Goal: Task Accomplishment & Management: Manage account settings

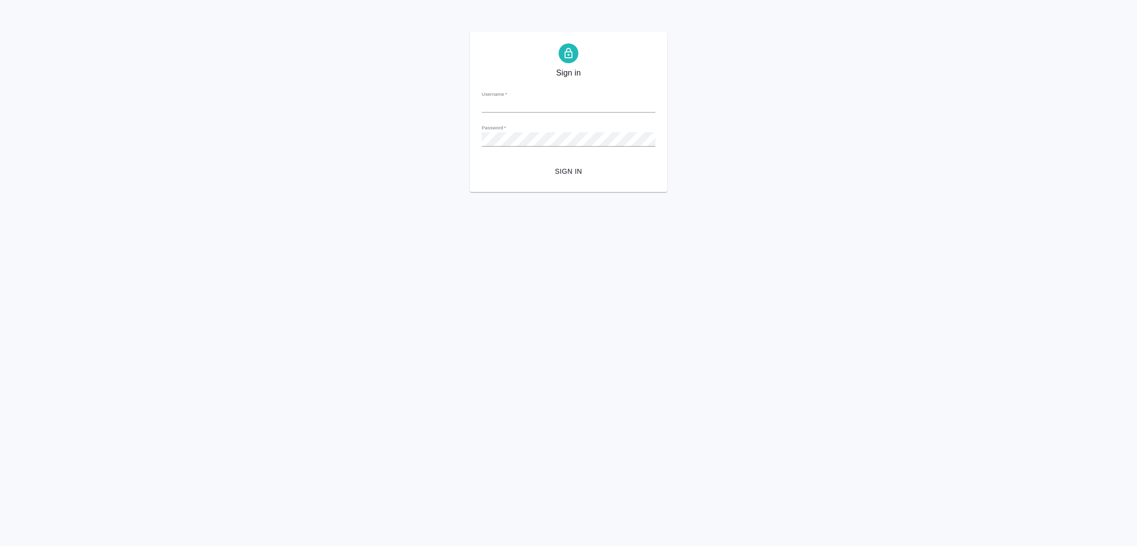
type input "[PERSON_NAME][EMAIL_ADDRESS][PERSON_NAME][DOMAIN_NAME]"
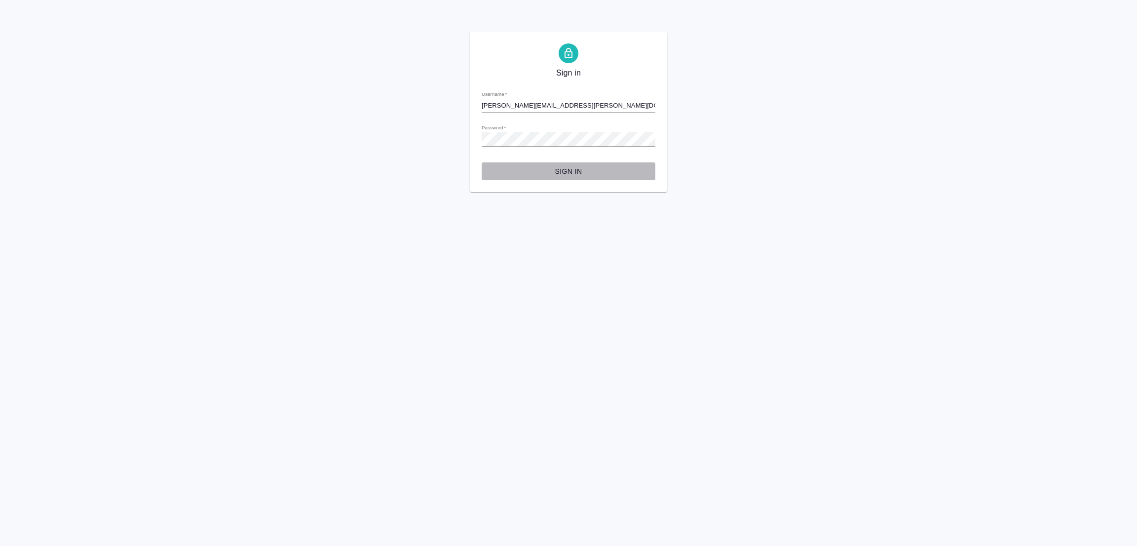
click at [567, 167] on span "Sign in" at bounding box center [569, 171] width 158 height 12
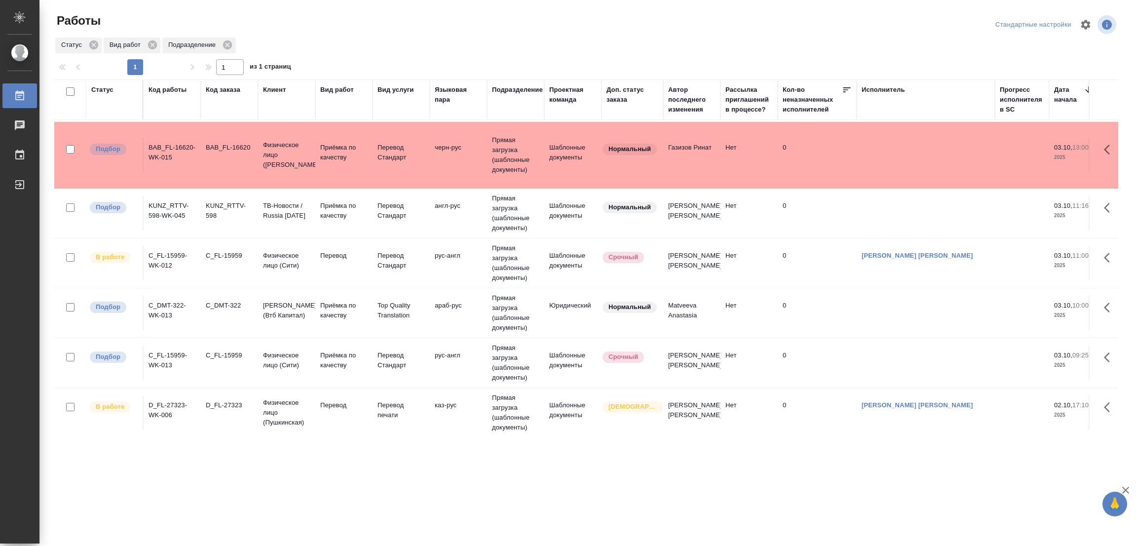
scroll to position [363, 0]
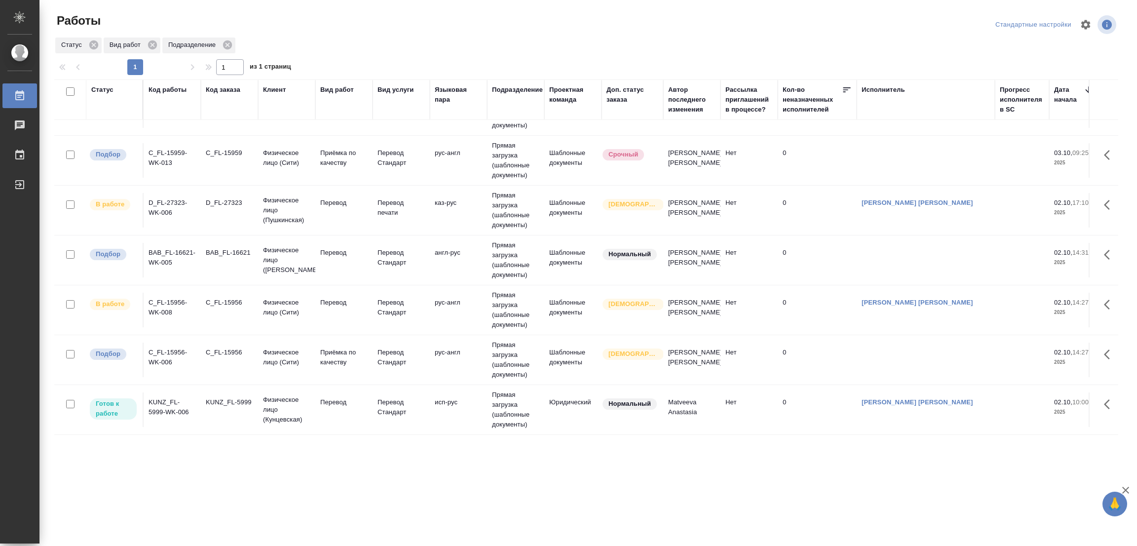
click at [230, 397] on div "KUNZ_FL-5999" at bounding box center [229, 402] width 47 height 10
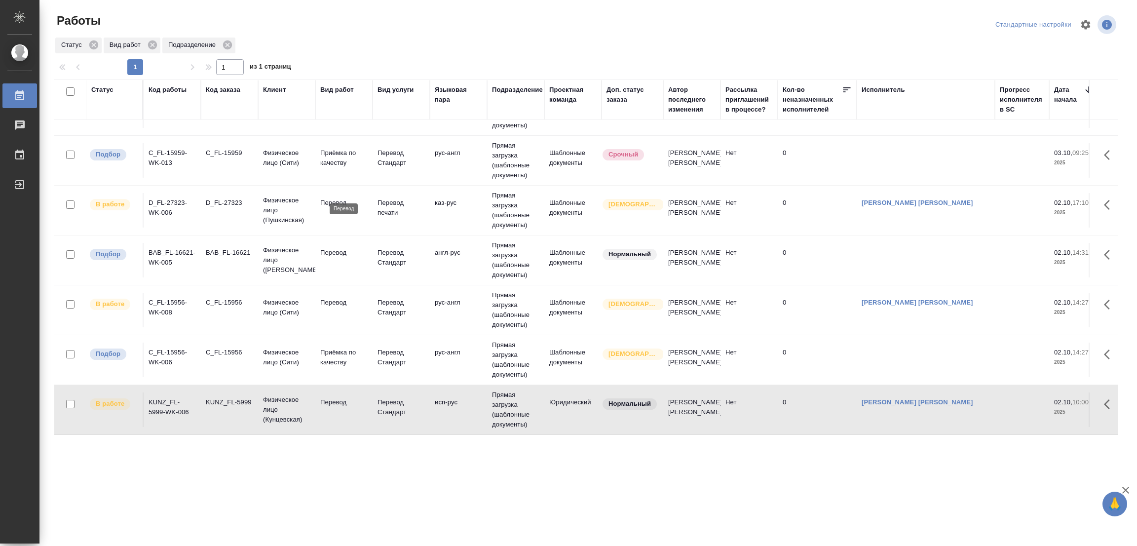
click at [337, 198] on p "Перевод" at bounding box center [343, 203] width 47 height 10
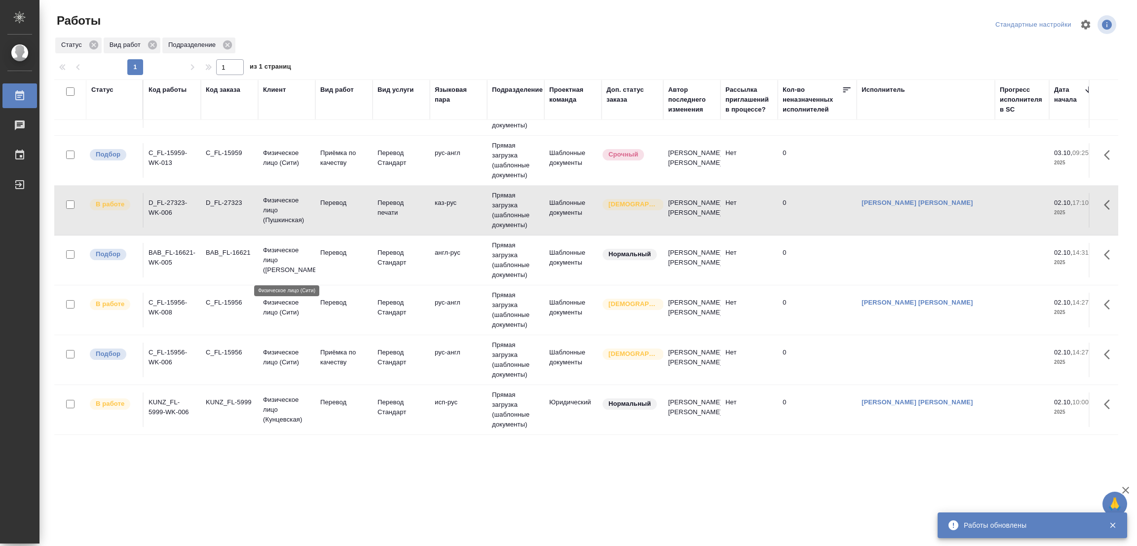
scroll to position [141, 0]
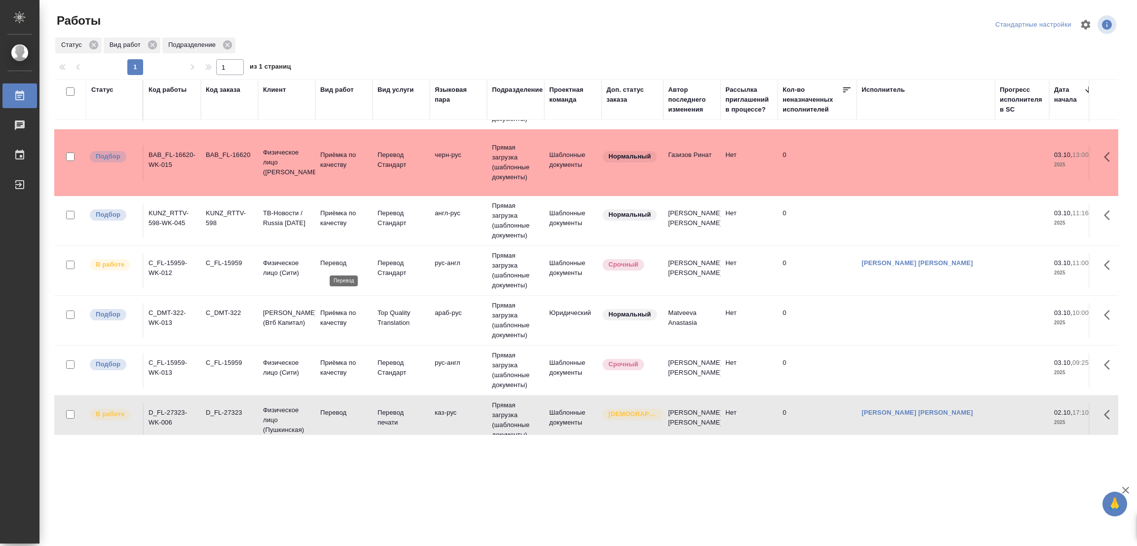
click at [330, 261] on p "Перевод" at bounding box center [343, 263] width 47 height 10
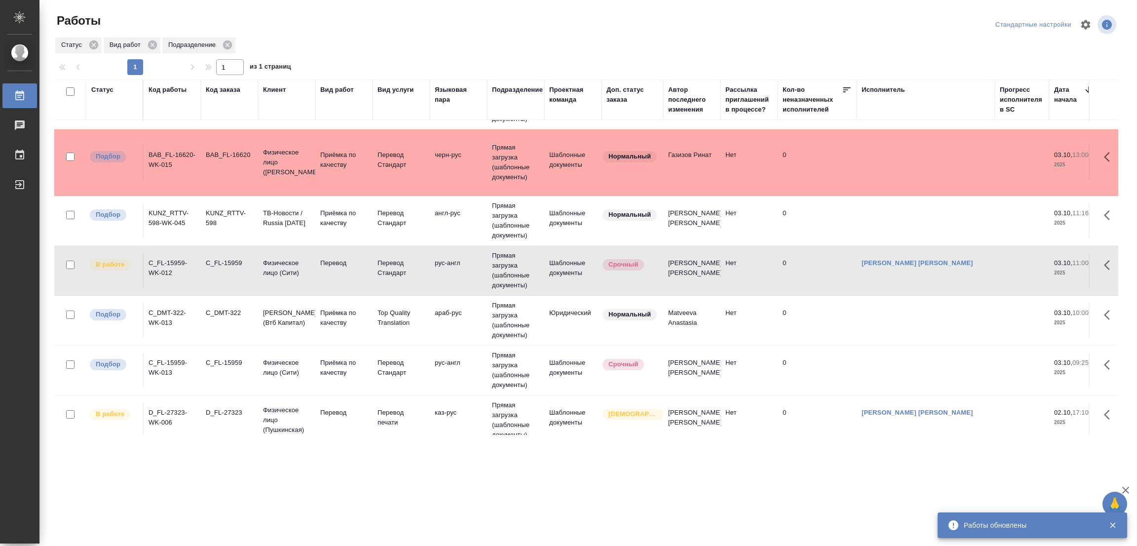
click at [994, 524] on div "Работы обновлены" at bounding box center [1029, 525] width 130 height 10
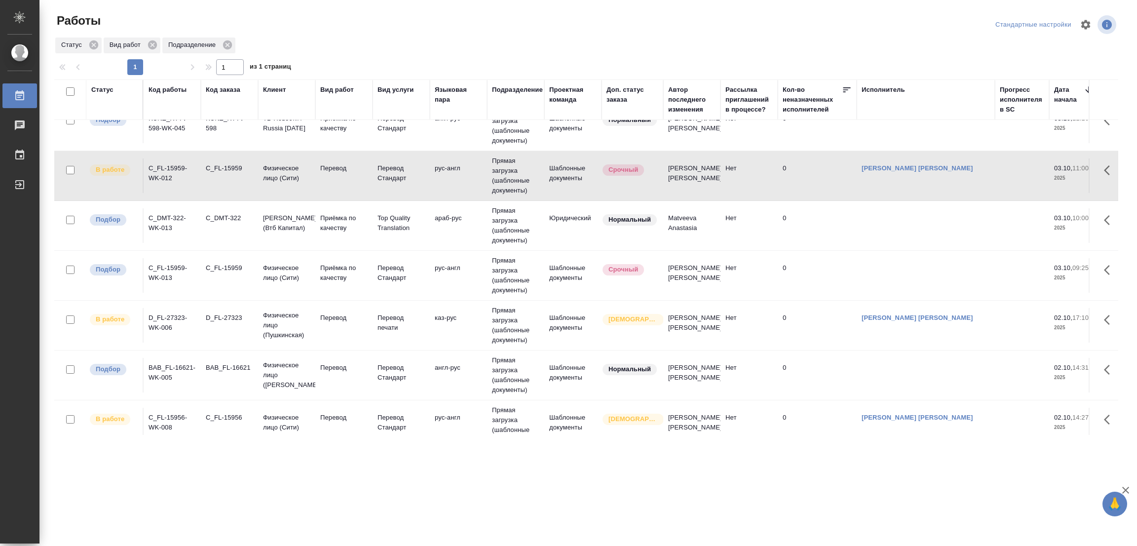
scroll to position [289, 0]
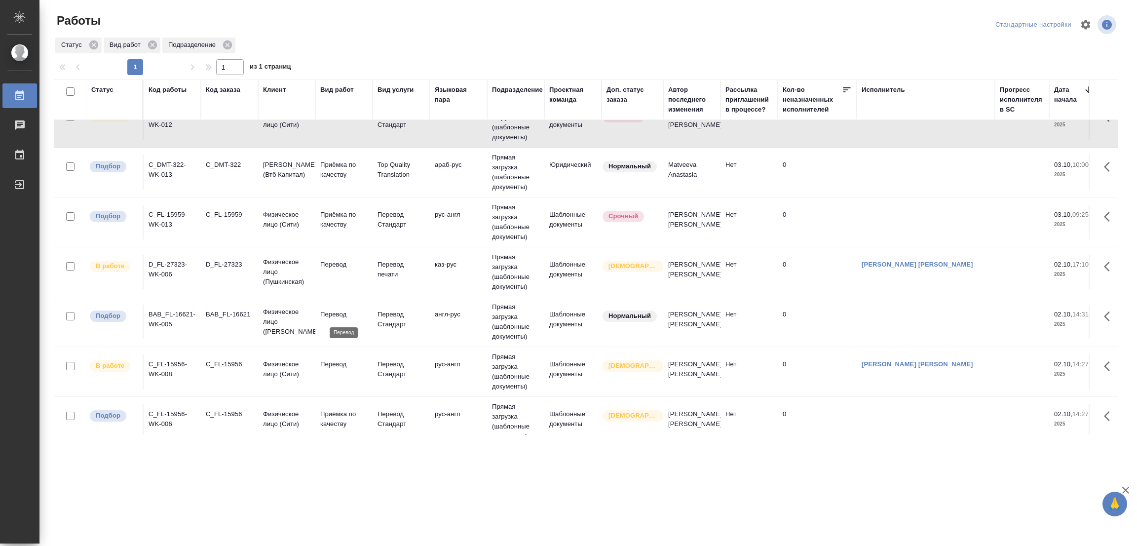
click at [331, 311] on p "Перевод" at bounding box center [343, 314] width 47 height 10
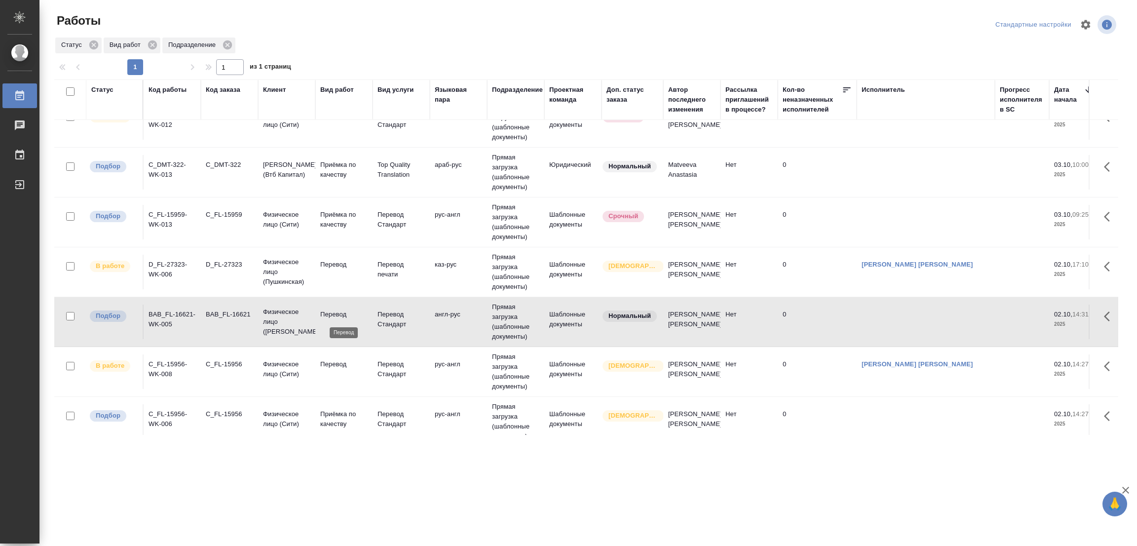
click at [331, 311] on p "Перевод" at bounding box center [343, 314] width 47 height 10
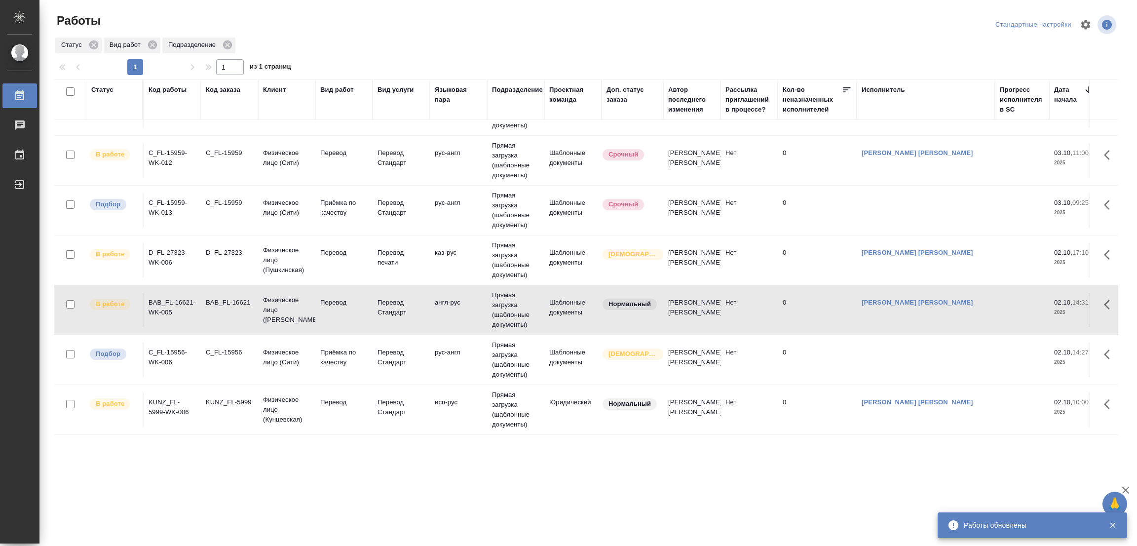
scroll to position [313, 0]
click at [166, 494] on div ".cls-1 fill:#fff; AWATERA Popova Galina Работы 0 Чаты График Выйти Работы Станд…" at bounding box center [568, 273] width 1137 height 546
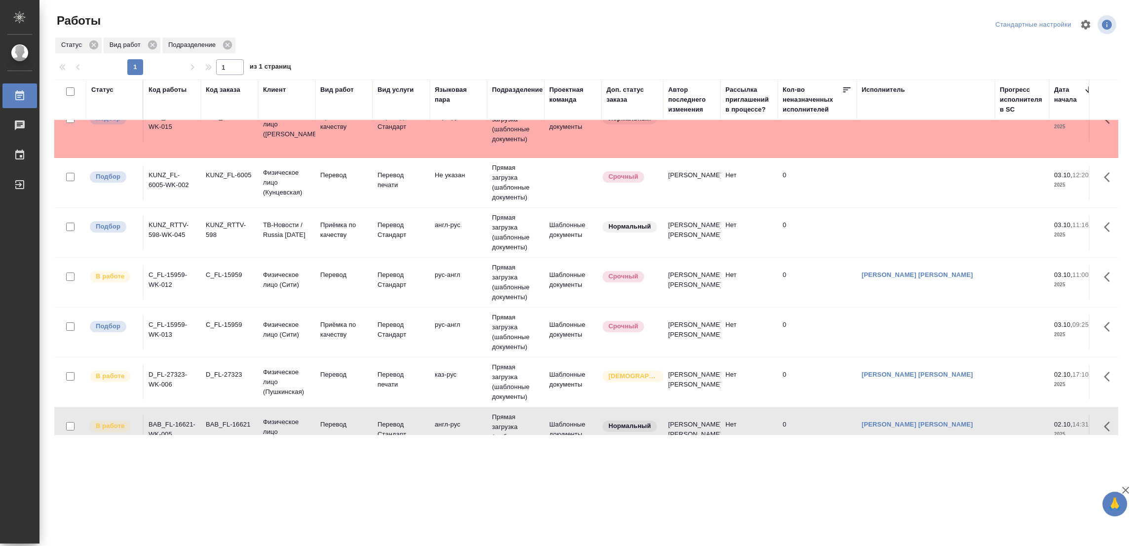
scroll to position [165, 0]
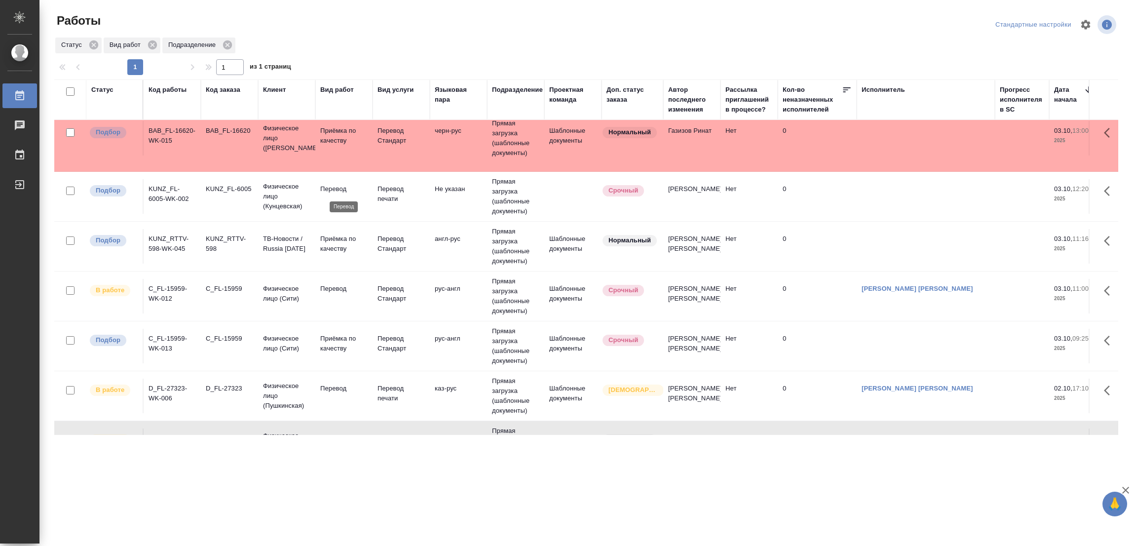
click at [329, 184] on p "Перевод" at bounding box center [343, 189] width 47 height 10
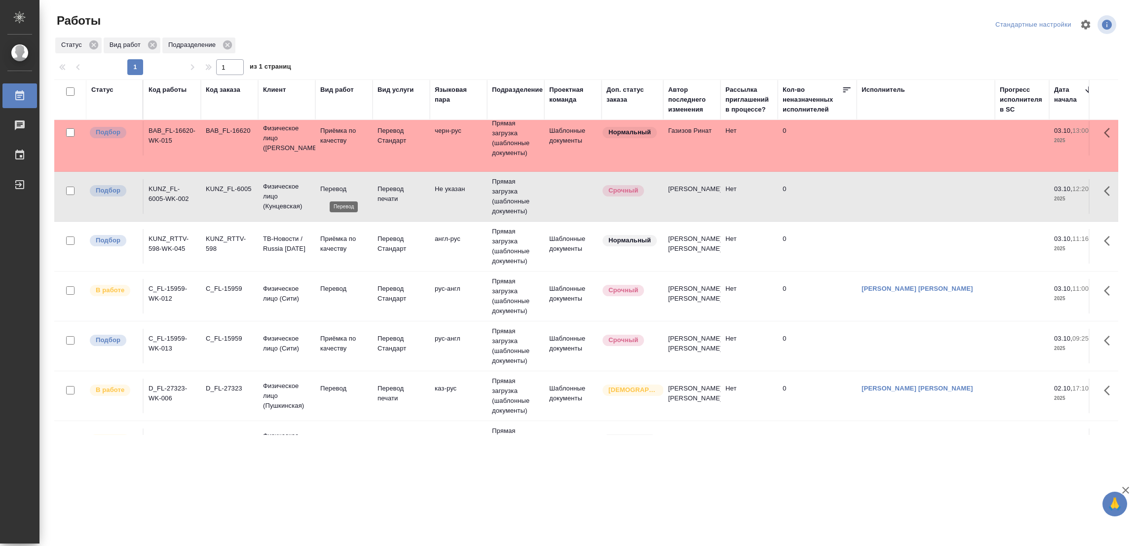
click at [329, 184] on p "Перевод" at bounding box center [343, 189] width 47 height 10
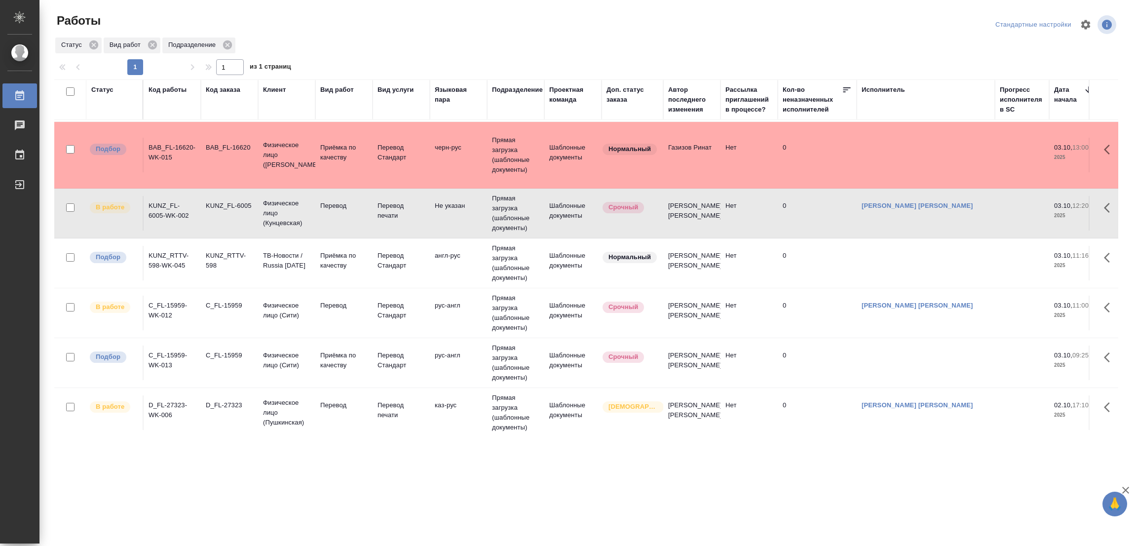
scroll to position [0, 0]
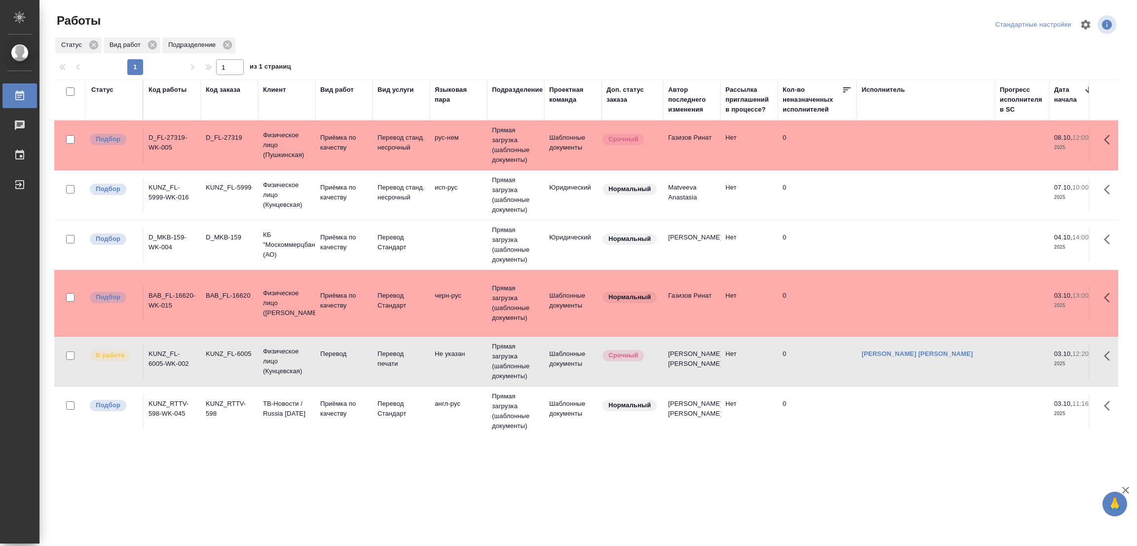
click at [849, 528] on div ".cls-1 fill:#fff; AWATERA Popova Galina Работы 0 Чаты График Выйти Работы Станд…" at bounding box center [568, 273] width 1137 height 546
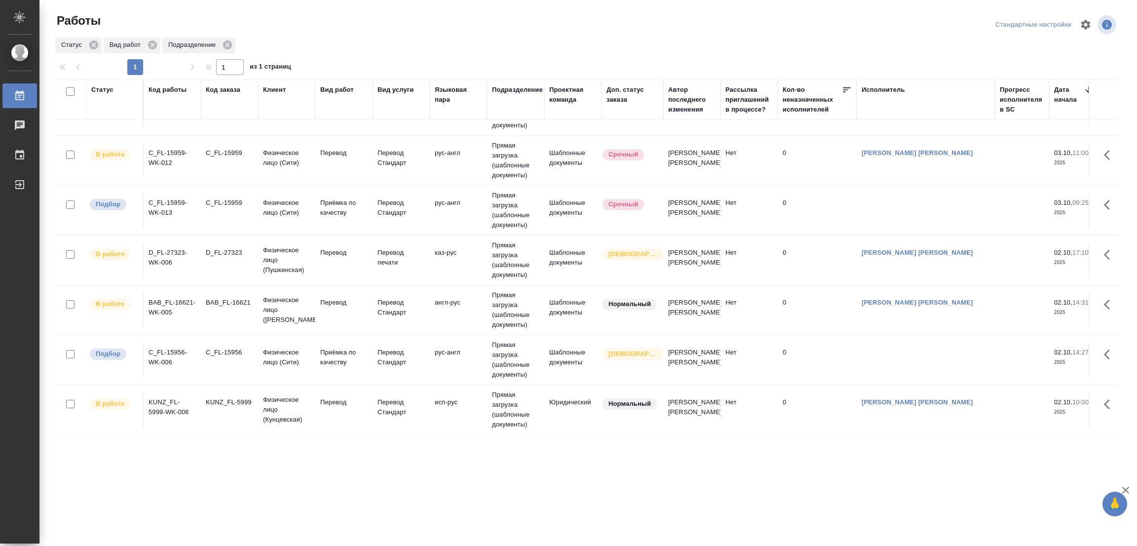
scroll to position [313, 0]
click at [697, 503] on div ".cls-1 fill:#fff; AWATERA Popova Galina Работы 0 Чаты График Выйти Работы Станд…" at bounding box center [568, 273] width 1137 height 546
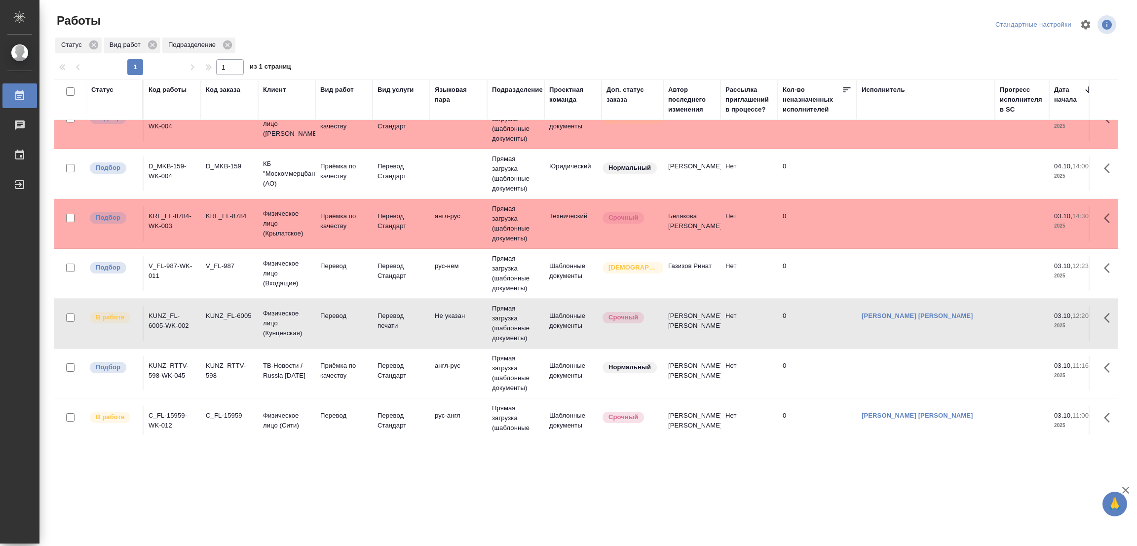
scroll to position [126, 0]
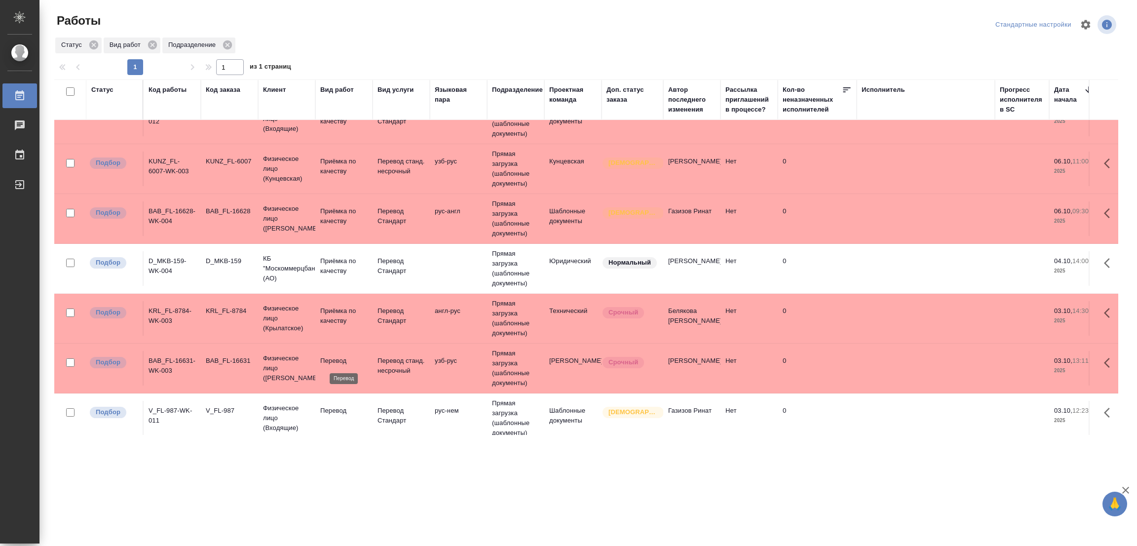
click at [339, 360] on p "Перевод" at bounding box center [343, 361] width 47 height 10
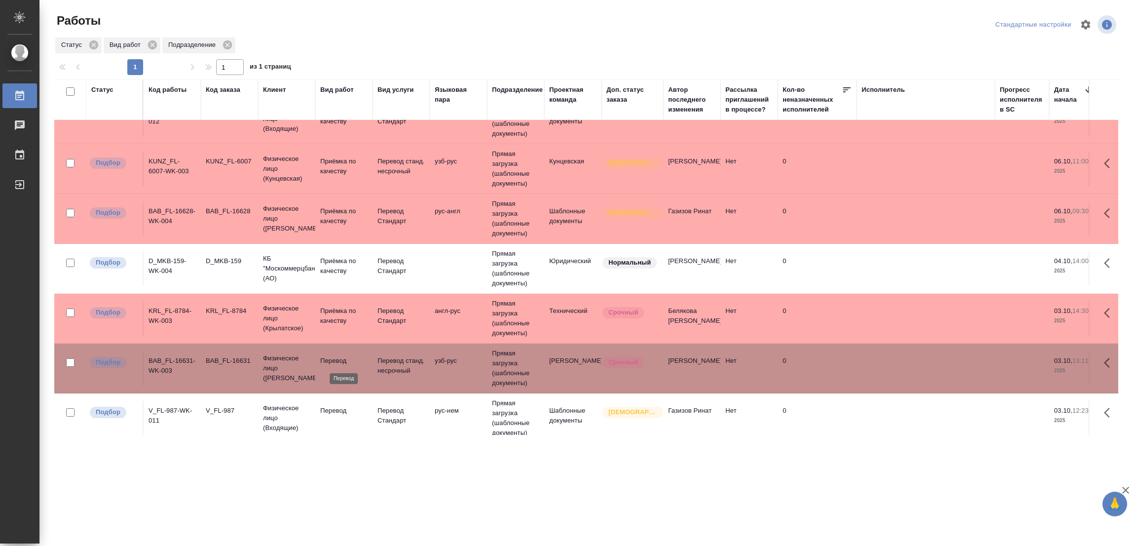
click at [339, 360] on p "Перевод" at bounding box center [343, 361] width 47 height 10
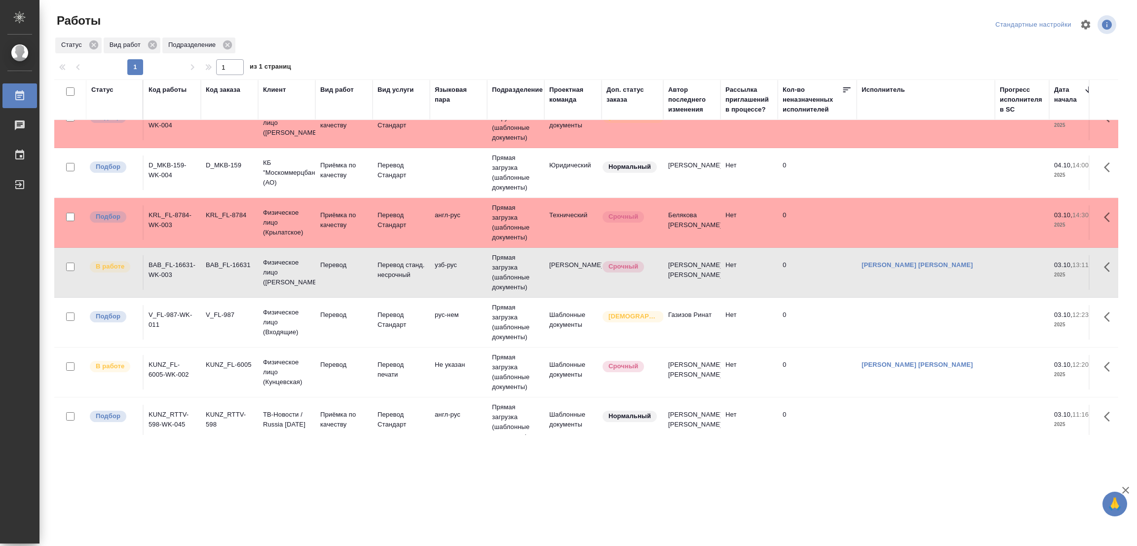
scroll to position [370, 0]
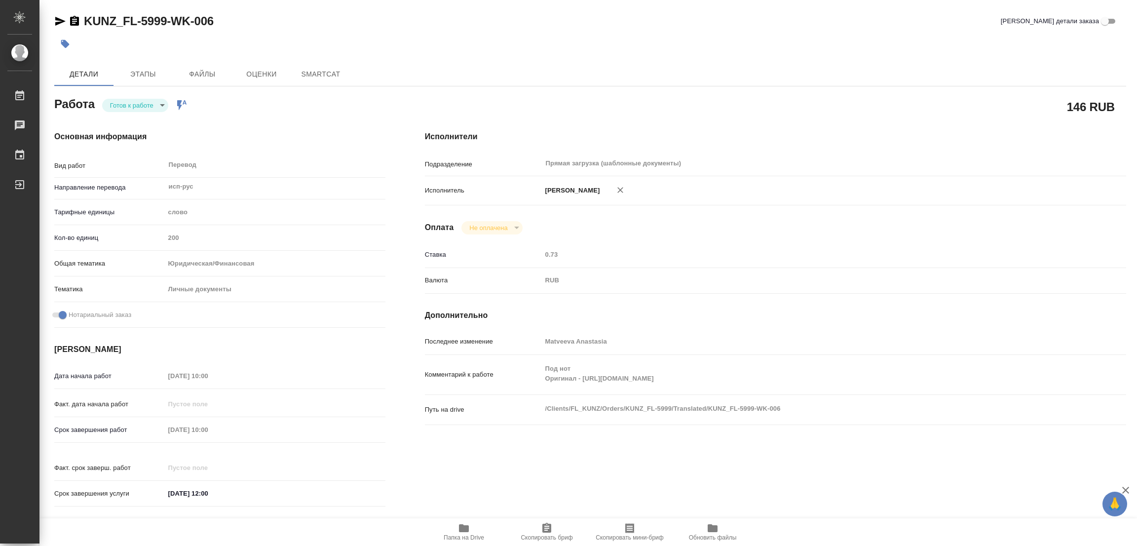
type textarea "x"
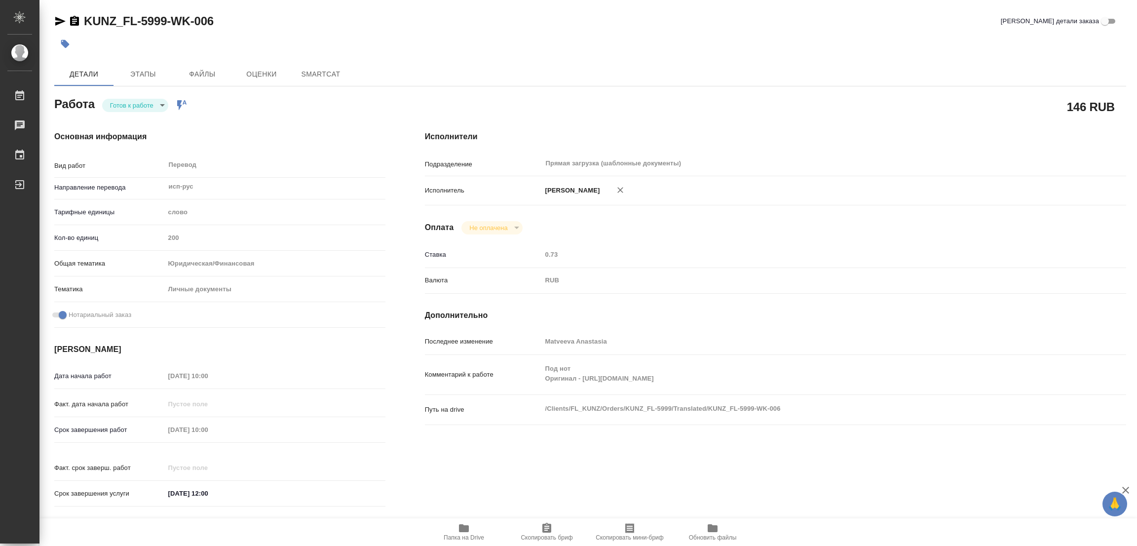
type textarea "x"
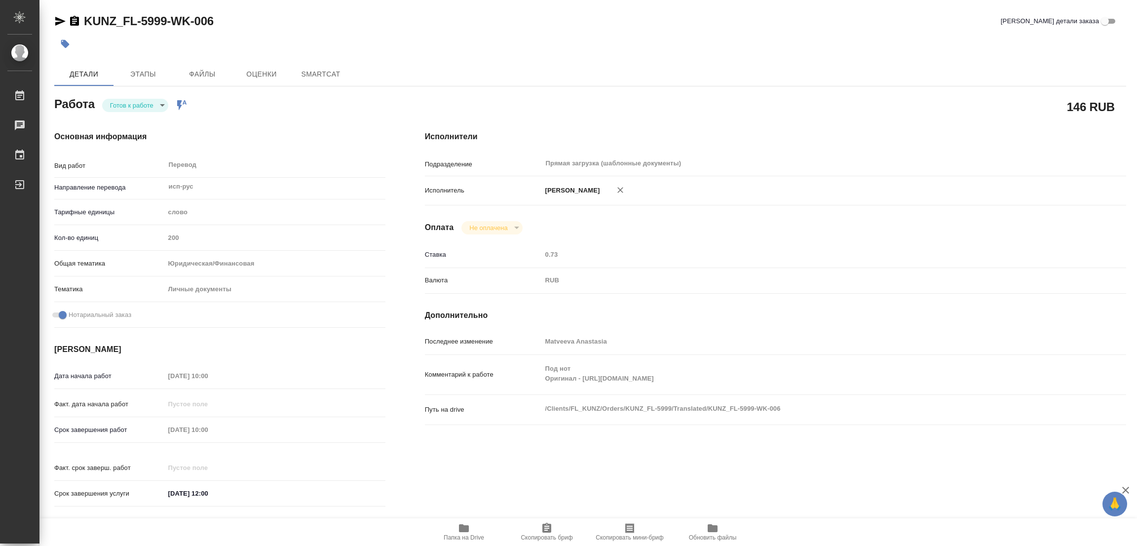
type textarea "x"
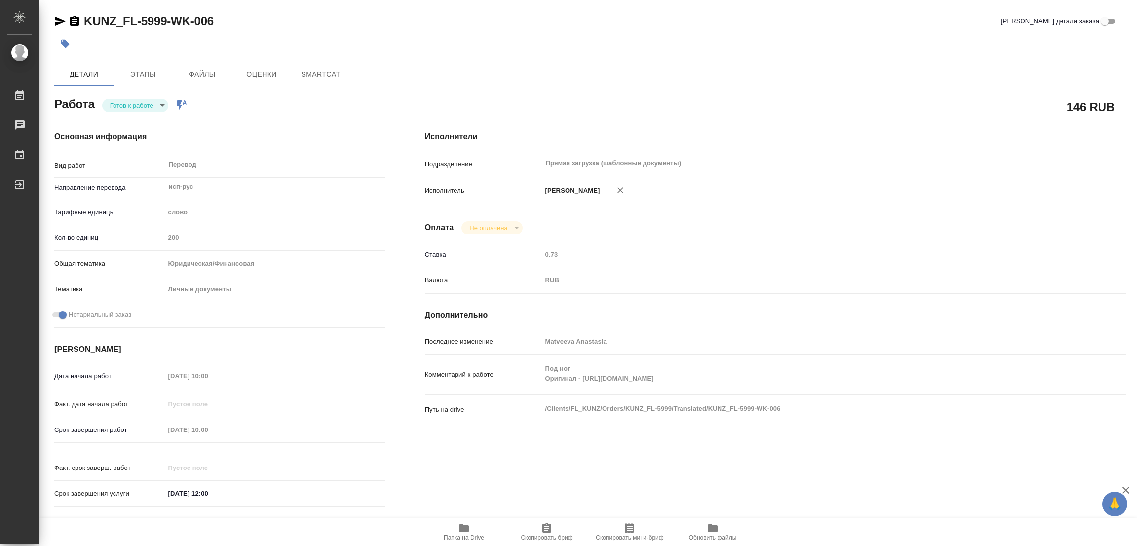
type textarea "x"
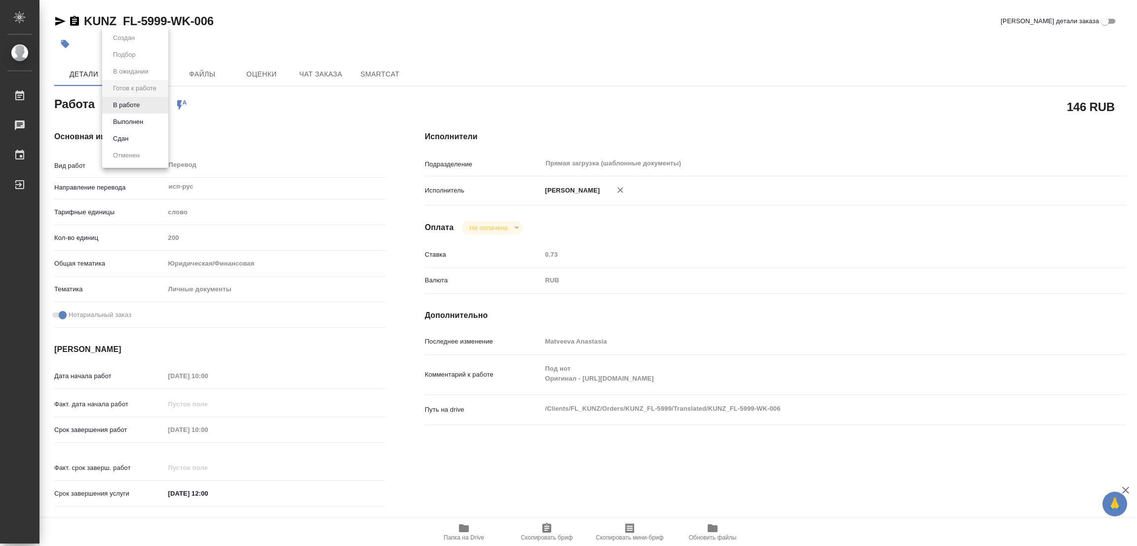
click at [137, 107] on body "🙏 .cls-1 fill:#fff; AWATERA Popova Galina Работы Чаты График Выйти KUNZ_FL-5999…" at bounding box center [568, 273] width 1137 height 546
click at [129, 105] on button "В работе" at bounding box center [126, 105] width 33 height 11
type textarea "x"
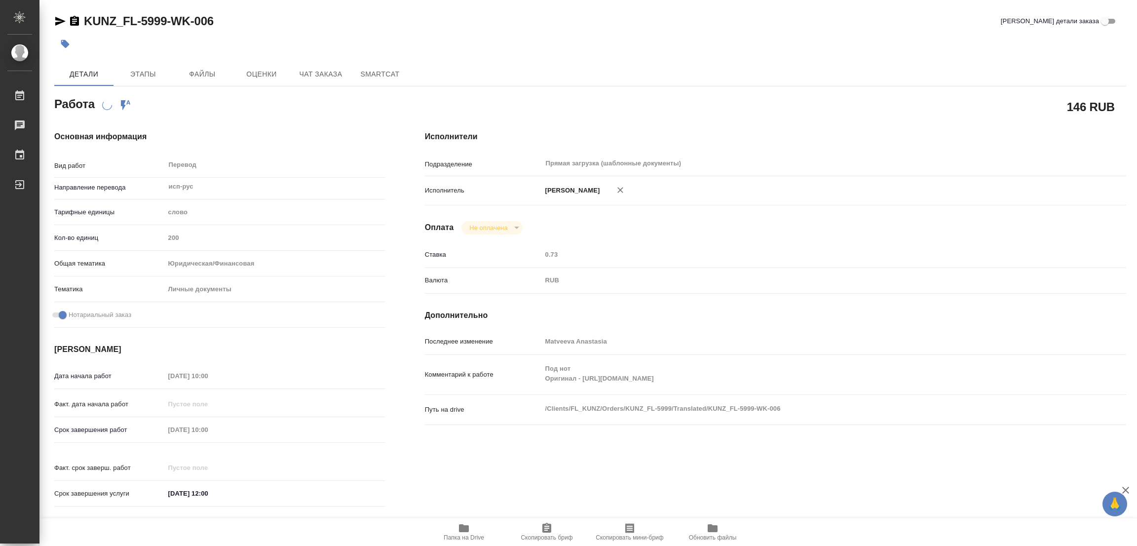
type textarea "x"
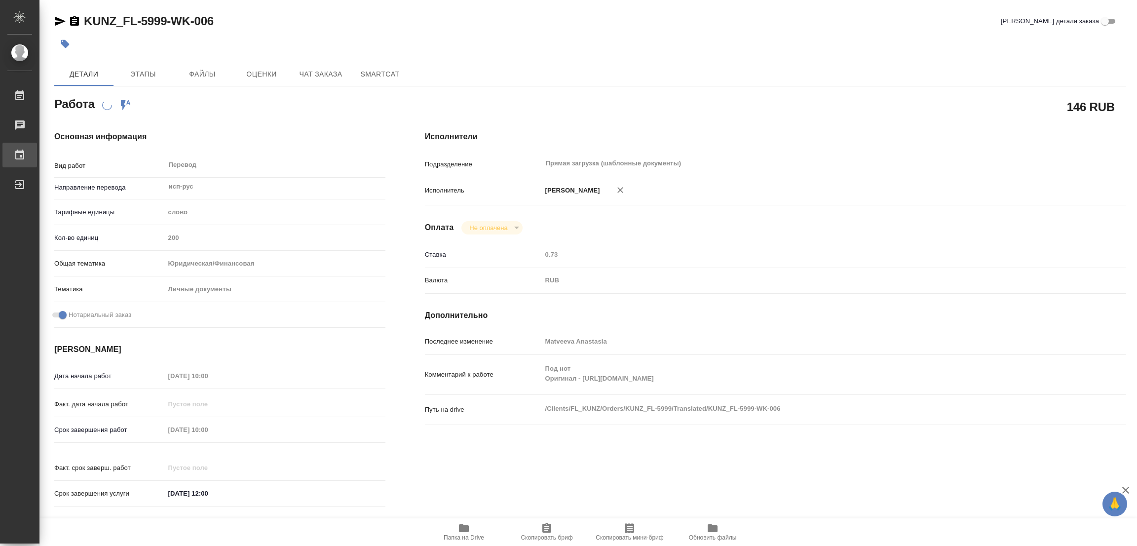
type textarea "x"
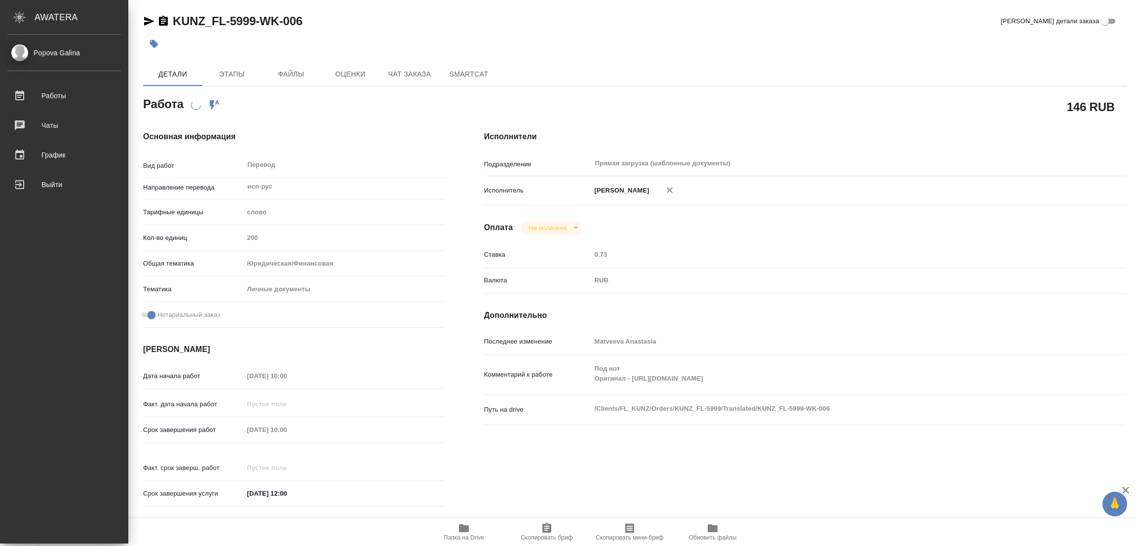
type textarea "x"
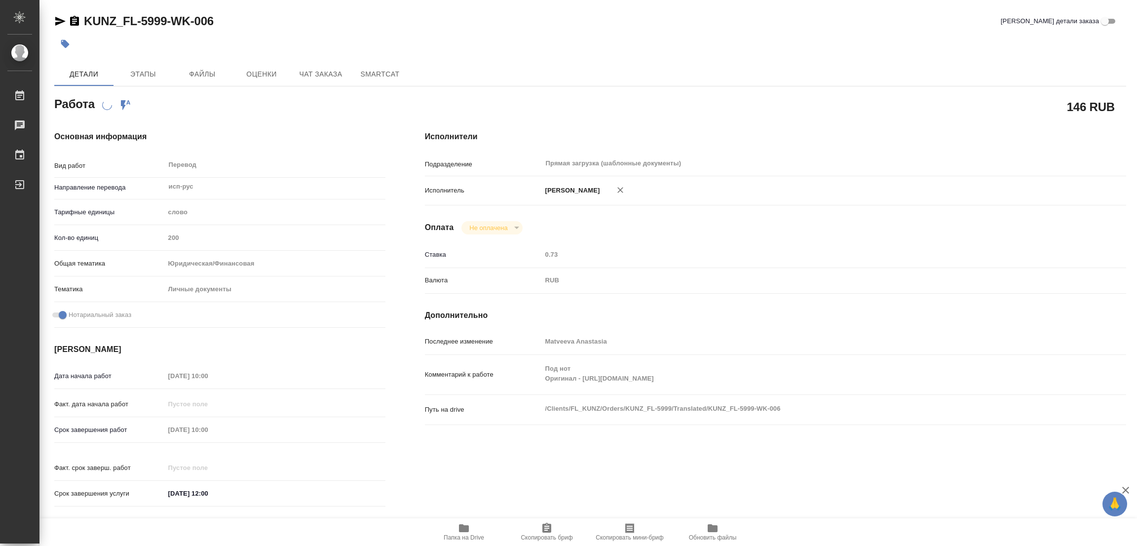
type textarea "x"
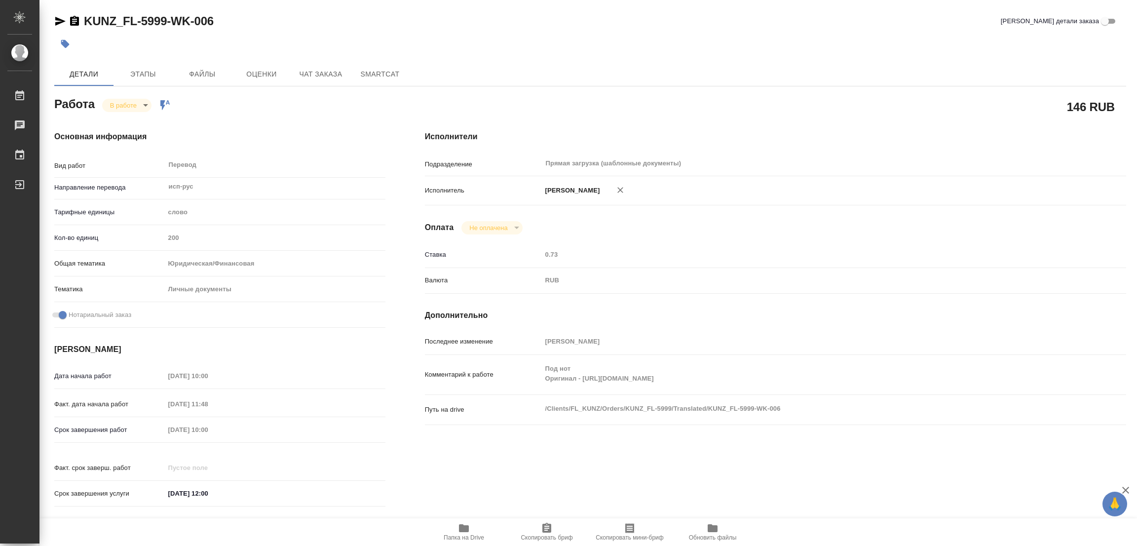
type textarea "x"
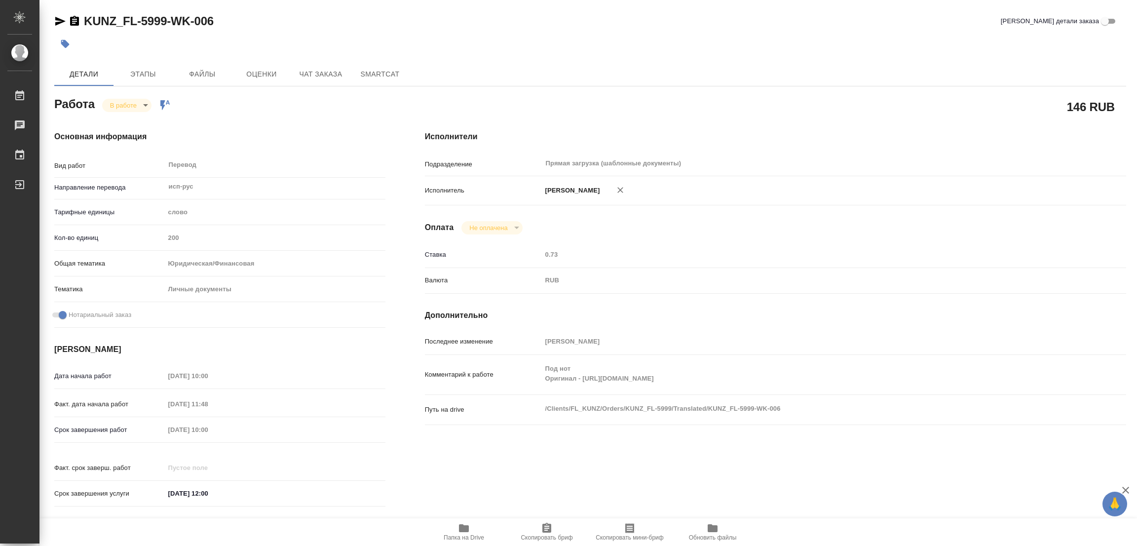
type textarea "x"
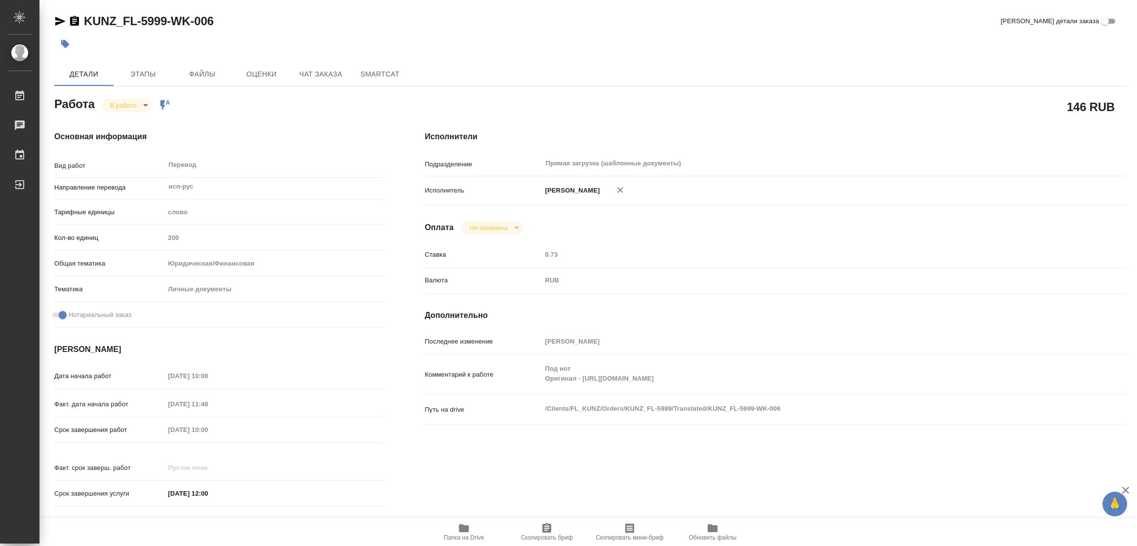
type textarea "x"
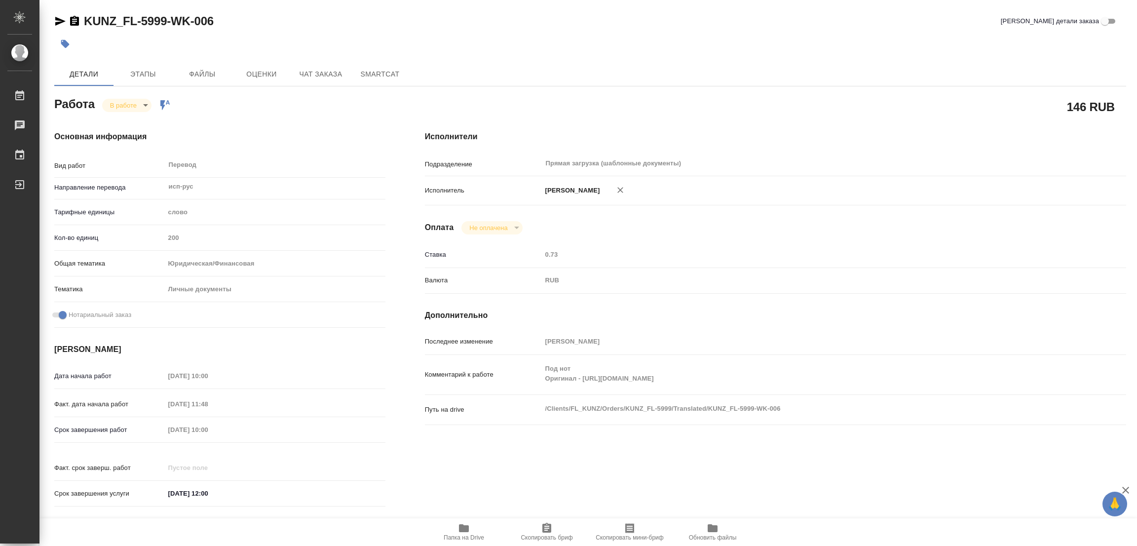
type textarea "x"
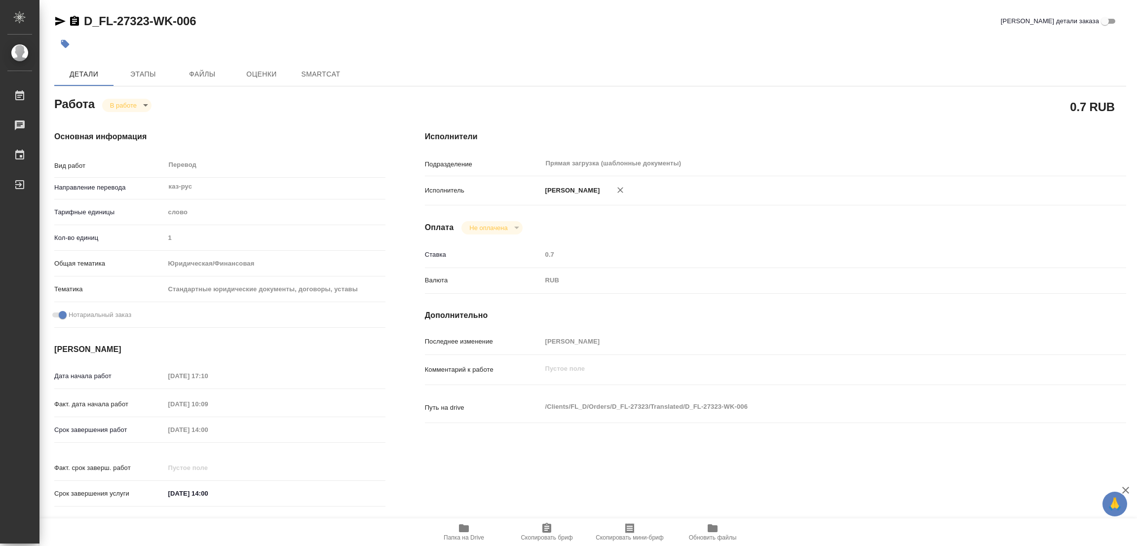
type textarea "x"
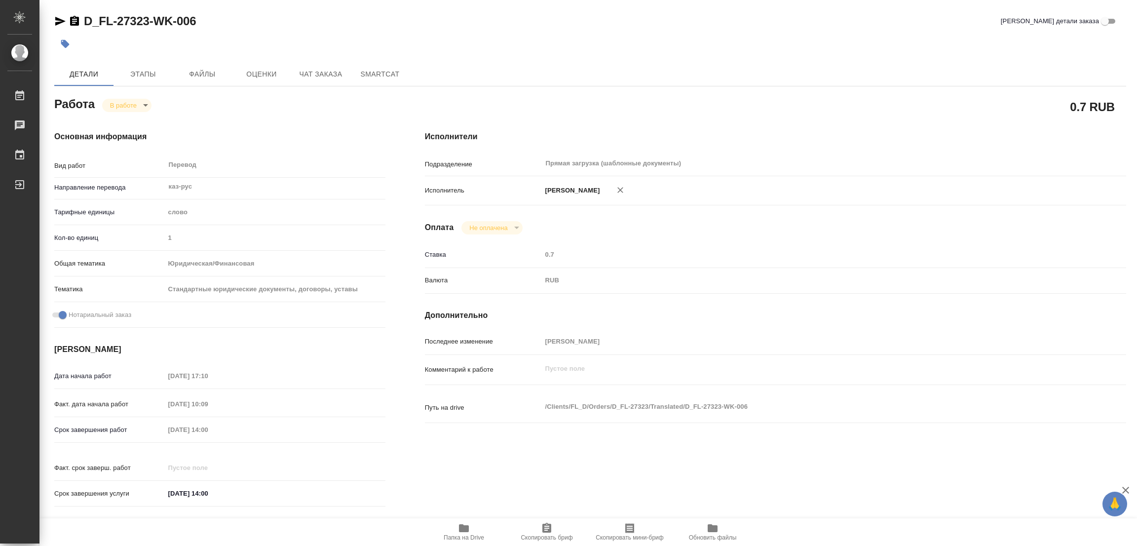
type textarea "x"
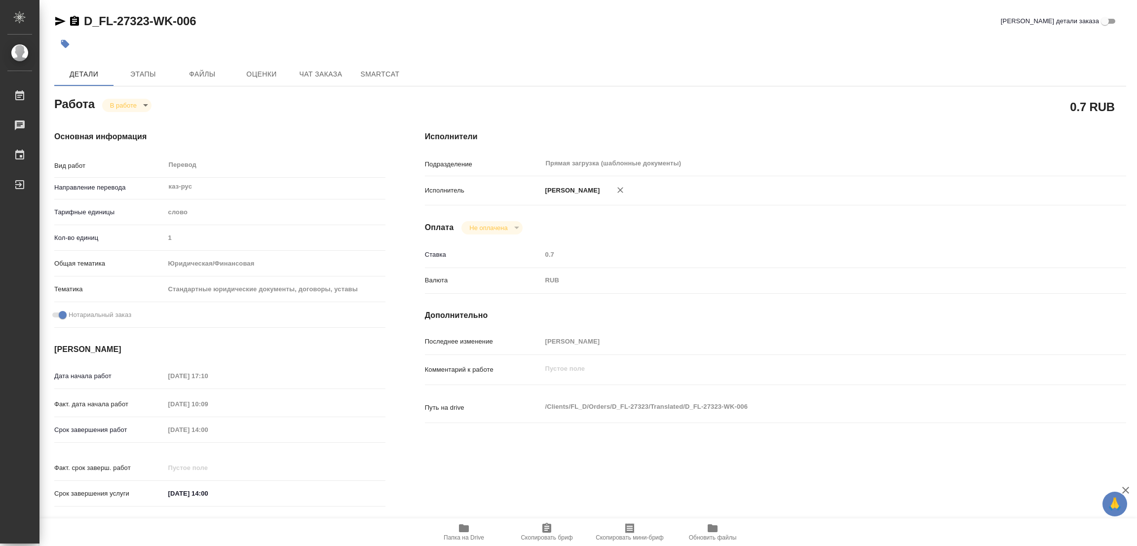
type textarea "x"
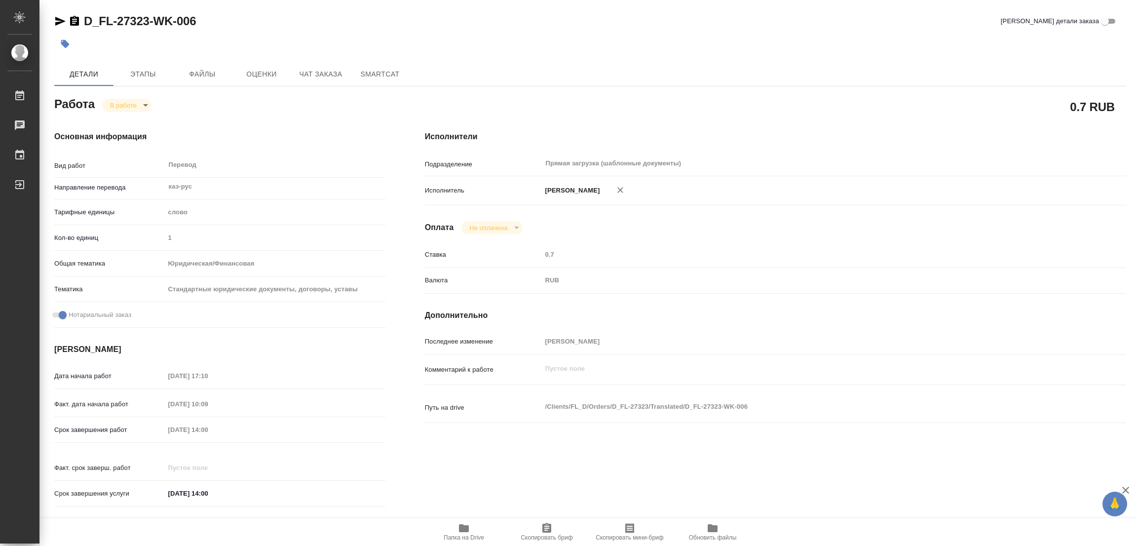
type textarea "x"
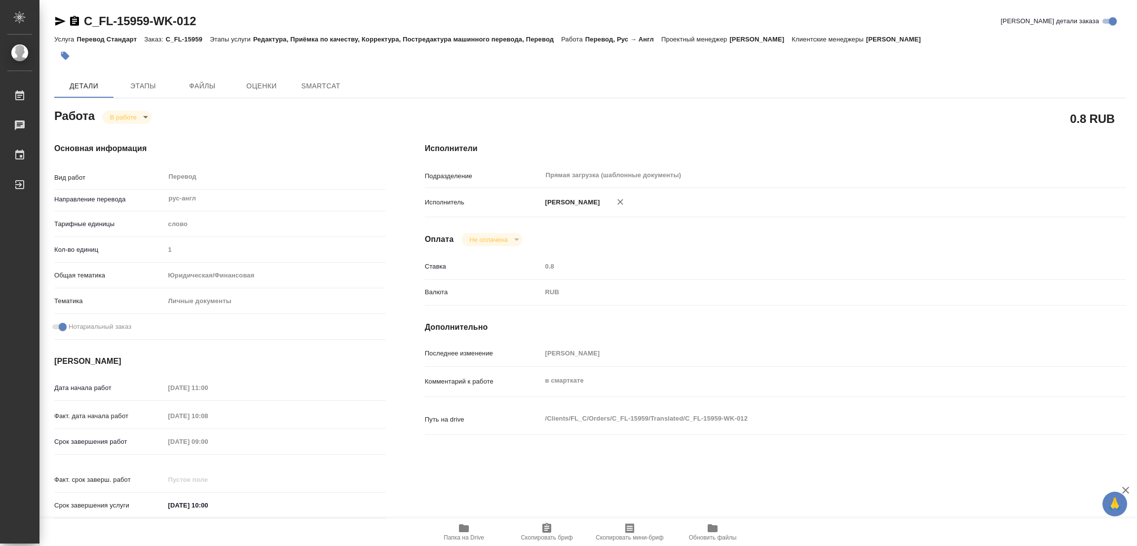
type textarea "x"
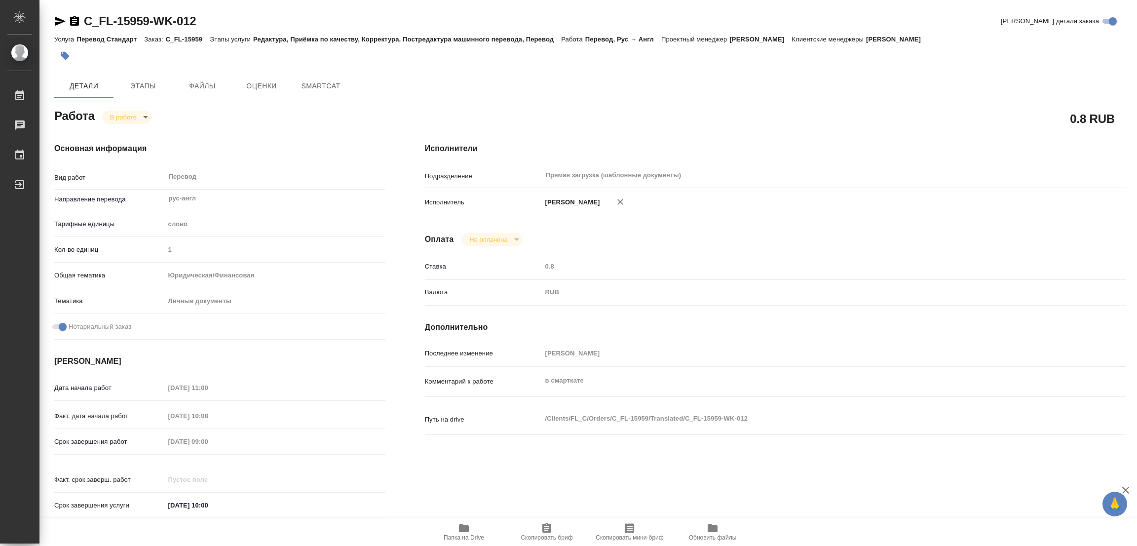
type textarea "x"
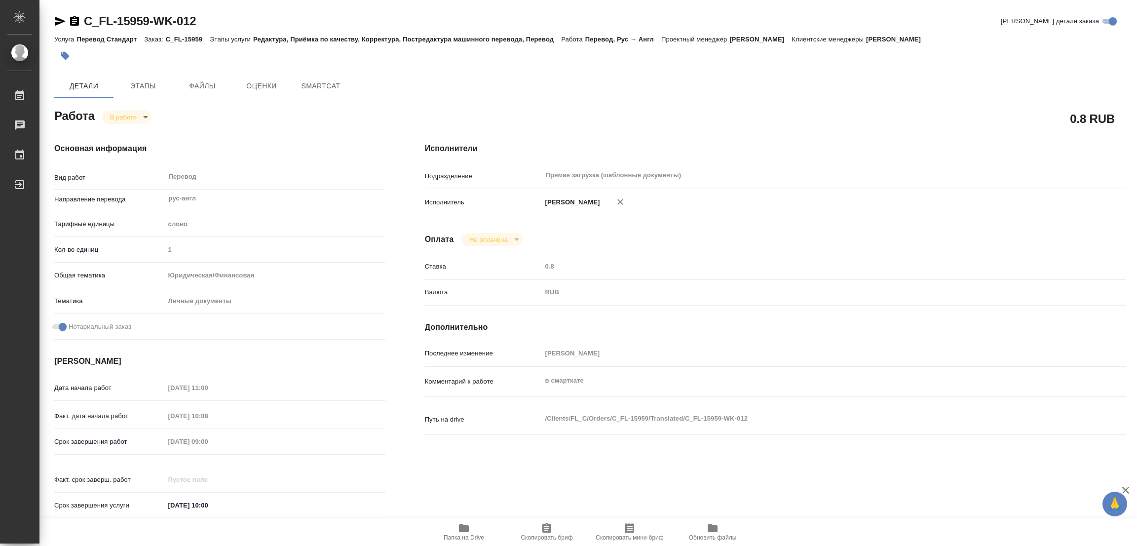
type textarea "x"
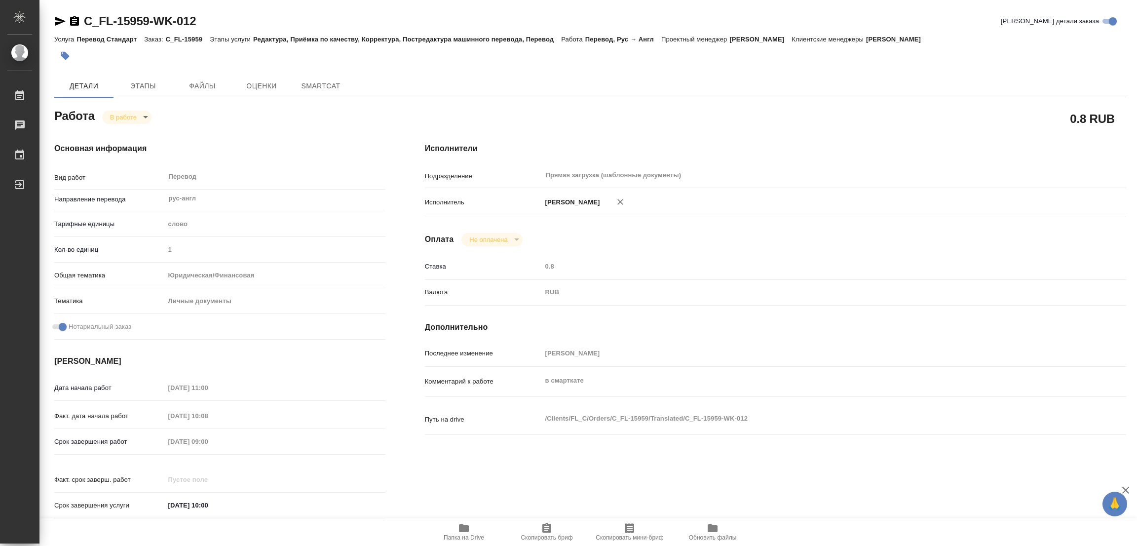
type textarea "x"
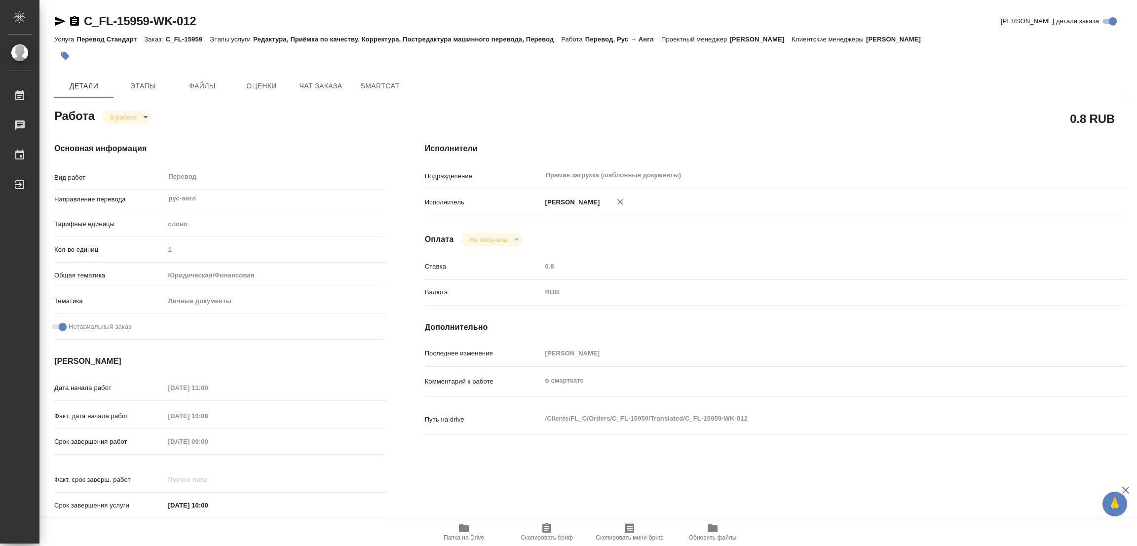
type textarea "x"
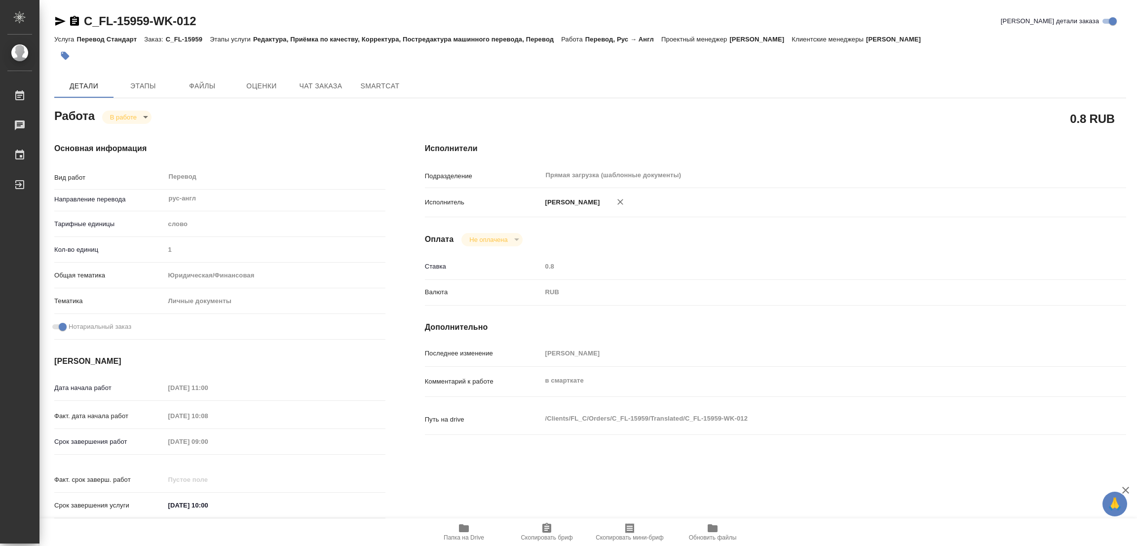
type textarea "x"
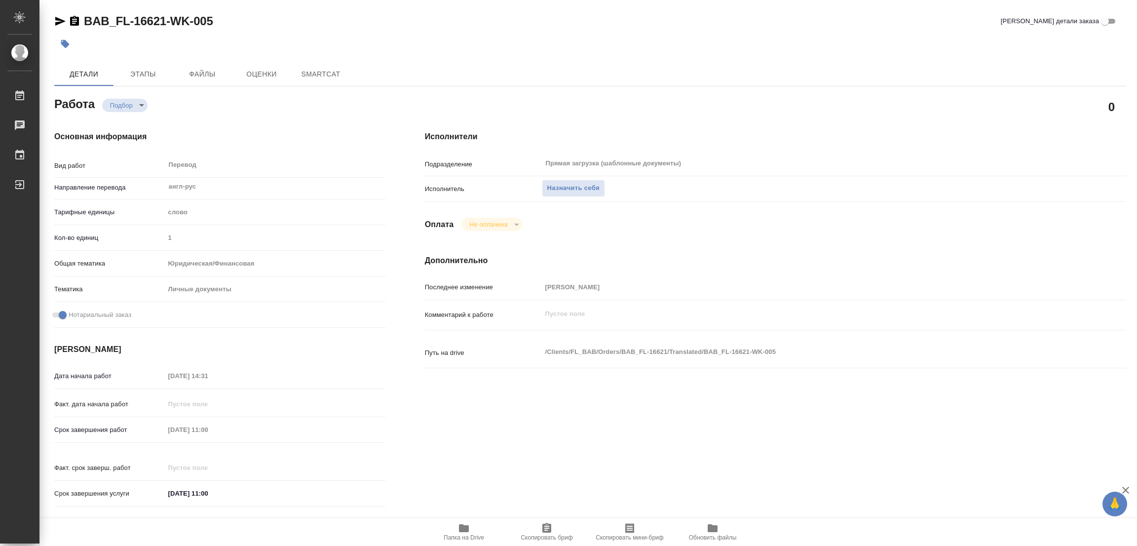
type textarea "x"
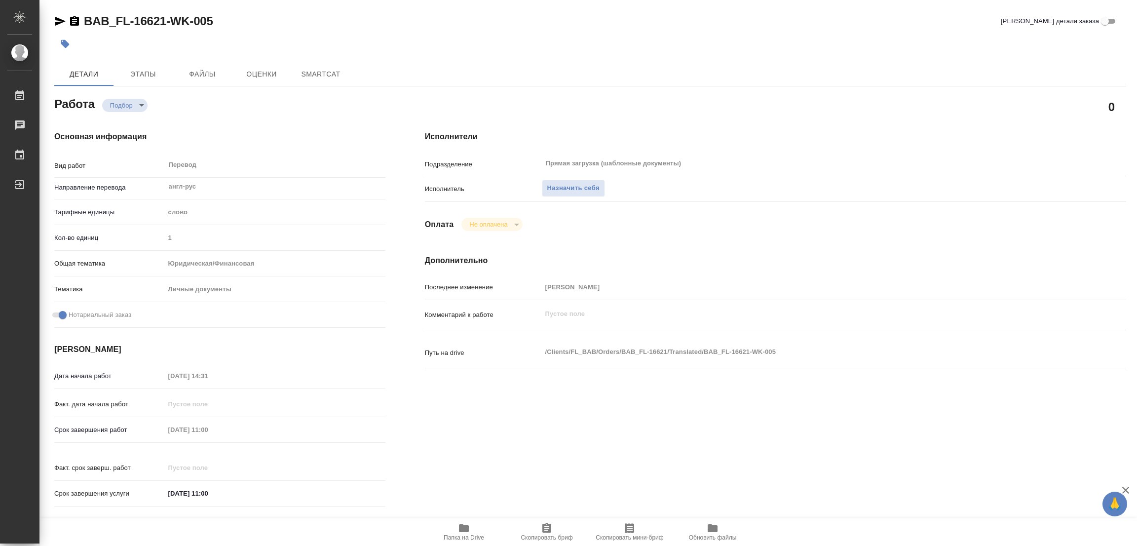
type textarea "x"
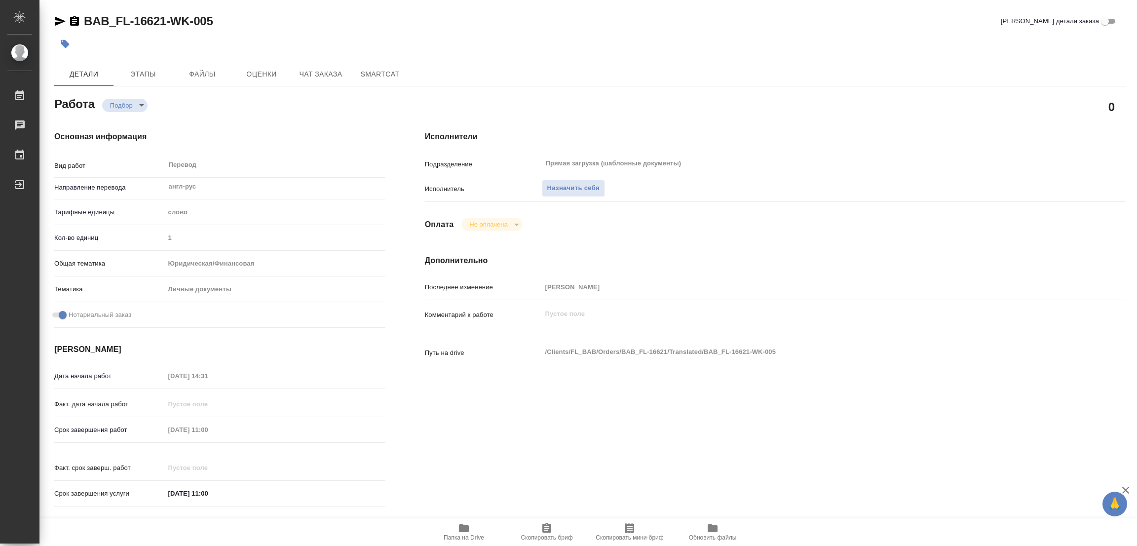
type textarea "x"
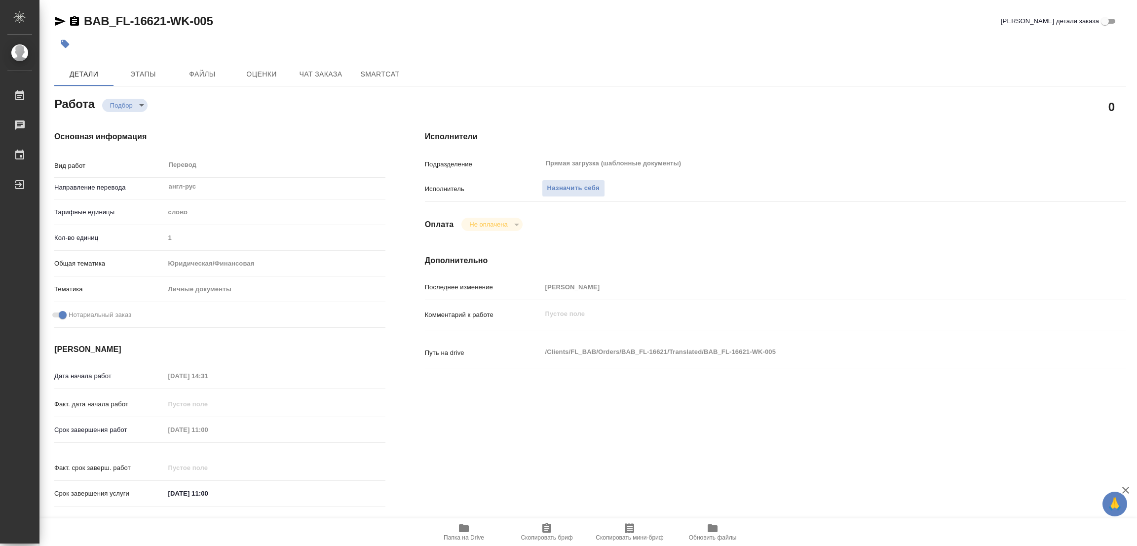
type textarea "x"
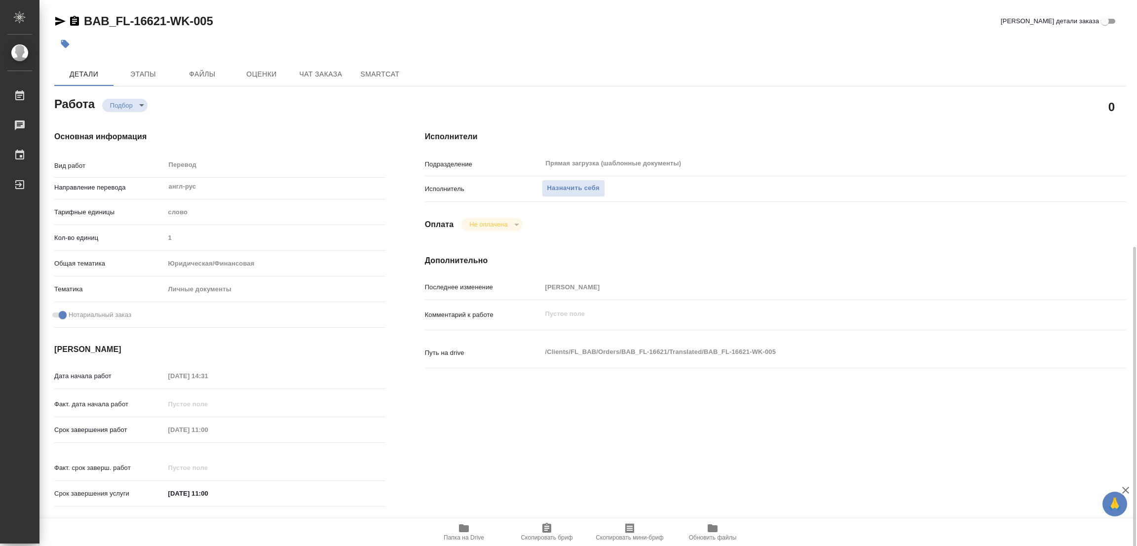
scroll to position [222, 0]
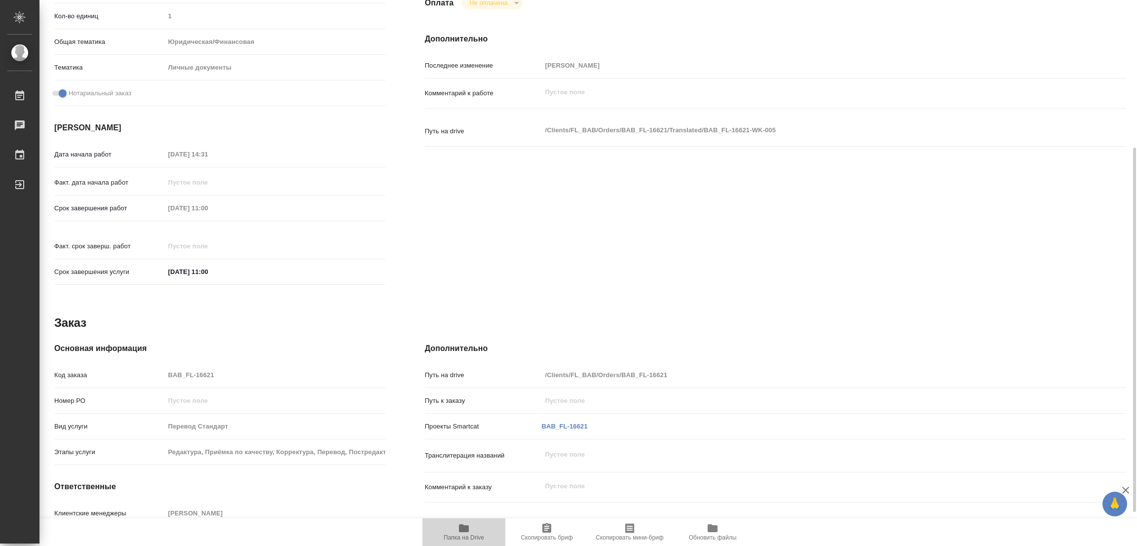
click at [461, 528] on icon "button" at bounding box center [464, 528] width 10 height 8
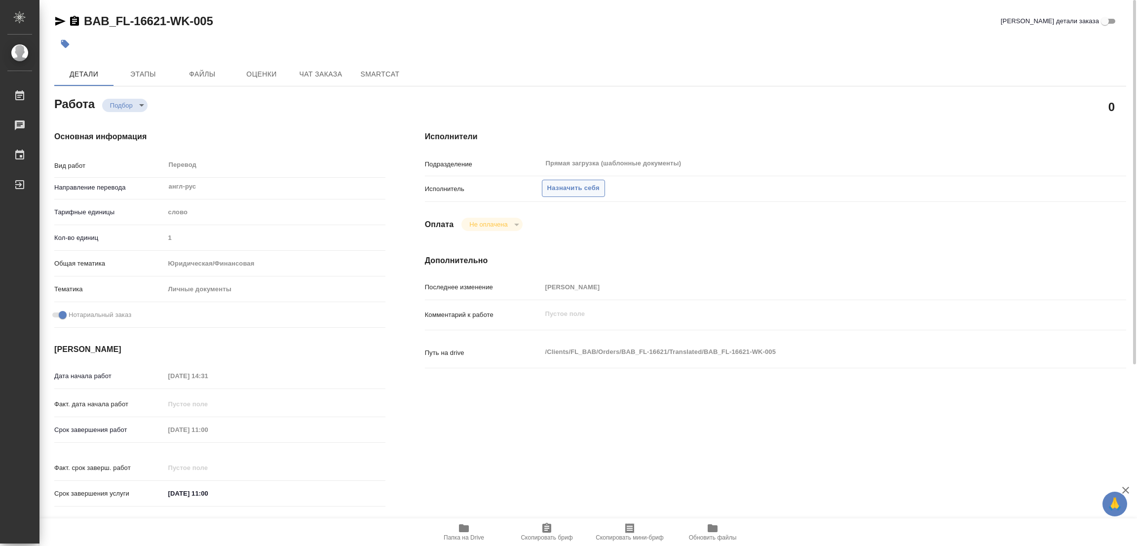
click at [566, 184] on span "Назначить себя" at bounding box center [573, 188] width 52 height 11
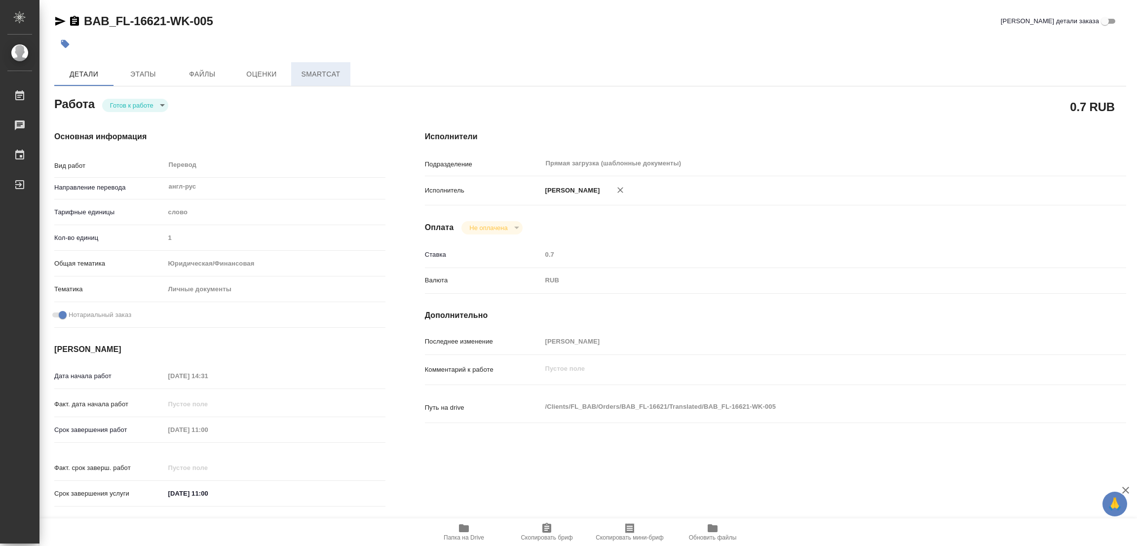
type textarea "x"
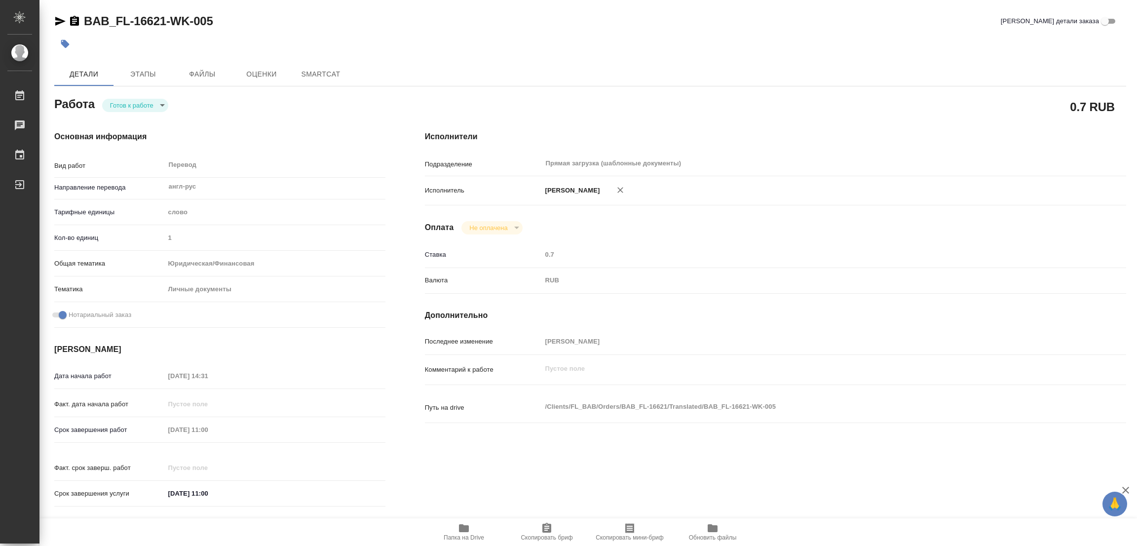
type textarea "x"
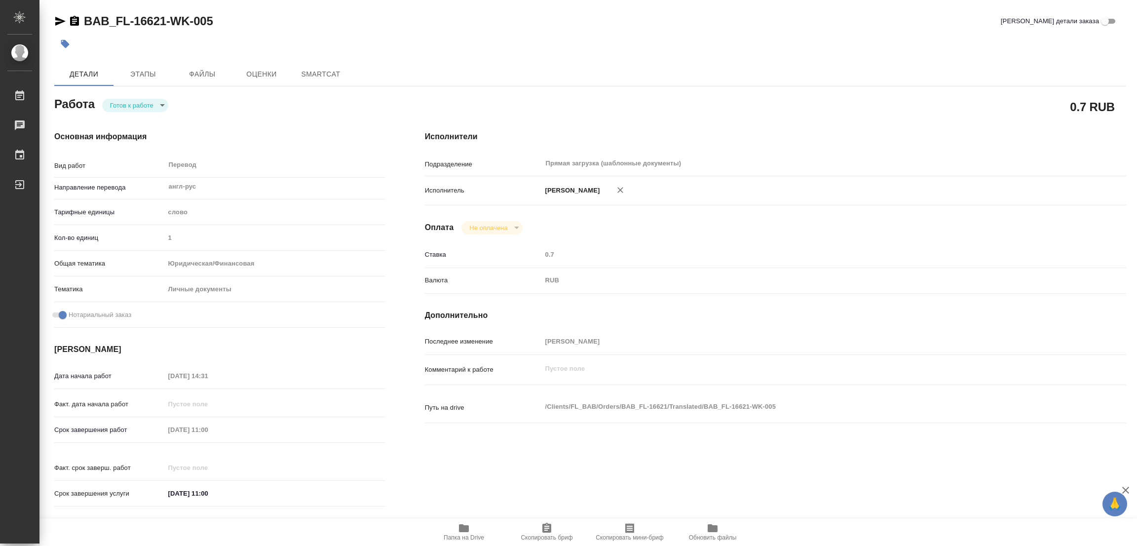
type textarea "x"
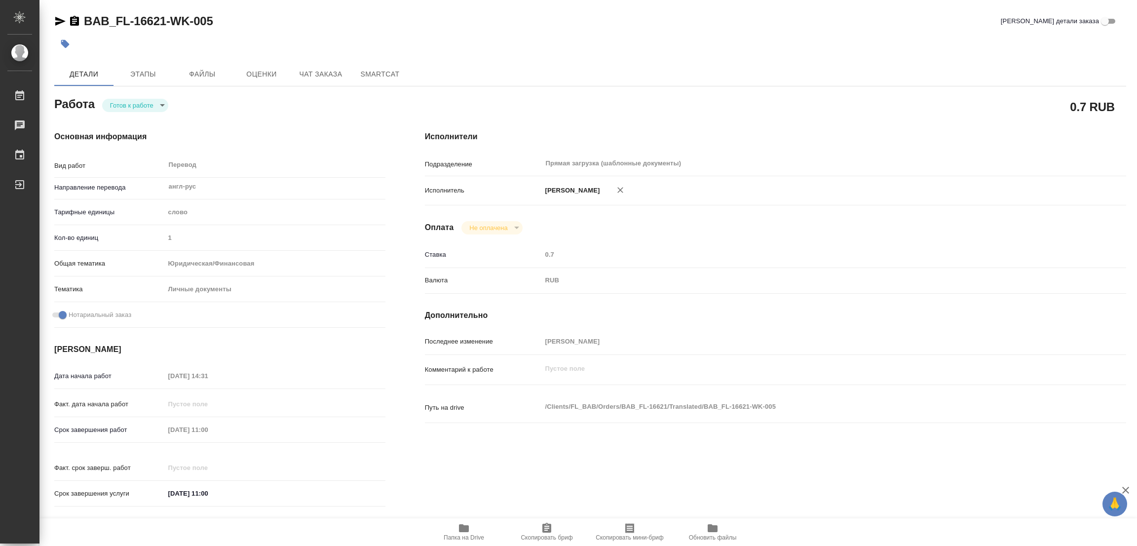
type textarea "x"
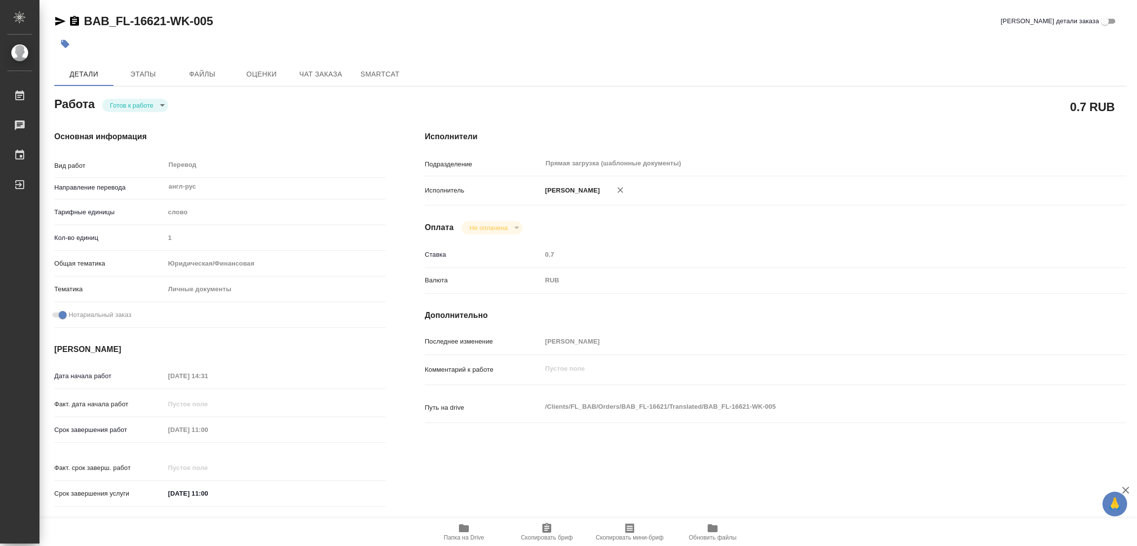
type textarea "x"
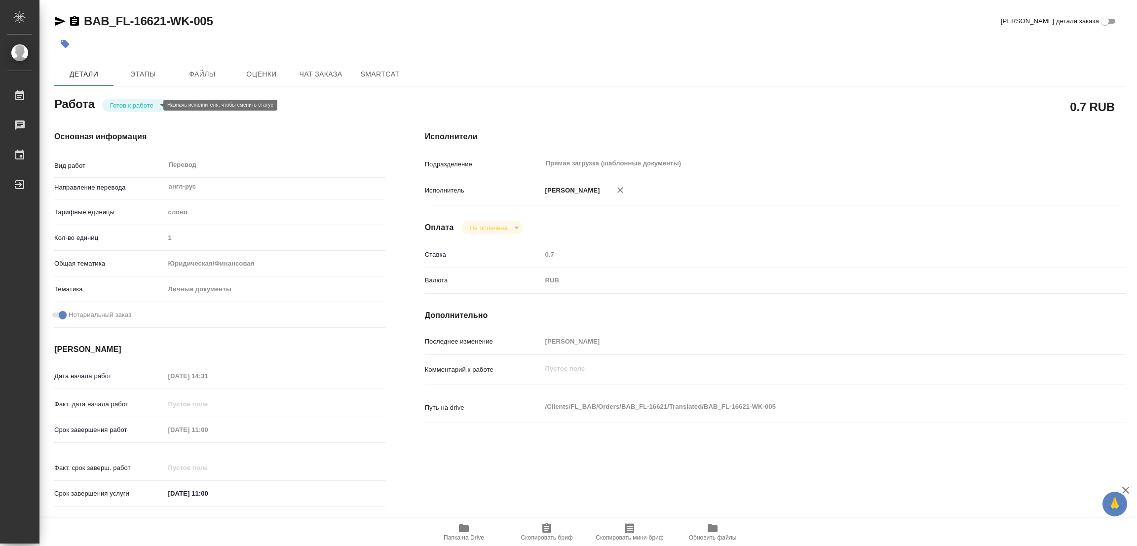
click at [113, 107] on body "🙏 .cls-1 fill:#fff; AWATERA Popova Galina Работы Чаты График Выйти BAB_FL-16621…" at bounding box center [568, 273] width 1137 height 546
type textarea "x"
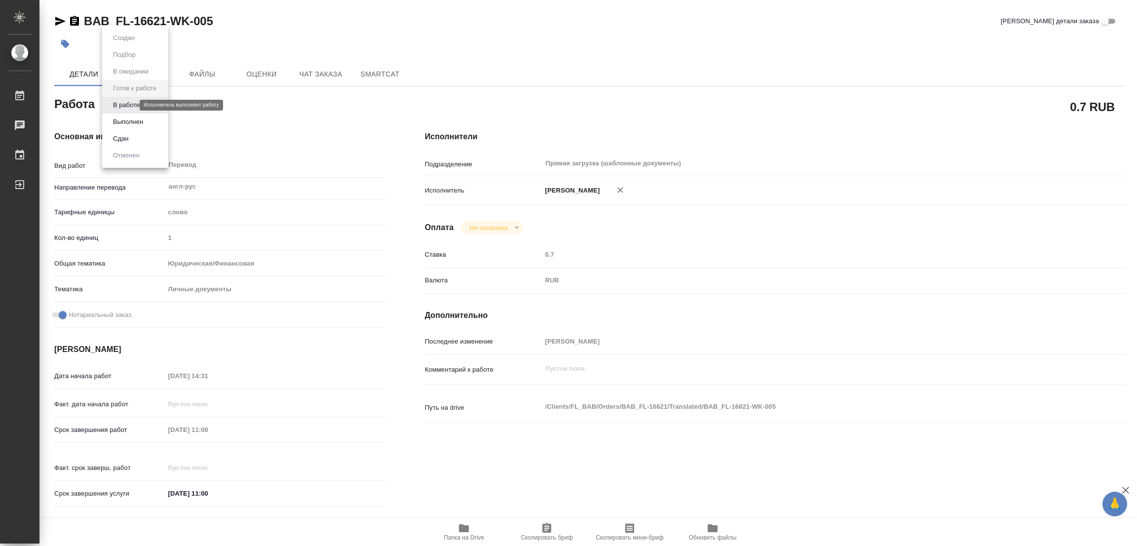
type textarea "x"
click at [113, 107] on button "В работе" at bounding box center [126, 105] width 33 height 11
type textarea "x"
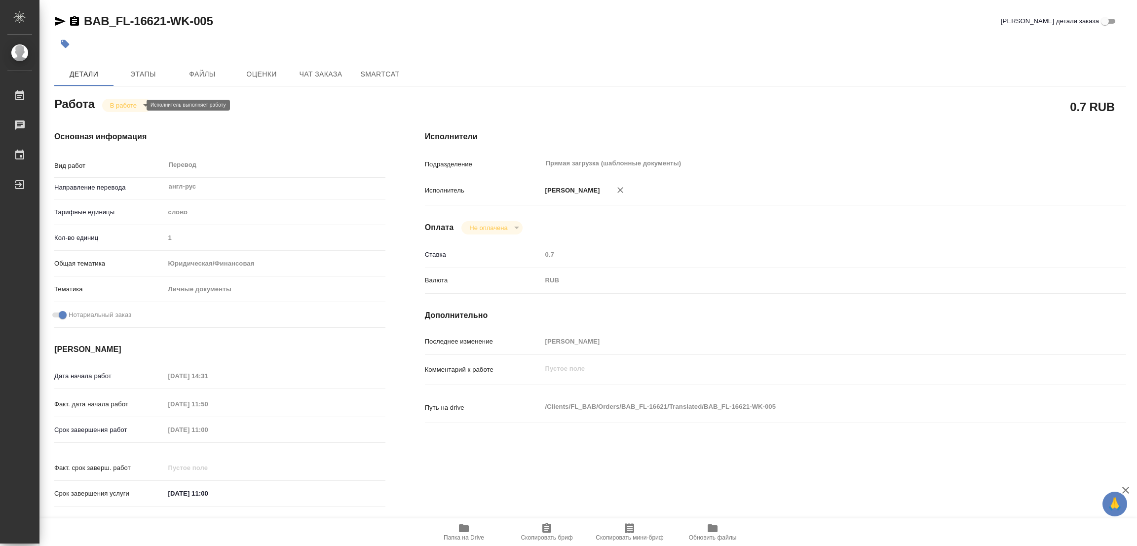
type textarea "x"
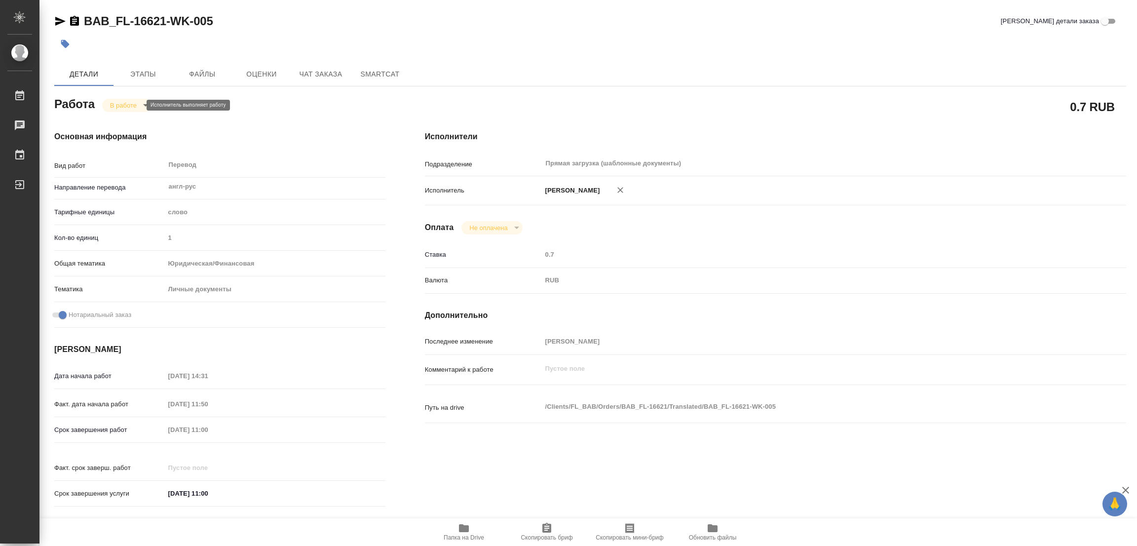
type textarea "x"
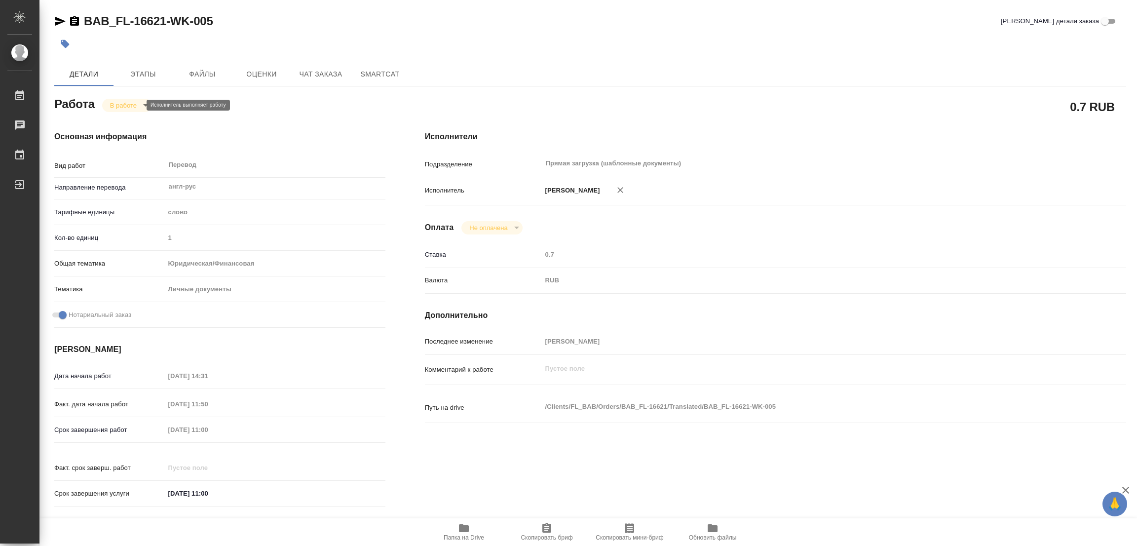
type textarea "x"
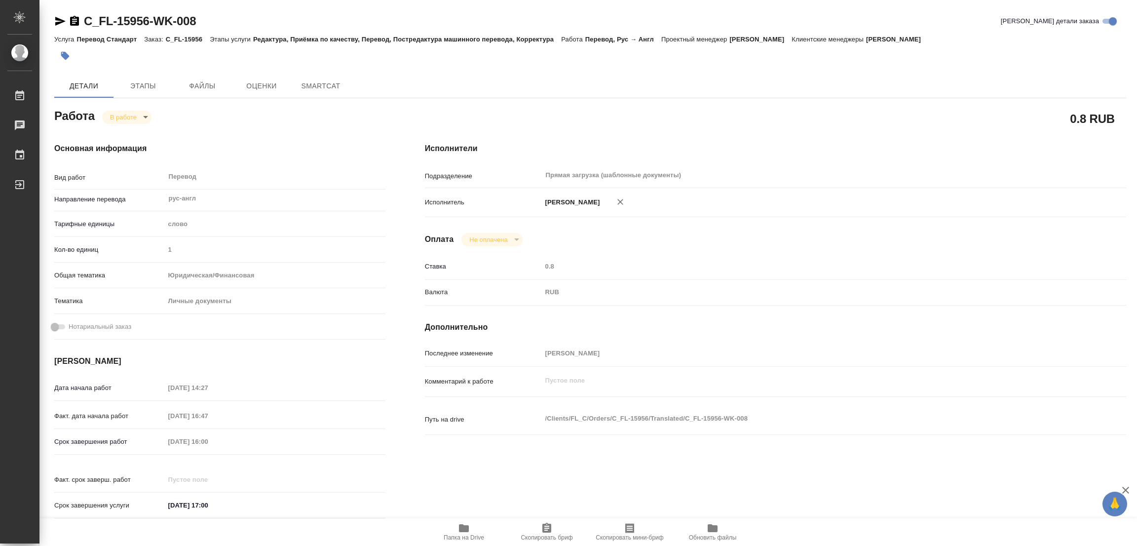
type textarea "x"
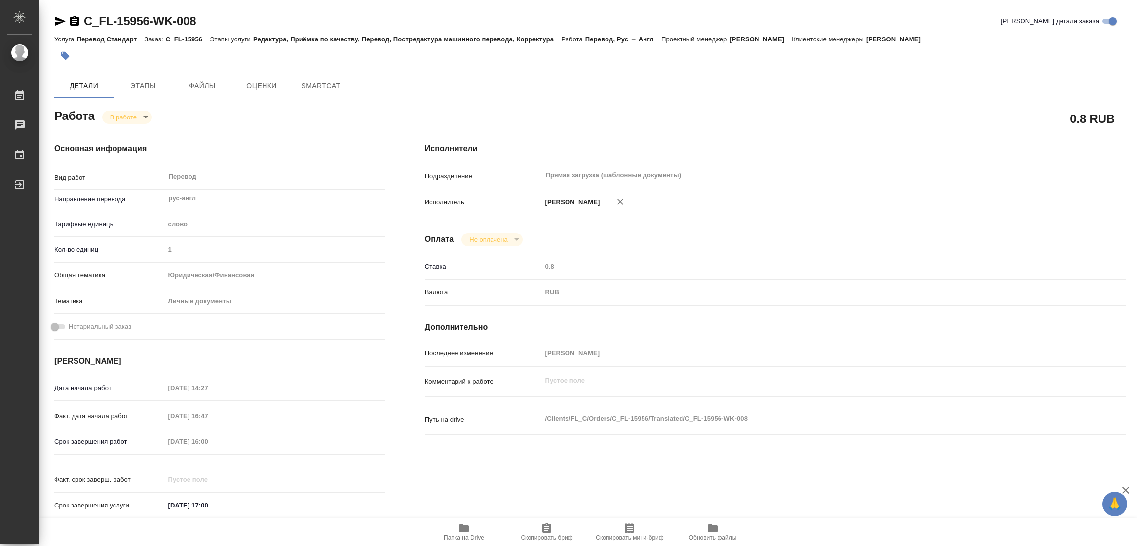
type textarea "x"
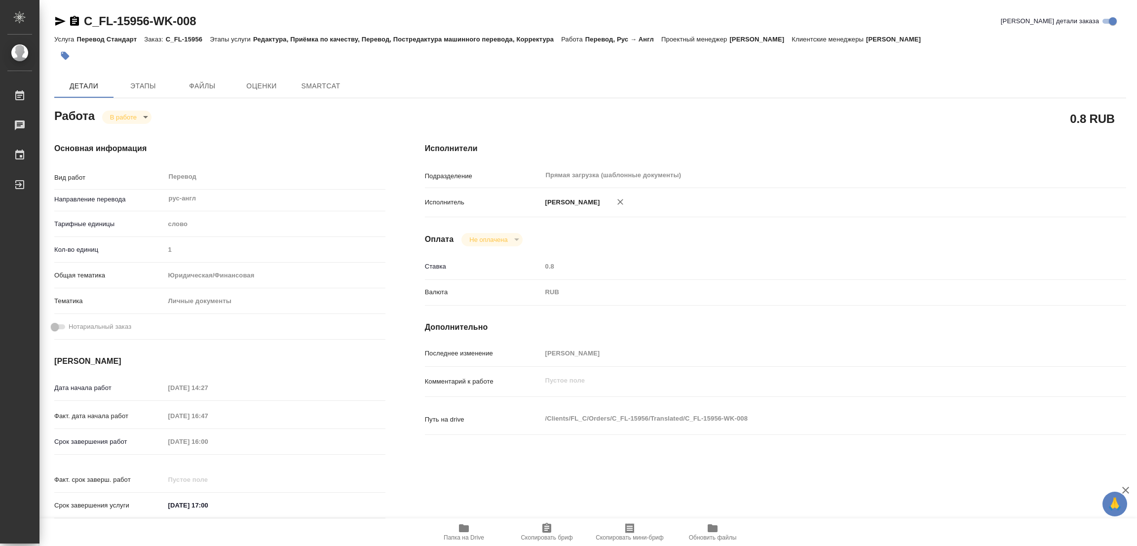
type textarea "x"
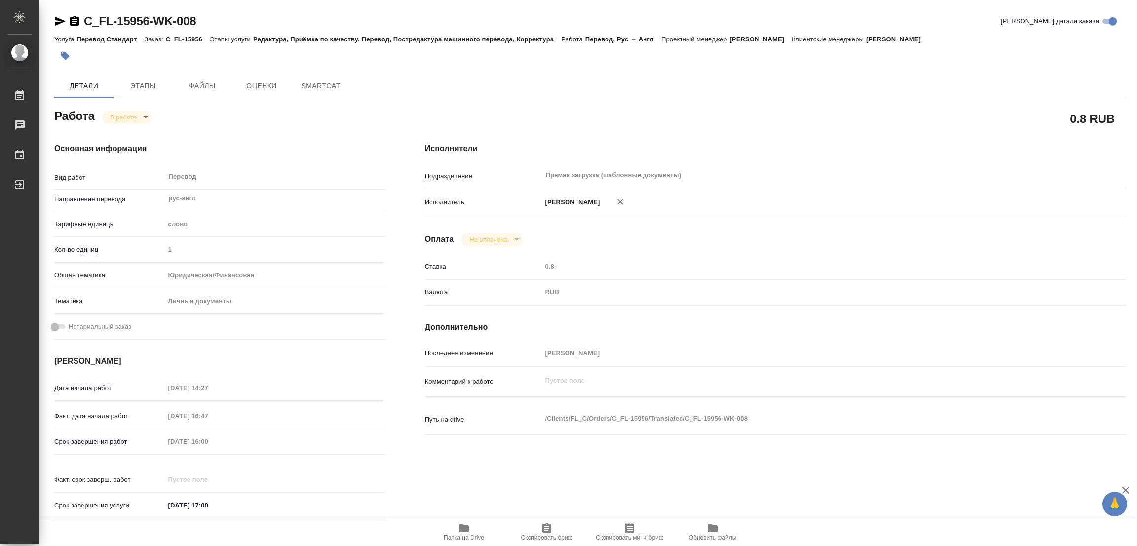
type textarea "x"
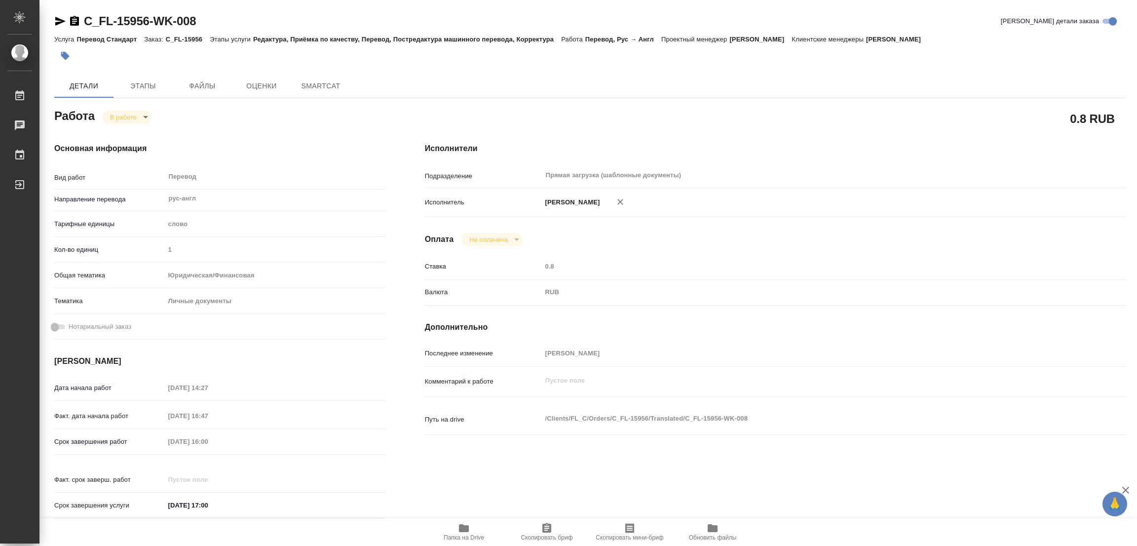
type textarea "x"
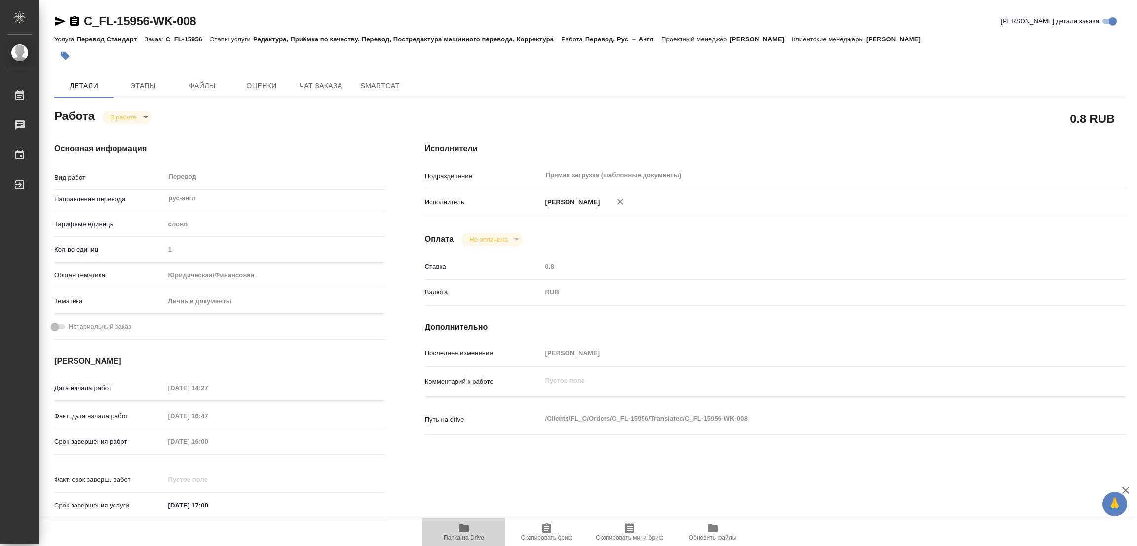
click at [464, 529] on icon "button" at bounding box center [464, 528] width 10 height 8
type textarea "x"
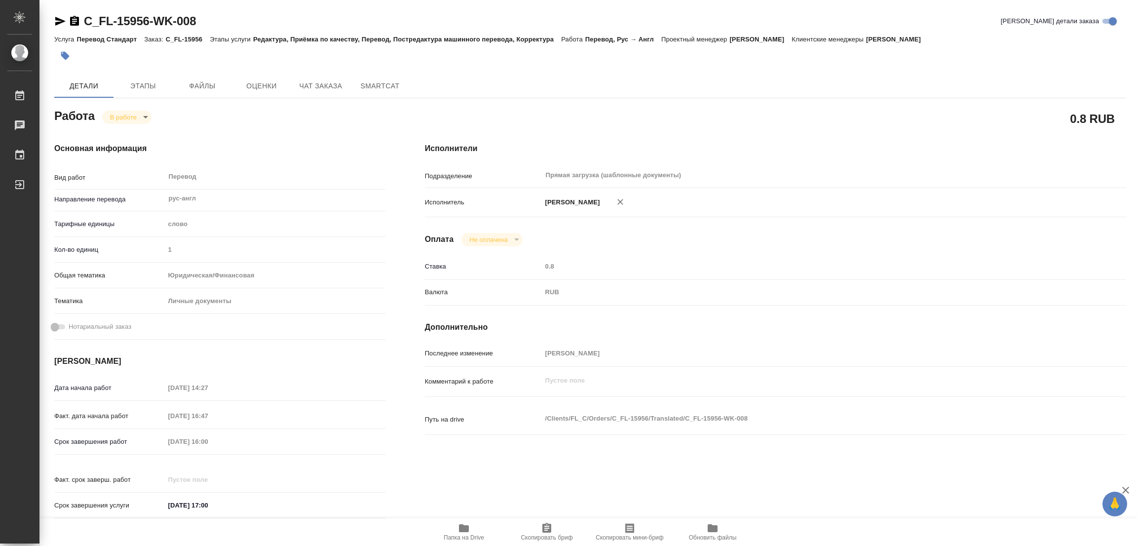
type textarea "x"
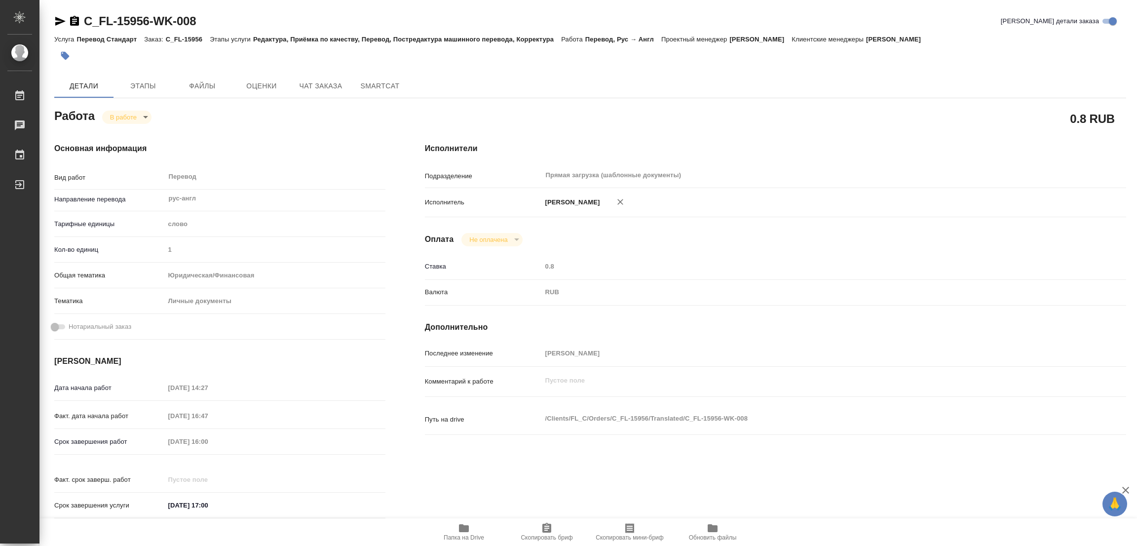
type textarea "x"
click at [144, 81] on span "Этапы" at bounding box center [142, 86] width 47 height 12
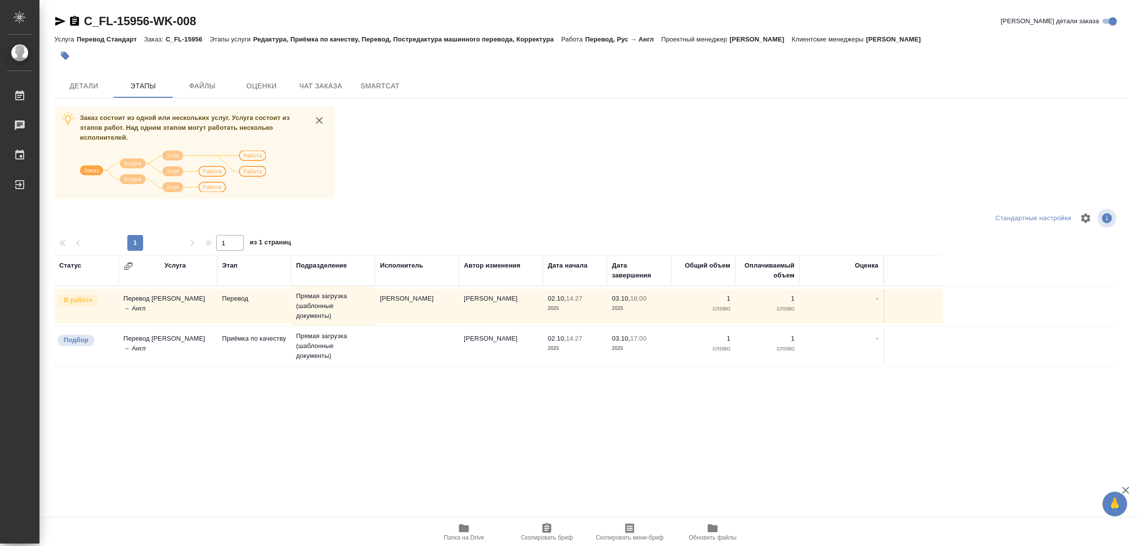
click at [515, 158] on div "Заказ состоит из одной или нескольких услуг. Услуга состоит из этапов работ. На…" at bounding box center [590, 291] width 1072 height 371
click at [82, 84] on span "Детали" at bounding box center [83, 86] width 47 height 12
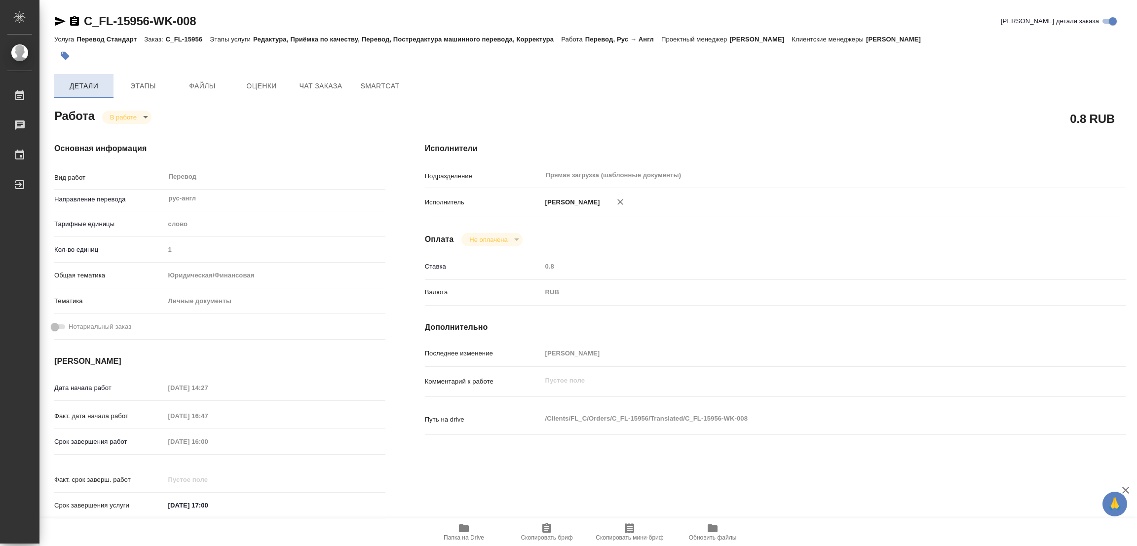
type textarea "x"
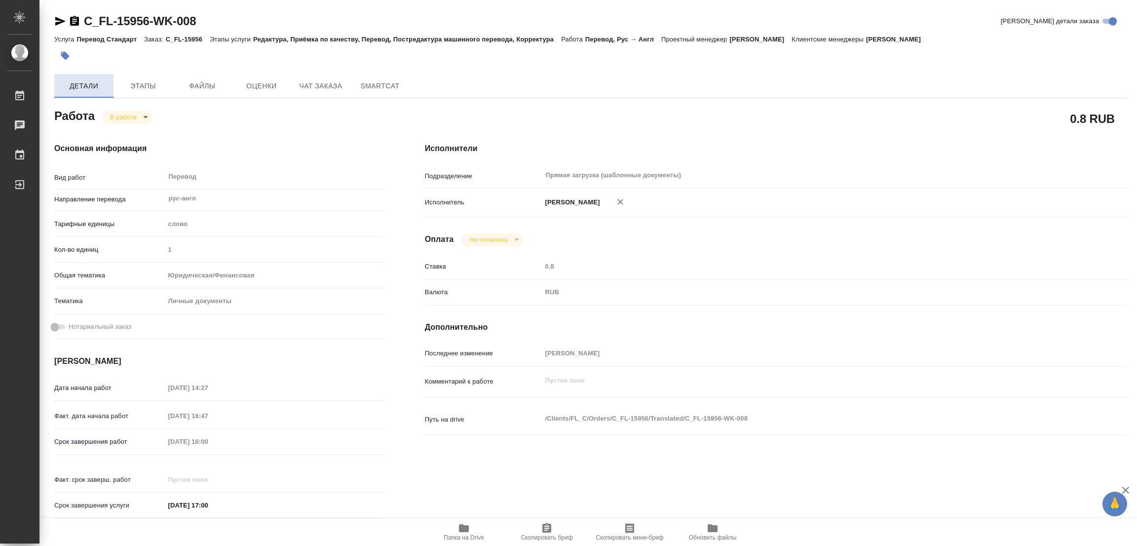
type textarea "x"
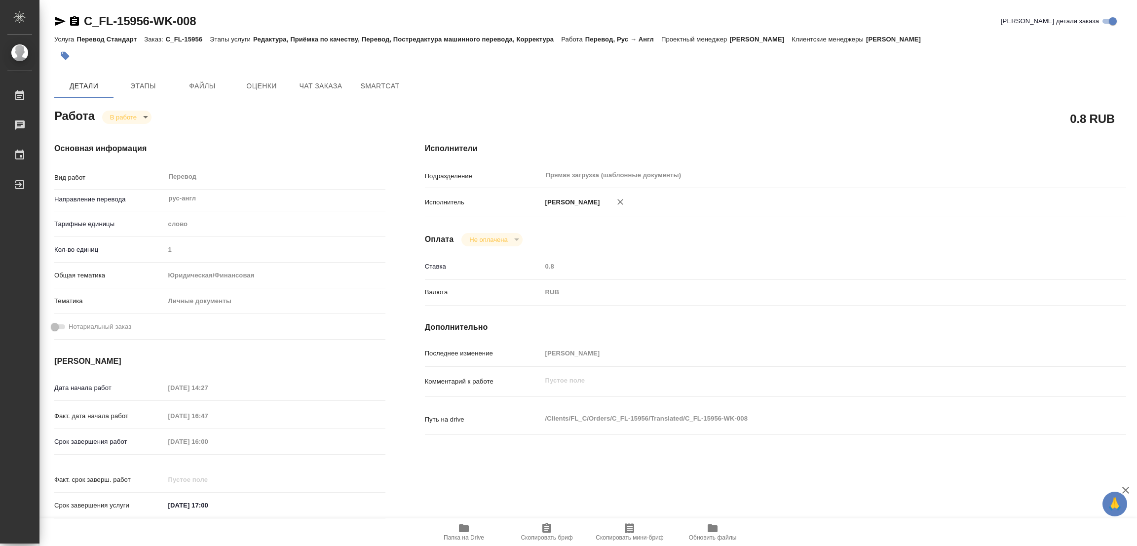
type textarea "x"
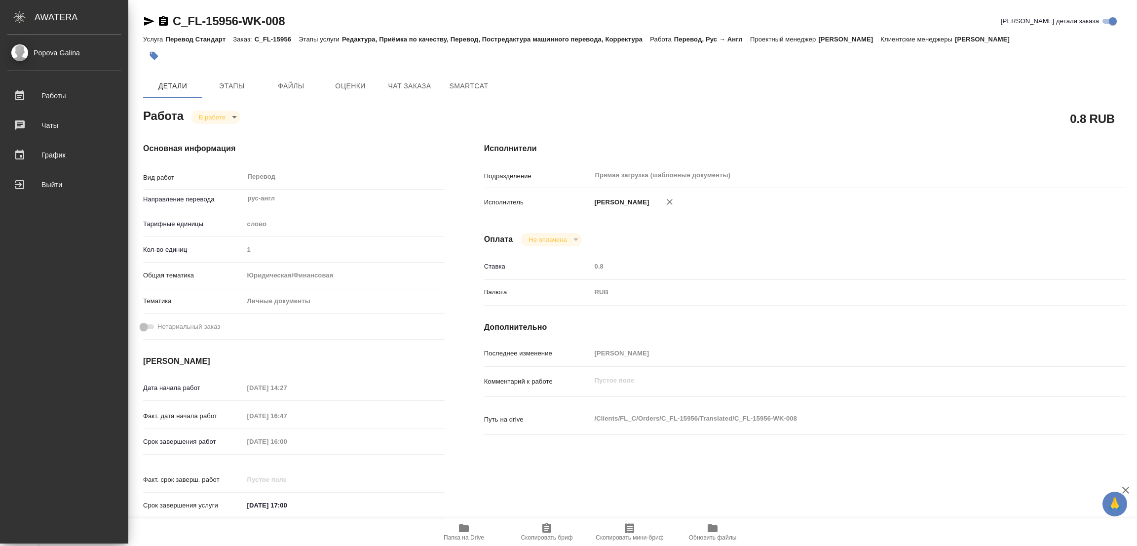
type textarea "x"
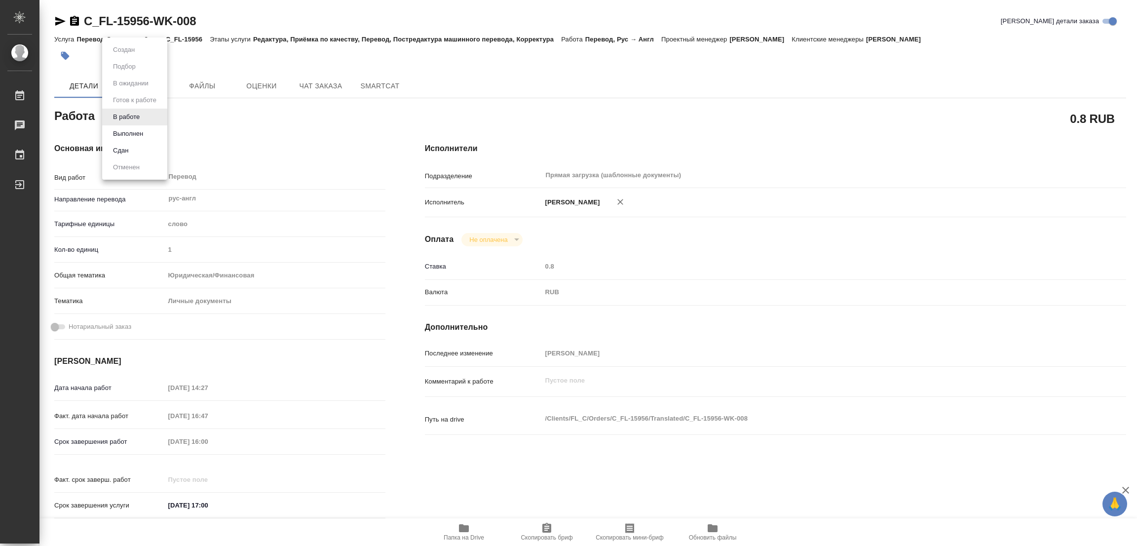
click at [125, 111] on body "🙏 .cls-1 fill:#fff; AWATERA [PERSON_NAME] 0 Чаты График Выйти C_FL-15956-WK-008…" at bounding box center [568, 273] width 1137 height 546
click at [125, 131] on button "Выполнен" at bounding box center [128, 133] width 36 height 11
click at [63, 51] on icon "button" at bounding box center [65, 56] width 10 height 10
type textarea "x"
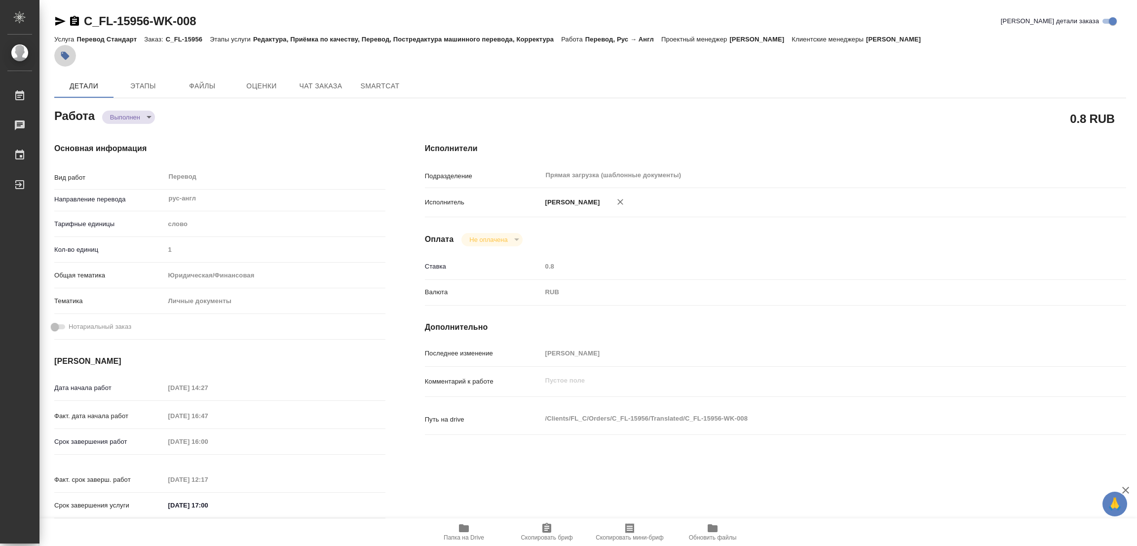
type textarea "x"
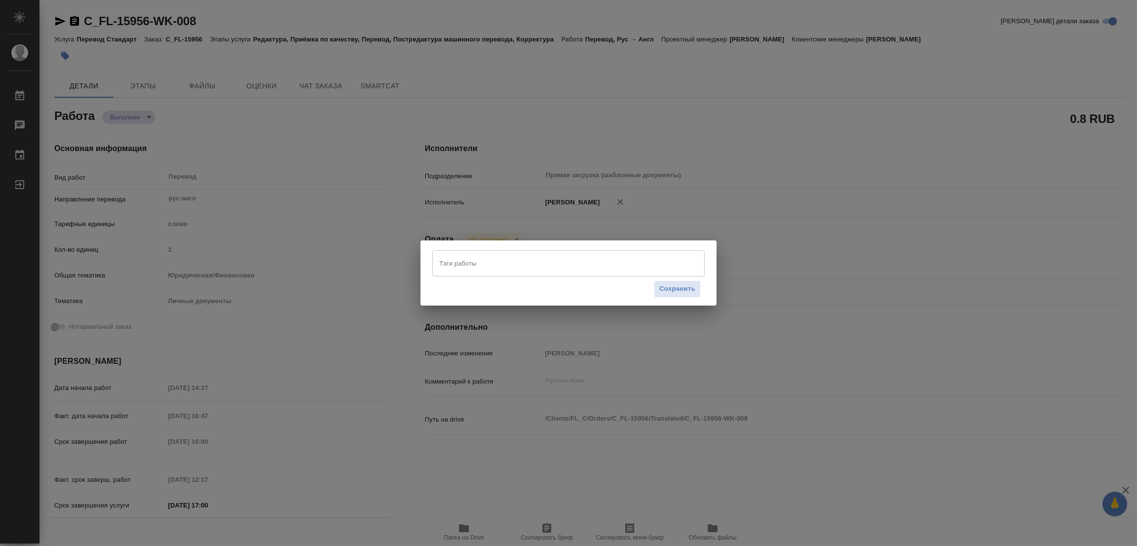
type textarea "x"
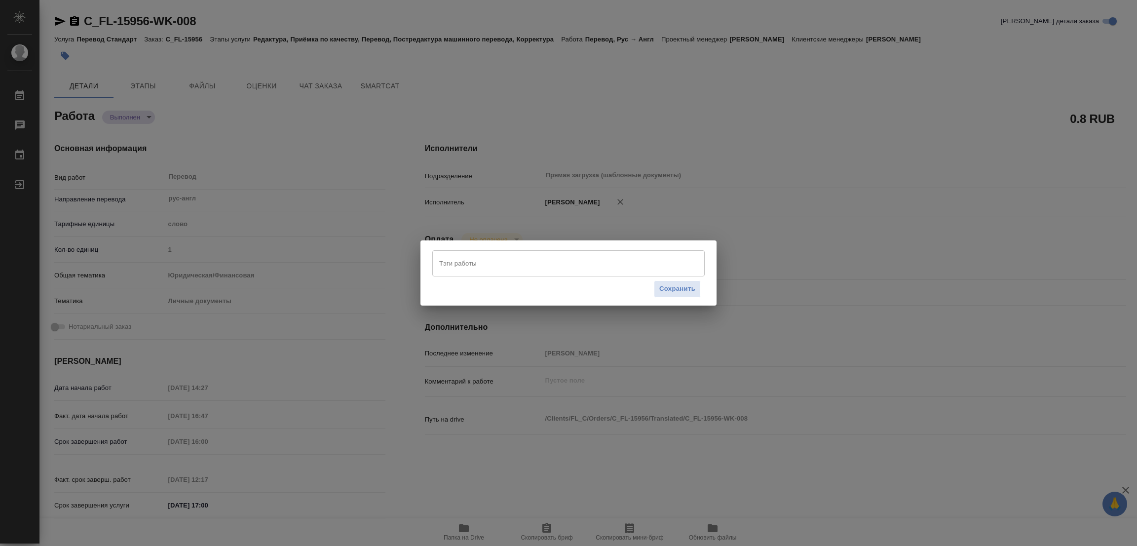
click at [459, 264] on input "Тэги работы" at bounding box center [559, 263] width 245 height 17
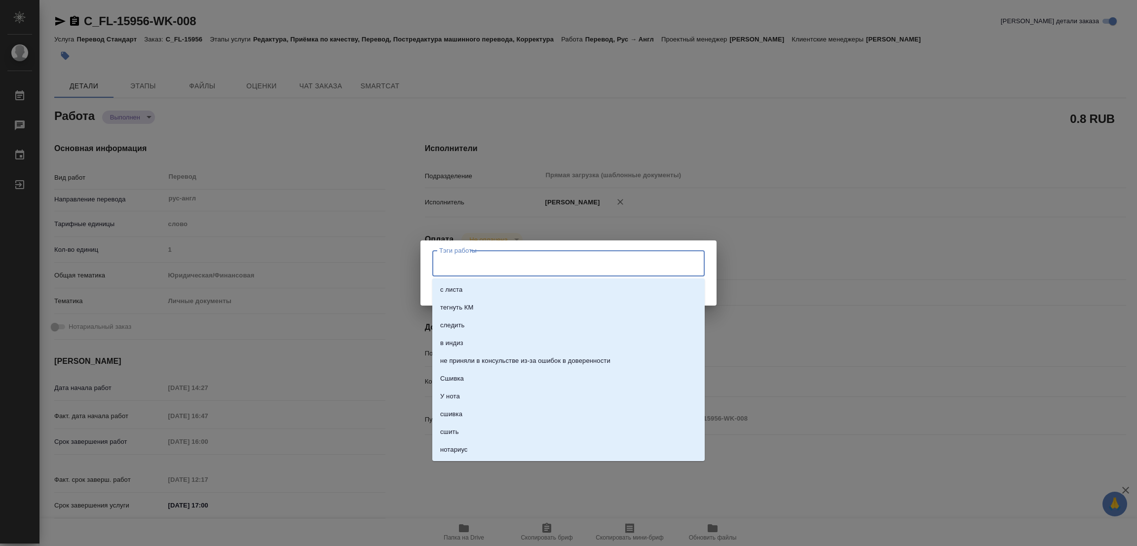
type textarea "x"
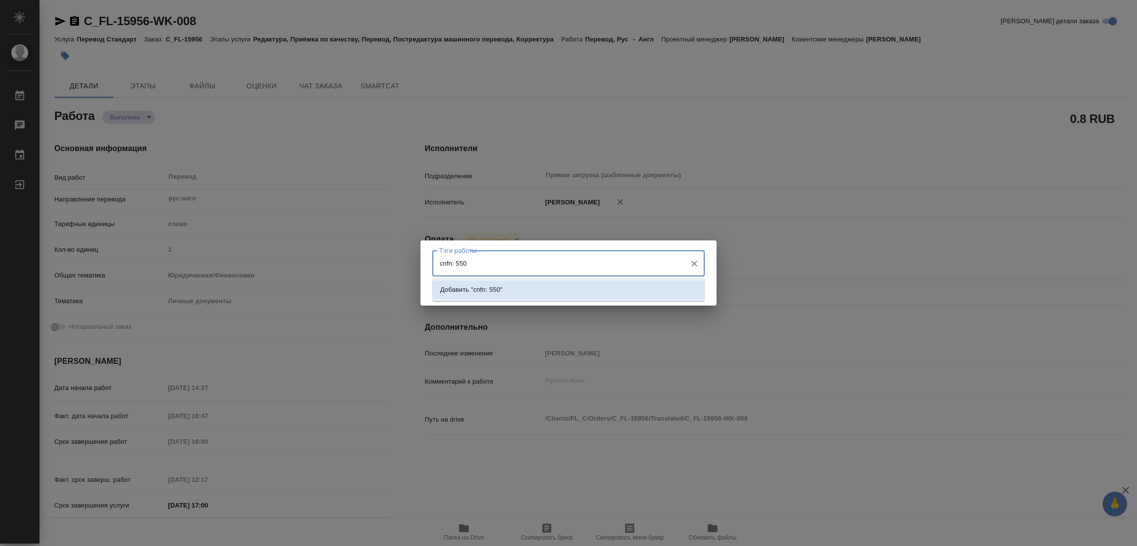
drag, startPoint x: 437, startPoint y: 264, endPoint x: 451, endPoint y: 264, distance: 13.8
click at [451, 264] on input "cnfn: 550" at bounding box center [559, 263] width 245 height 17
type input "стат: 550"
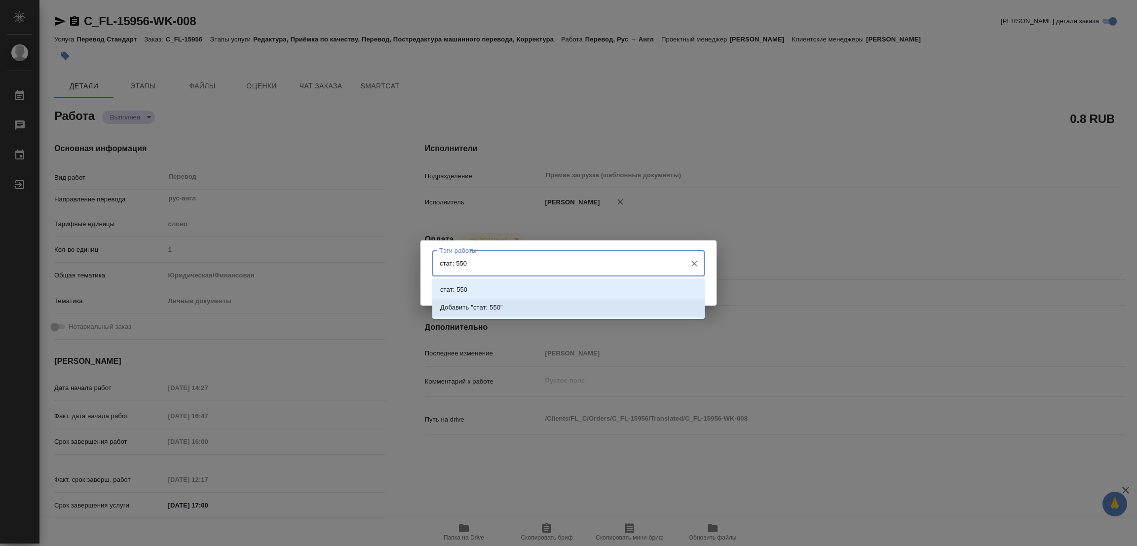
click at [487, 303] on p "Добавить "стат: 550"" at bounding box center [471, 307] width 63 height 10
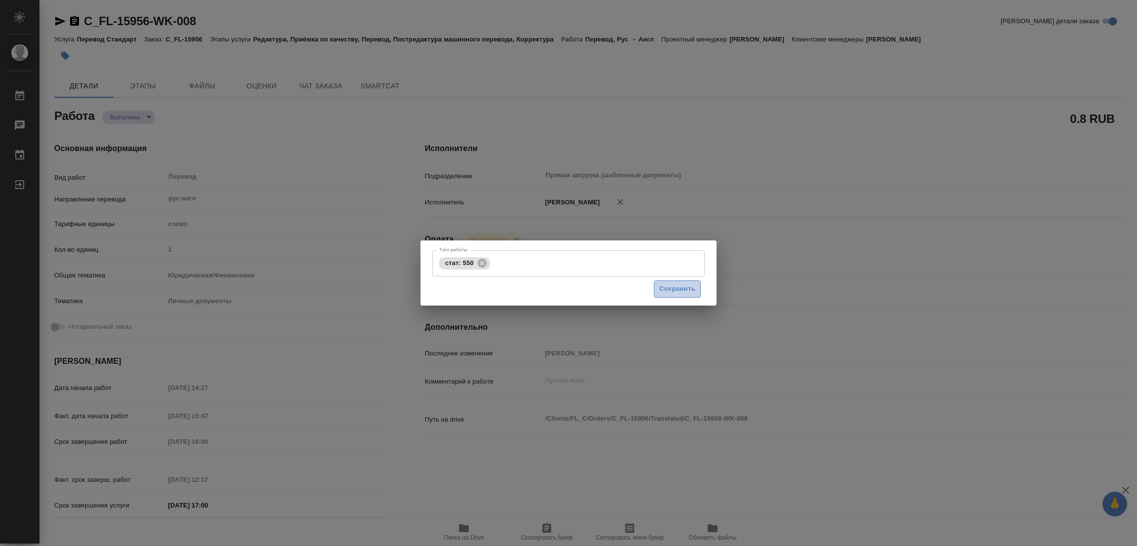
click at [668, 287] on span "Сохранить" at bounding box center [677, 288] width 36 height 11
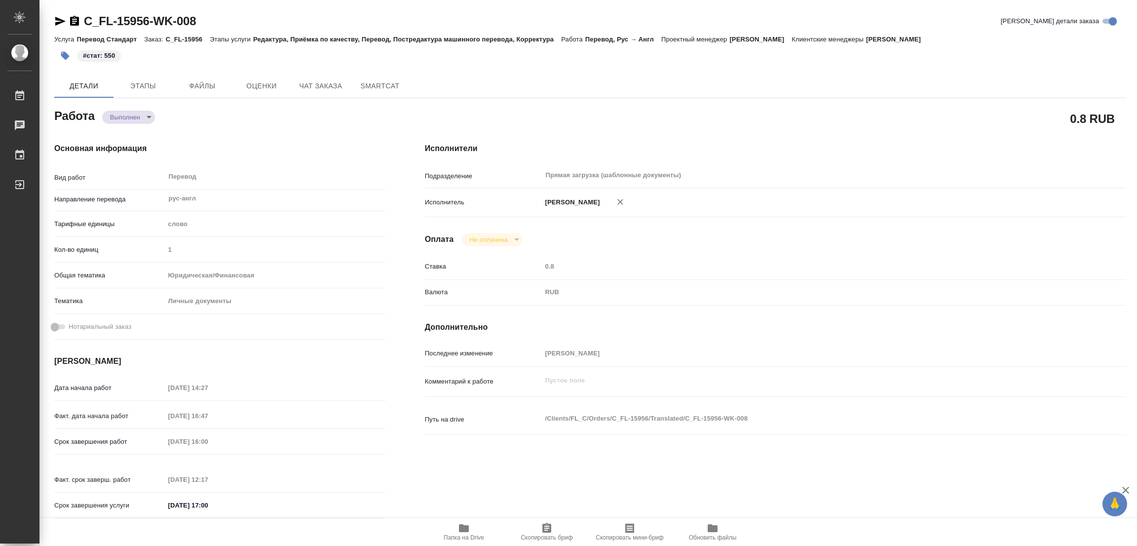
type input "completed"
type textarea "Перевод"
type textarea "x"
type input "рус-англ"
type input "5a8b1489cc6b4906c91bfd90"
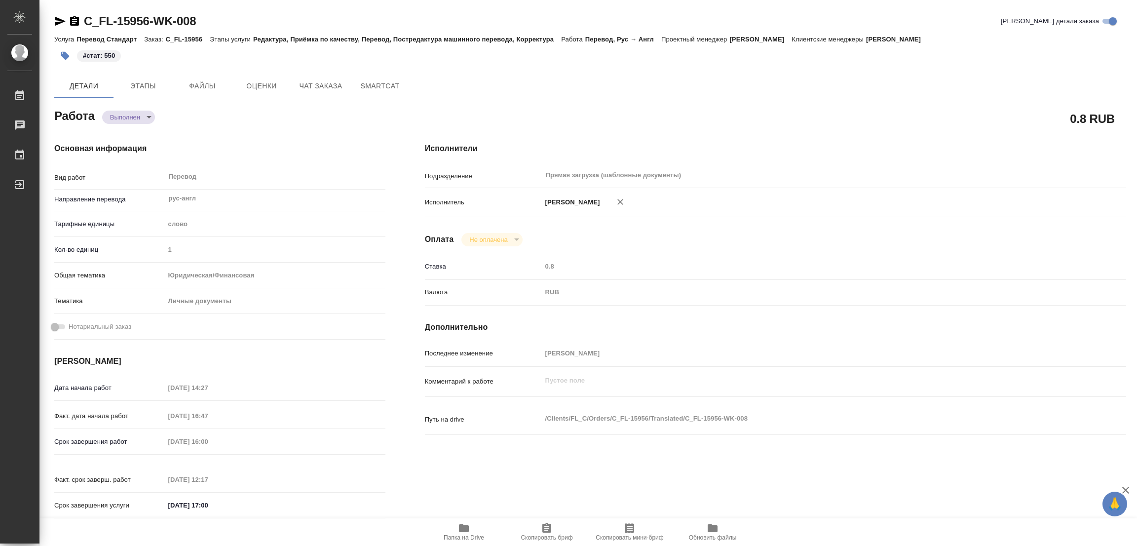
type input "1"
type input "yr-fn"
type input "5a8b8b956a9677013d343cfe"
type input "02.10.2025 14:27"
type input "02.10.2025 16:47"
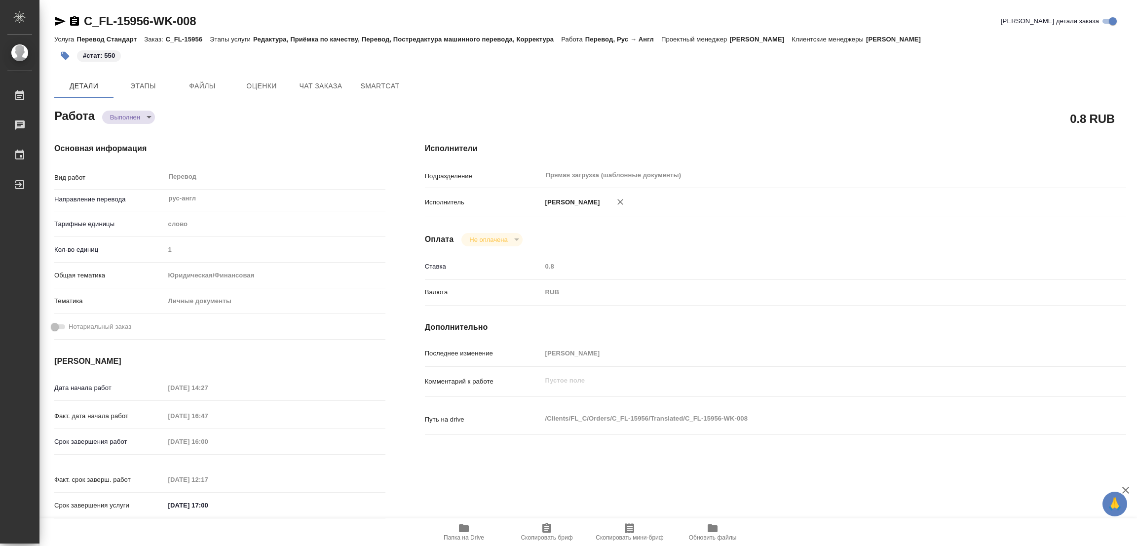
type input "03.10.2025 16:00"
type input "03.10.2025 12:17"
type input "03.10.2025 17:00"
type input "Прямая загрузка (шаблонные документы)"
type input "notPayed"
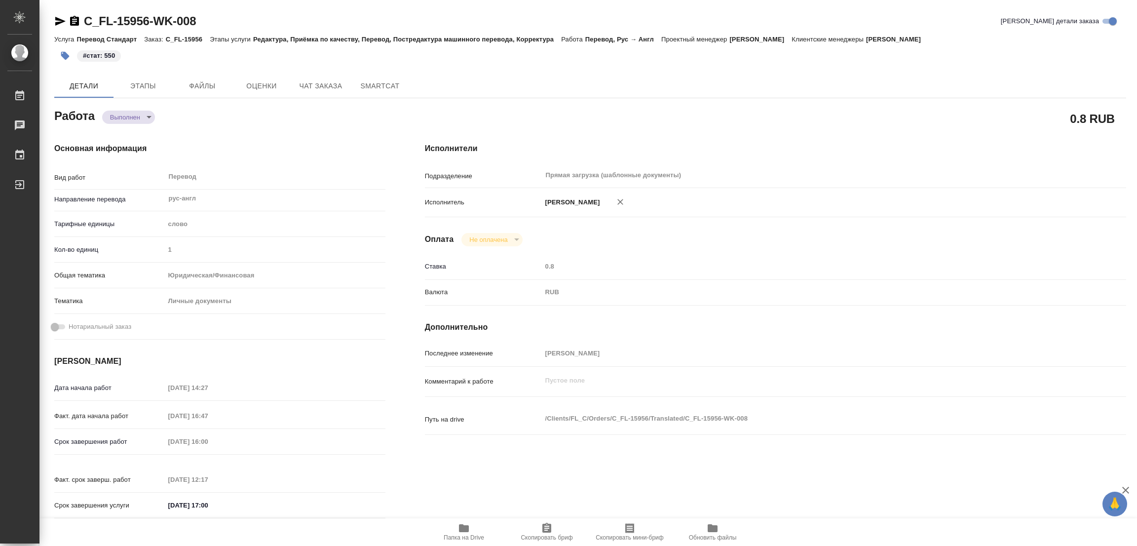
type input "0.8"
type input "RUB"
type input "[PERSON_NAME]"
type textarea "x"
type textarea "/Clients/FL_C/Orders/C_FL-15956/Translated/C_FL-15956-WK-008"
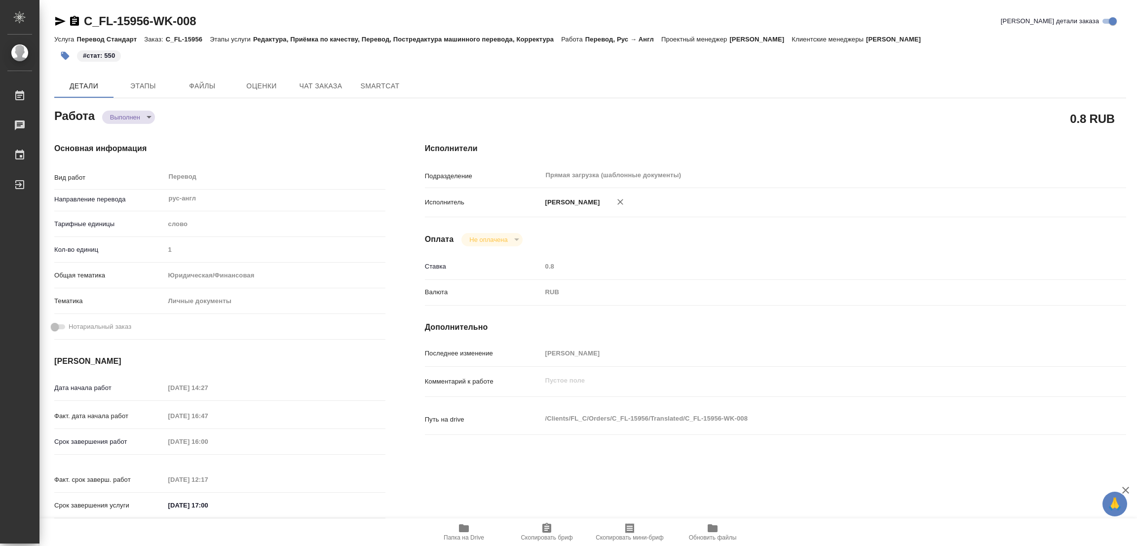
type textarea "x"
type input "C_FL-15956"
type input "Перевод Стандарт"
type input "Редактура, Приёмка по качеству, Перевод, Постредактура машинного перевода, Корр…"
type input "[PERSON_NAME]"
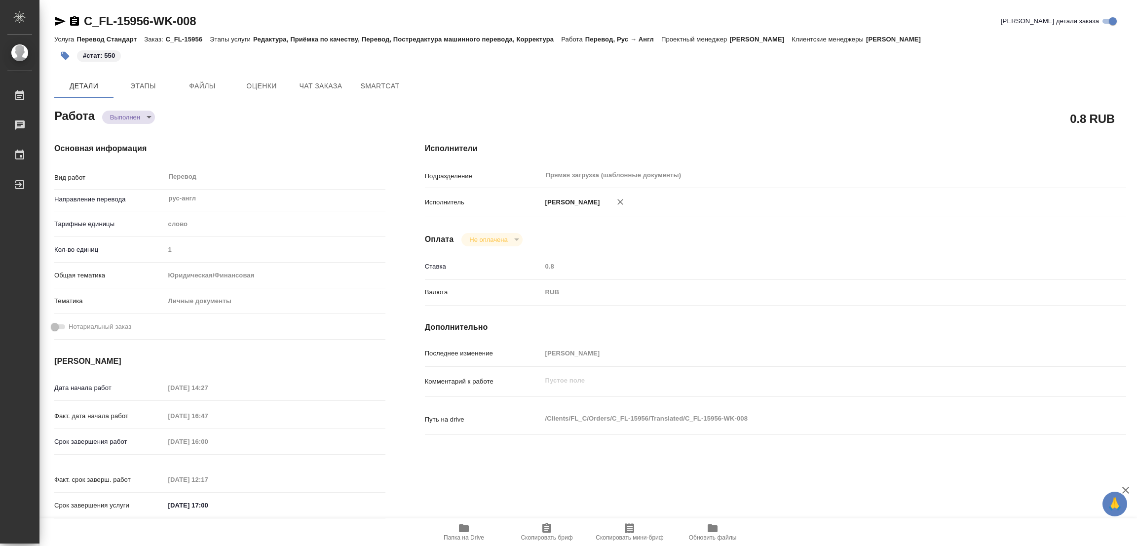
type input "/Clients/FL_C/Orders/C_FL-15956"
type textarea "ALEXANDER BASHKIRTSEV, IRINA BALABAN-IRMENINA"
type textarea "x"
type textarea "ALEXANDER BASHKIRTSEV, IRINA BALABAN-IRMENINA"
type textarea "x"
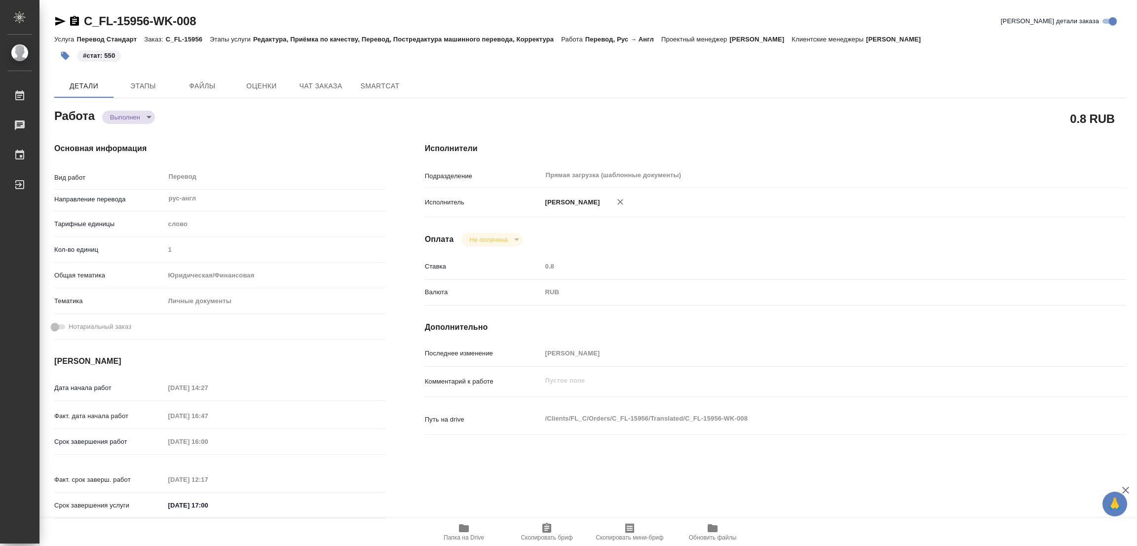
type textarea "x"
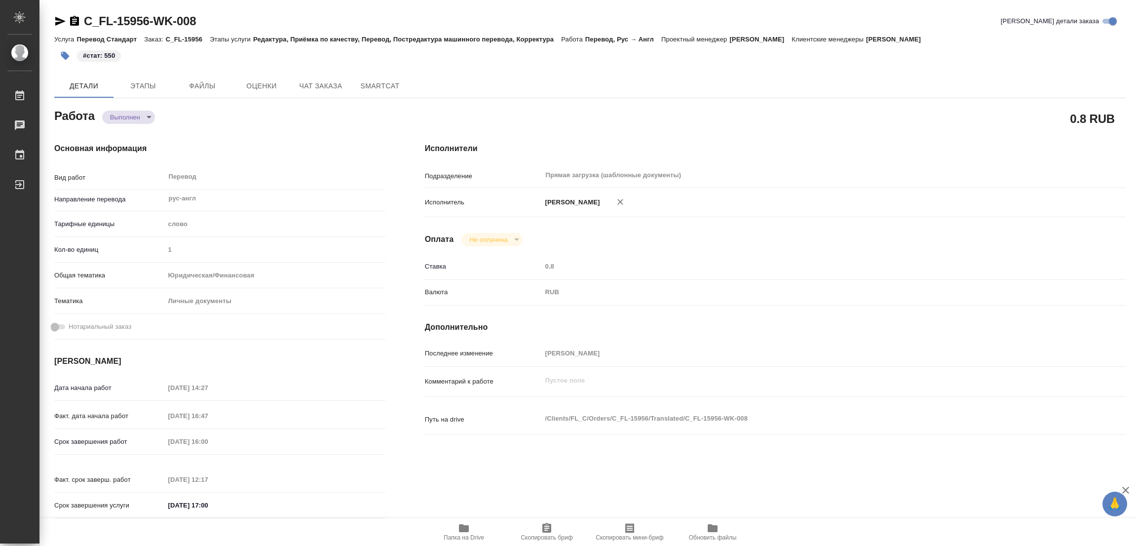
type textarea "x"
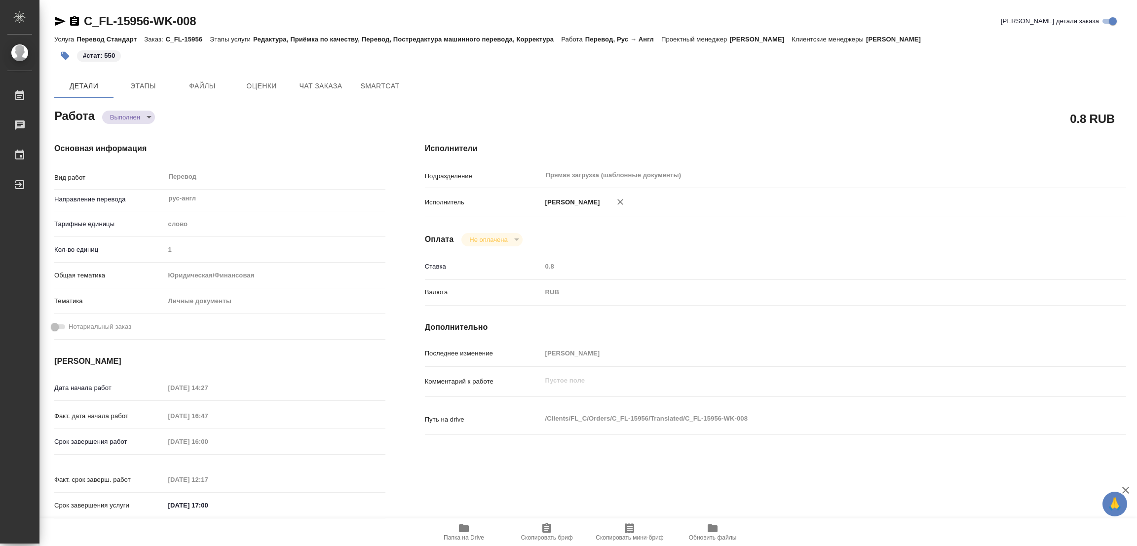
type textarea "x"
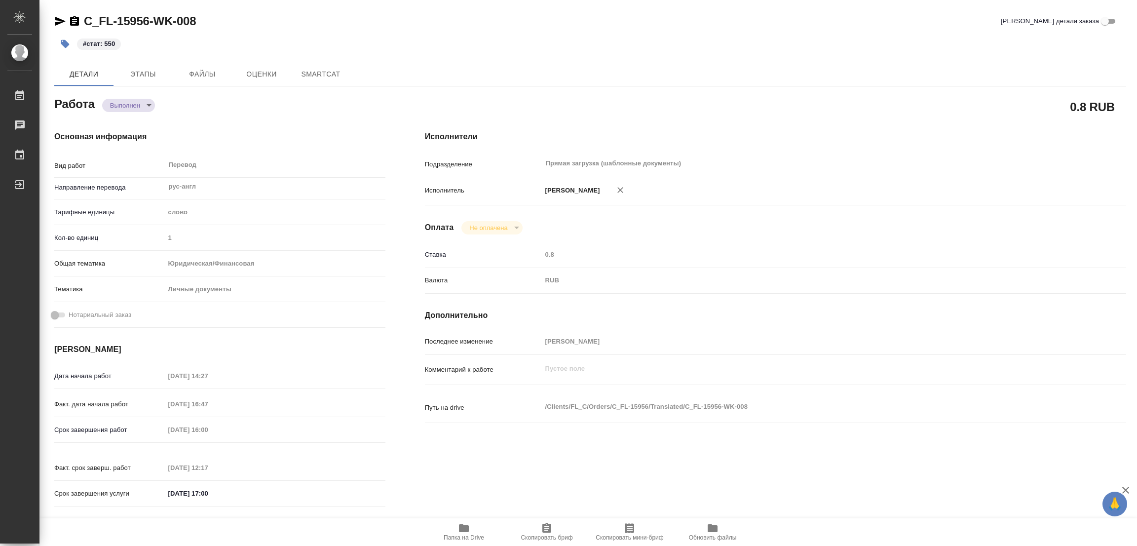
type textarea "x"
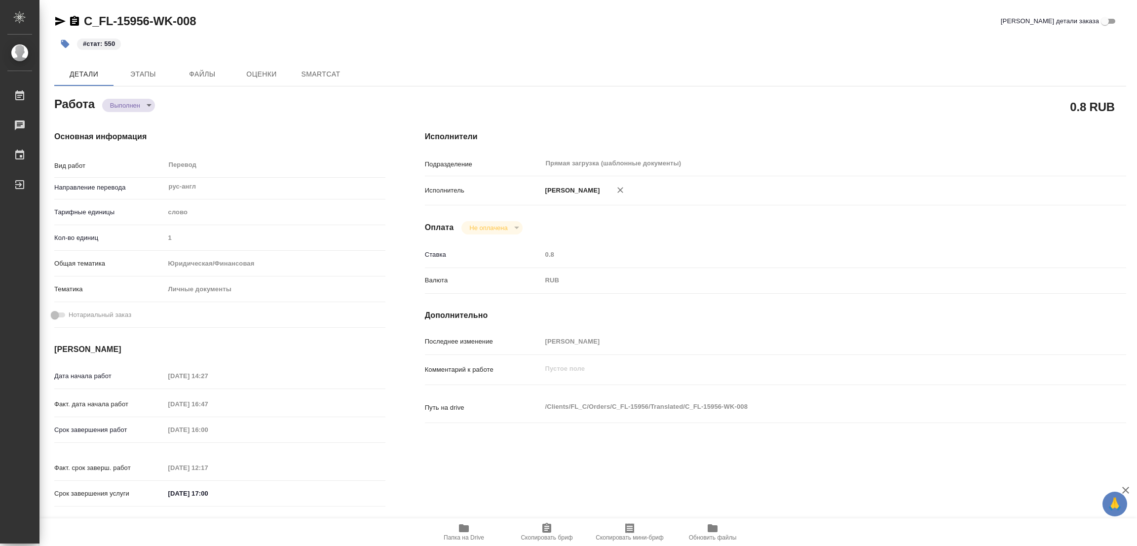
type textarea "x"
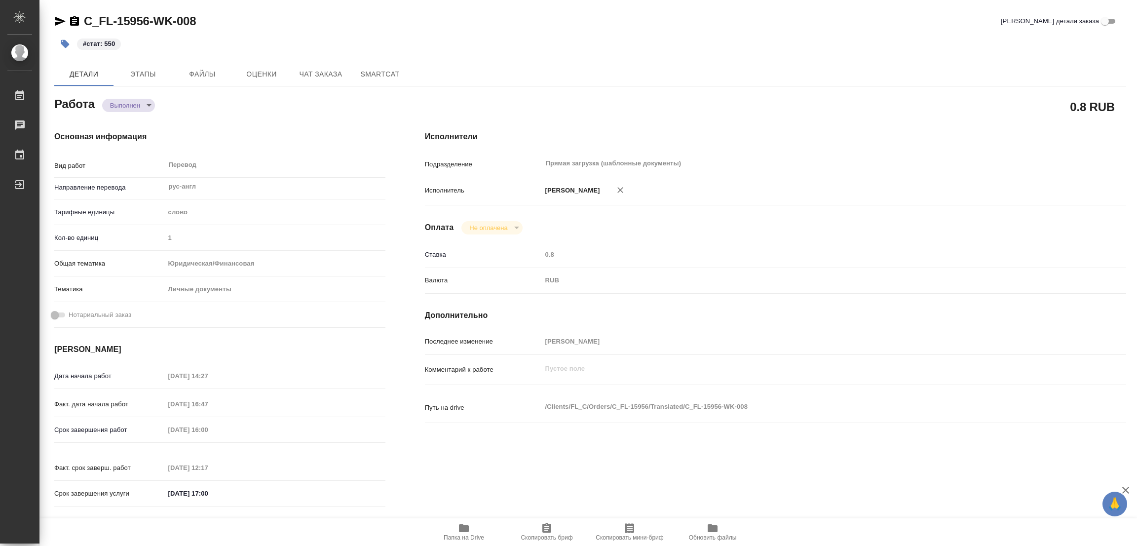
type textarea "x"
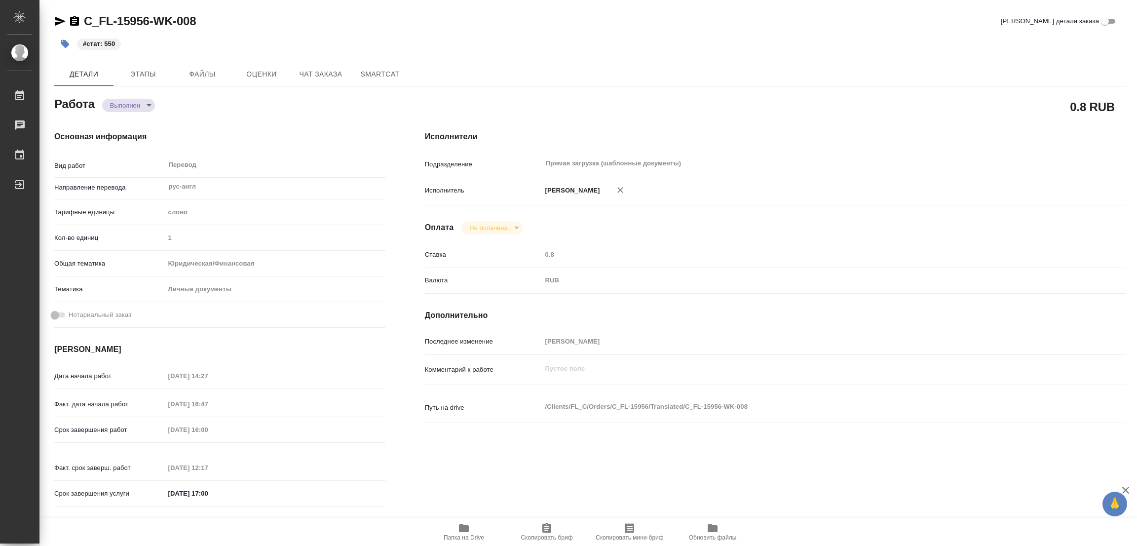
type textarea "x"
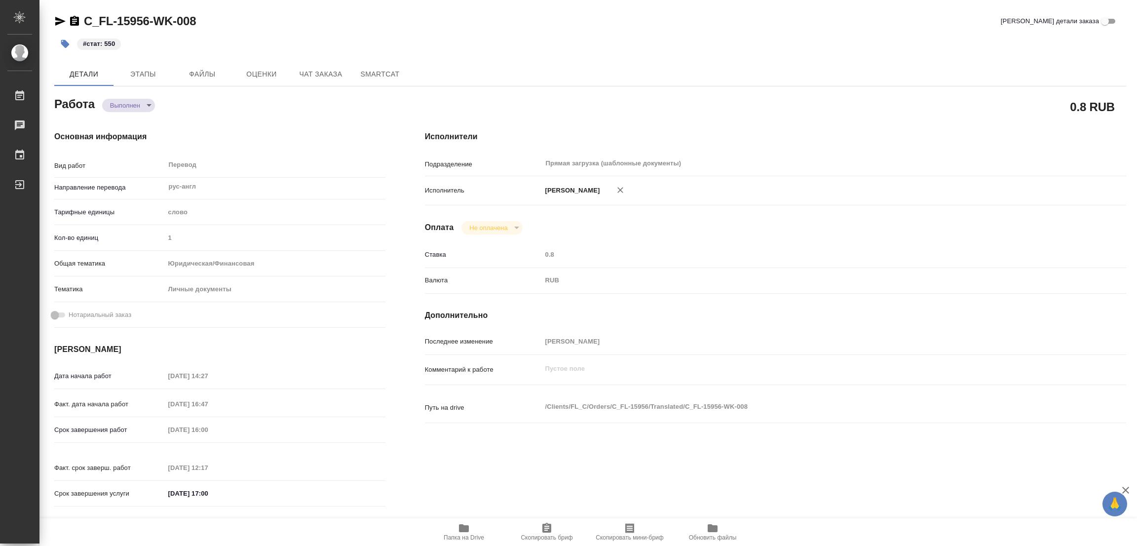
type textarea "x"
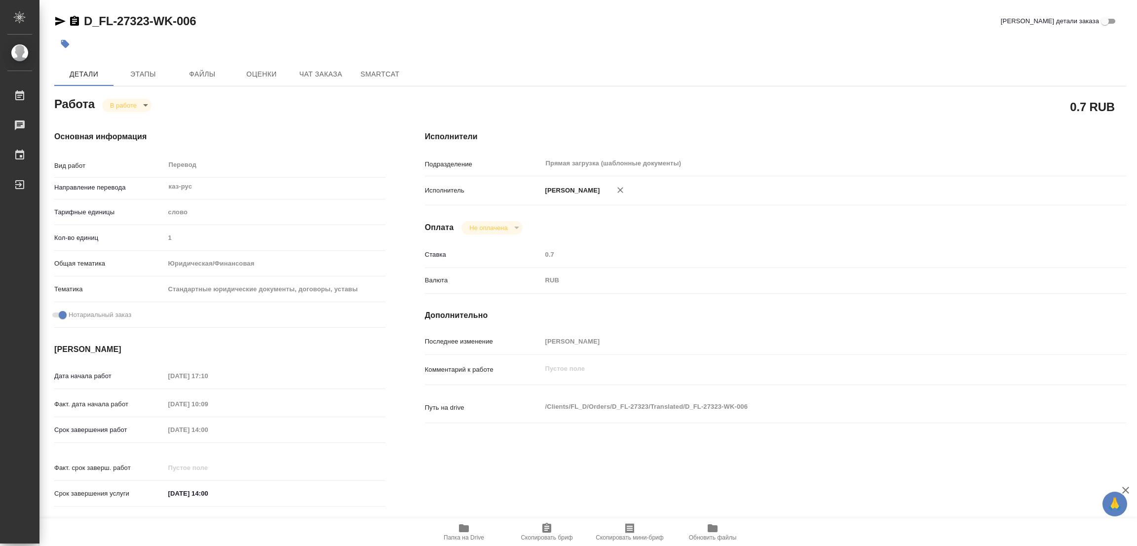
click at [459, 527] on icon "button" at bounding box center [464, 528] width 10 height 8
drag, startPoint x: 85, startPoint y: 8, endPoint x: 148, endPoint y: 27, distance: 65.4
click at [148, 27] on div "D_FL-27323-WK-006 Кратко детали заказа Детали Этапы Файлы Оценки Чат заказа Sma…" at bounding box center [590, 414] width 1083 height 828
copy link "D_FL-27323"
drag, startPoint x: 549, startPoint y: 530, endPoint x: 537, endPoint y: 533, distance: 11.9
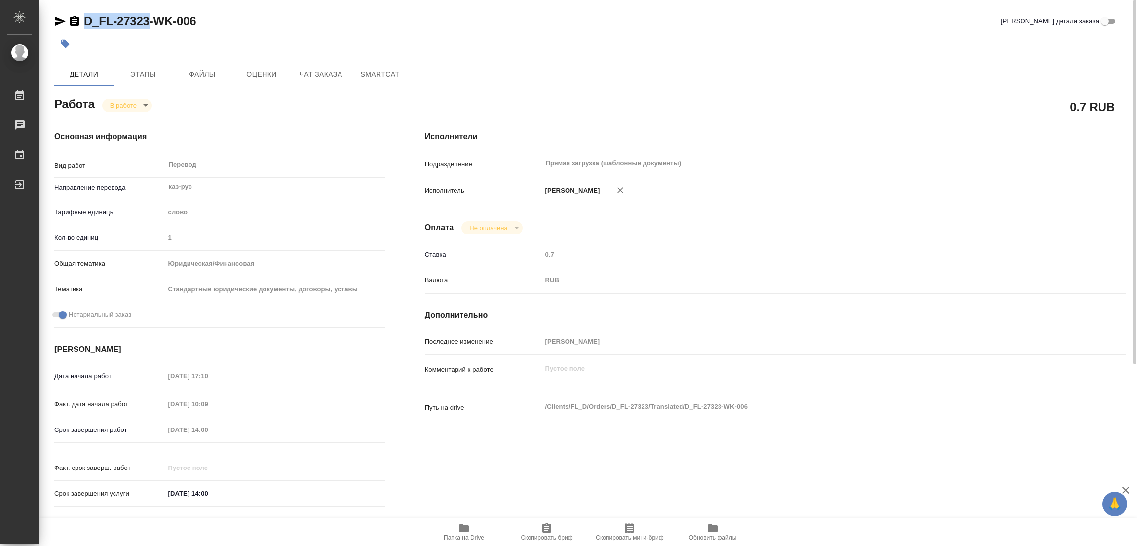
click at [548, 530] on icon "button" at bounding box center [546, 528] width 9 height 10
copy link "D_FL-27323"
click at [143, 435] on div "Срок завершения работ 06.10.2025 14:00" at bounding box center [219, 429] width 331 height 17
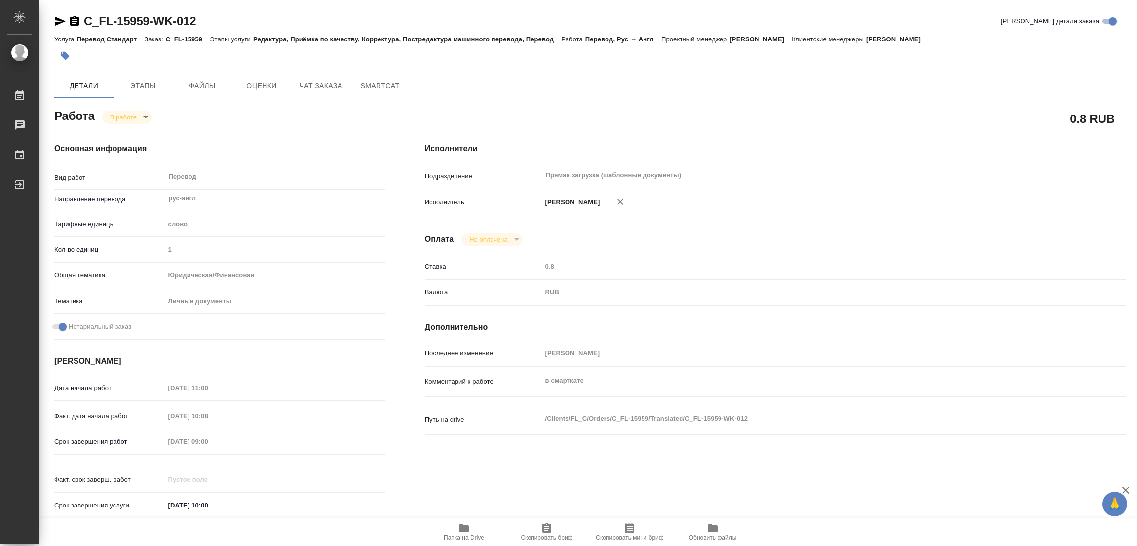
click at [464, 531] on icon "button" at bounding box center [464, 528] width 10 height 8
drag, startPoint x: 76, startPoint y: 13, endPoint x: 153, endPoint y: 29, distance: 78.7
click at [153, 29] on div "C_FL-15959-WK-012 [PERSON_NAME] детали заказа Услуга Перевод Стандарт Заказ: C_…" at bounding box center [590, 420] width 1083 height 840
copy link "C_FL-15959-"
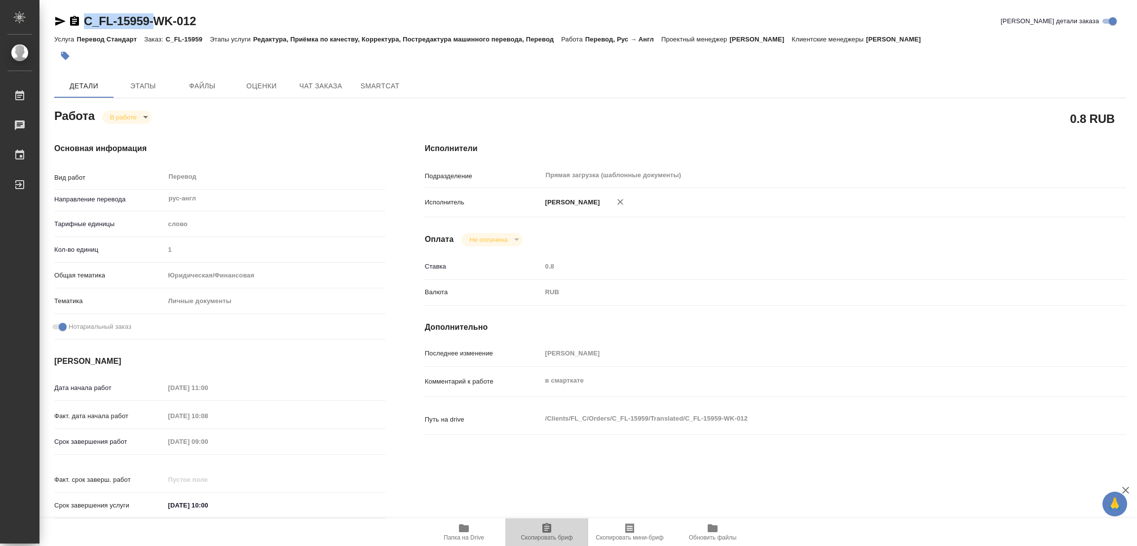
click at [542, 531] on icon "button" at bounding box center [546, 528] width 9 height 10
copy link "C_FL-15959-"
click at [724, 67] on div "C_FL-15959-WK-012 Кратко детали заказа Услуга Перевод Стандарт Заказ: C_FL-1595…" at bounding box center [590, 420] width 1083 height 840
click at [119, 442] on div "Срок завершения работ 06.10.2025 09:00" at bounding box center [219, 441] width 331 height 17
drag, startPoint x: 339, startPoint y: 173, endPoint x: 374, endPoint y: 122, distance: 61.5
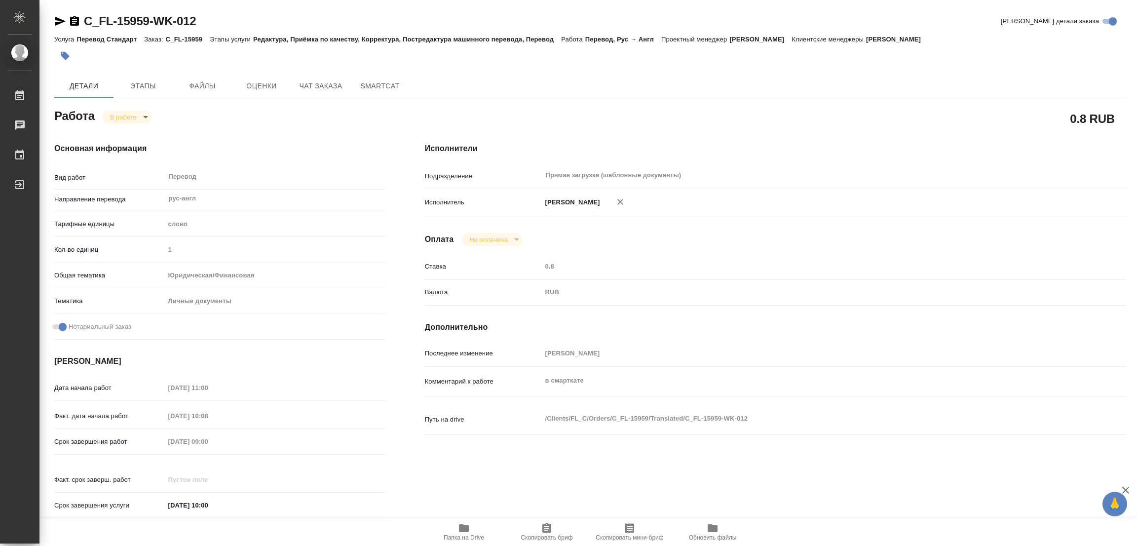
click at [339, 173] on div "Перевод x ​" at bounding box center [271, 177] width 213 height 23
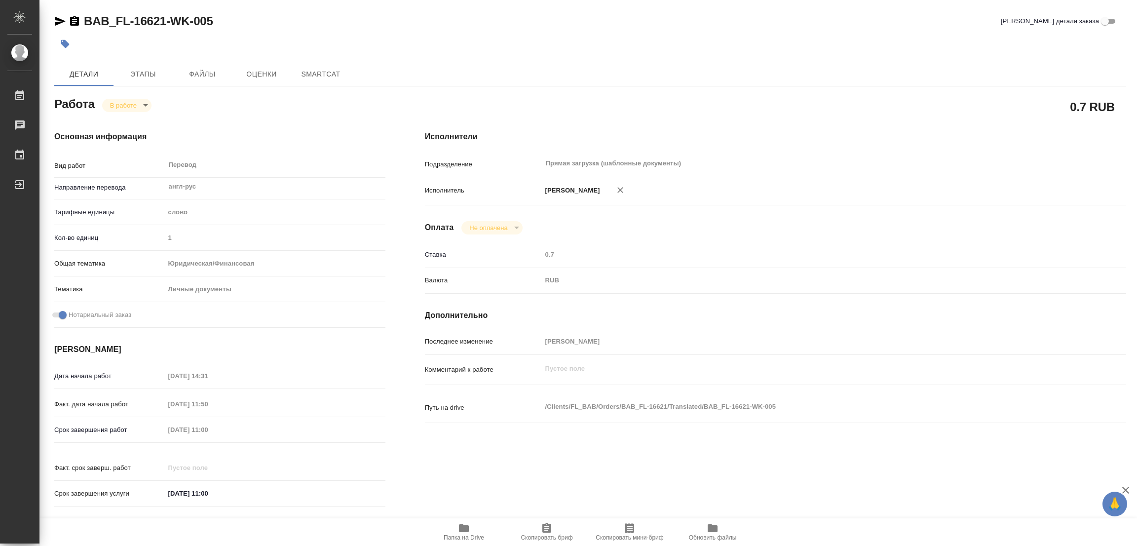
type textarea "x"
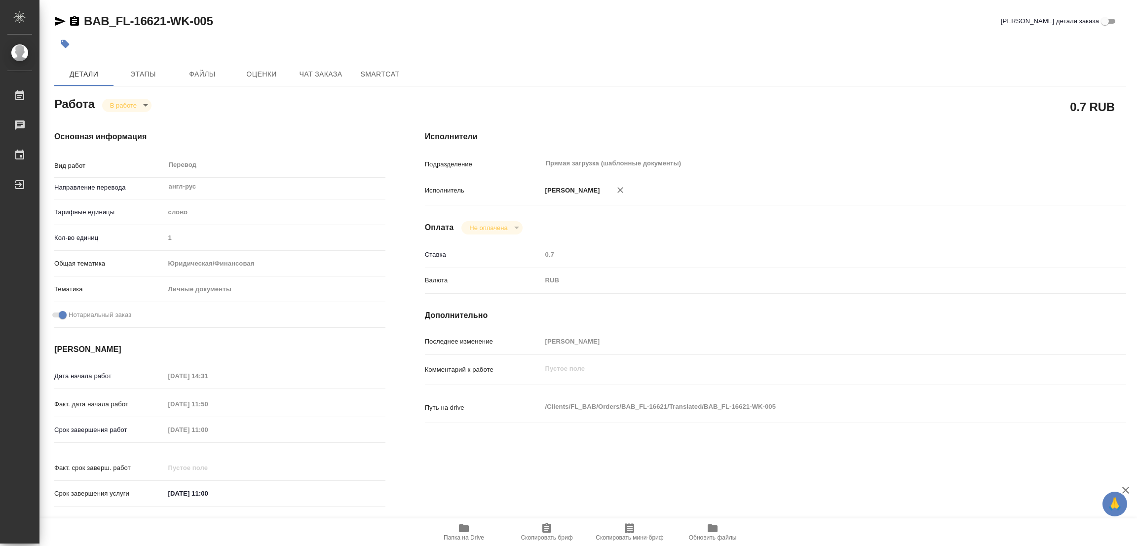
type textarea "x"
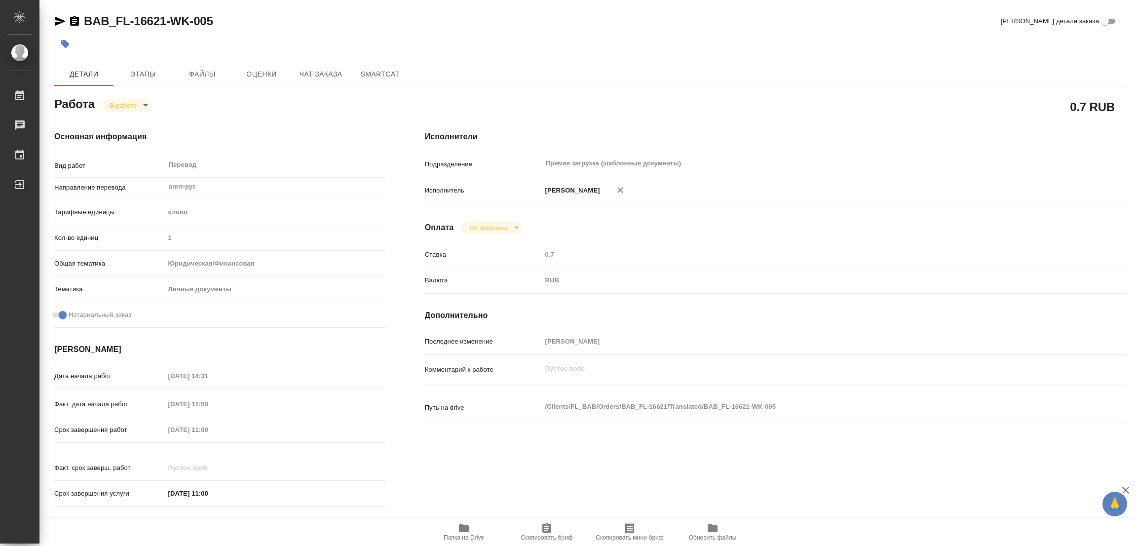
type textarea "x"
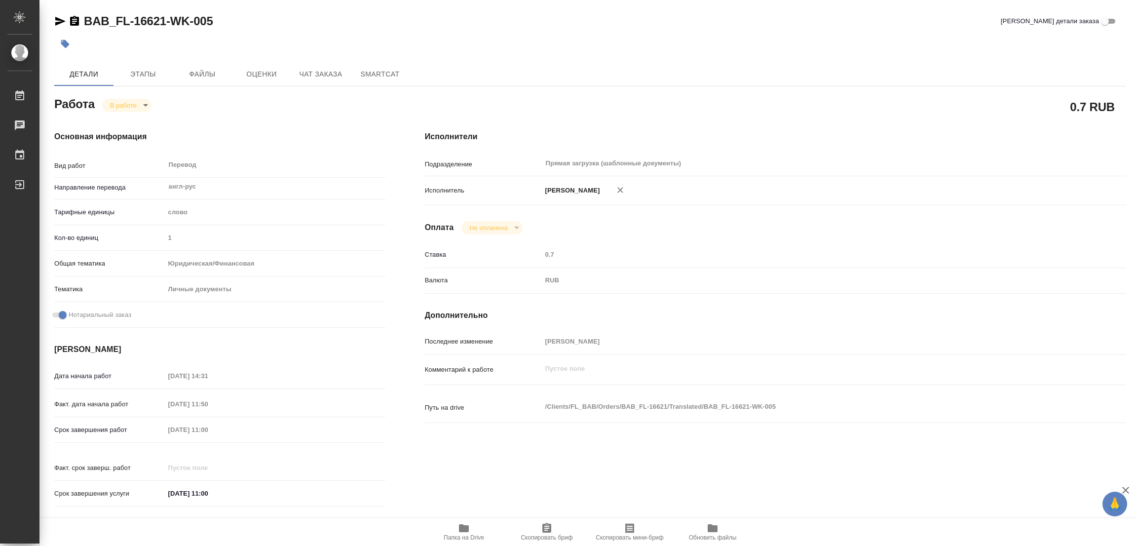
type textarea "x"
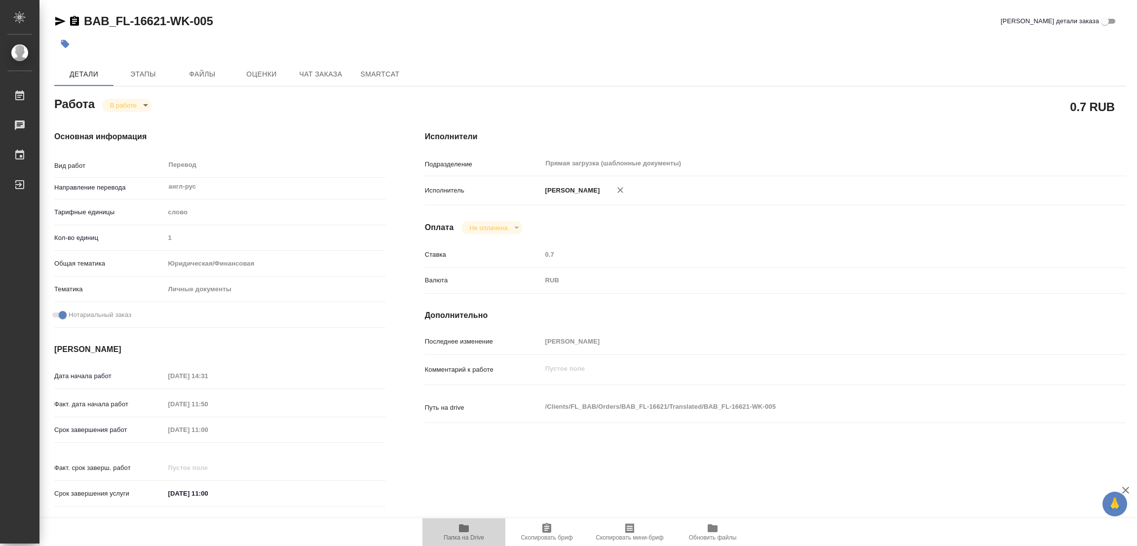
click at [463, 528] on icon "button" at bounding box center [464, 528] width 10 height 8
drag, startPoint x: 78, startPoint y: 9, endPoint x: 163, endPoint y: 13, distance: 85.0
click at [163, 13] on div "BAB_FL-16621-WK-005 Кратко детали заказа Детали Этапы Файлы Оценки Чат заказа S…" at bounding box center [590, 414] width 1083 height 828
copy link "BAB_FL-16621"
click at [532, 534] on span "Скопировать бриф" at bounding box center [547, 537] width 52 height 7
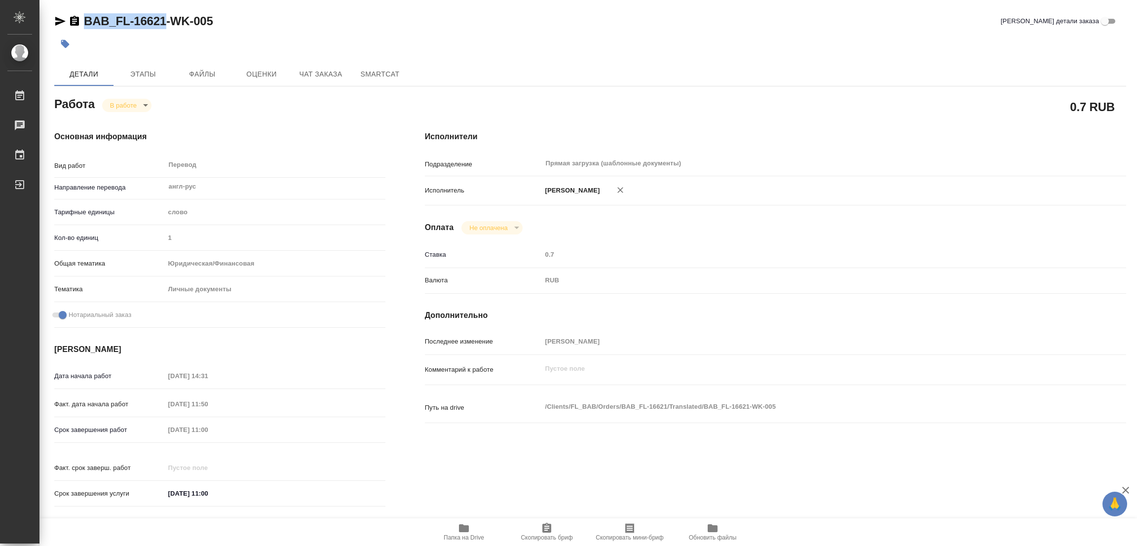
copy link "BAB_FL-16621"
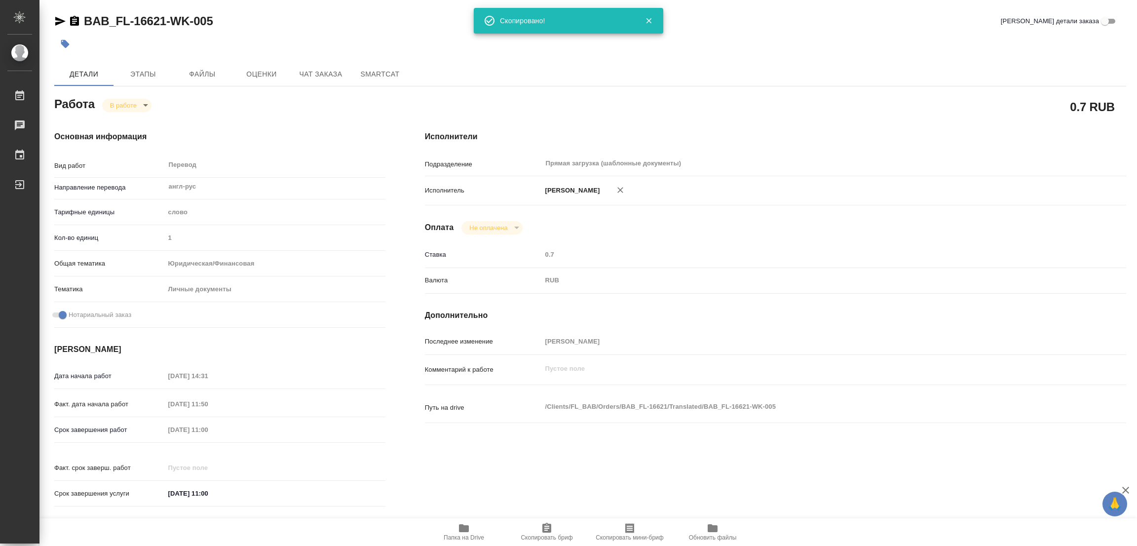
click at [665, 103] on div "0.7 RUB" at bounding box center [775, 106] width 701 height 25
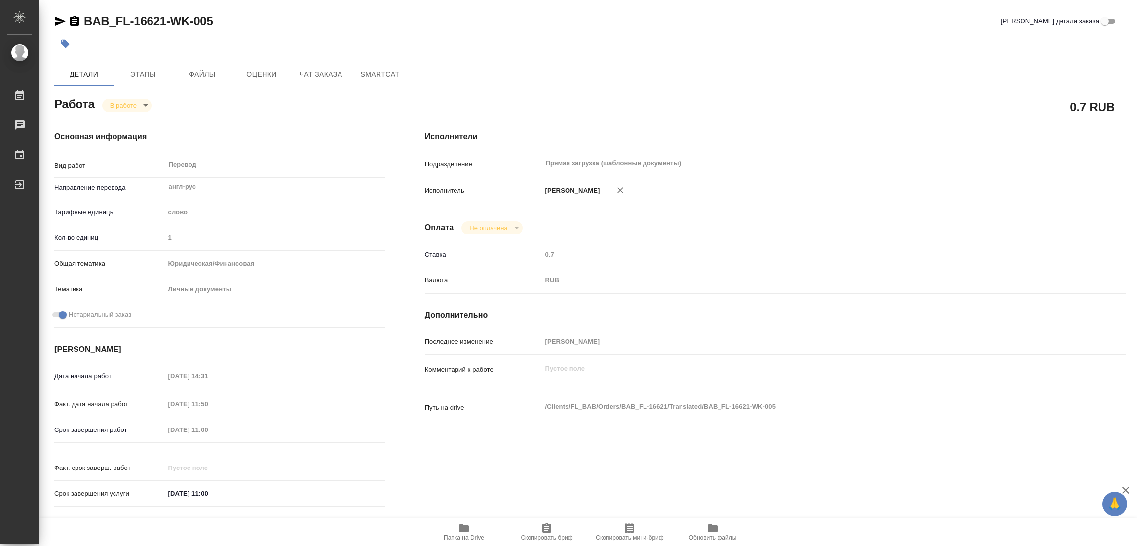
click at [139, 431] on div "Срок завершения работ 04.10.2025 11:00" at bounding box center [219, 429] width 331 height 17
type textarea "x"
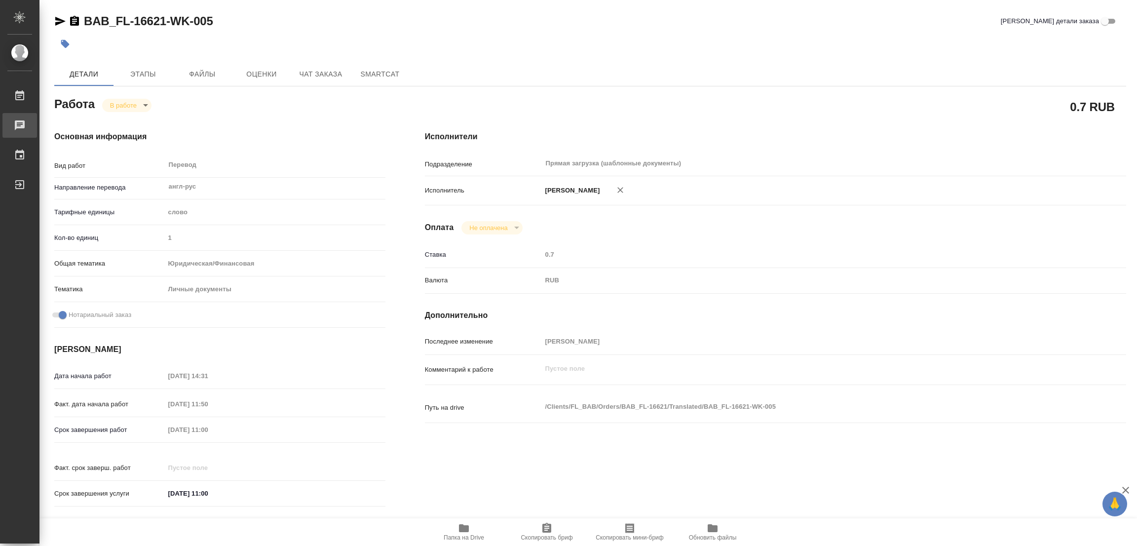
type textarea "x"
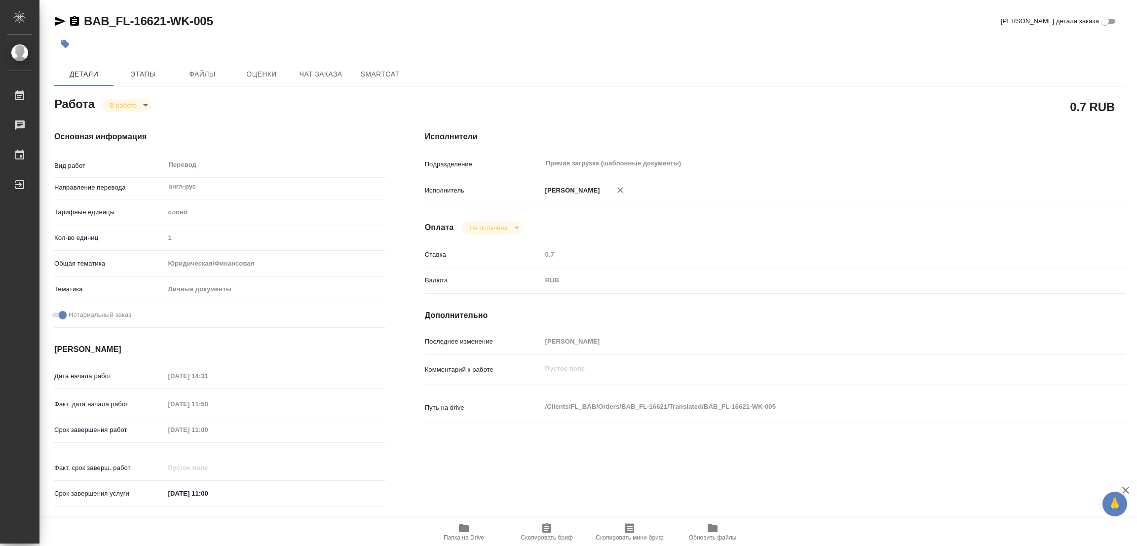
type textarea "x"
drag, startPoint x: 279, startPoint y: 38, endPoint x: 286, endPoint y: 36, distance: 7.3
click at [282, 36] on div at bounding box center [411, 44] width 715 height 22
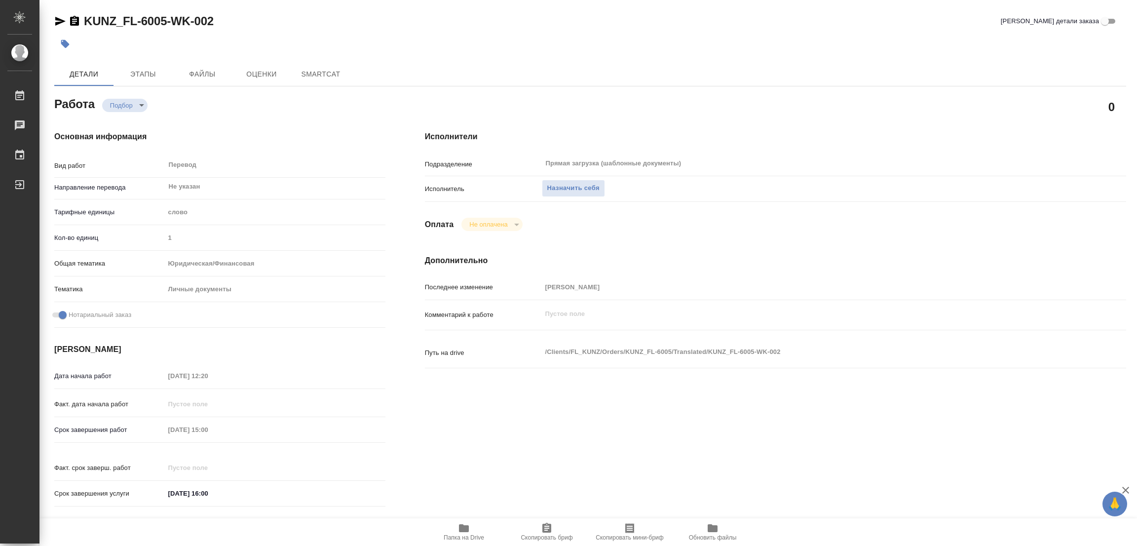
type textarea "x"
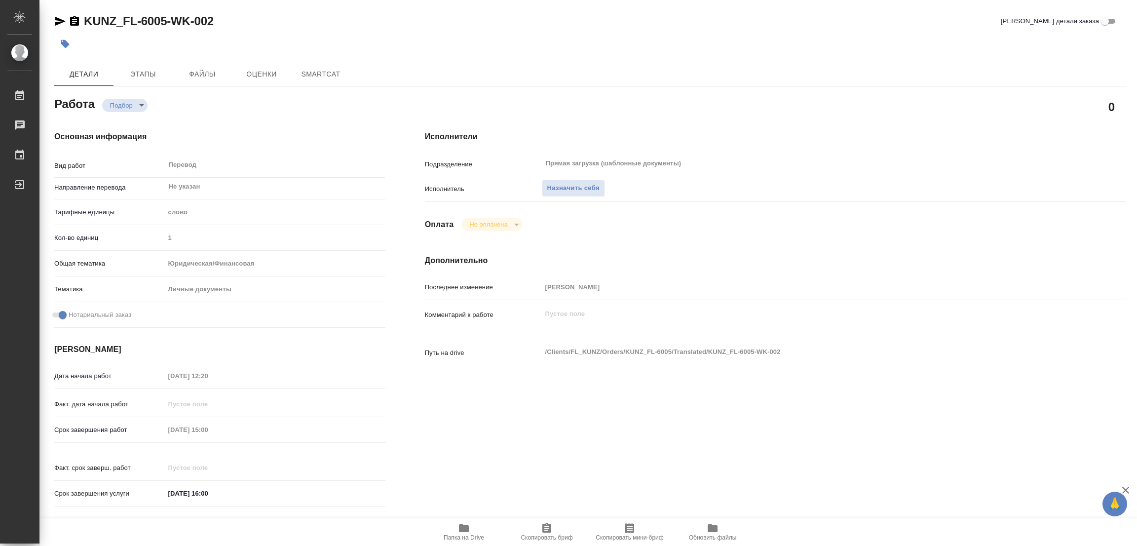
type textarea "x"
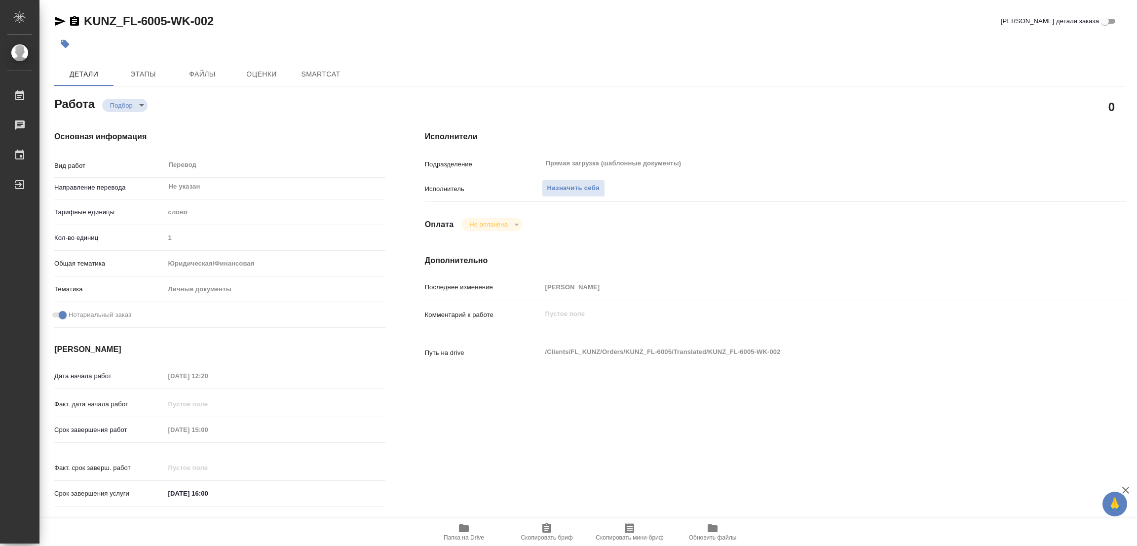
type textarea "x"
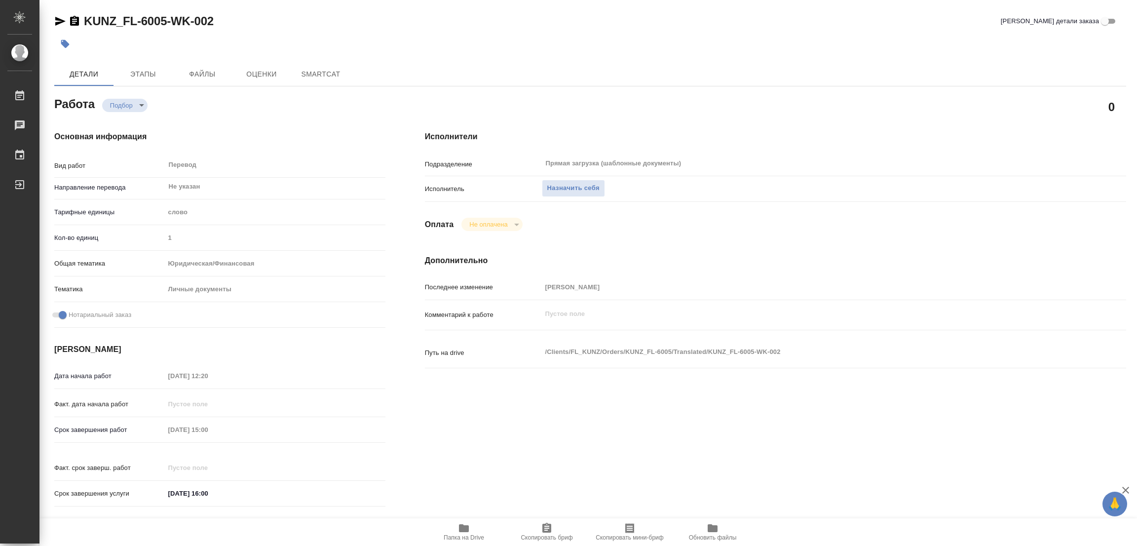
type textarea "x"
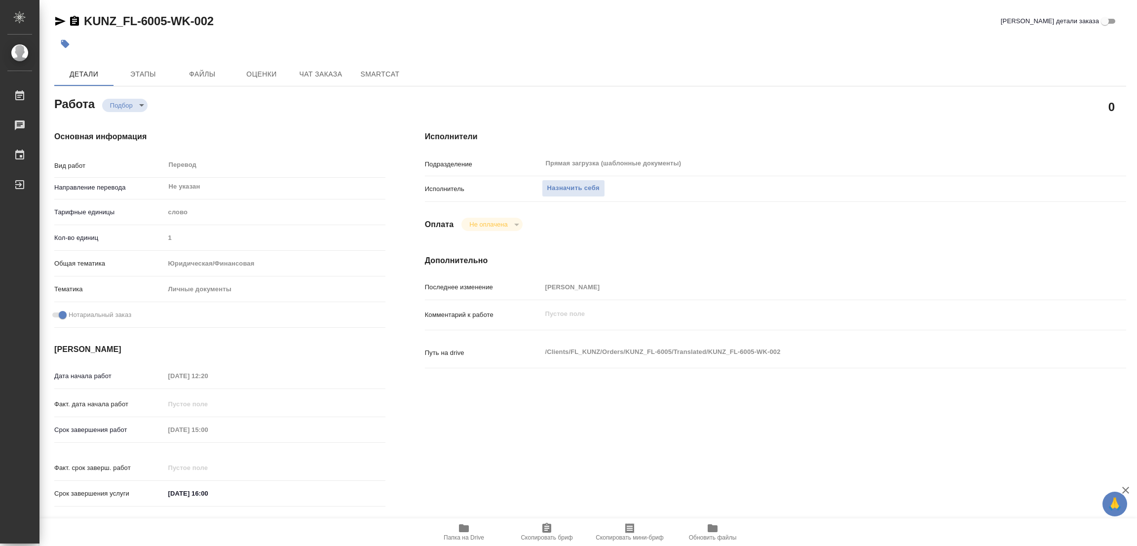
type textarea "x"
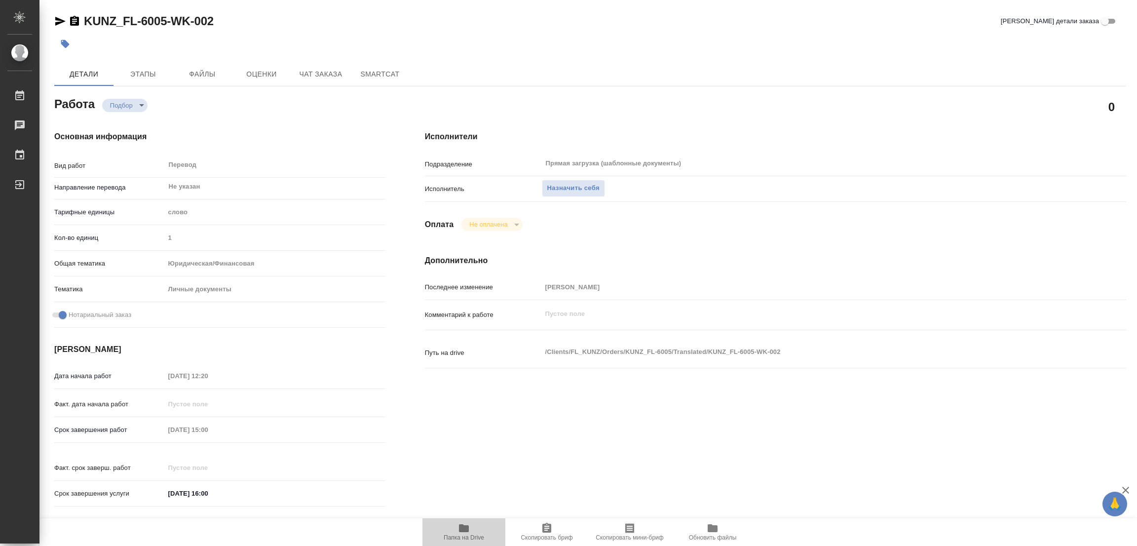
click at [468, 524] on icon "button" at bounding box center [464, 528] width 12 height 12
type textarea "x"
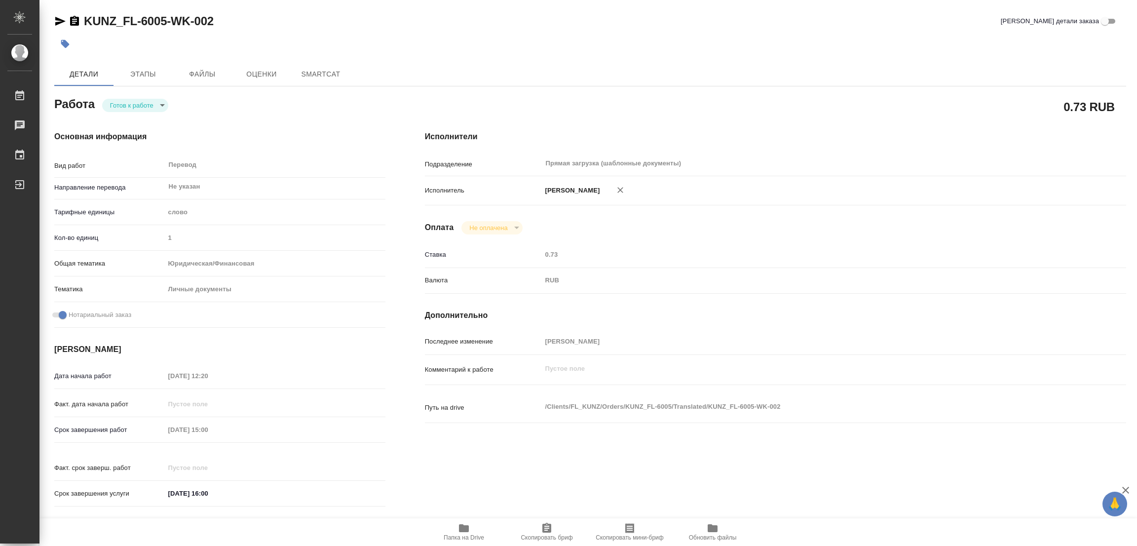
type textarea "x"
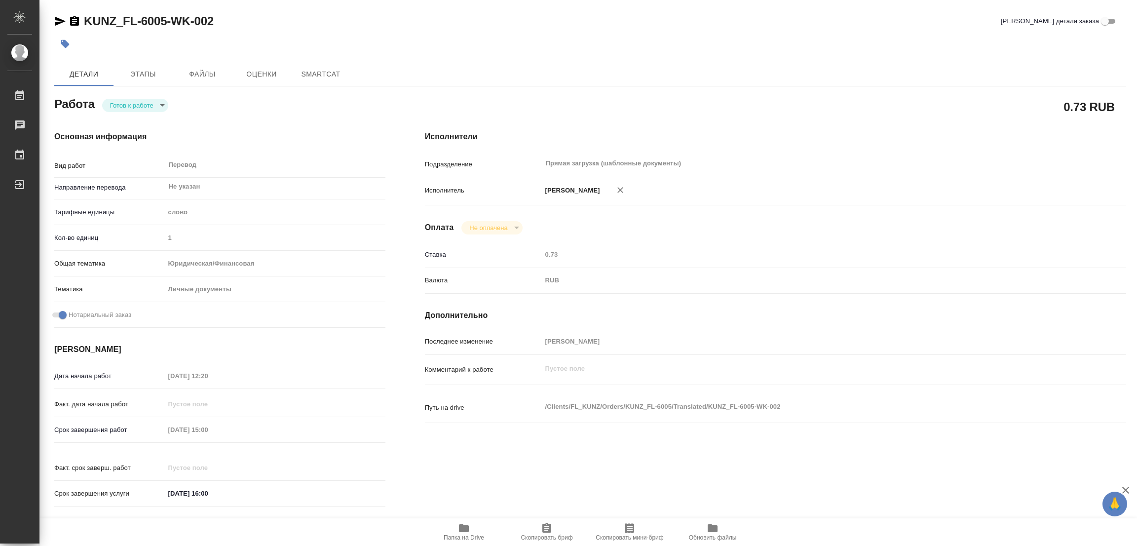
type textarea "x"
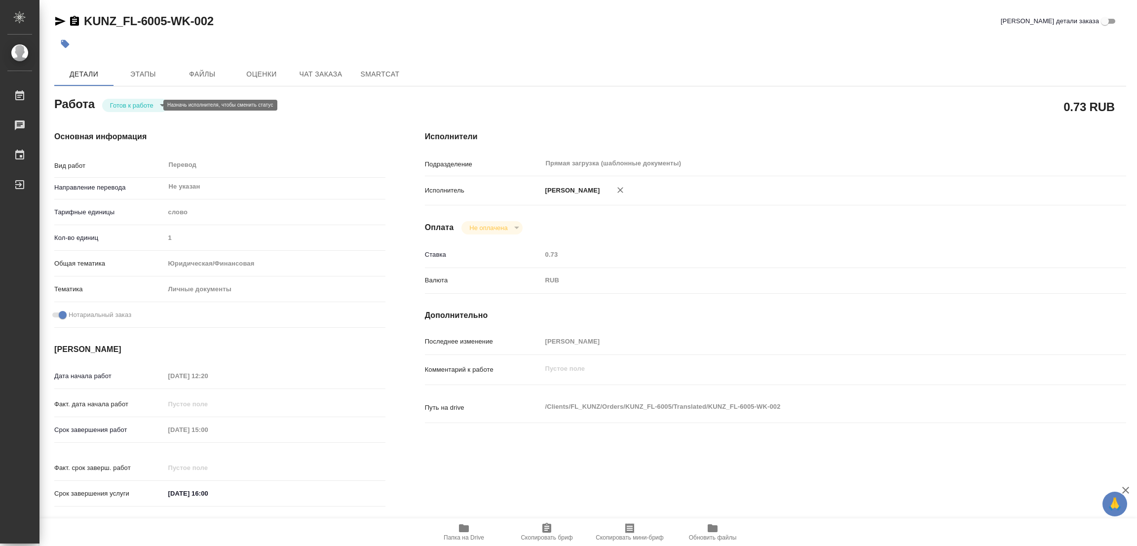
click at [132, 102] on body "🙏 .cls-1 fill:#fff; AWATERA Popova Galina Работы Чаты График Выйти KUNZ_FL-6005…" at bounding box center [568, 273] width 1137 height 546
type textarea "x"
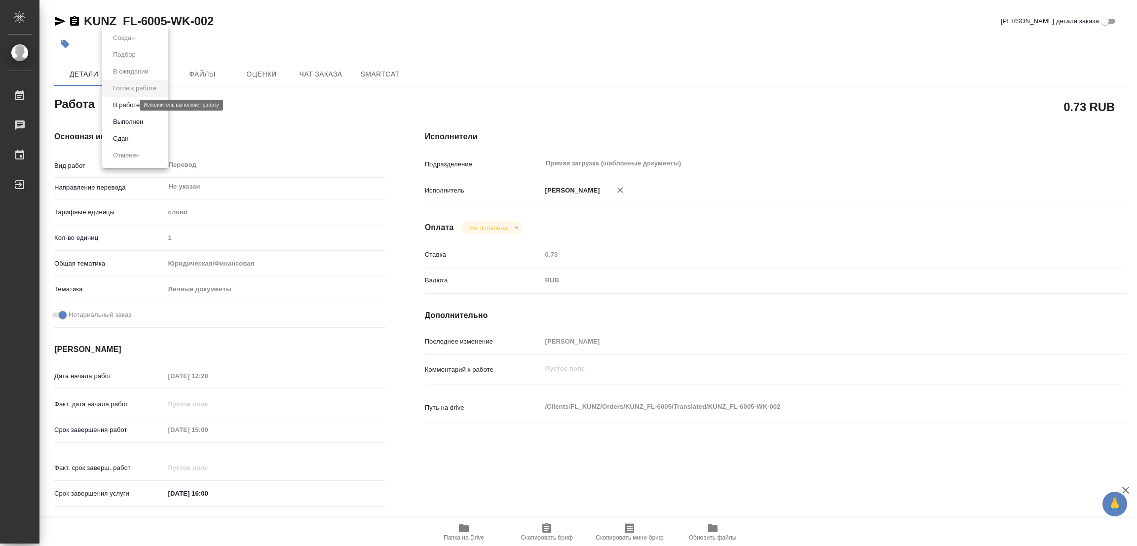
type textarea "x"
click at [130, 102] on button "В работе" at bounding box center [126, 105] width 33 height 11
type textarea "x"
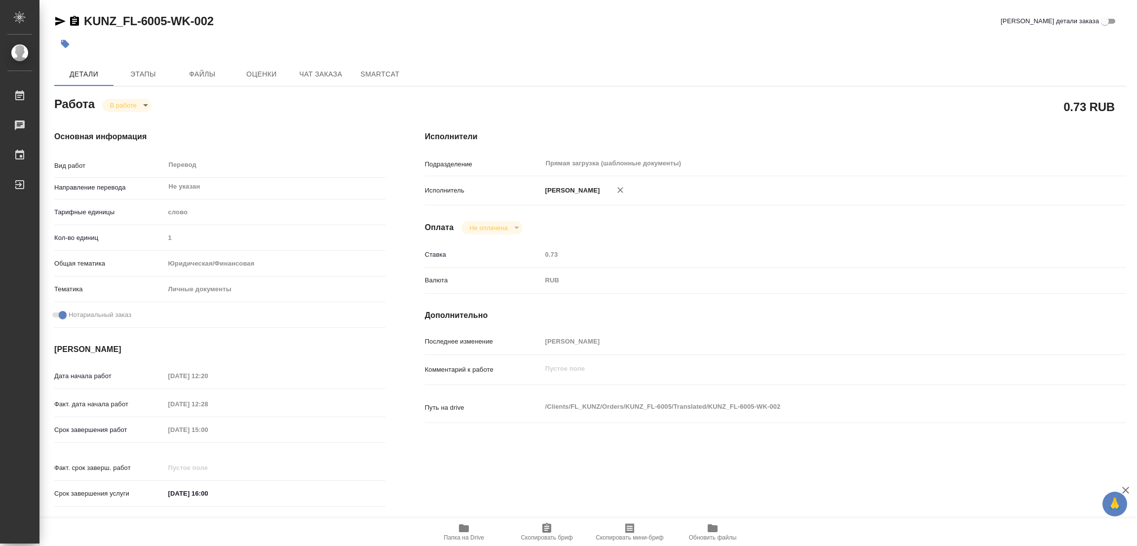
type textarea "x"
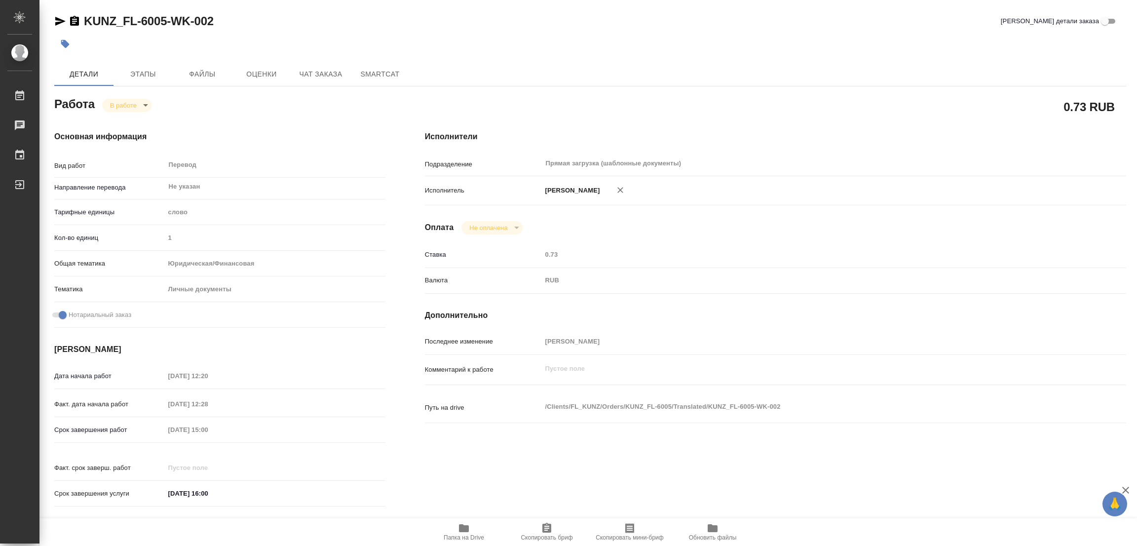
type textarea "x"
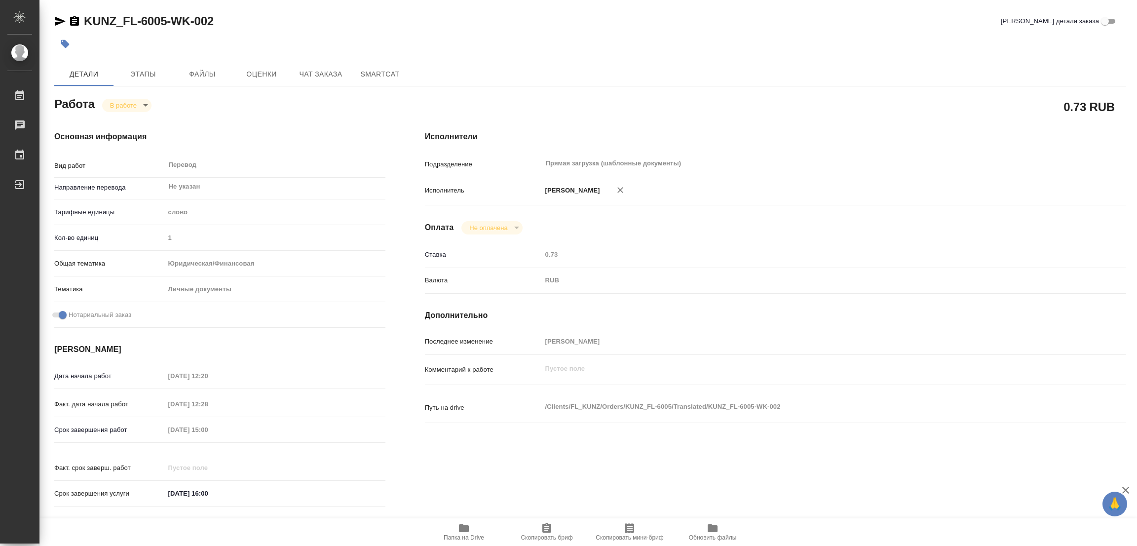
type textarea "x"
drag, startPoint x: 83, startPoint y: 11, endPoint x: 167, endPoint y: 25, distance: 84.5
click at [167, 25] on div "KUNZ_FL-6005-WK-002 Кратко детали заказа Детали Этапы Файлы Оценки Чат заказа S…" at bounding box center [590, 414] width 1083 height 828
copy link "KUNZ_FL-6005"
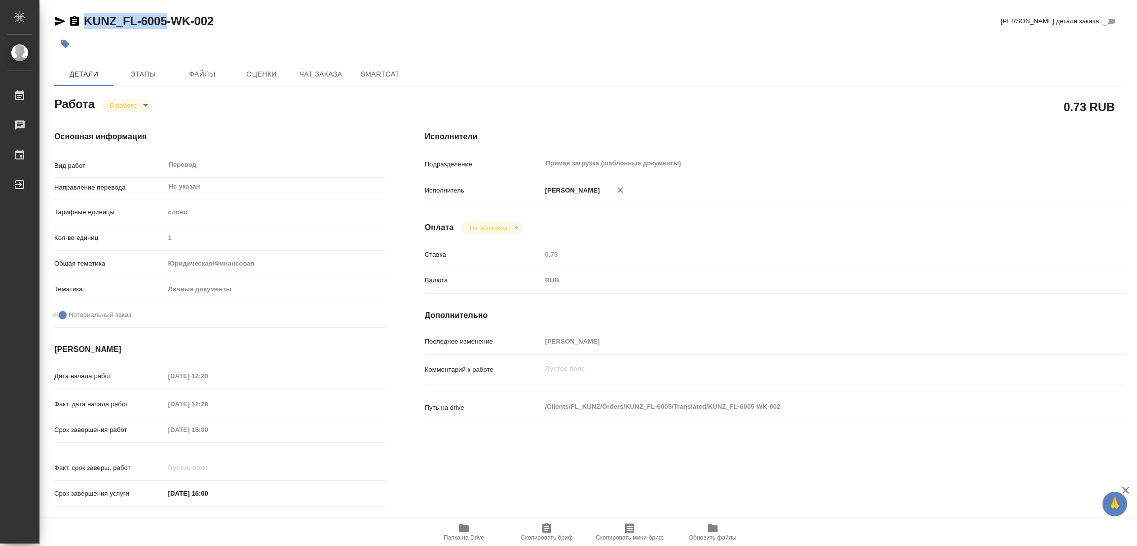
copy link "KUNZ_FL-6005"
drag, startPoint x: 549, startPoint y: 531, endPoint x: 535, endPoint y: 535, distance: 14.4
click at [548, 531] on icon "button" at bounding box center [546, 528] width 9 height 10
copy link "KUNZ_FL-6005"
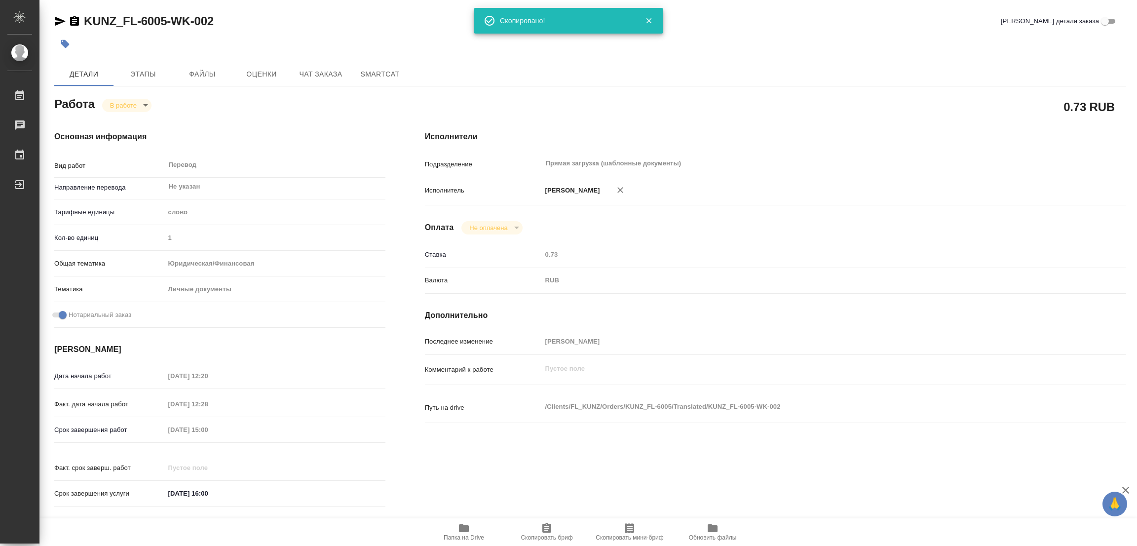
click at [256, 464] on div at bounding box center [275, 467] width 221 height 14
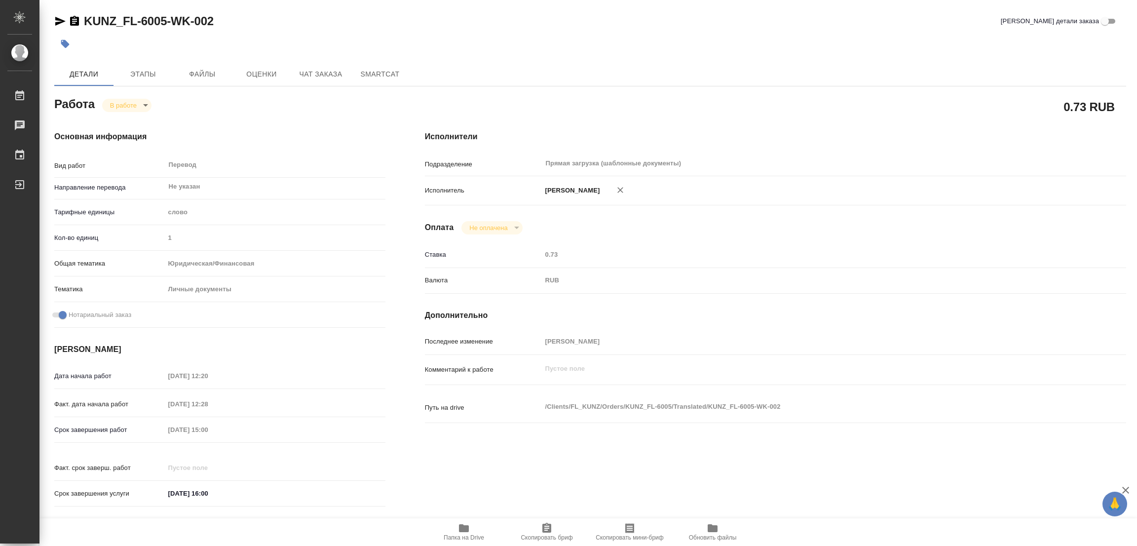
click at [154, 434] on div "Срок завершения работ 03.10.2025 15:00" at bounding box center [219, 429] width 331 height 17
drag, startPoint x: 295, startPoint y: 29, endPoint x: 319, endPoint y: 7, distance: 32.8
click at [295, 29] on div "KUNZ_FL-6005-WK-002 Кратко детали заказа" at bounding box center [590, 23] width 1072 height 20
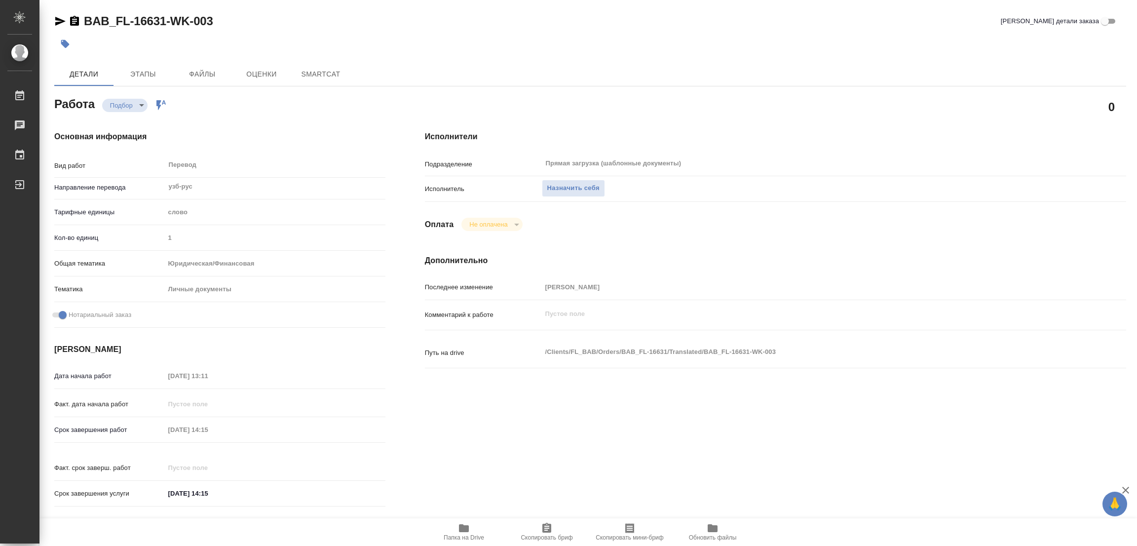
type textarea "x"
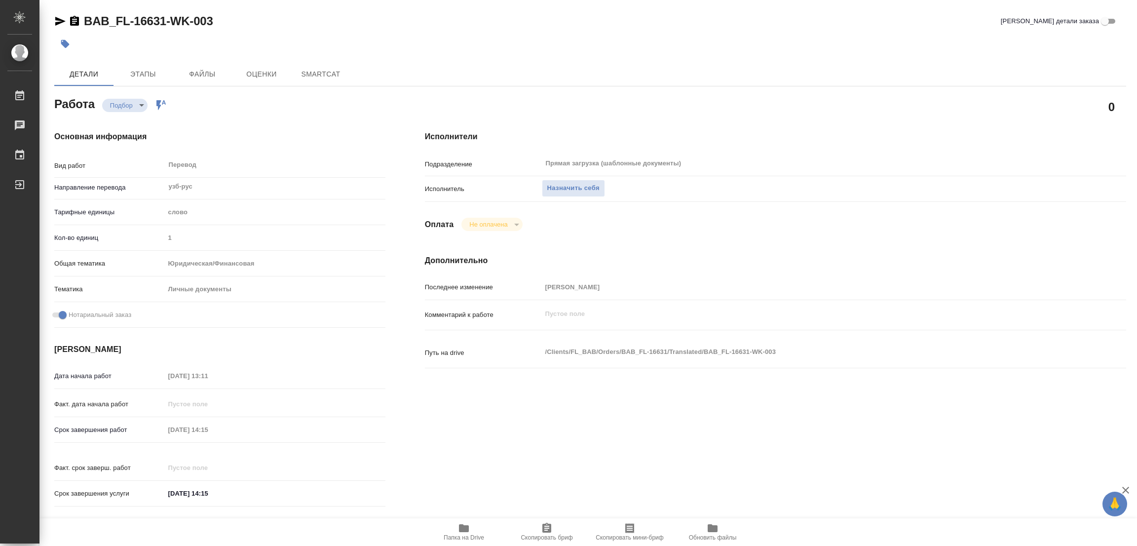
type textarea "x"
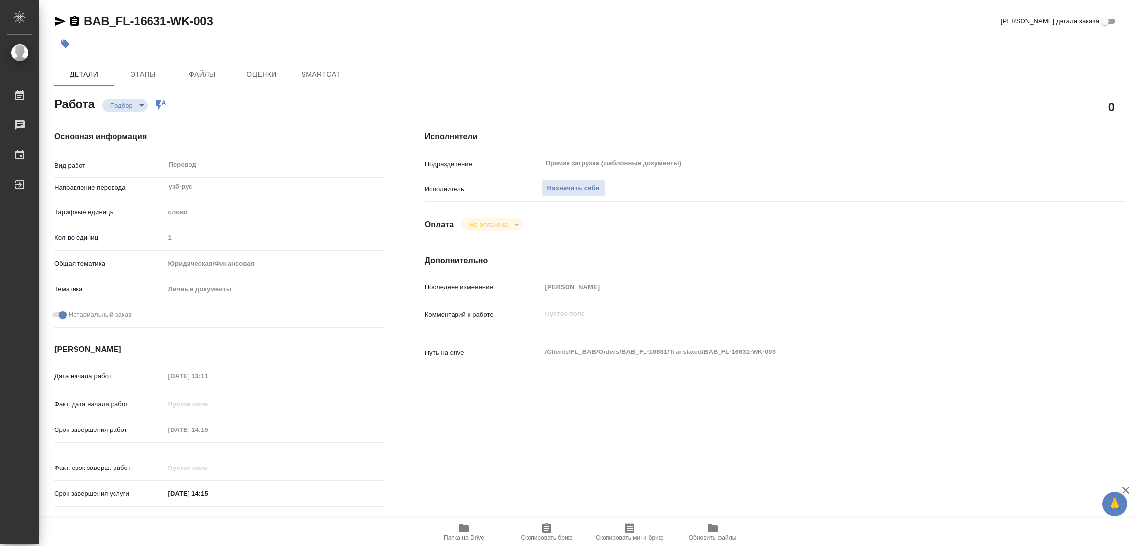
type textarea "x"
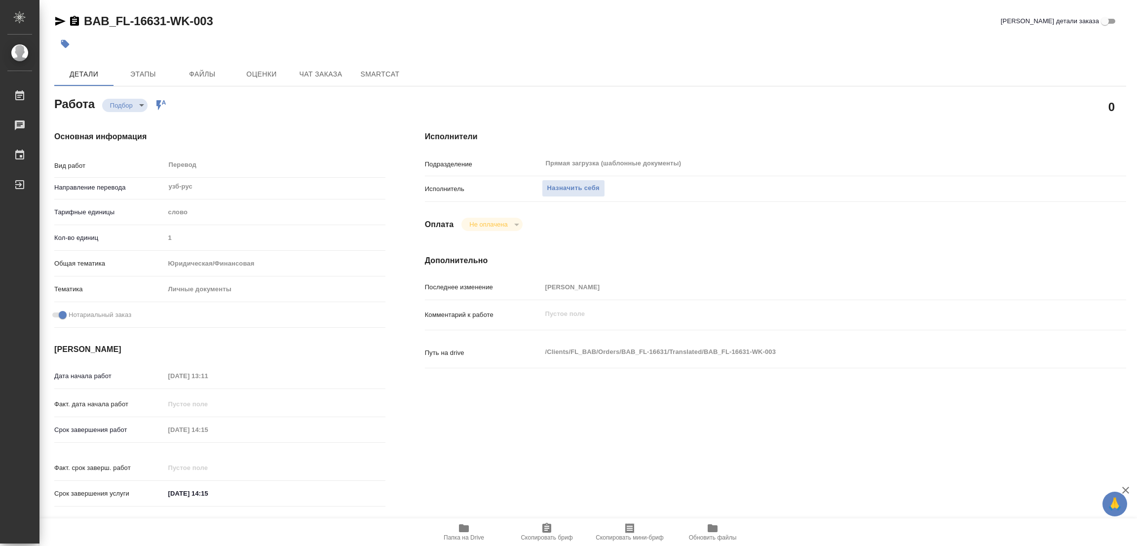
scroll to position [271, 0]
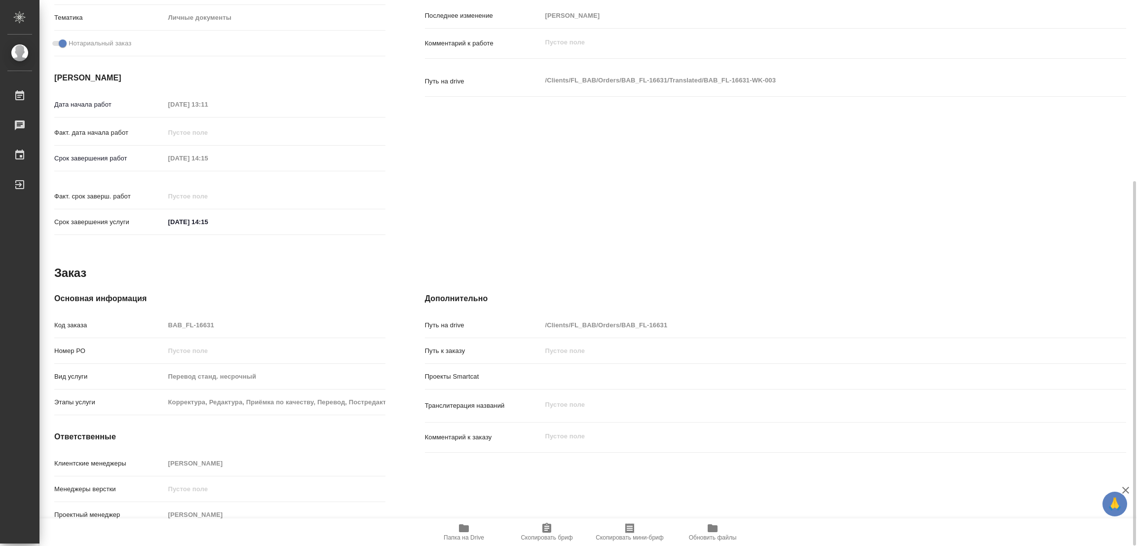
type textarea "x"
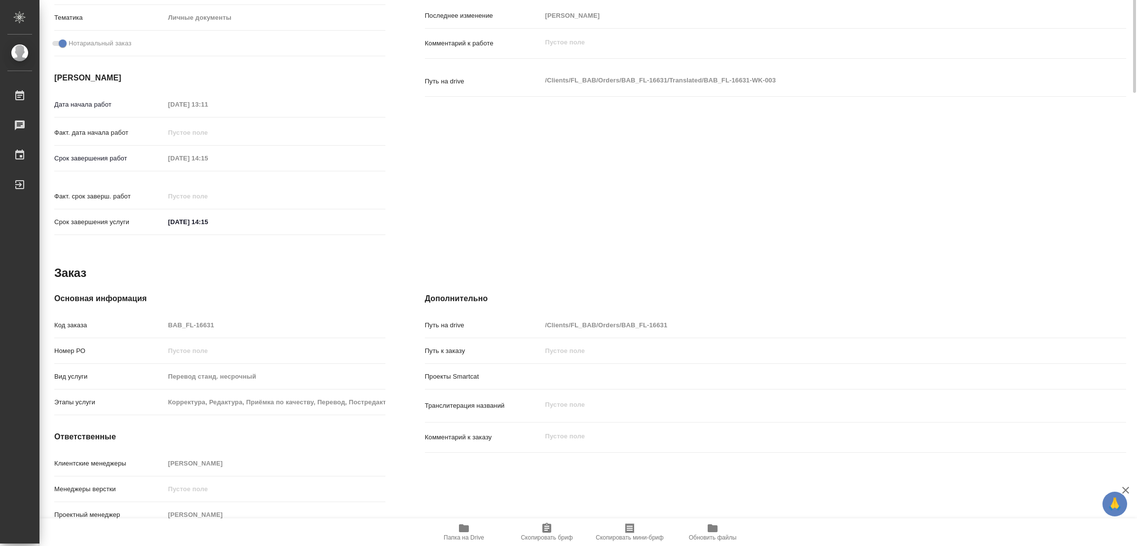
scroll to position [0, 0]
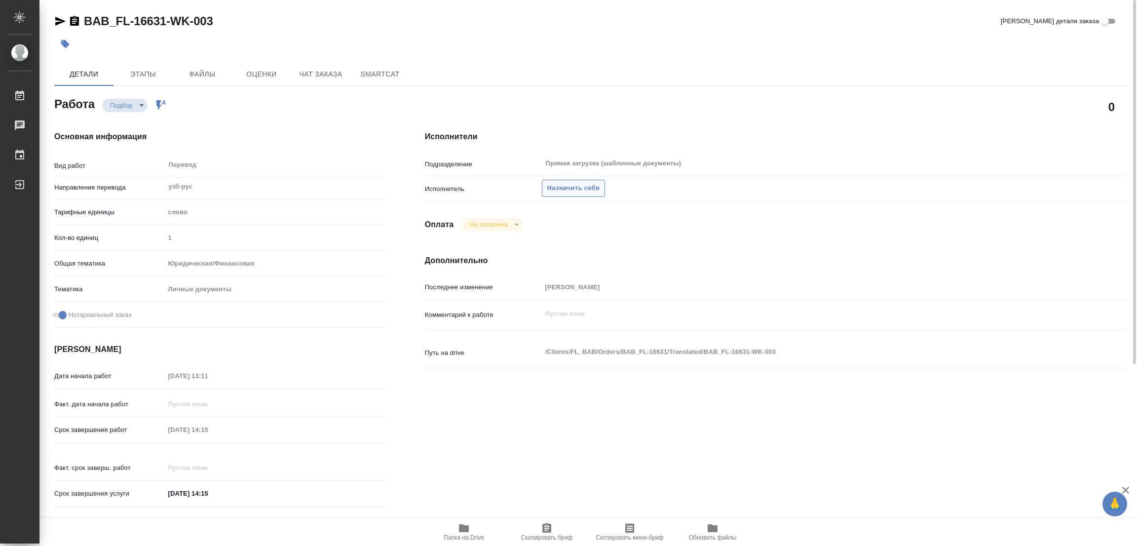
type textarea "x"
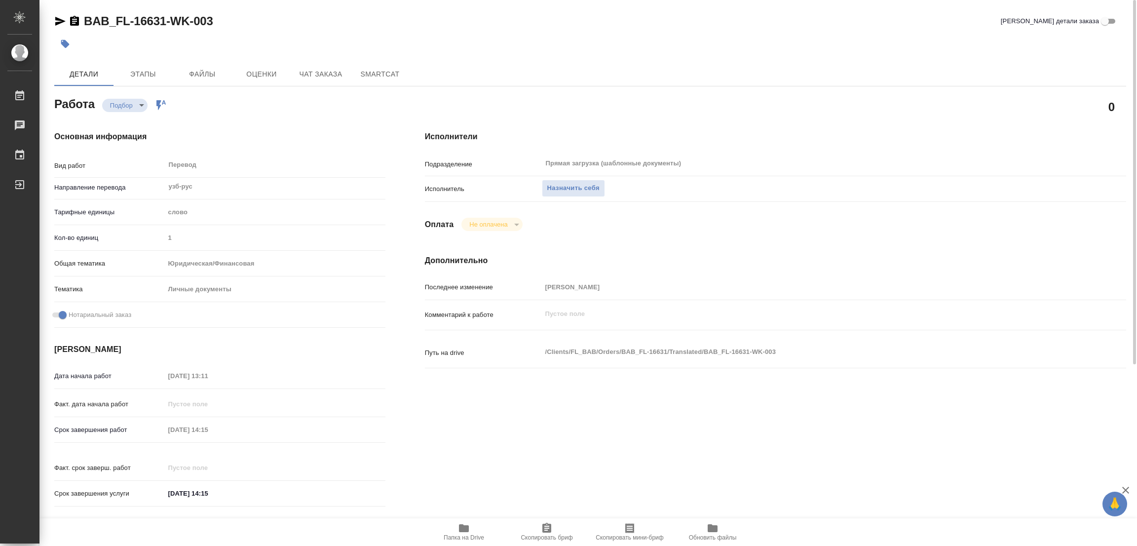
type textarea "x"
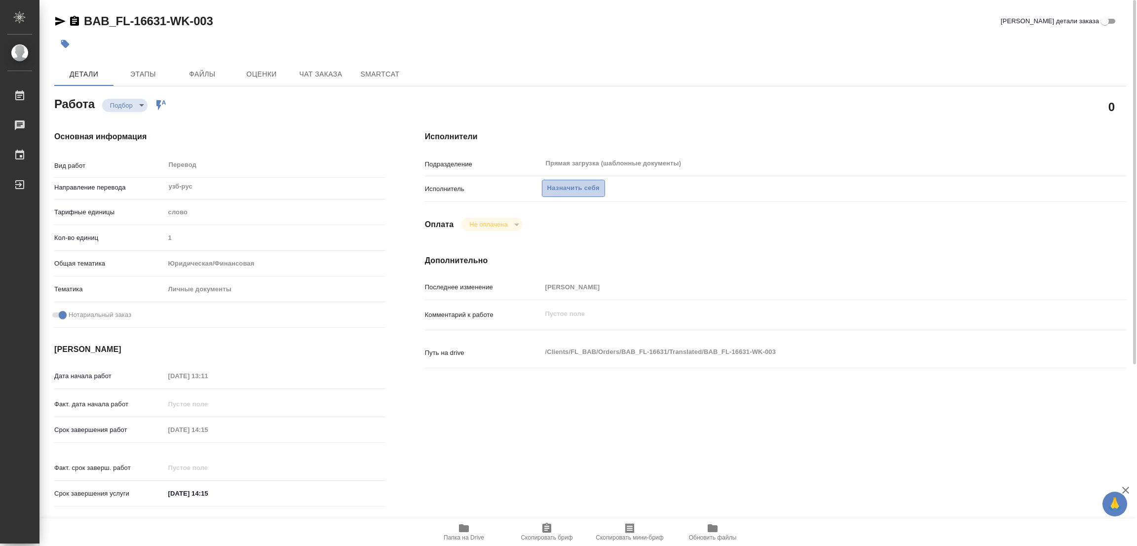
click at [560, 185] on span "Назначить себя" at bounding box center [573, 188] width 52 height 11
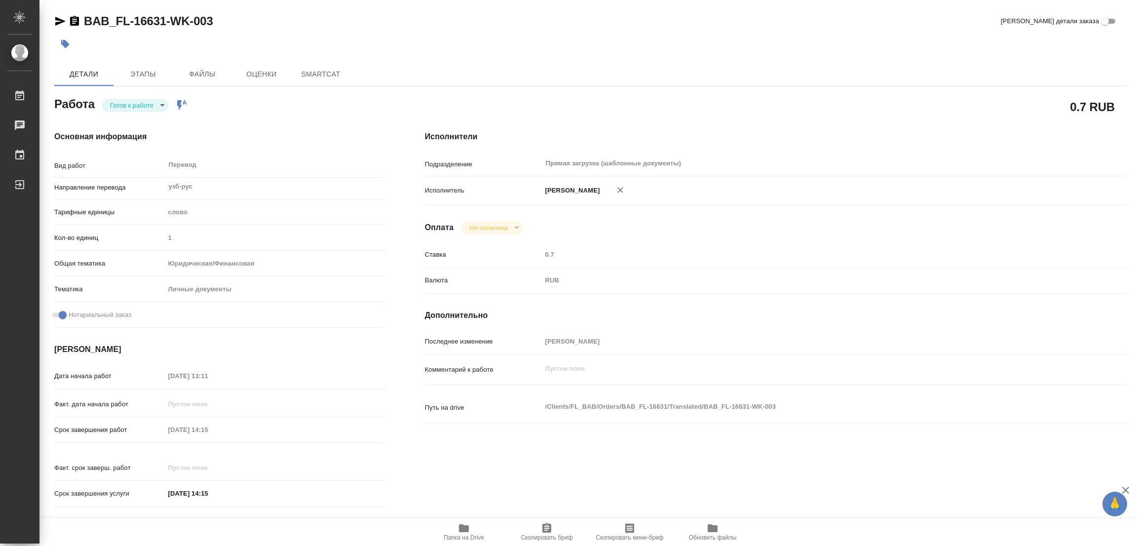
type textarea "x"
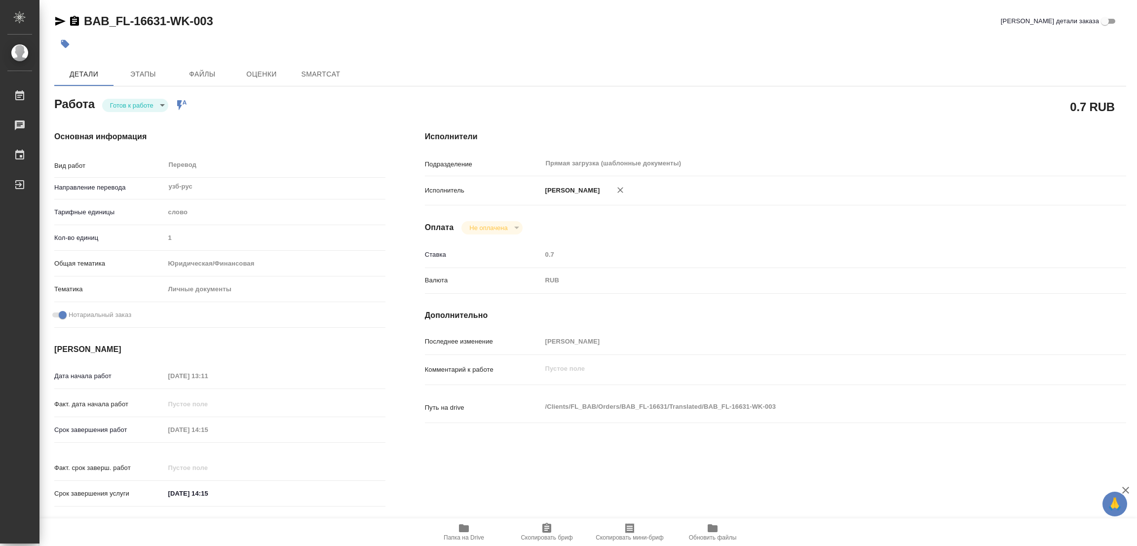
type textarea "x"
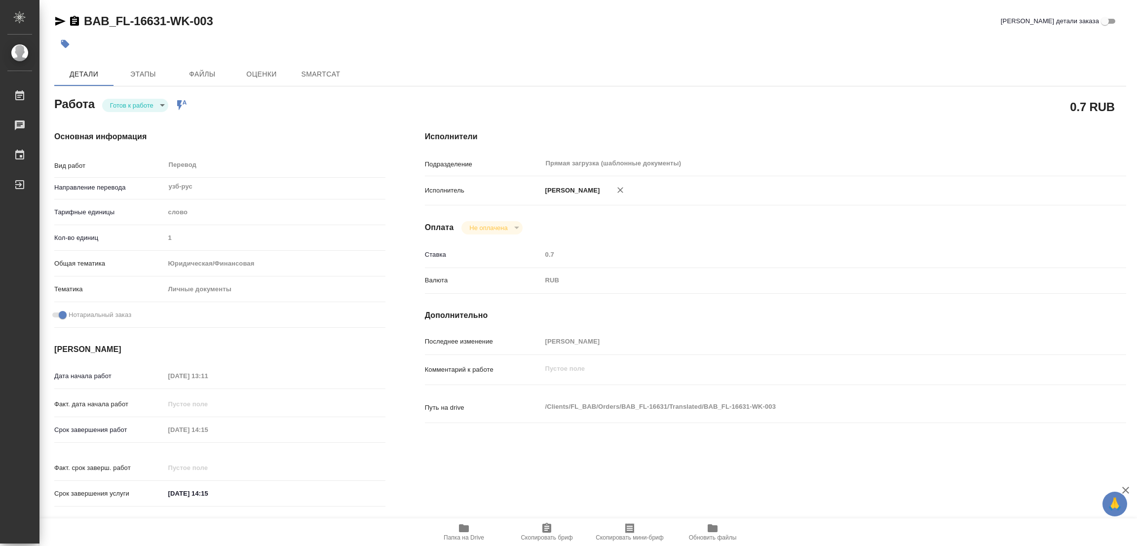
type textarea "x"
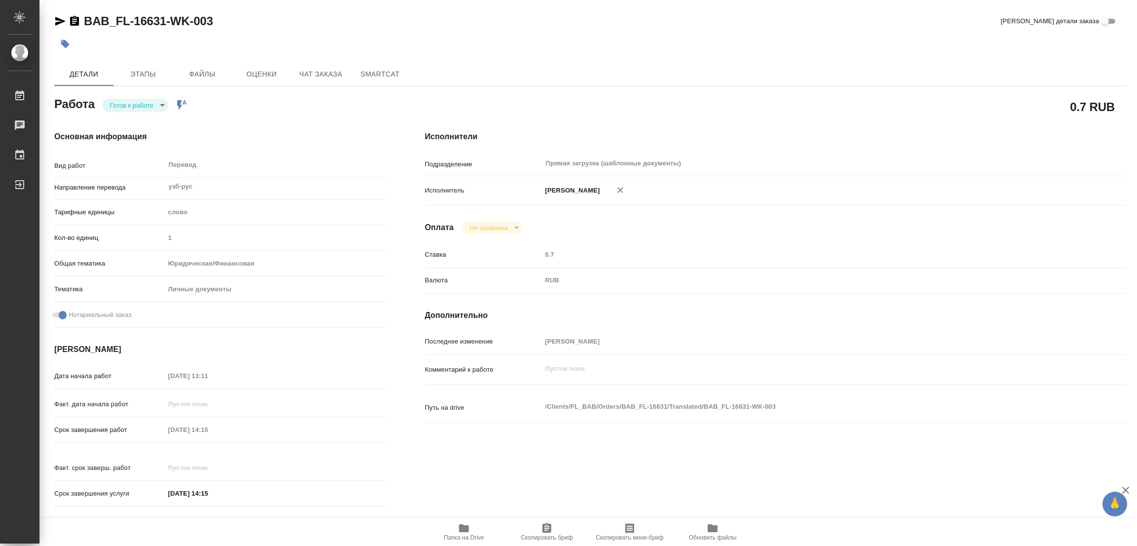
click at [135, 110] on body "🙏 .cls-1 fill:#fff; AWATERA [PERSON_NAME] Работы Чаты График Выйти BAB_FL-16631…" at bounding box center [568, 273] width 1137 height 546
click at [135, 108] on button "В работе" at bounding box center [126, 105] width 33 height 11
type textarea "x"
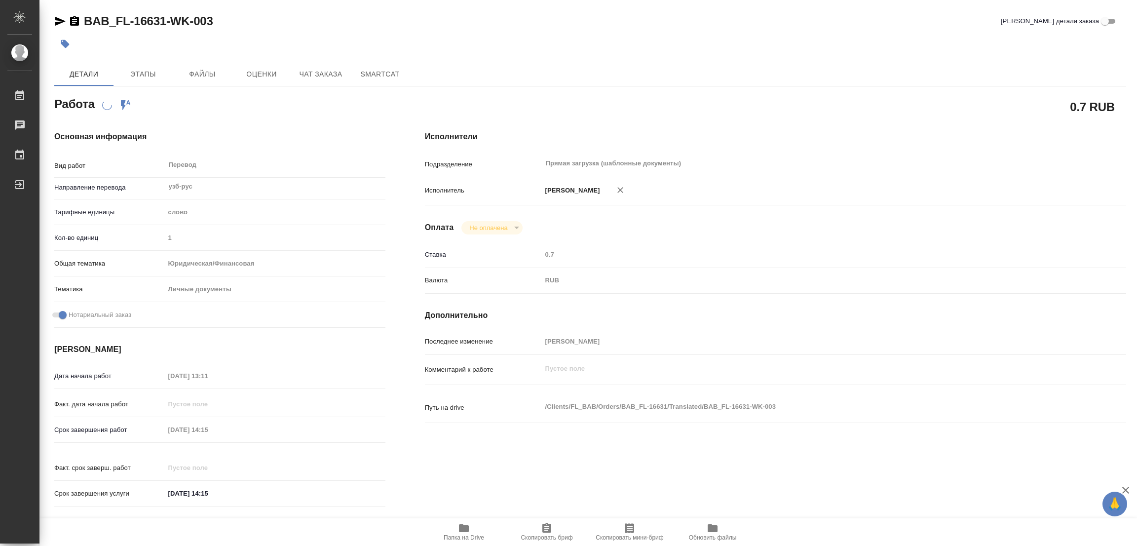
type textarea "x"
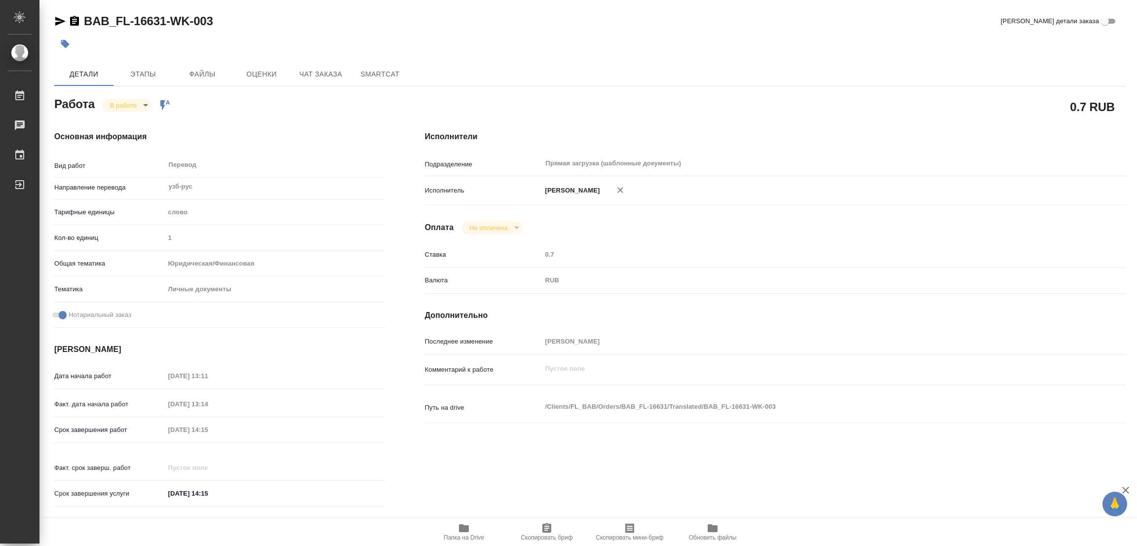
type textarea "x"
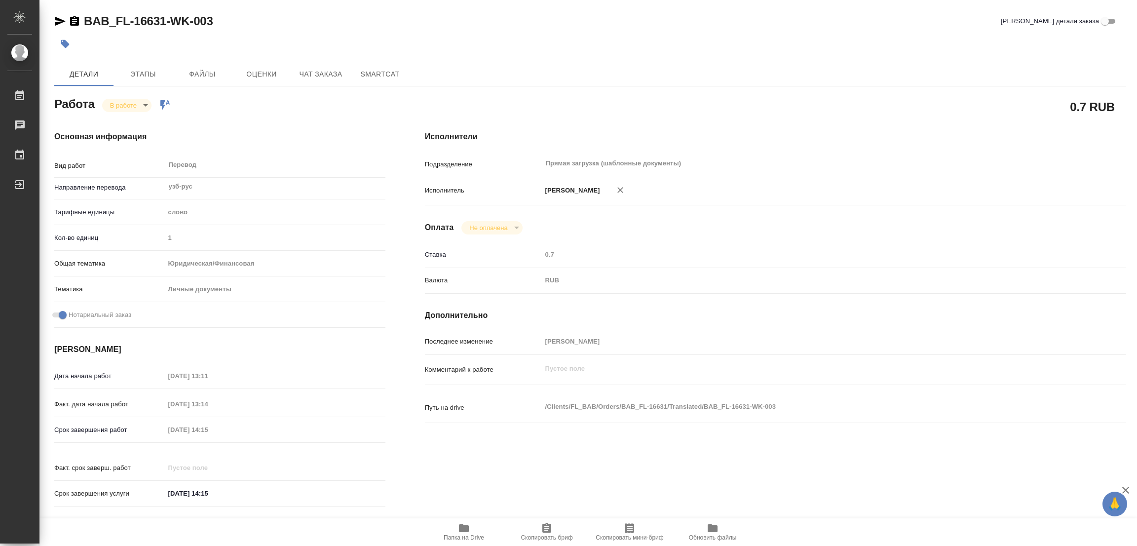
type textarea "x"
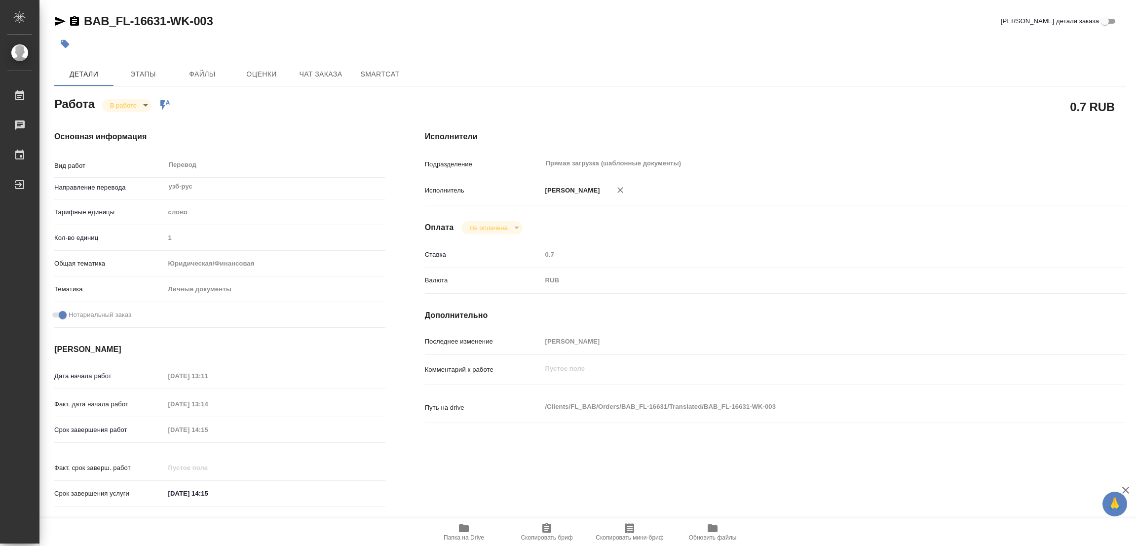
type textarea "x"
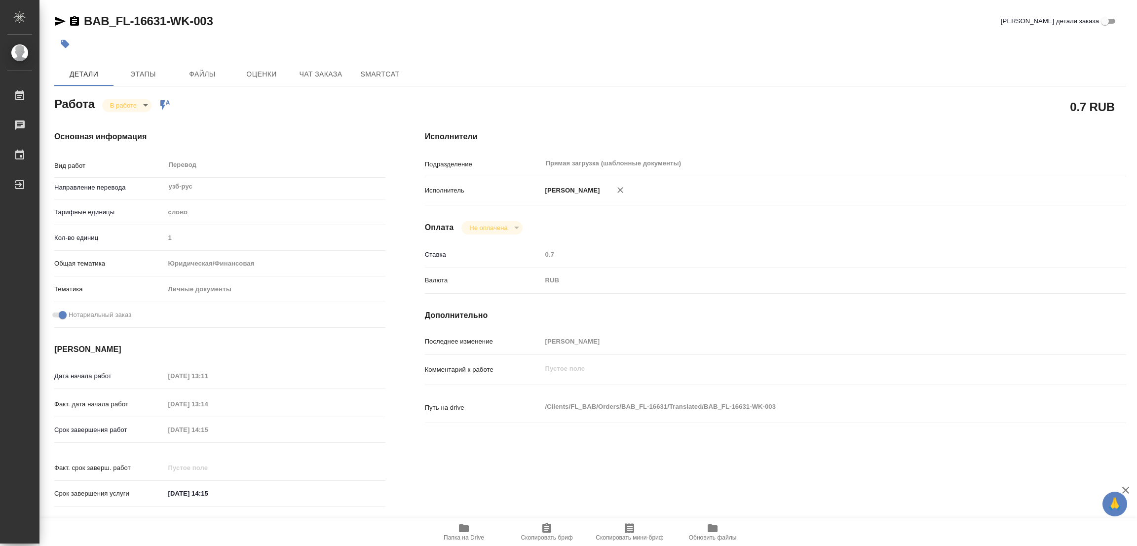
type textarea "x"
click at [463, 530] on icon "button" at bounding box center [464, 528] width 10 height 8
click at [327, 11] on div "BAB_FL-16631-WK-003 Кратко детали заказа Детали Этапы Файлы Оценки Чат заказа S…" at bounding box center [590, 414] width 1083 height 828
drag, startPoint x: 82, startPoint y: 12, endPoint x: 166, endPoint y: 12, distance: 83.9
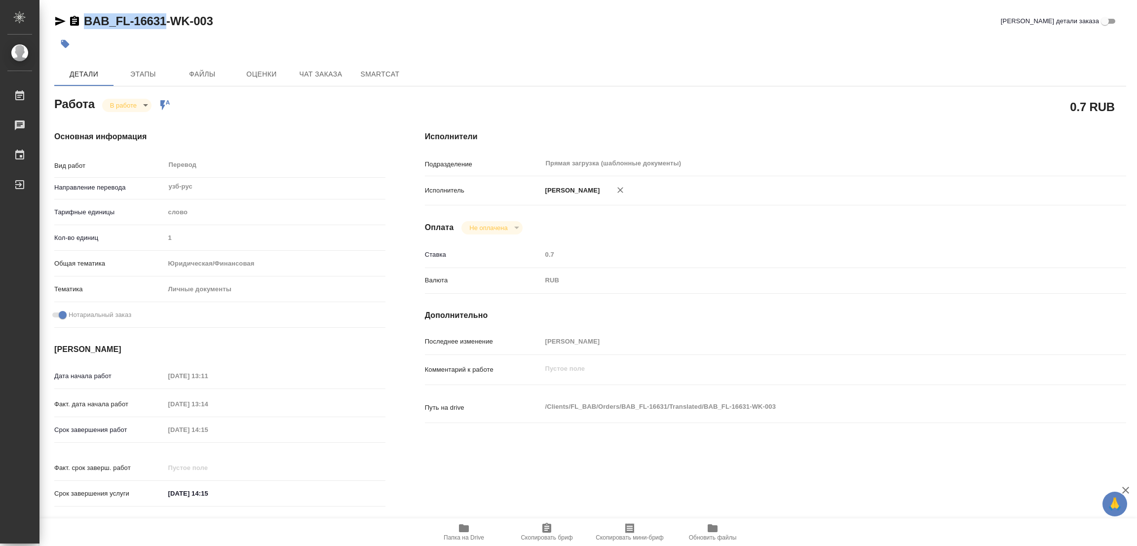
click at [166, 12] on div "BAB_FL-16631-WK-003 Кратко детали заказа Детали Этапы Файлы Оценки Чат заказа S…" at bounding box center [590, 414] width 1083 height 828
copy link "BAB_FL-16631"
click at [553, 533] on span "Скопировать бриф" at bounding box center [546, 531] width 71 height 19
copy link "BAB_FL-16631"
click at [141, 430] on div "Срок завершения работ 03.10.2025 14:15" at bounding box center [219, 429] width 331 height 17
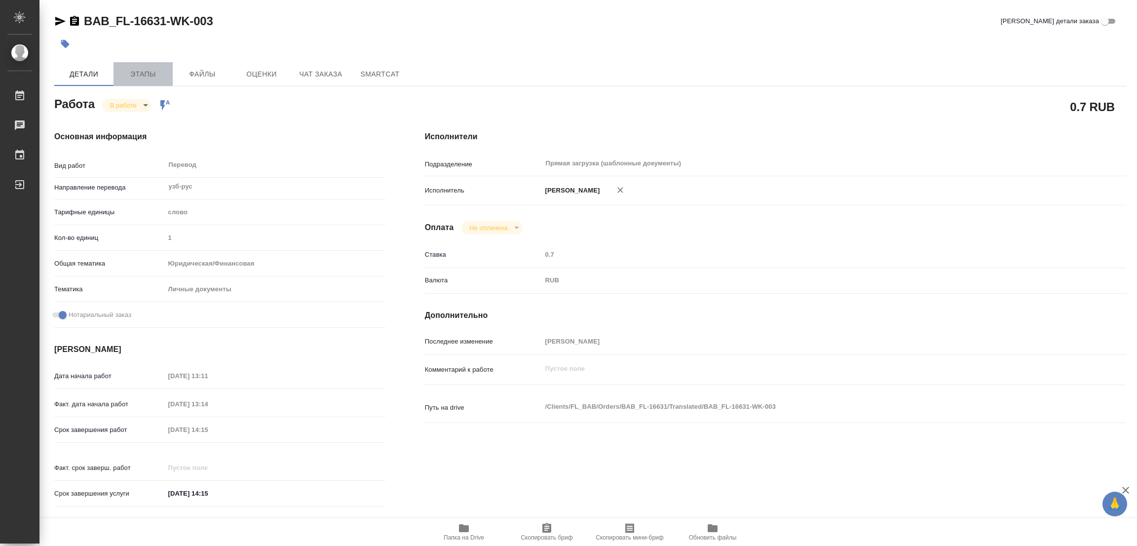
click at [135, 79] on span "Этапы" at bounding box center [142, 74] width 47 height 12
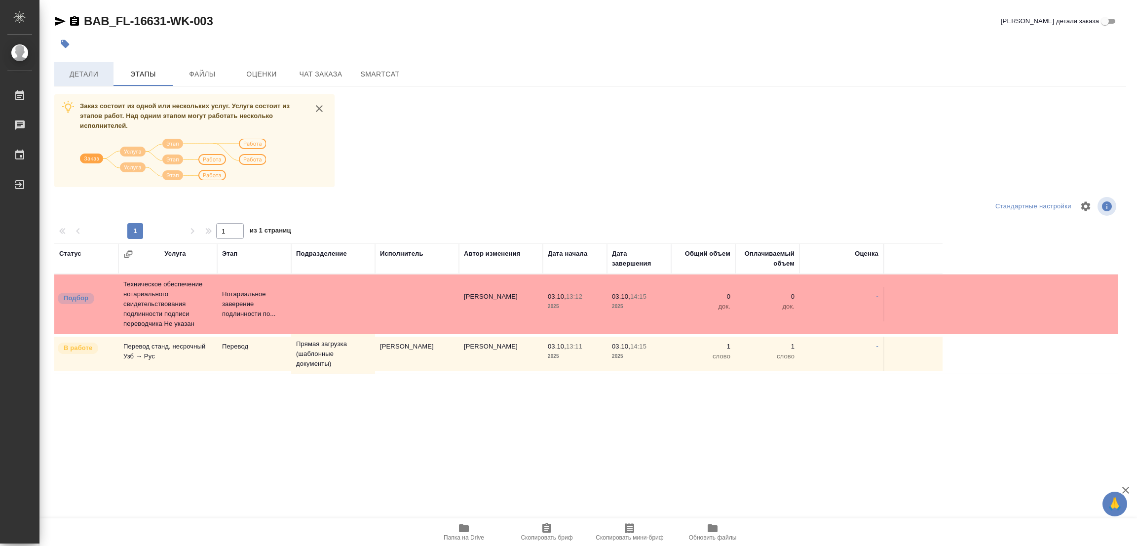
click at [80, 75] on span "Детали" at bounding box center [83, 74] width 47 height 12
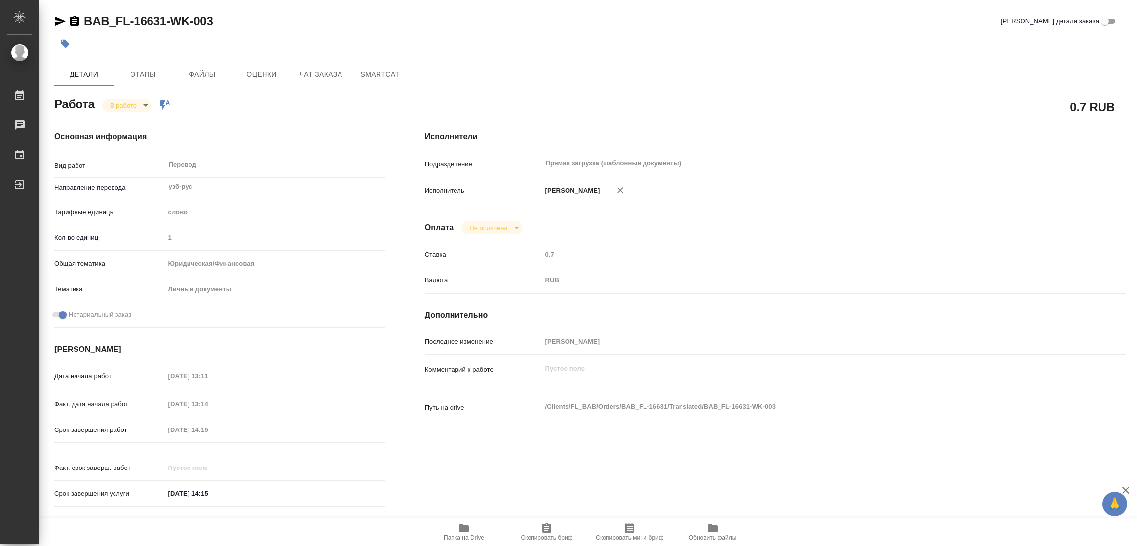
type textarea "x"
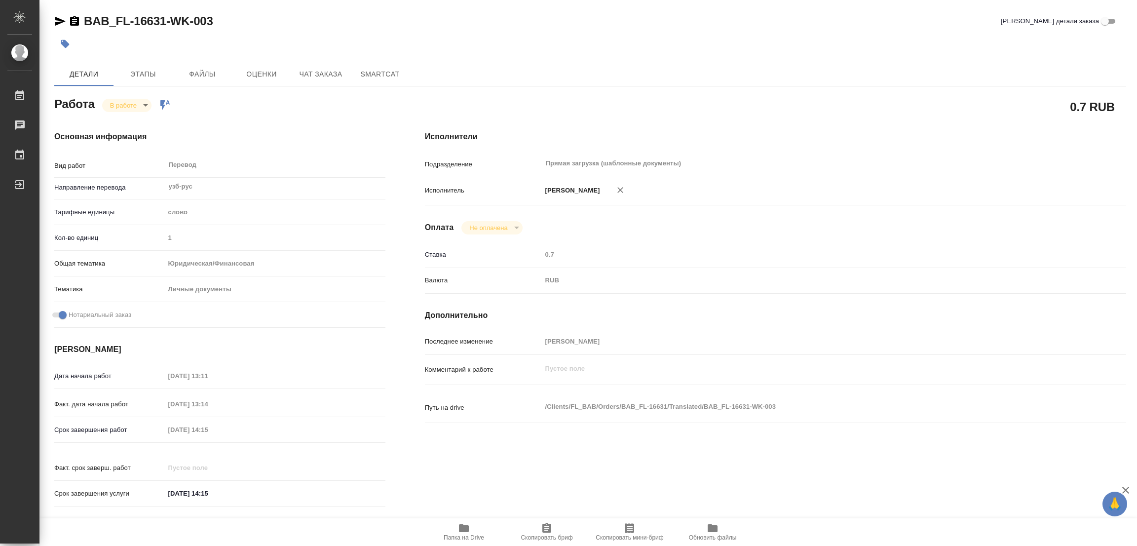
type textarea "x"
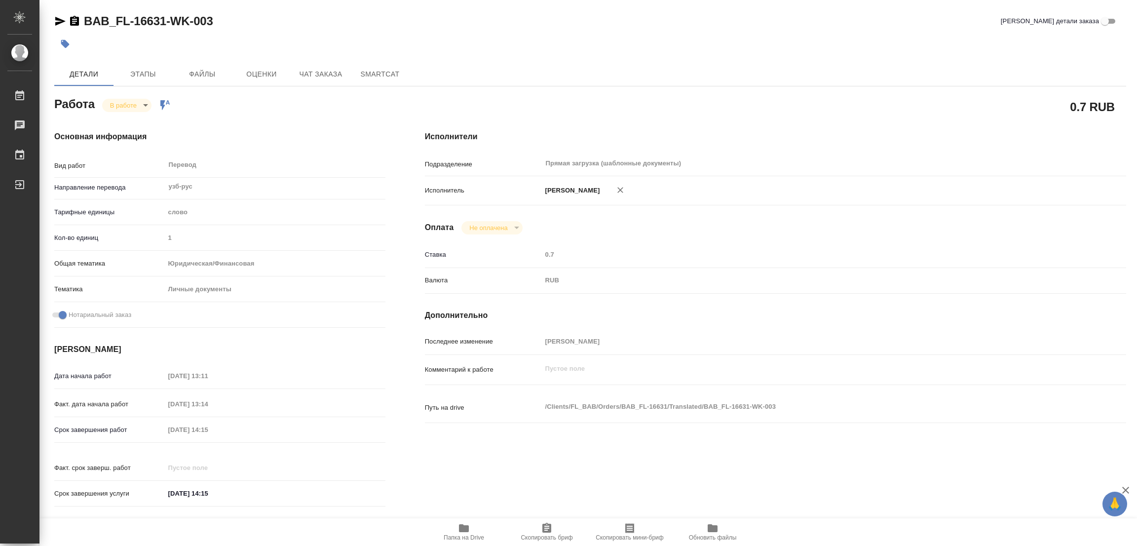
type textarea "x"
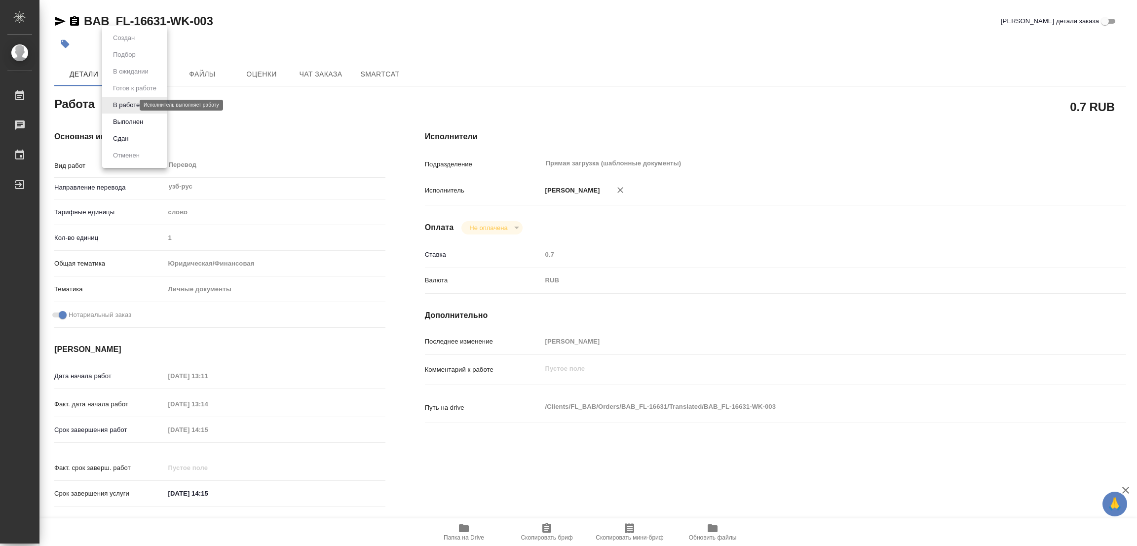
click at [130, 104] on body "🙏 .cls-1 fill:#fff; AWATERA Popova Galina Работы 0 Чаты График Выйти BAB_FL-166…" at bounding box center [568, 273] width 1137 height 546
type textarea "x"
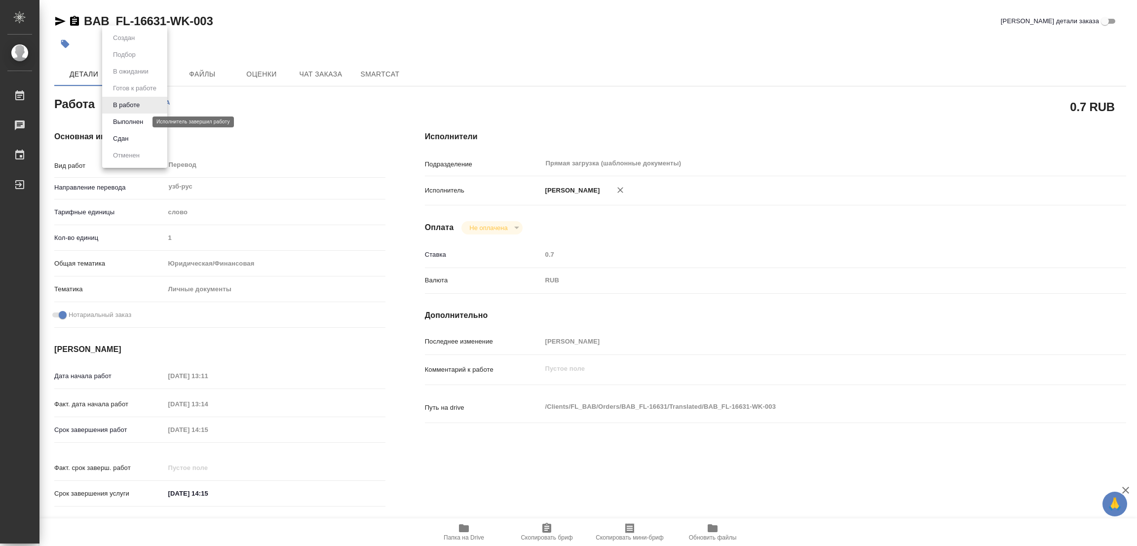
type textarea "x"
click at [123, 121] on button "Выполнен" at bounding box center [128, 121] width 36 height 11
click at [66, 43] on icon "button" at bounding box center [65, 44] width 8 height 8
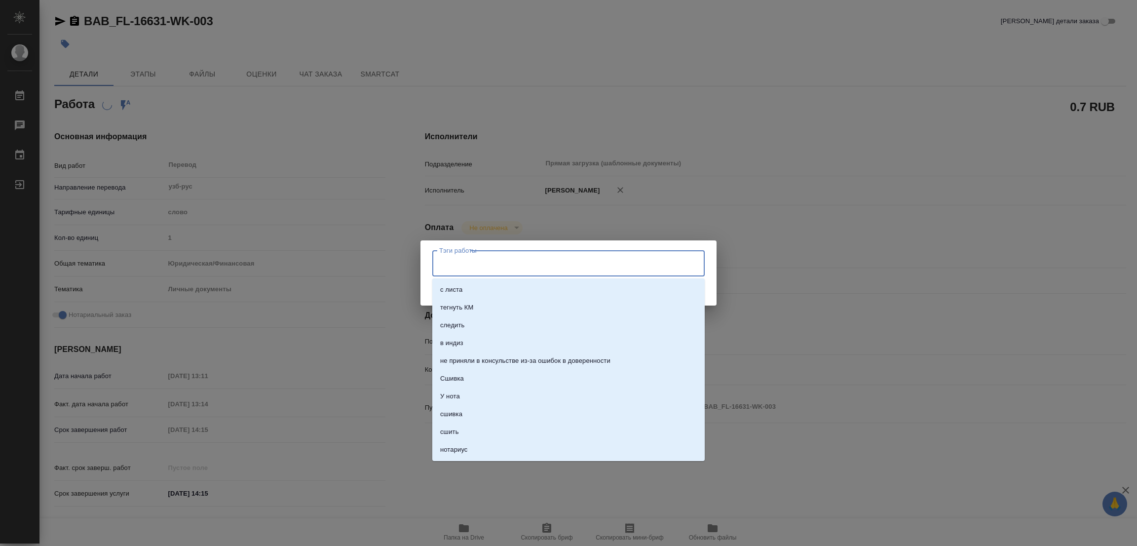
click at [457, 259] on input "Тэги работы" at bounding box center [559, 263] width 245 height 17
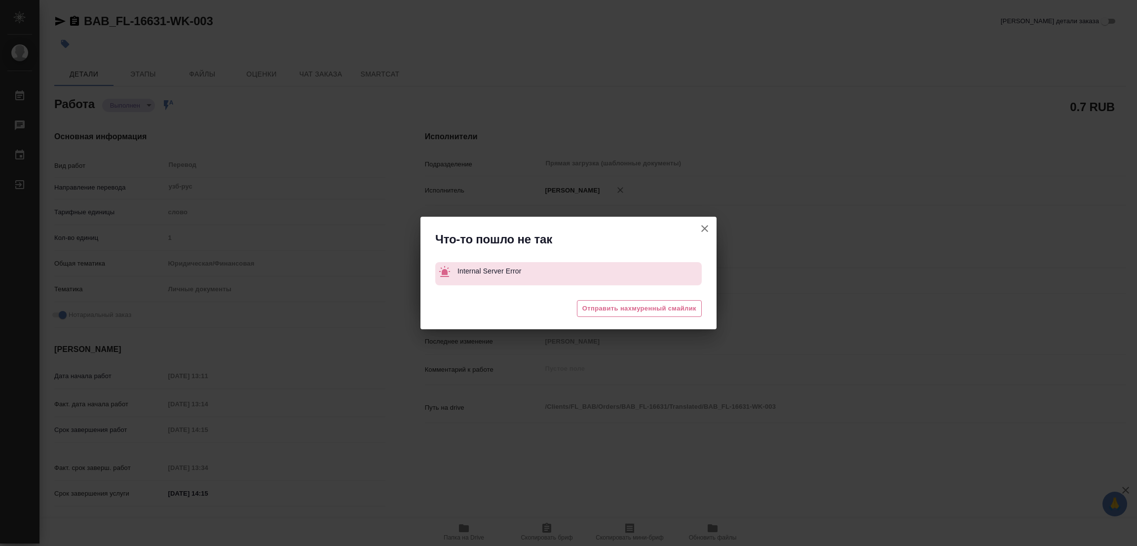
type textarea "x"
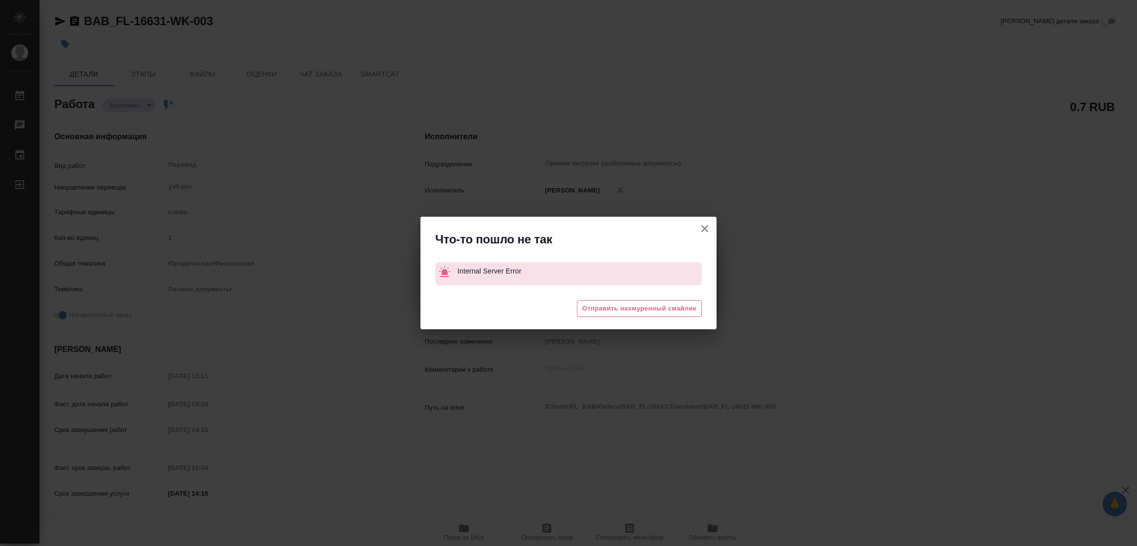
type textarea "x"
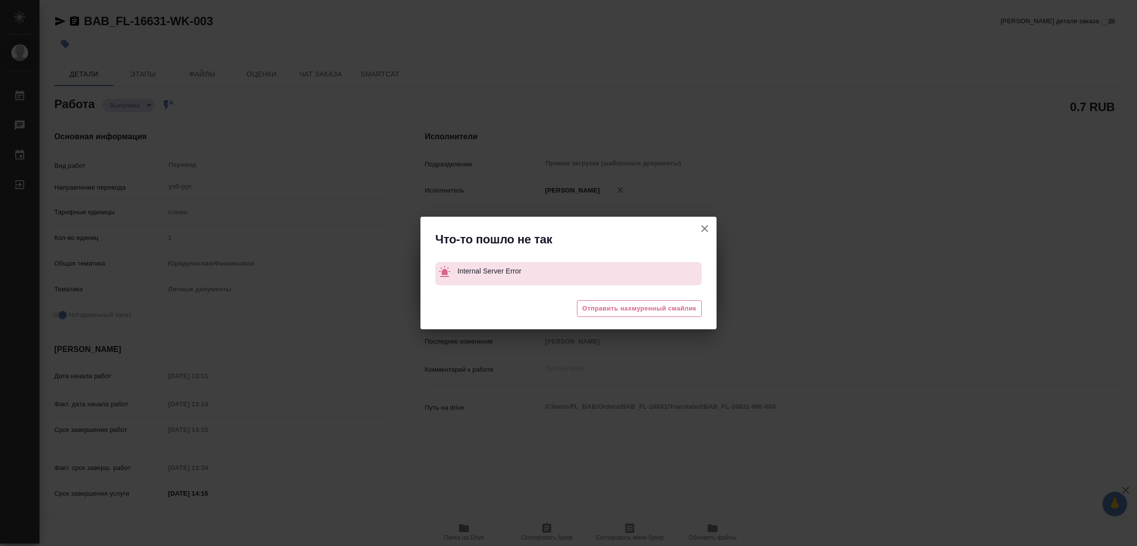
type textarea "x"
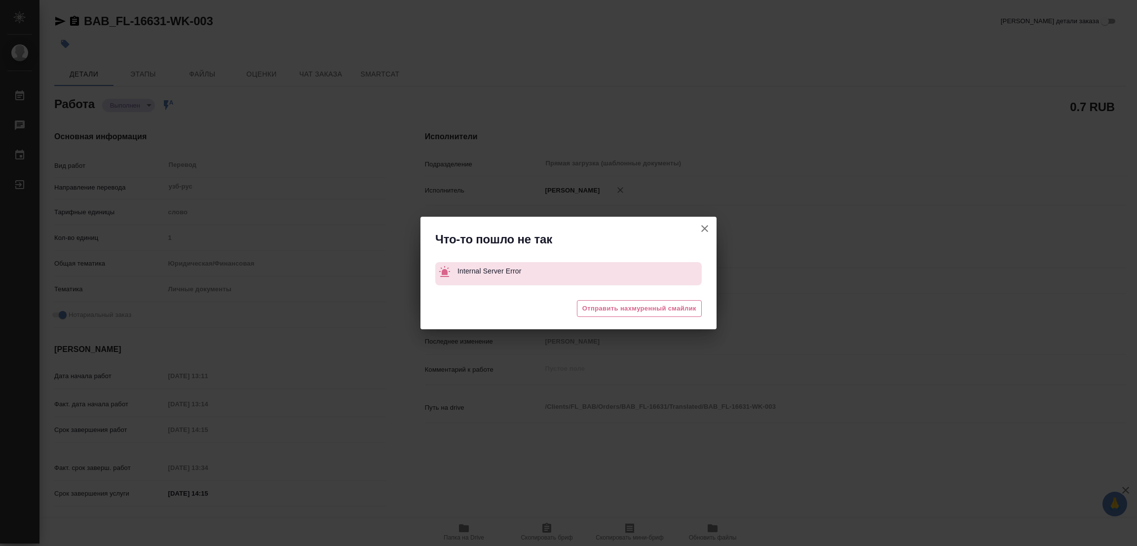
type textarea "x"
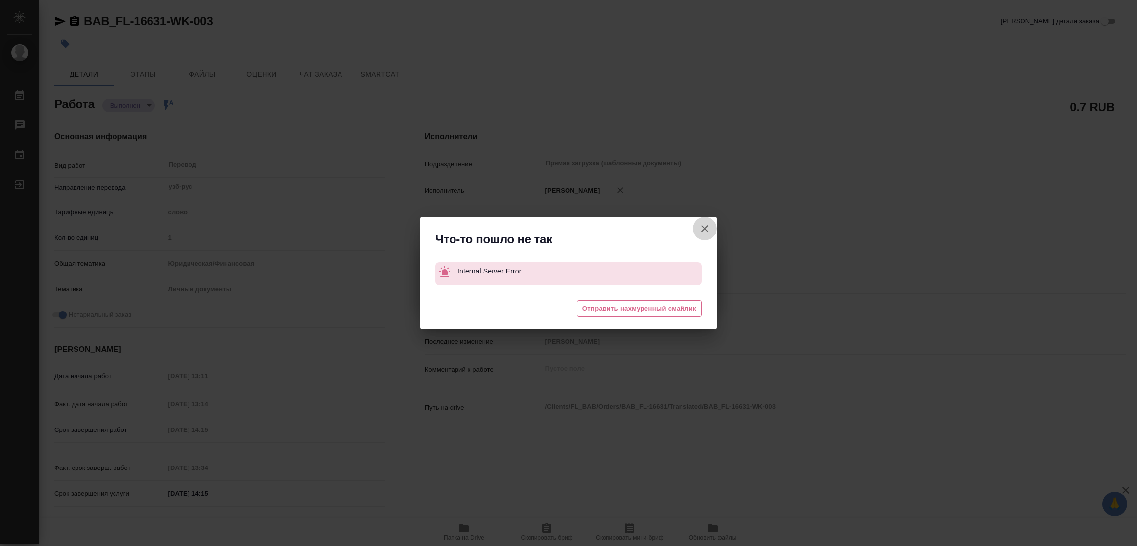
click at [712, 223] on button "[PERSON_NAME] детали заказа" at bounding box center [705, 229] width 24 height 24
type textarea "x"
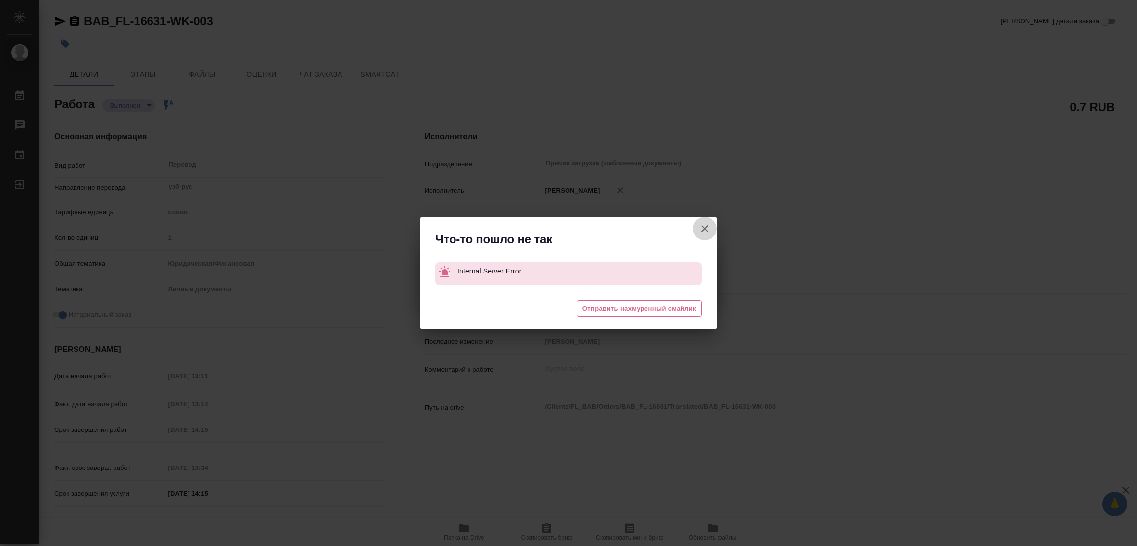
type textarea "x"
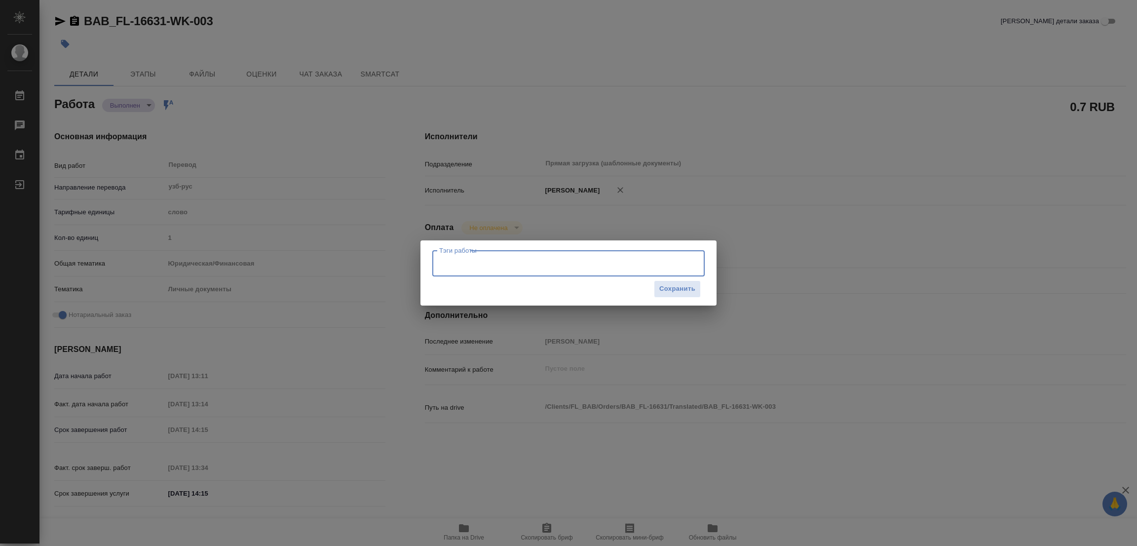
click at [438, 255] on input "Тэги работы" at bounding box center [559, 263] width 245 height 17
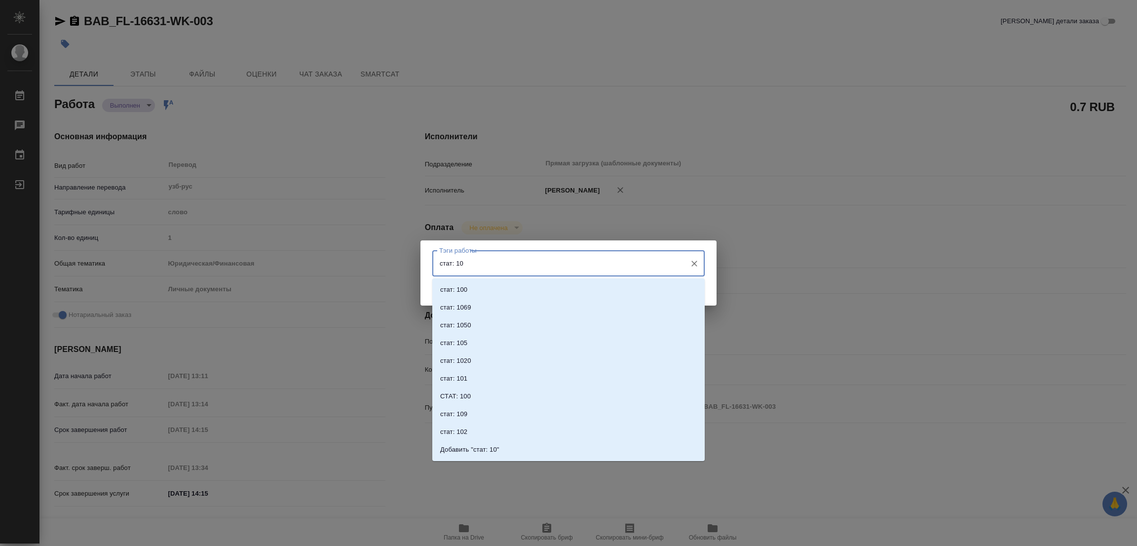
type input "стат: 100"
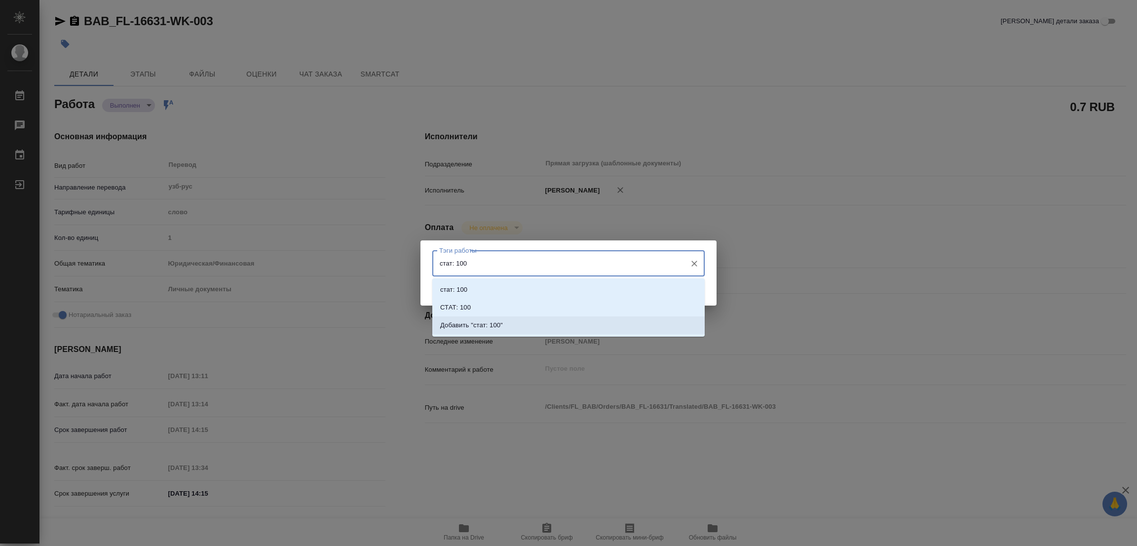
click at [484, 321] on p "Добавить "стат: 100"" at bounding box center [471, 325] width 63 height 10
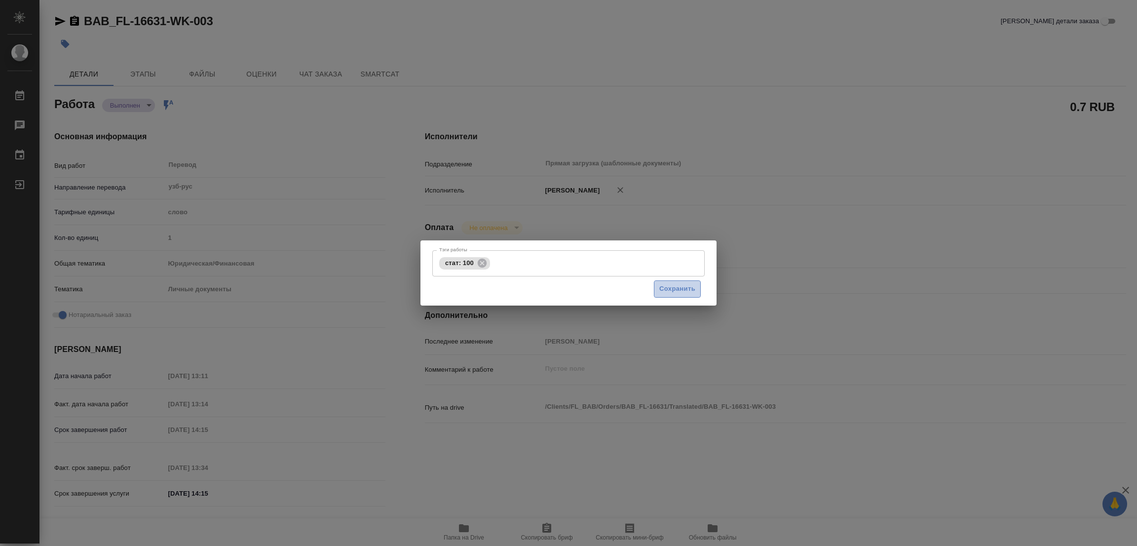
click at [677, 285] on span "Сохранить" at bounding box center [677, 288] width 36 height 11
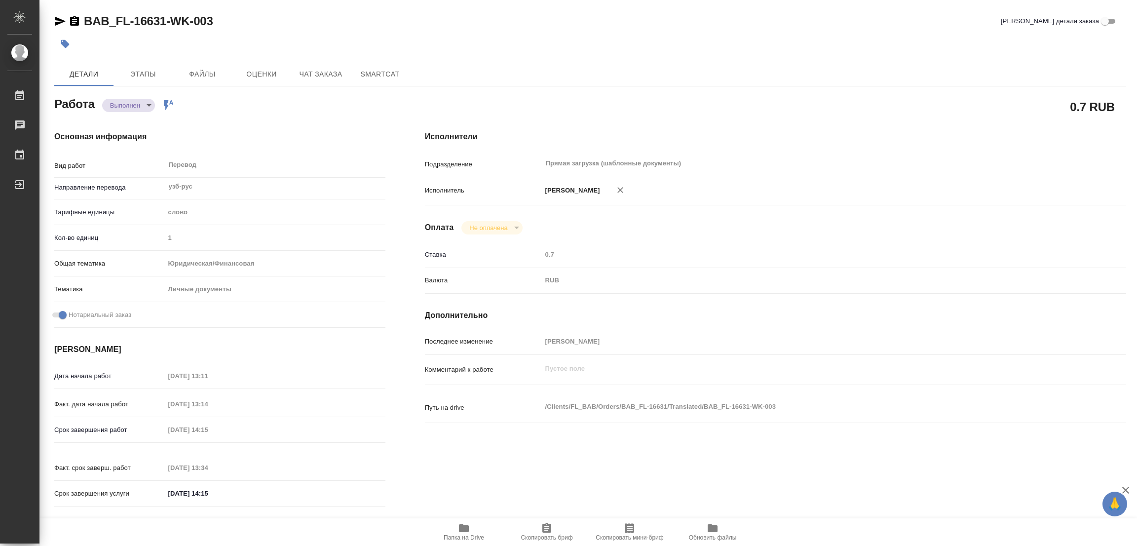
type input "completed"
type textarea "Перевод"
type textarea "x"
type input "узб-рус"
type input "5a8b1489cc6b4906c91bfd90"
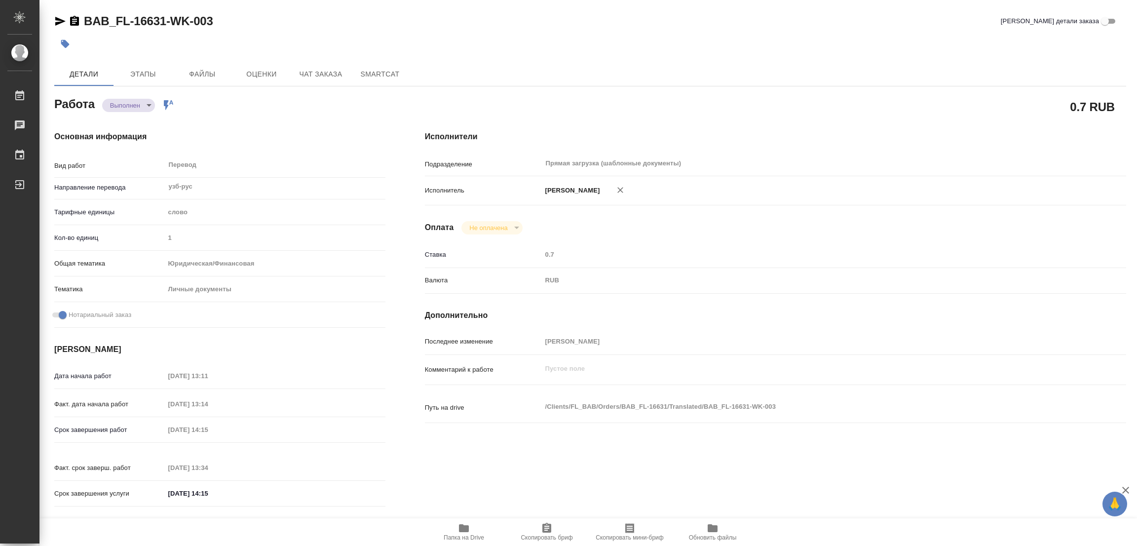
type input "1"
type input "yr-fn"
type input "5a8b8b956a9677013d343cfe"
checkbox input "true"
type input "03.10.2025 13:11"
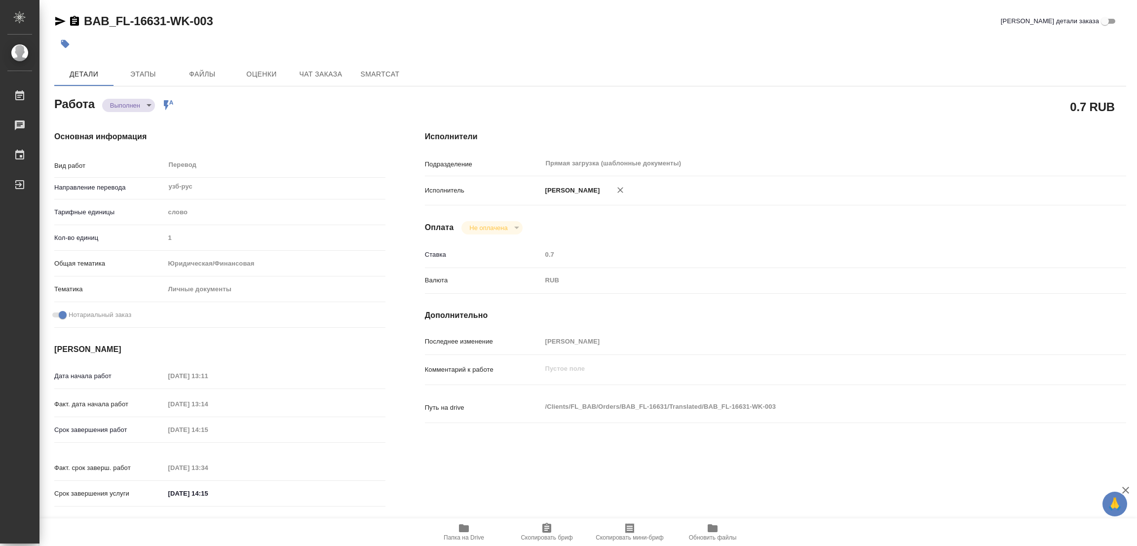
type input "03.10.2025 13:14"
type input "03.10.2025 14:15"
type input "03.10.2025 13:34"
type input "03.10.2025 14:15"
type input "Прямая загрузка (шаблонные документы)"
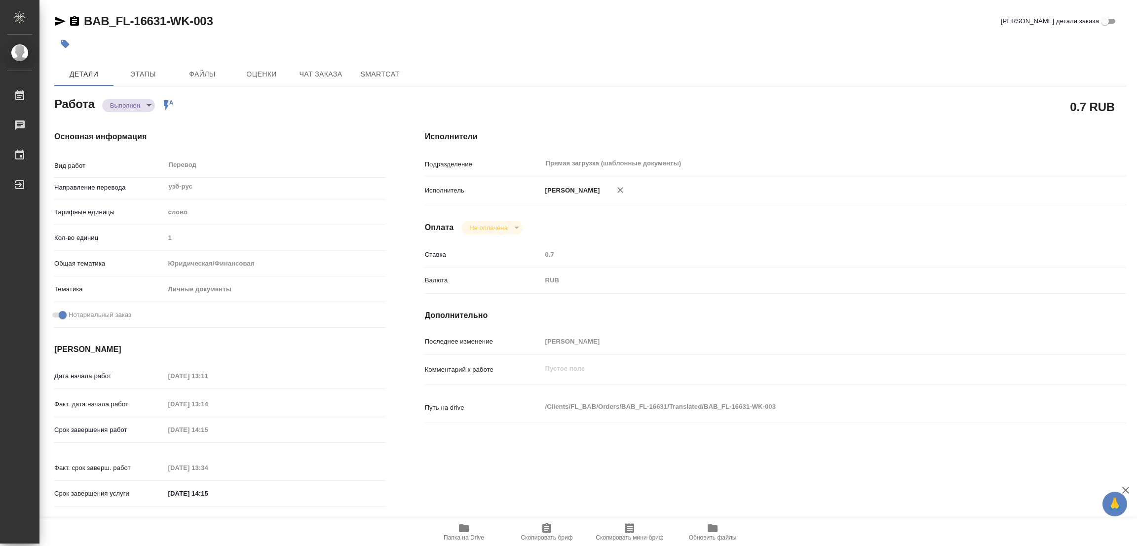
type input "notPayed"
type input "0.7"
type input "RUB"
type input "[PERSON_NAME]"
type textarea "x"
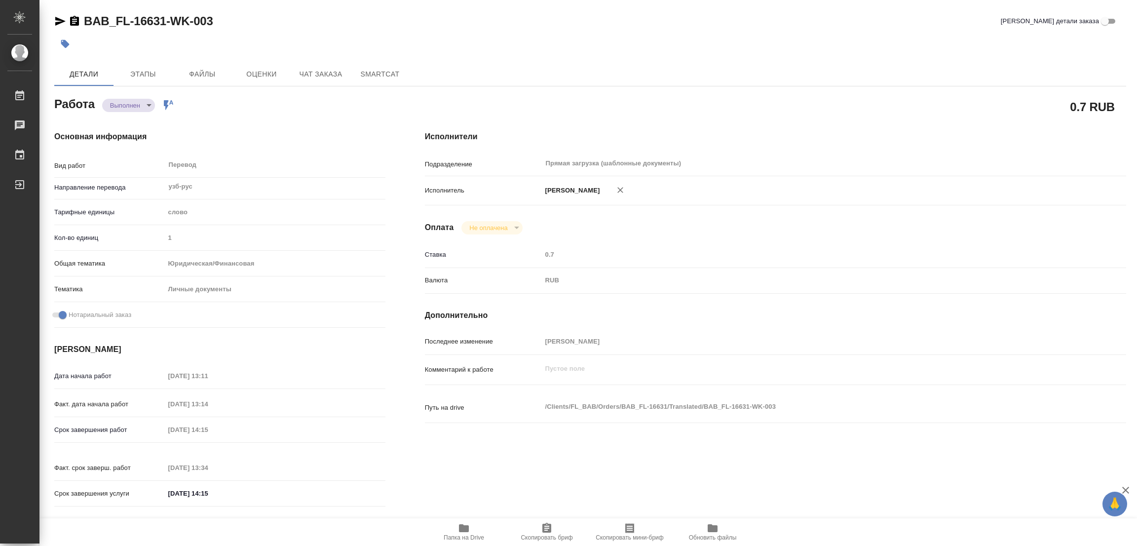
type textarea "/Clients/FL_BAB/Orders/BAB_FL-16631/Translated/BAB_FL-16631-WK-003"
type textarea "x"
type input "BAB_FL-16631"
type input "Перевод станд. несрочный"
type input "Корректура, Редактура, Приёмка по качеству, Перевод, Постредактура машинного пе…"
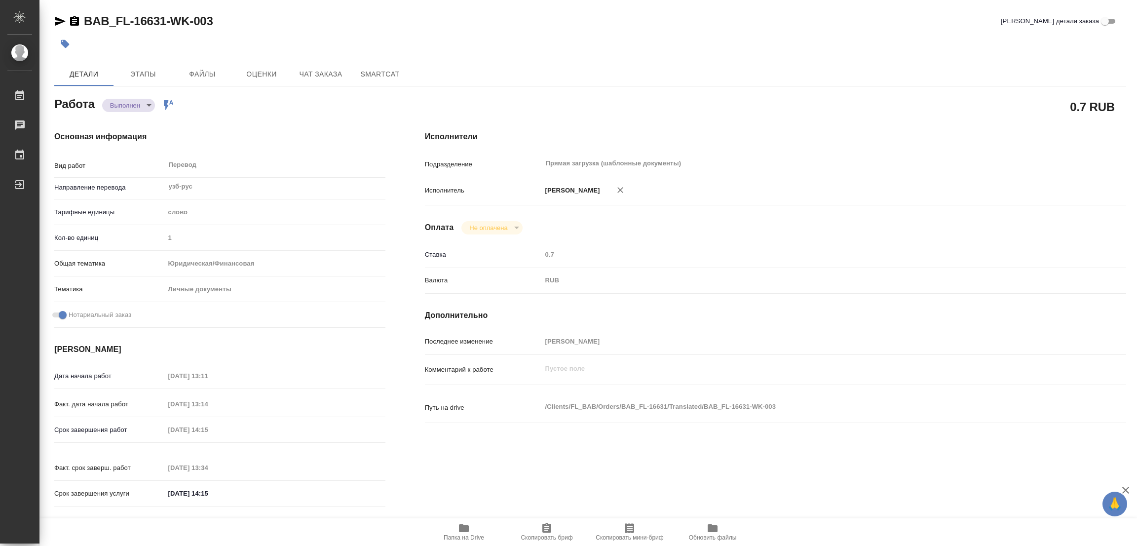
type input "Ильина Екатерина"
type input "/Clients/FL_BAB/Orders/BAB_FL-16631"
type textarea "x"
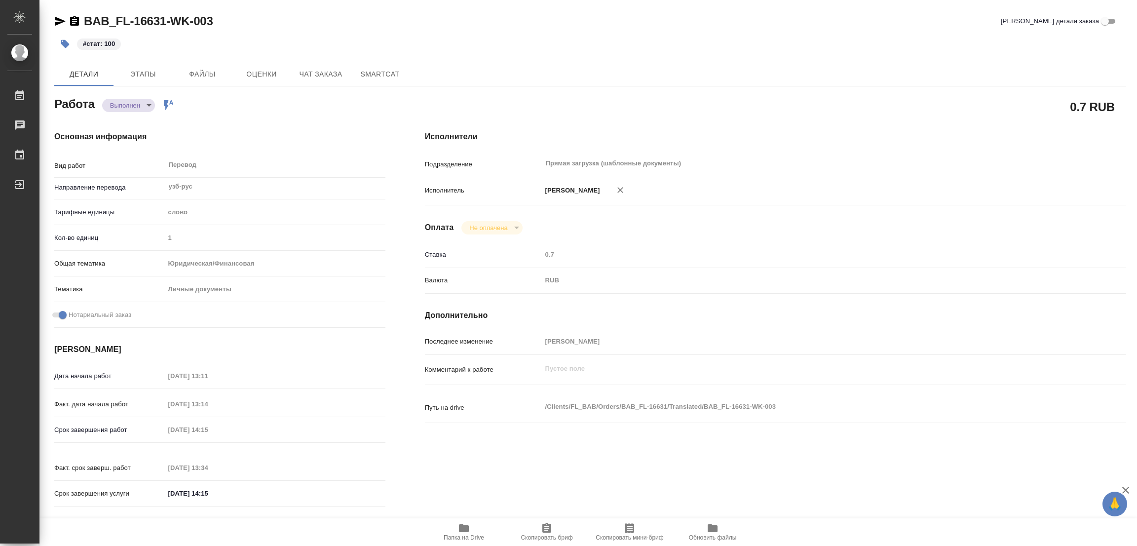
type textarea "x"
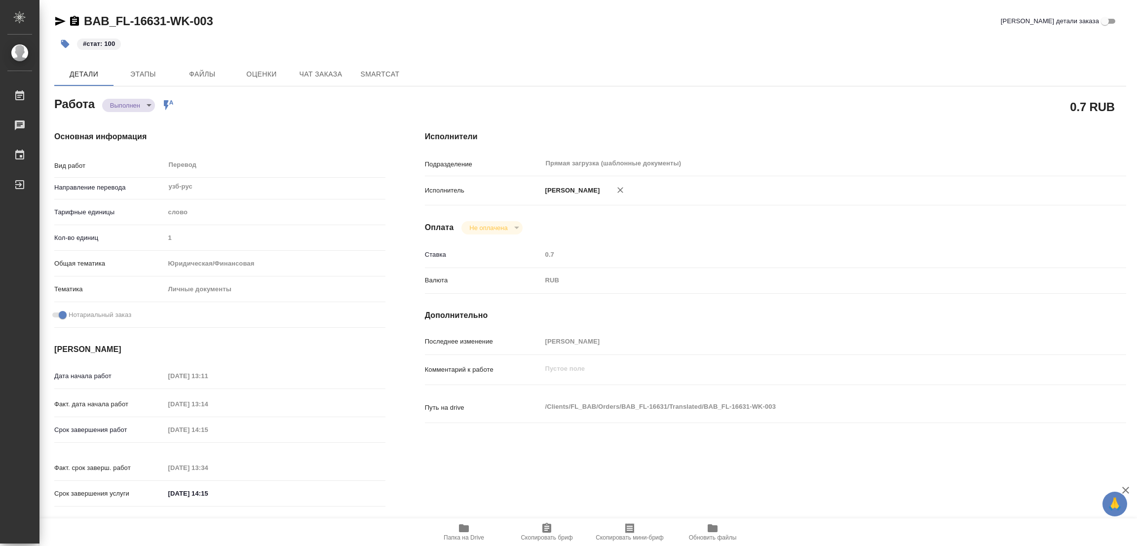
type textarea "x"
click at [472, 25] on div "BAB_FL-16631-WK-003 Кратко детали заказа" at bounding box center [590, 21] width 1072 height 16
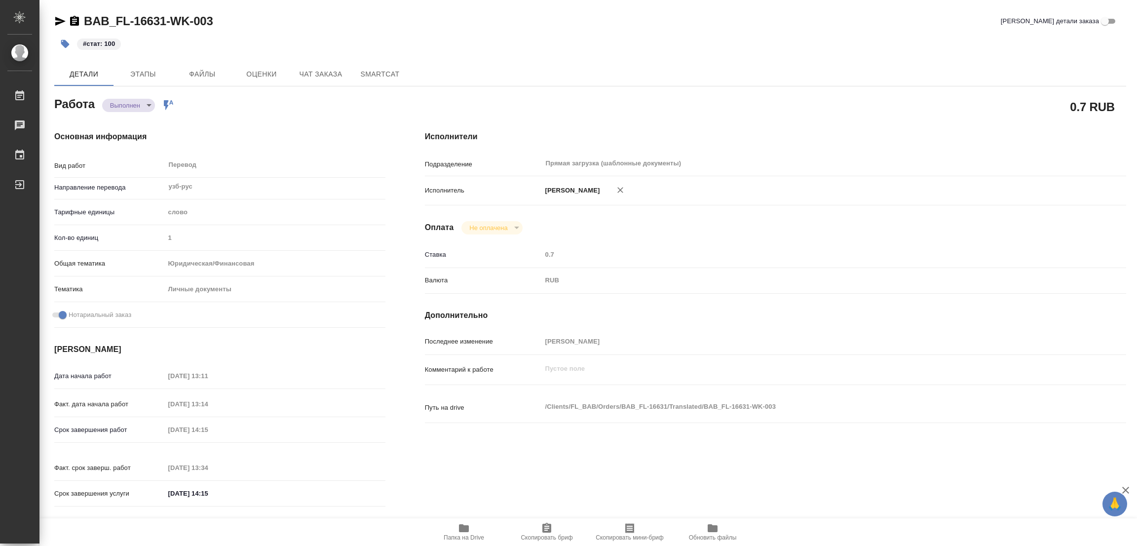
type textarea "x"
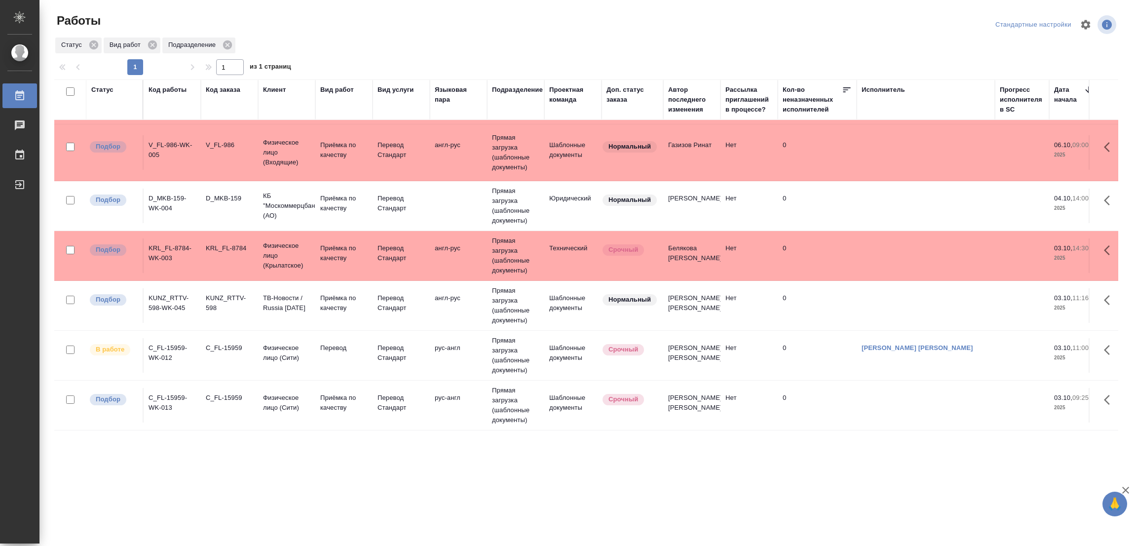
scroll to position [370, 0]
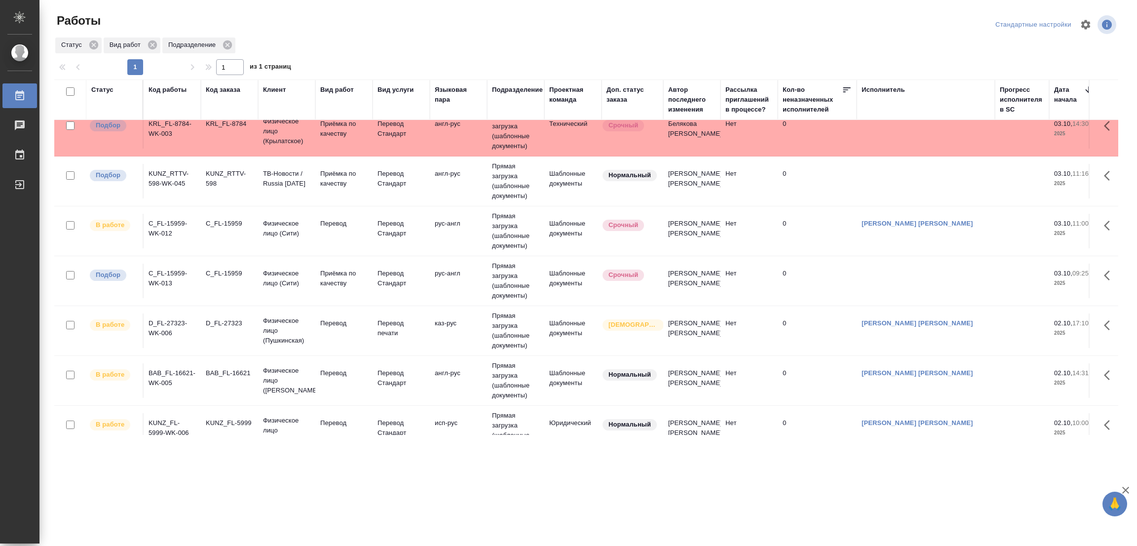
click at [333, 218] on td "Перевод" at bounding box center [343, 231] width 57 height 35
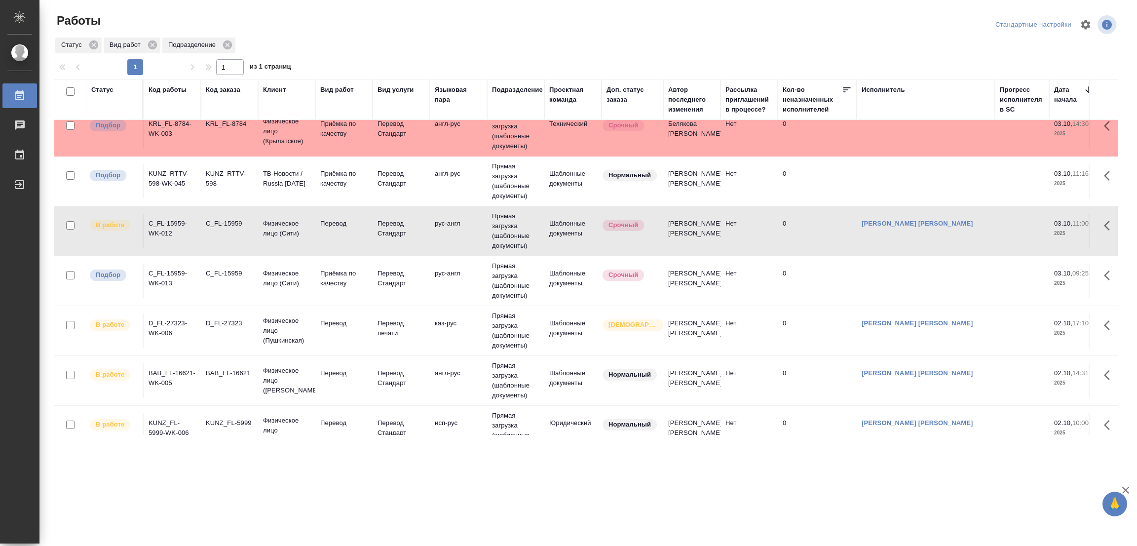
click at [331, 219] on td "Перевод" at bounding box center [343, 231] width 57 height 35
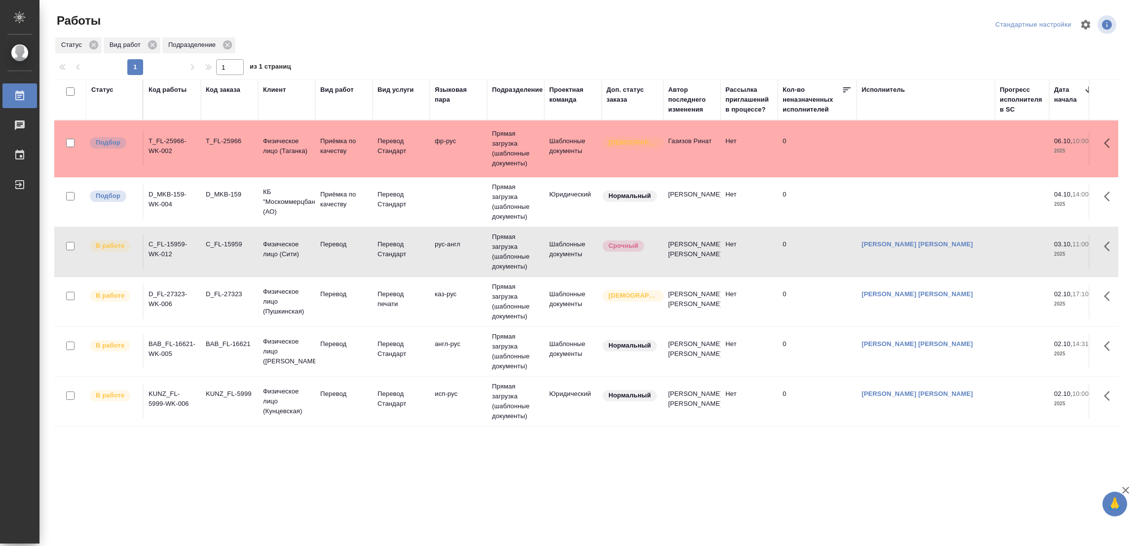
scroll to position [3, 0]
click at [126, 476] on div ".cls-1 fill:#fff; AWATERA [PERSON_NAME] Работы 0 Чаты График Выйти Работы Станд…" at bounding box center [568, 273] width 1137 height 546
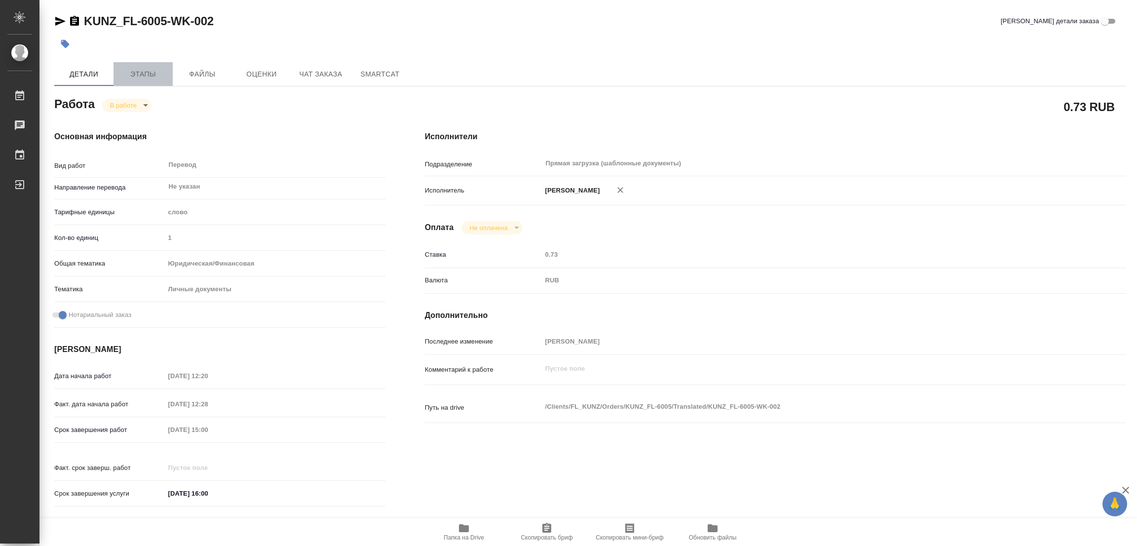
click at [134, 69] on span "Этапы" at bounding box center [142, 74] width 47 height 12
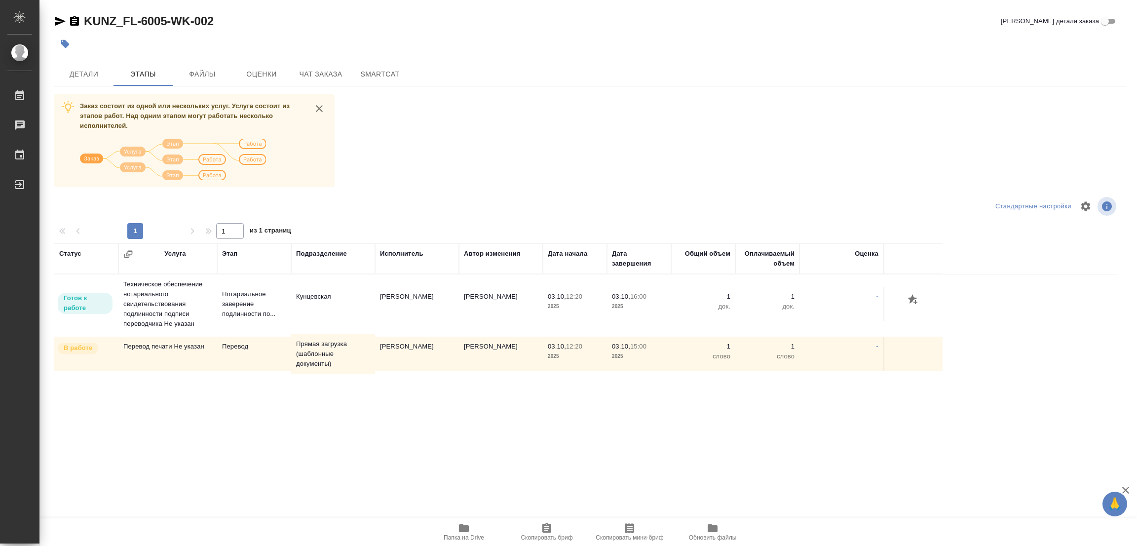
click at [430, 182] on div "Заказ состоит из одной или нескольких услуг. Услуга состоит из этапов работ. На…" at bounding box center [590, 279] width 1072 height 371
click at [88, 73] on span "Детали" at bounding box center [83, 74] width 47 height 12
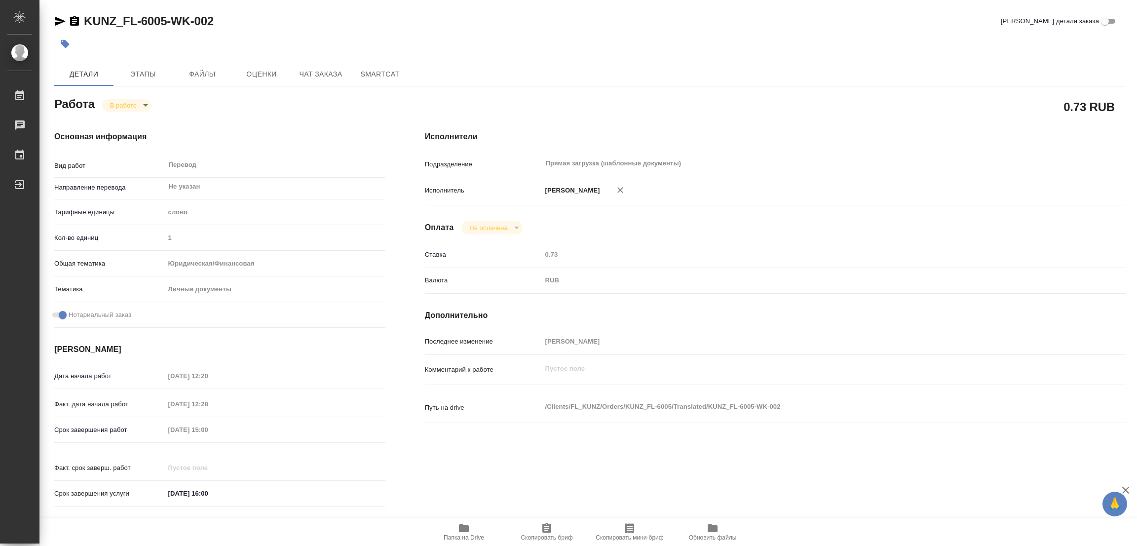
type textarea "x"
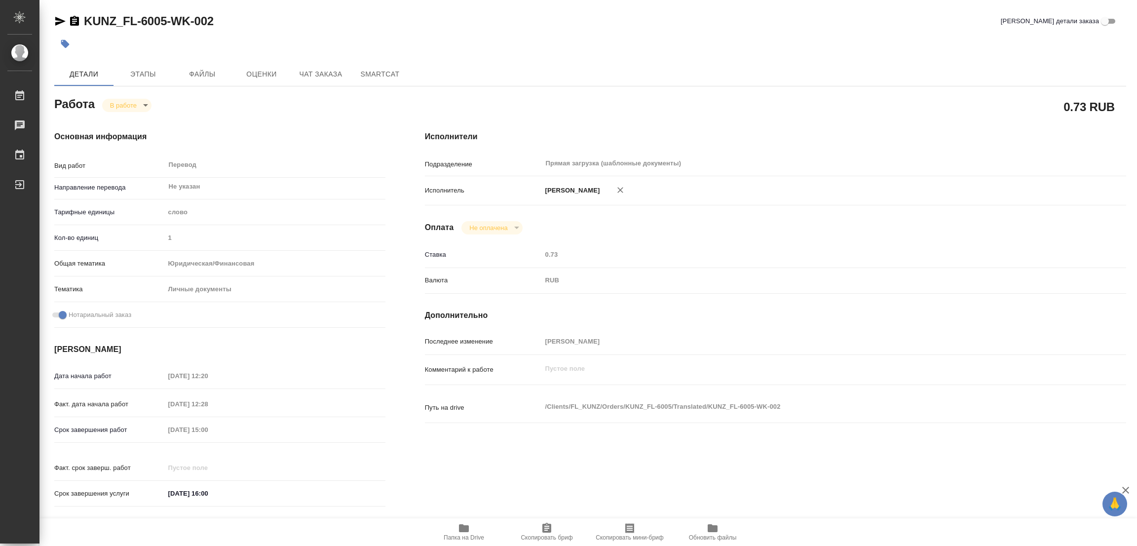
type textarea "x"
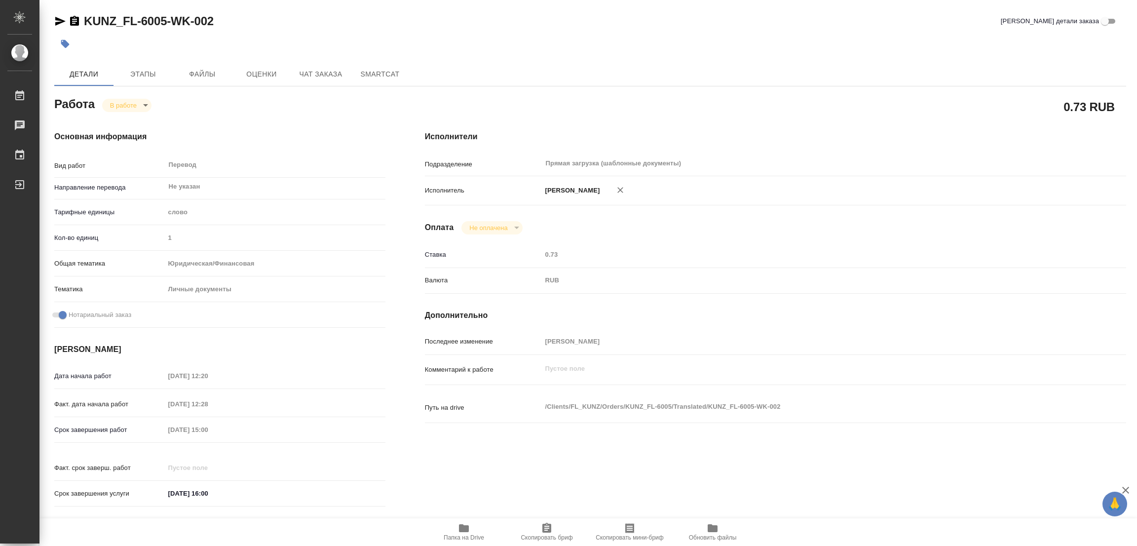
type textarea "x"
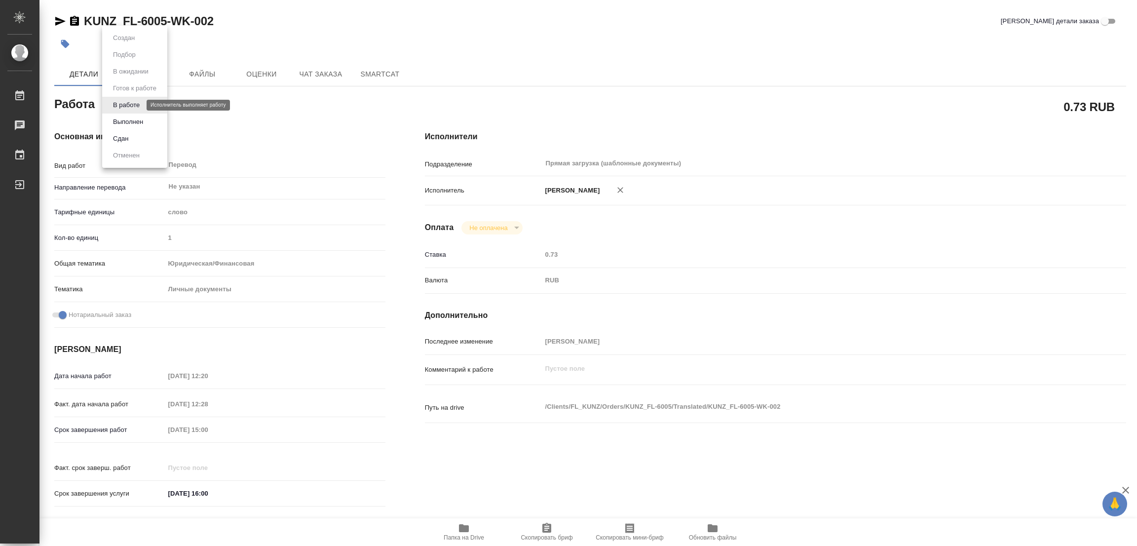
click at [125, 106] on body "🙏 .cls-1 fill:#fff; AWATERA [PERSON_NAME] Работы 0 Чаты График Выйти KUNZ_FL-60…" at bounding box center [568, 273] width 1137 height 546
type textarea "x"
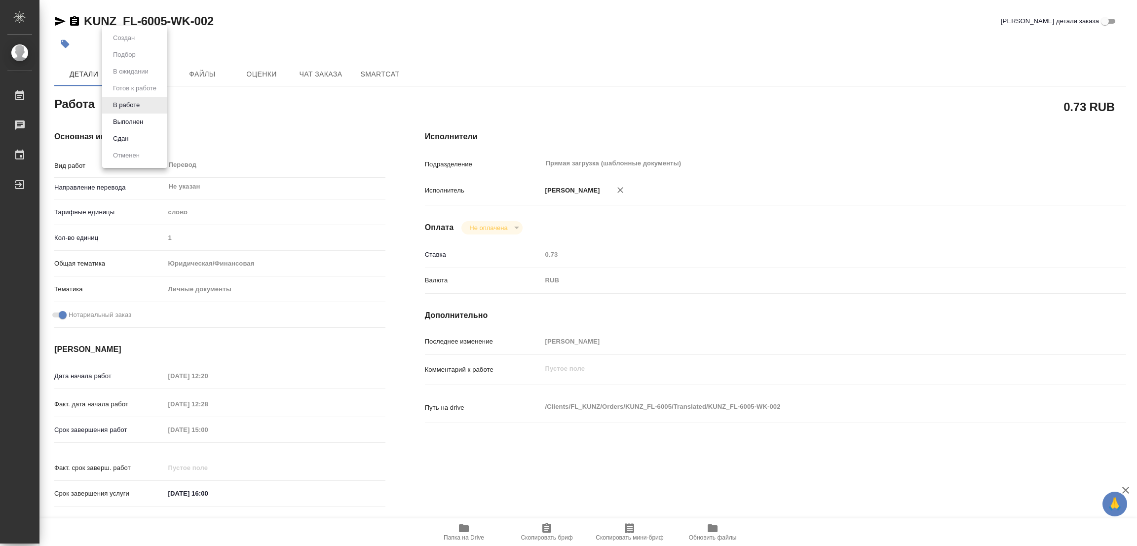
type textarea "x"
click at [116, 118] on button "Выполнен" at bounding box center [128, 121] width 36 height 11
type textarea "x"
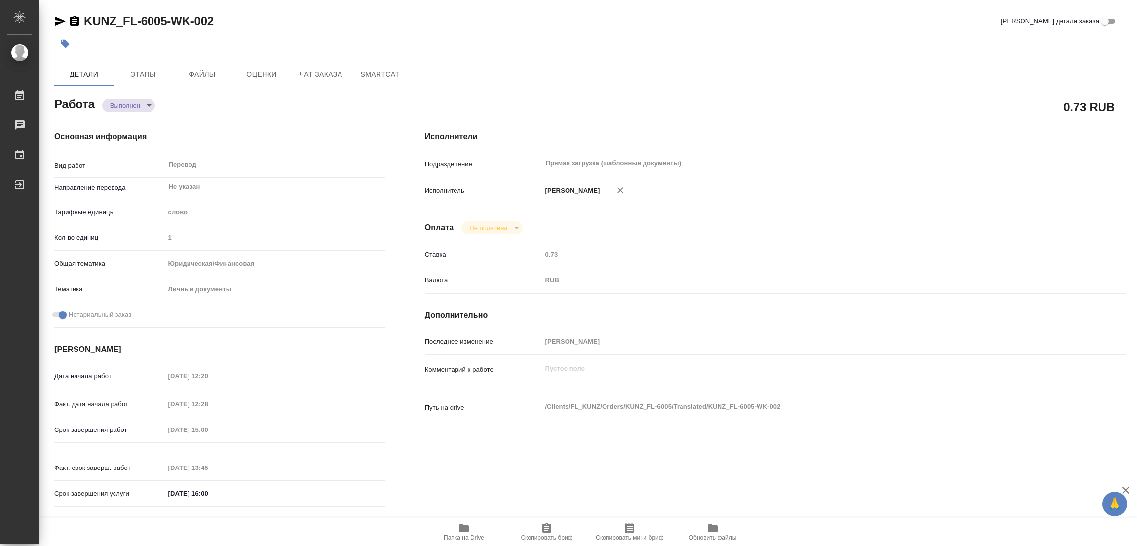
type textarea "x"
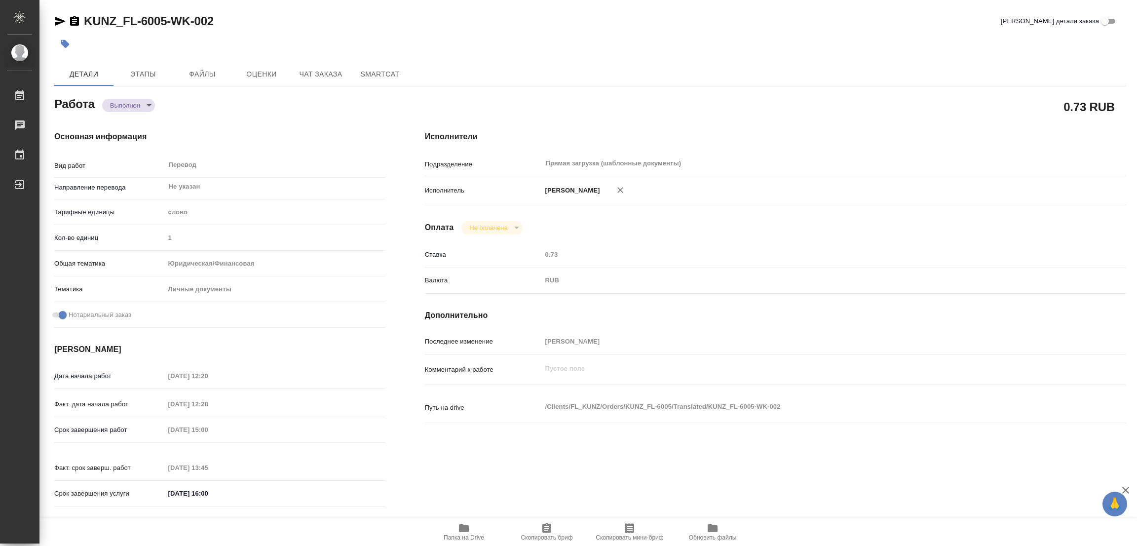
type textarea "x"
click at [66, 42] on icon "button" at bounding box center [65, 44] width 8 height 8
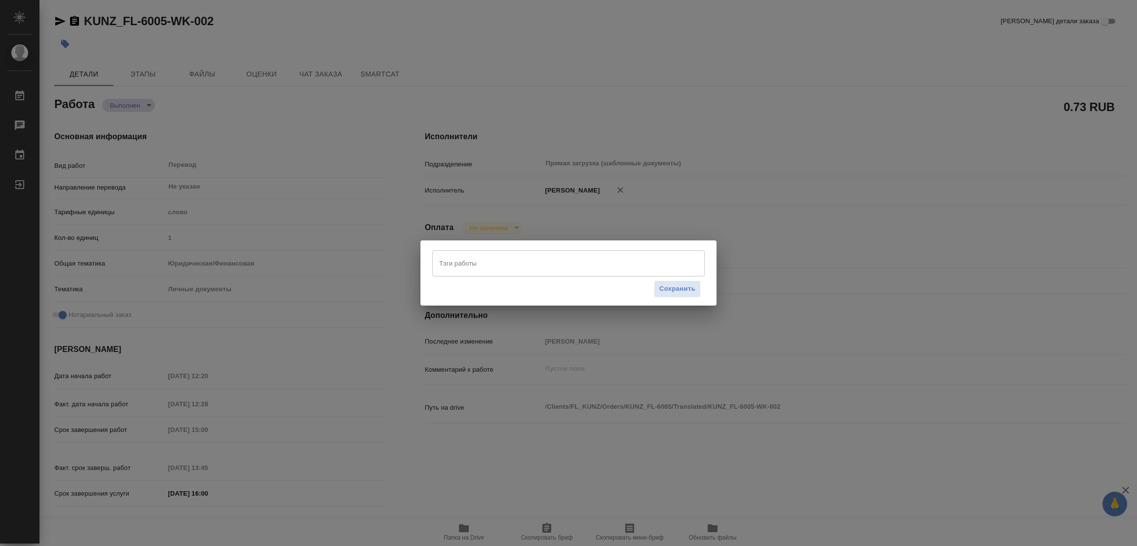
type textarea "x"
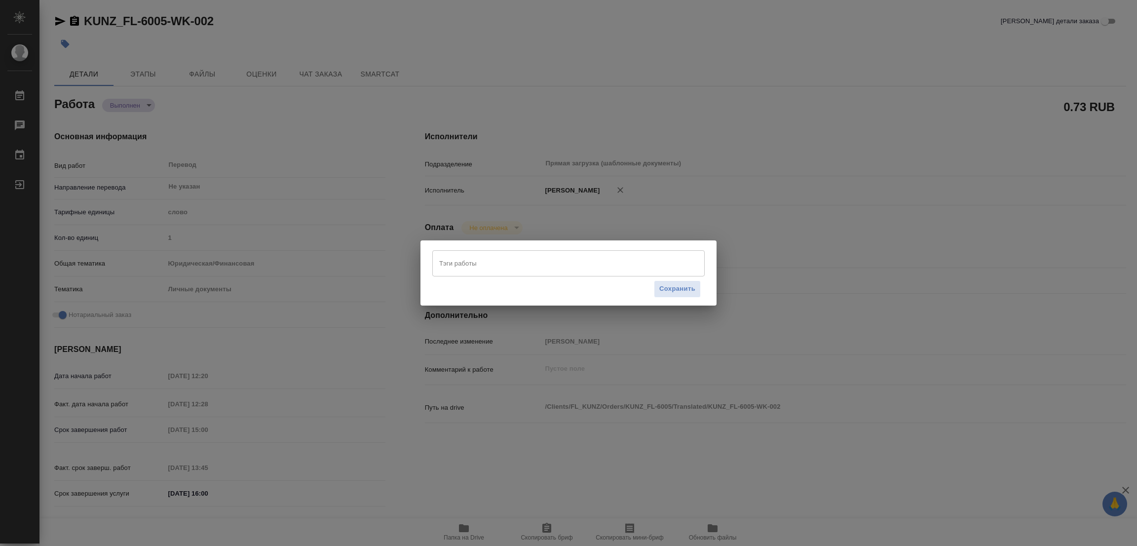
click at [465, 266] on input "Тэги работы" at bounding box center [559, 263] width 245 height 17
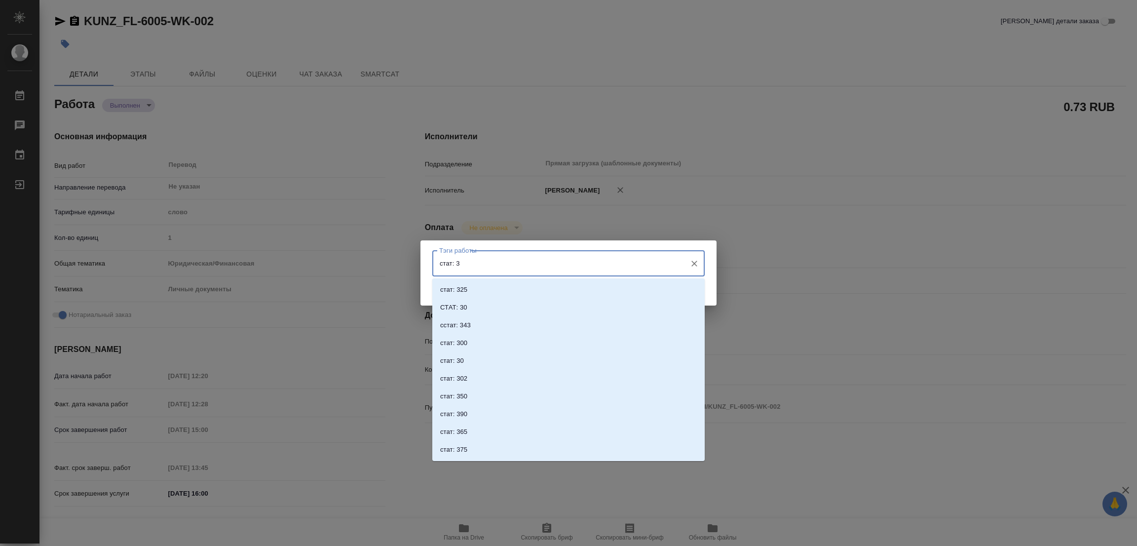
type input "стат: 30"
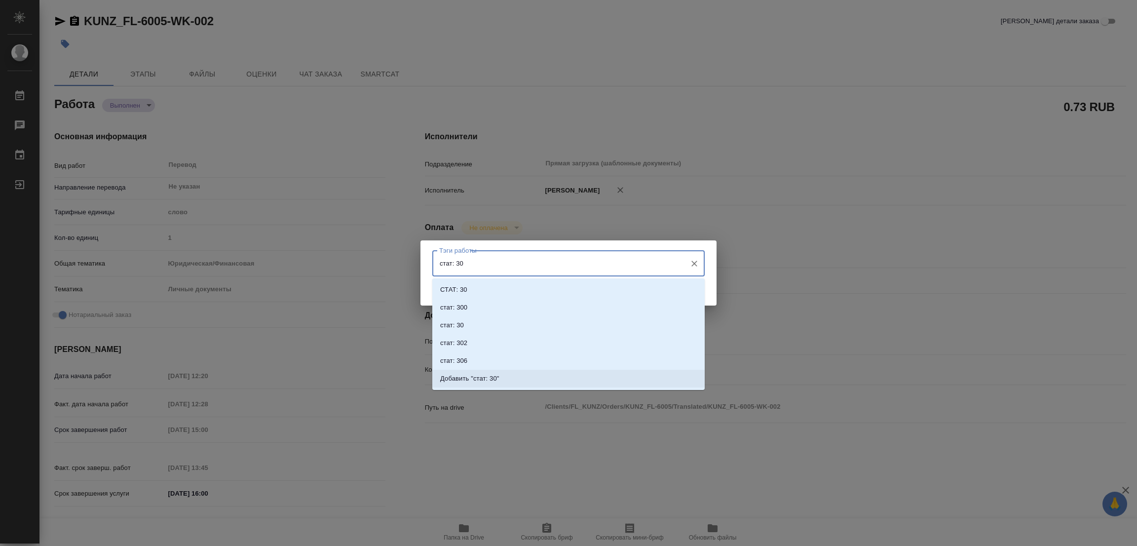
click at [488, 377] on p "Добавить "стат: 30"" at bounding box center [469, 379] width 59 height 10
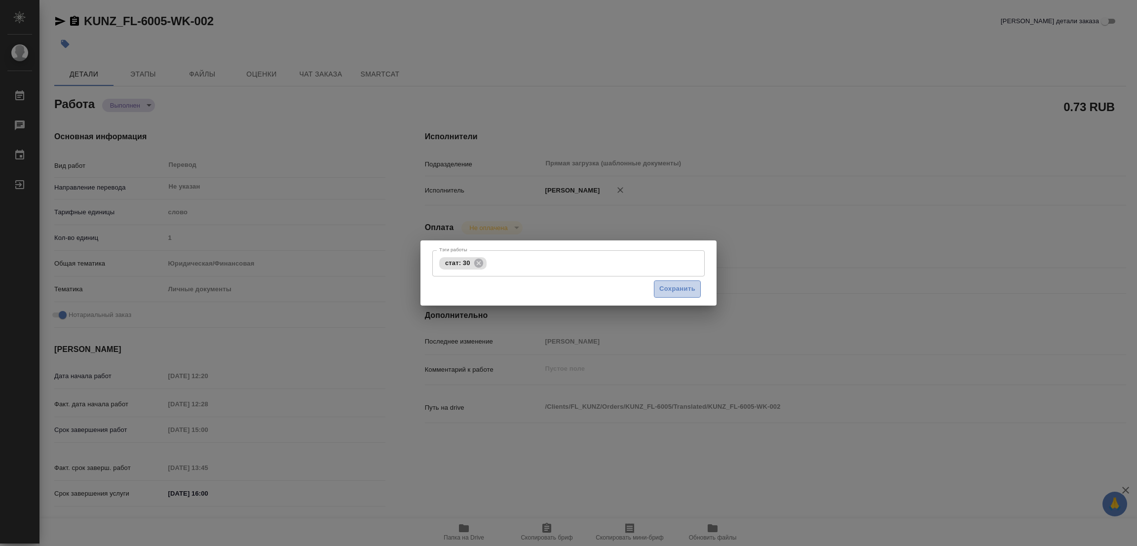
click at [689, 291] on span "Сохранить" at bounding box center [677, 288] width 36 height 11
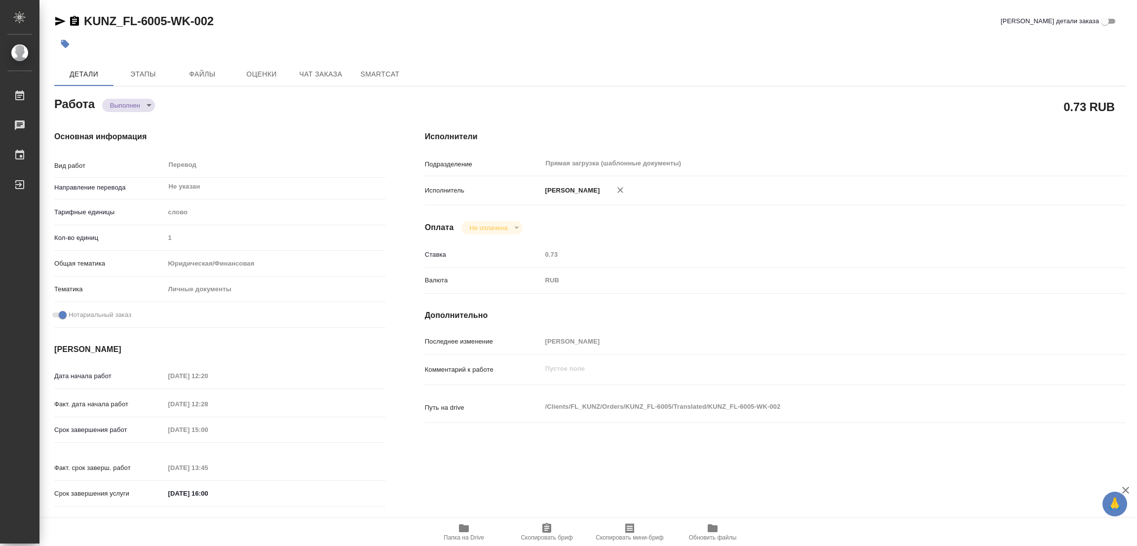
click at [579, 15] on div "KUNZ_FL-6005-WK-002 [PERSON_NAME] детали заказа" at bounding box center [590, 21] width 1072 height 16
type input "completed"
type textarea "Перевод"
type textarea "x"
type input "Не указан"
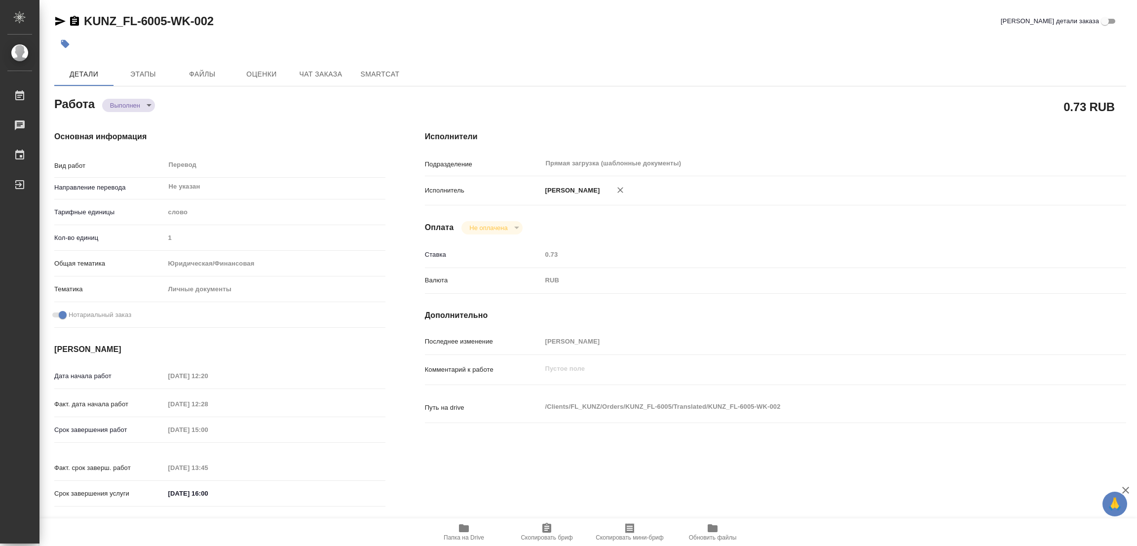
type input "5a8b1489cc6b4906c91bfd90"
type input "1"
type input "yr-fn"
type input "5a8b8b956a9677013d343cfe"
checkbox input "true"
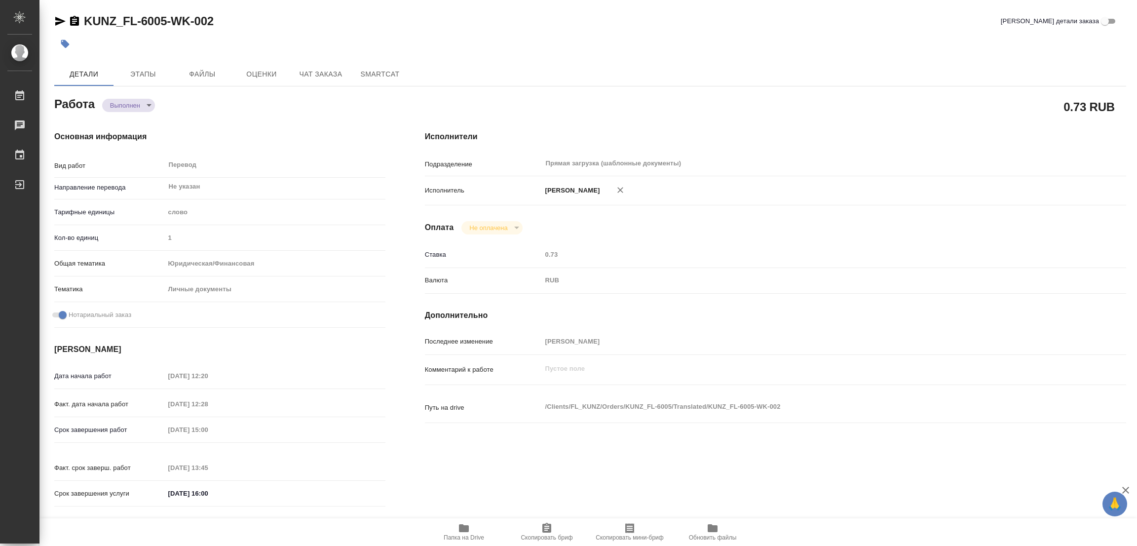
type input "[DATE] 12:20"
type input "[DATE] 12:28"
type input "[DATE] 15:00"
type input "[DATE] 13:45"
type input "[DATE] 16:00"
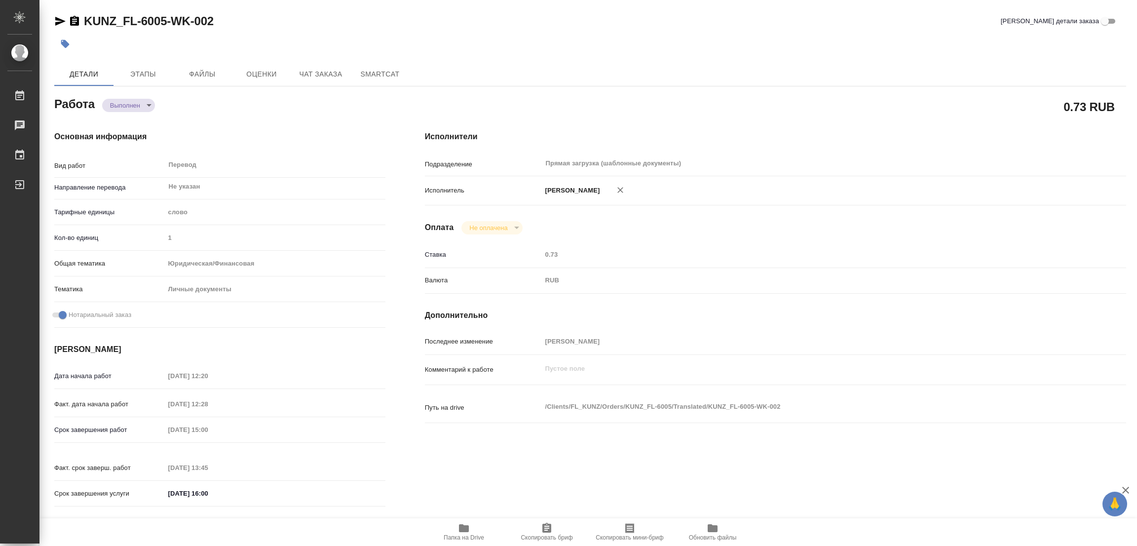
type input "Прямая загрузка (шаблонные документы)"
type input "notPayed"
type input "0.73"
type input "RUB"
type input "[PERSON_NAME]"
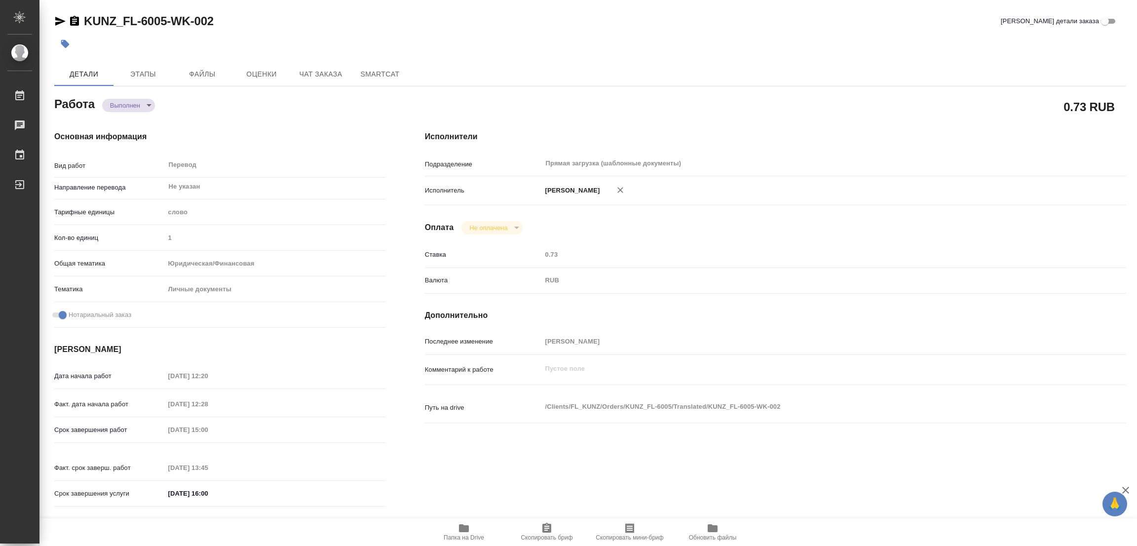
type textarea "x"
type textarea "/Clients/FL_KUNZ/Orders/KUNZ_FL-6005/Translated/KUNZ_FL-6005-WK-002"
type textarea "x"
type input "KUNZ_FL-6005"
type input "Перевод печати"
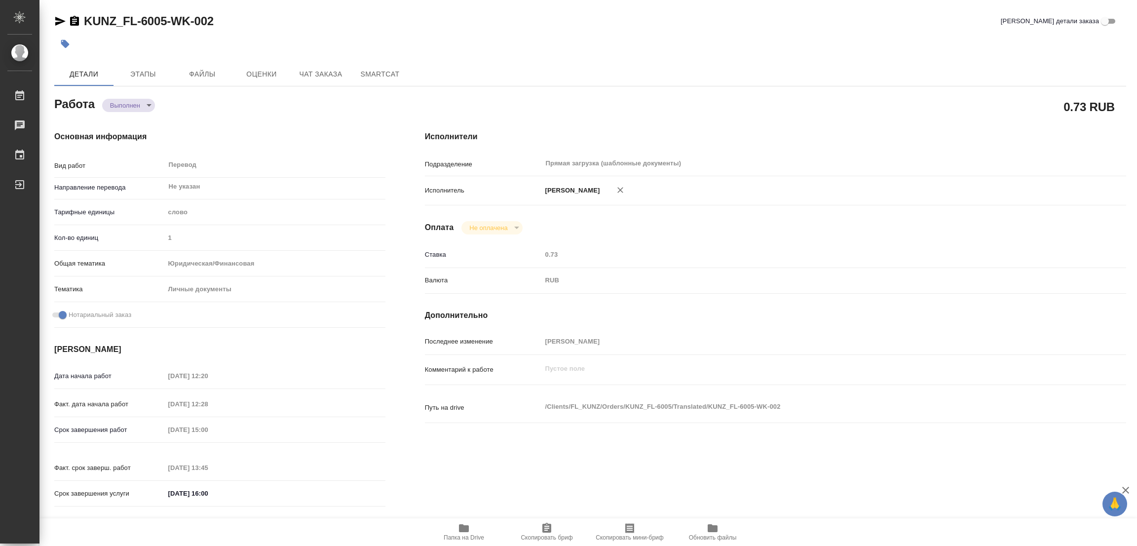
type input "Перевод, Приёмка по качеству"
type input "[PERSON_NAME]"
type input "/Clients/FL_KUNZ/Orders/KUNZ_FL-6005"
type textarea "x"
type textarea "печать бе-рус, под нот"
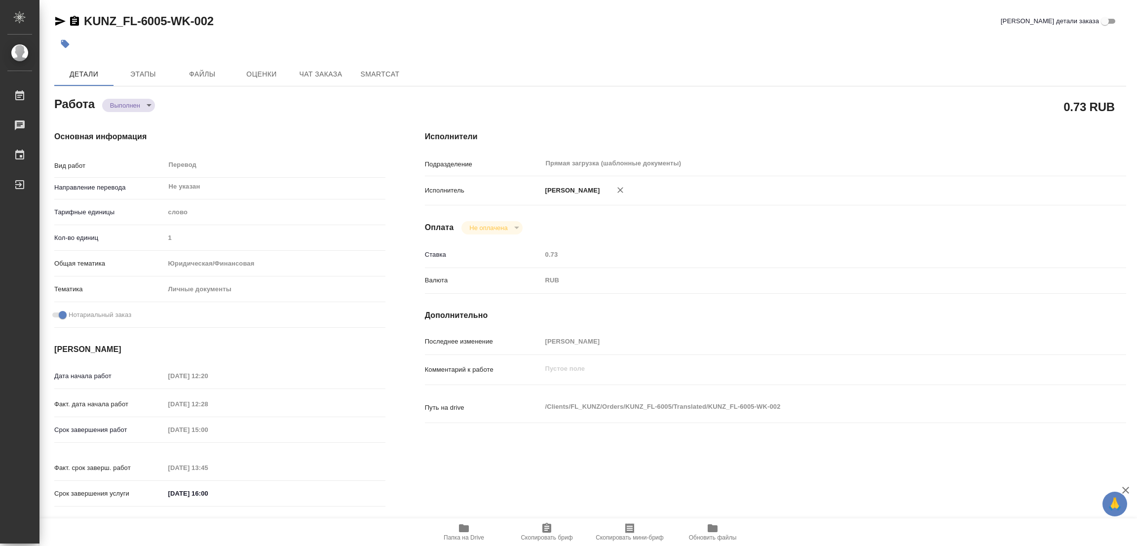
type textarea "x"
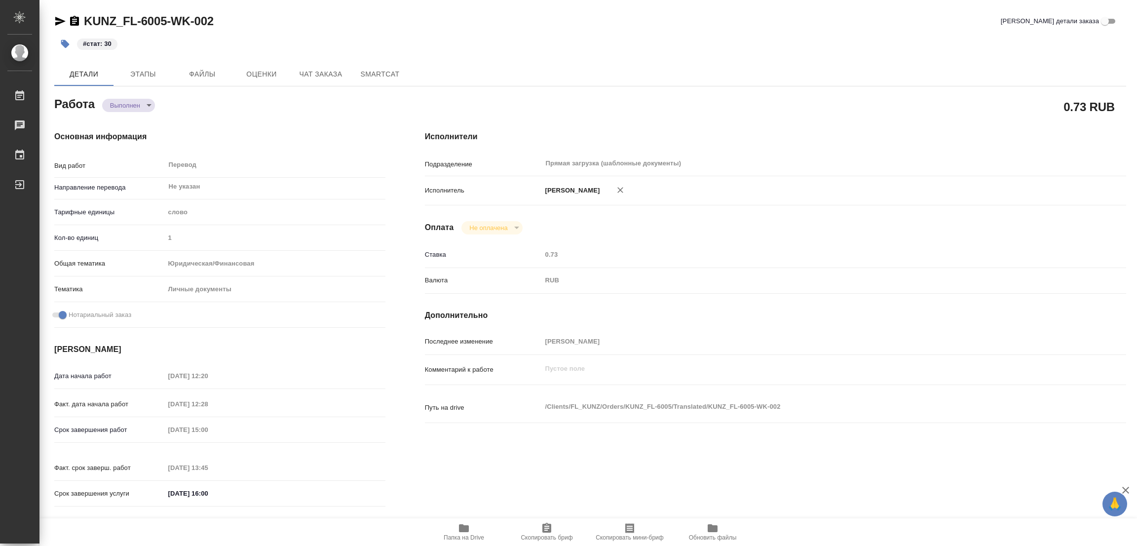
type textarea "x"
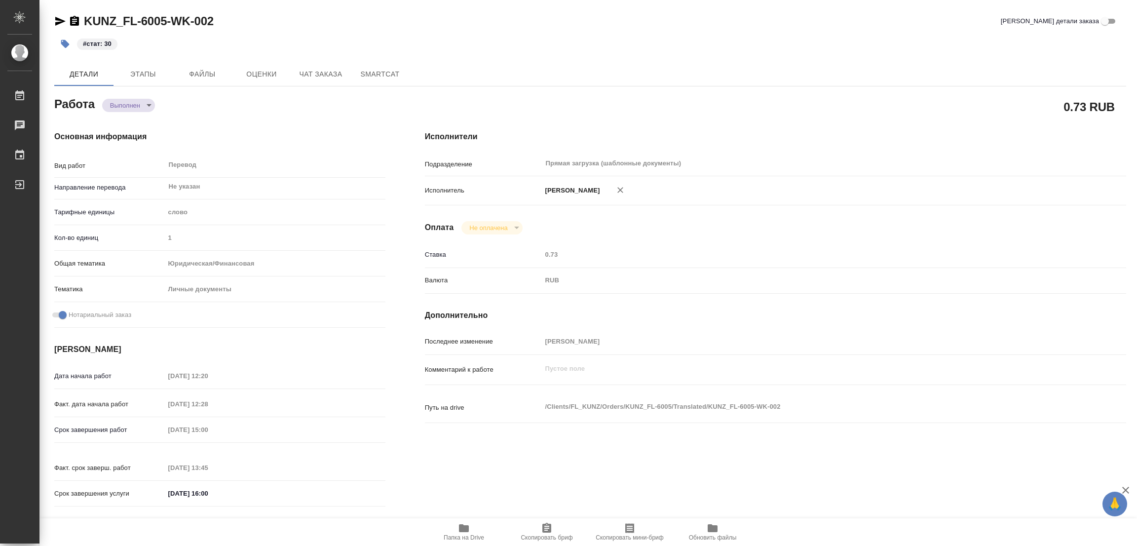
type textarea "x"
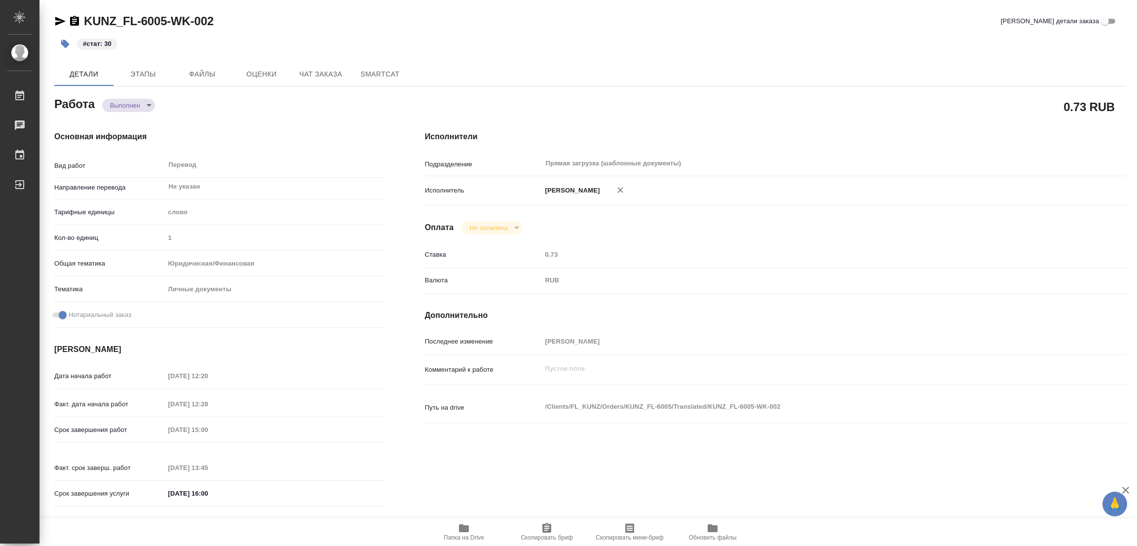
type textarea "x"
click at [822, 75] on div "Детали Этапы Файлы Оценки Чат заказа SmartCat" at bounding box center [590, 74] width 1072 height 24
click at [770, 514] on div "Работа Выполнен completed 0.73 RUB Основная информация Вид работ Перевод x ​ На…" at bounding box center [590, 448] width 1072 height 709
type textarea "x"
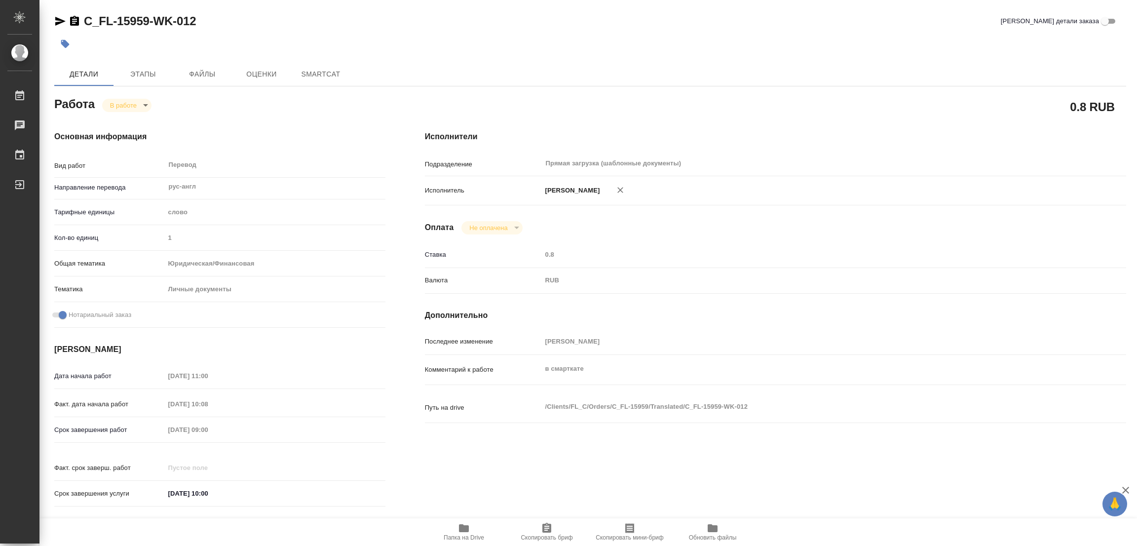
type textarea "x"
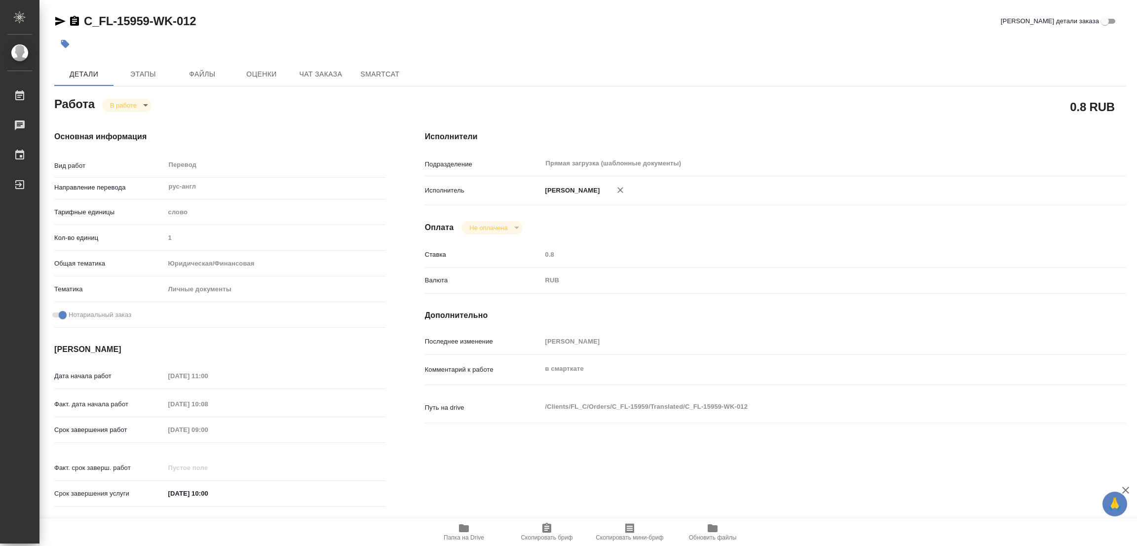
type textarea "x"
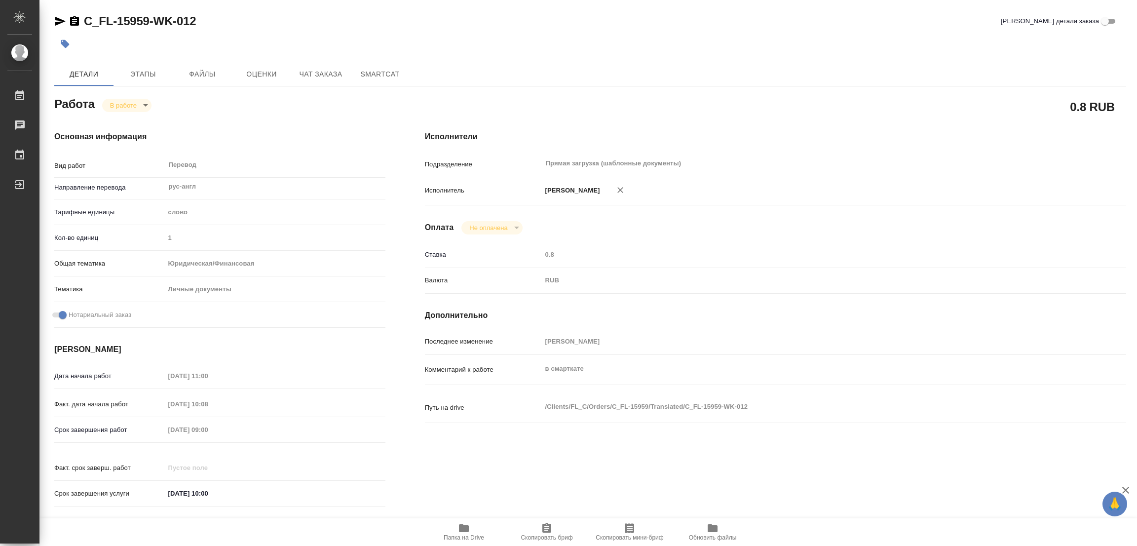
type textarea "x"
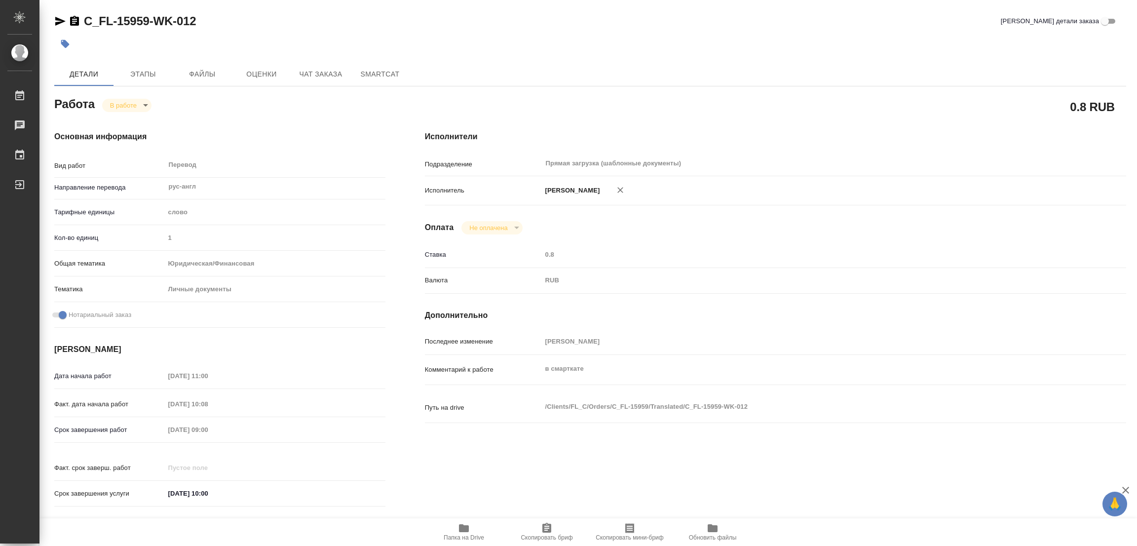
type textarea "x"
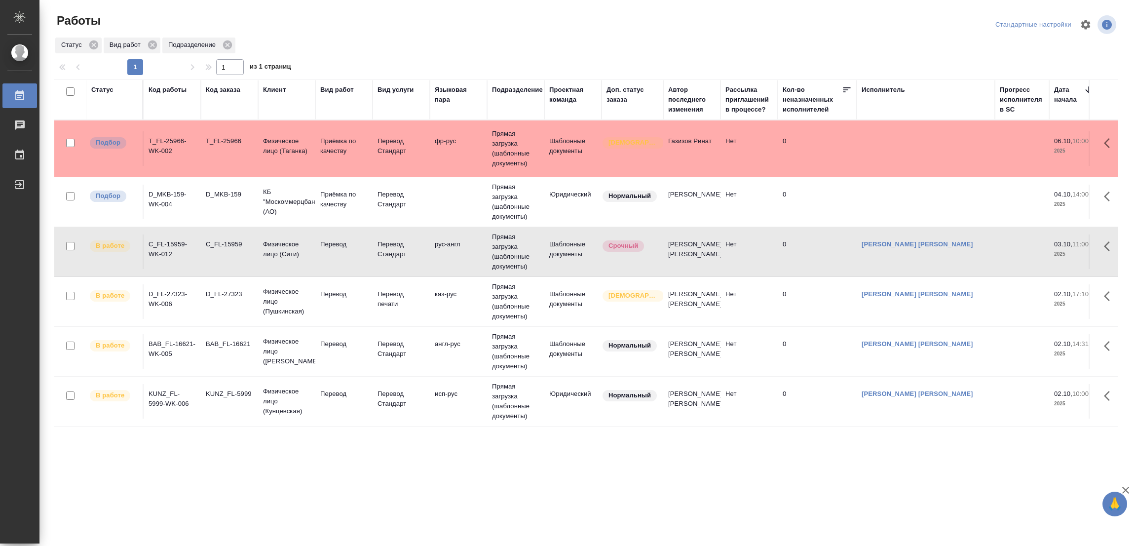
scroll to position [3, 0]
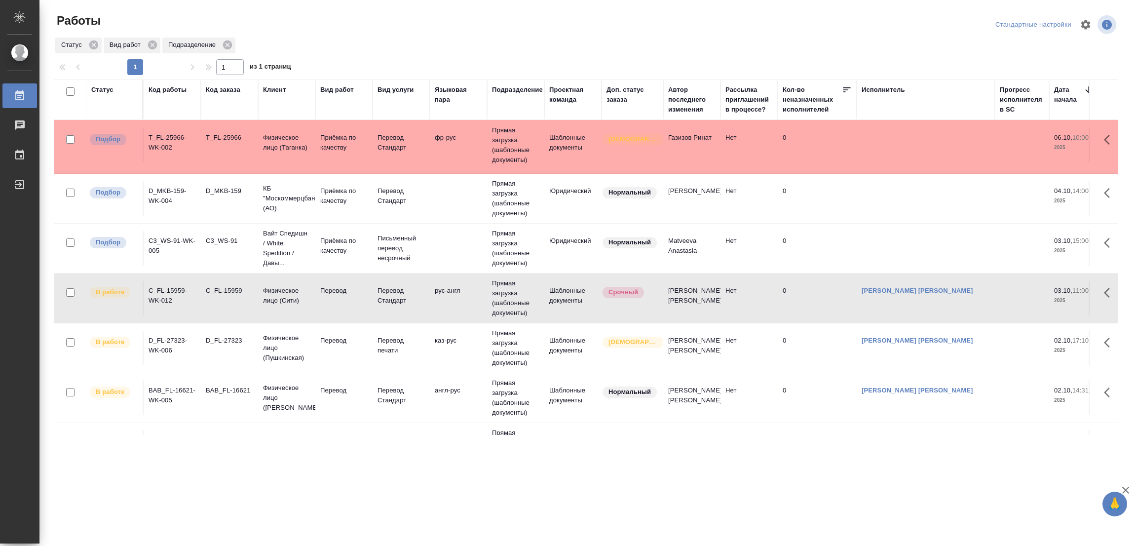
click at [149, 512] on div ".cls-1 fill:#fff; AWATERA [PERSON_NAME] Работы 0 Чаты График Выйти Работы Станд…" at bounding box center [568, 273] width 1137 height 546
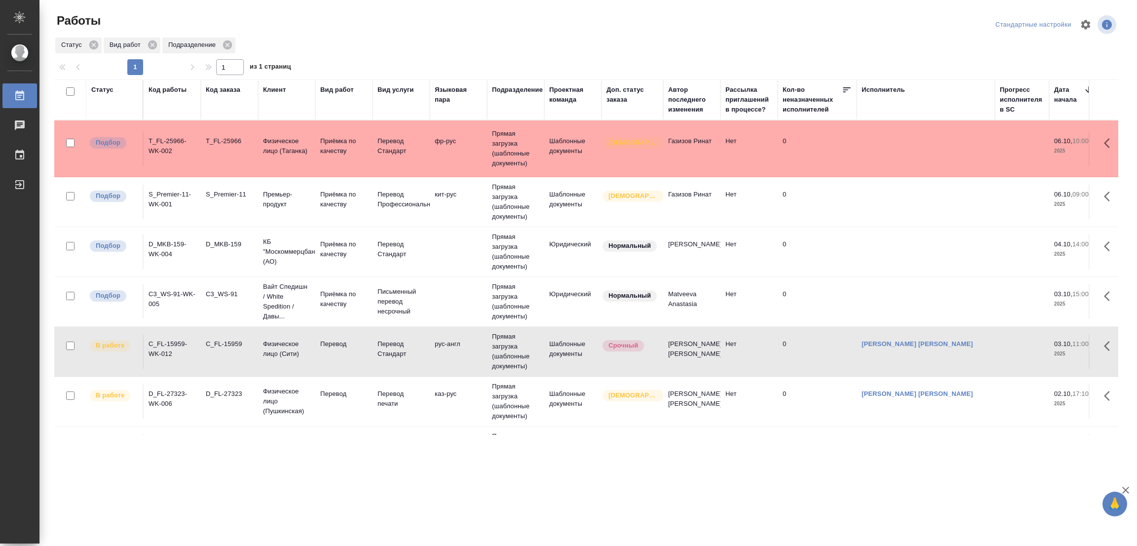
click at [182, 515] on div ".cls-1 fill:#fff; AWATERA [PERSON_NAME] Работы 0 Чаты График Выйти Работы Станд…" at bounding box center [568, 273] width 1137 height 546
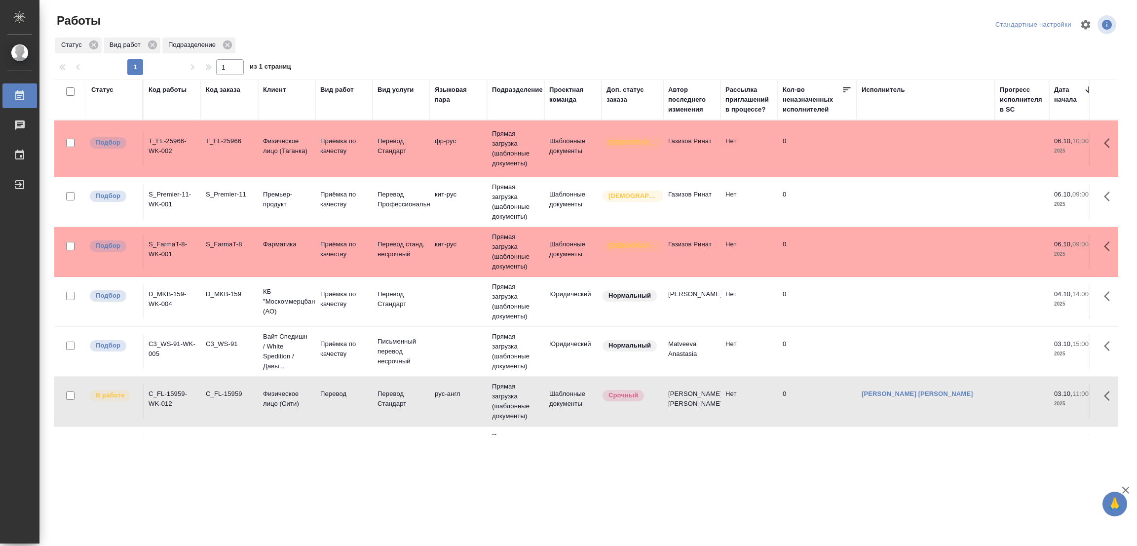
click at [136, 483] on div ".cls-1 fill:#fff; AWATERA [PERSON_NAME] Работы 0 Чаты График Выйти Работы Станд…" at bounding box center [568, 273] width 1137 height 546
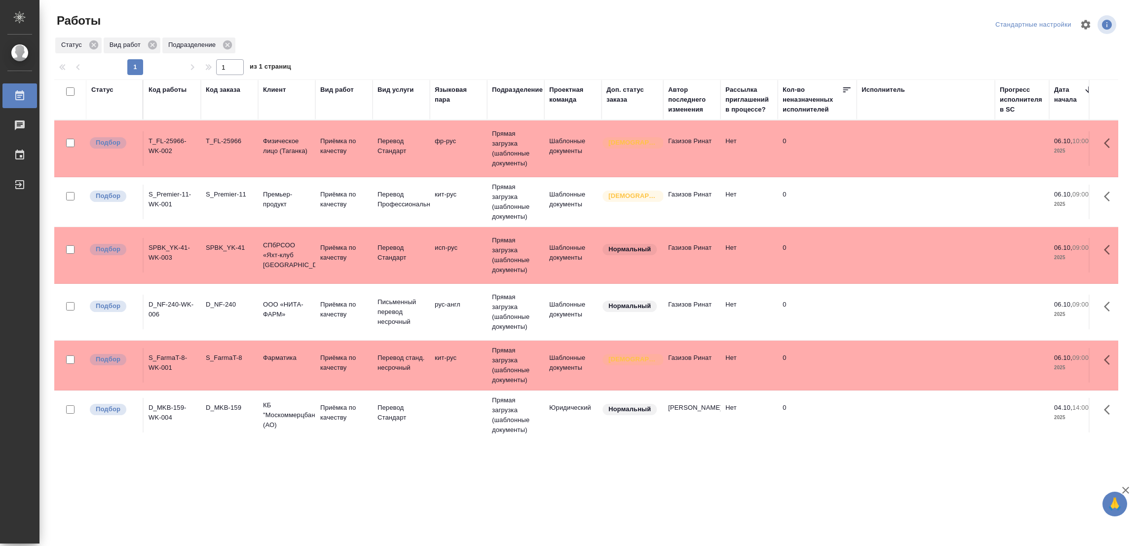
click at [268, 521] on div ".cls-1 fill:#fff; AWATERA Popova Galina Работы 0 Чаты График Выйти Работы Станд…" at bounding box center [568, 273] width 1137 height 546
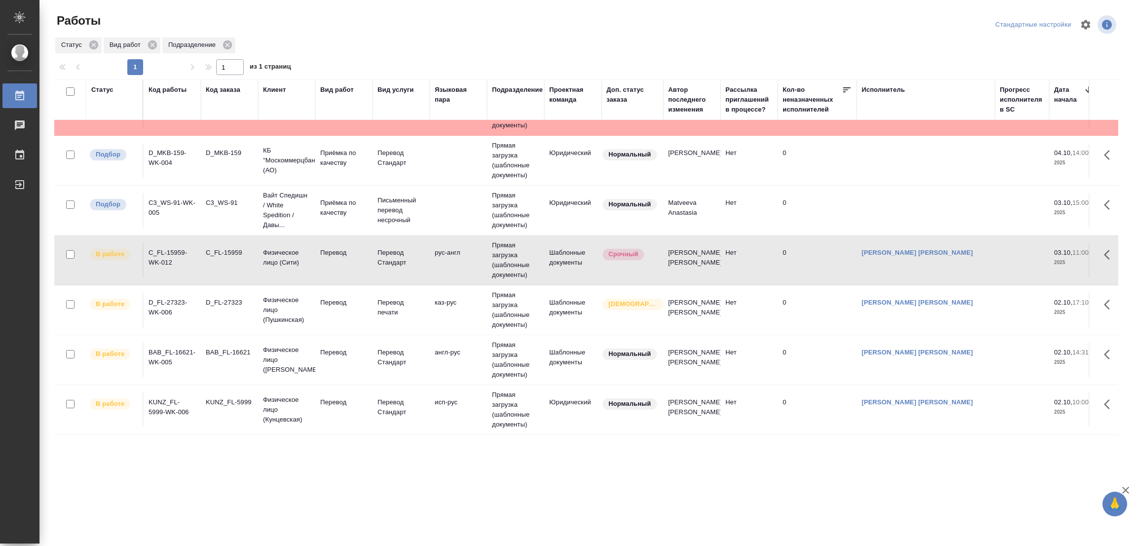
scroll to position [45, 0]
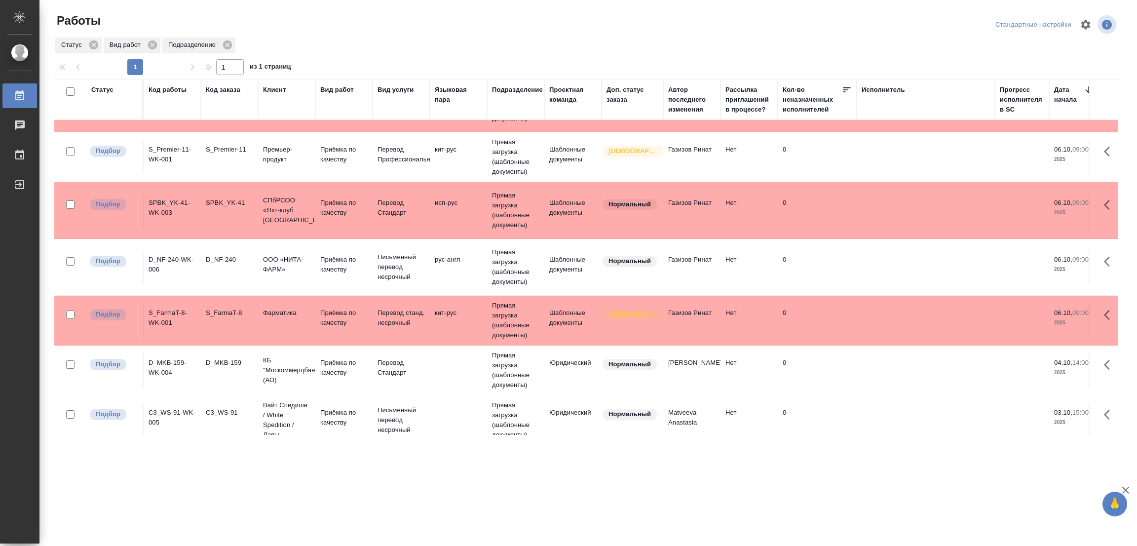
click at [102, 473] on div ".cls-1 fill:#fff; AWATERA Popova Galina Работы 0 Чаты График Выйти Работы Станд…" at bounding box center [568, 273] width 1137 height 546
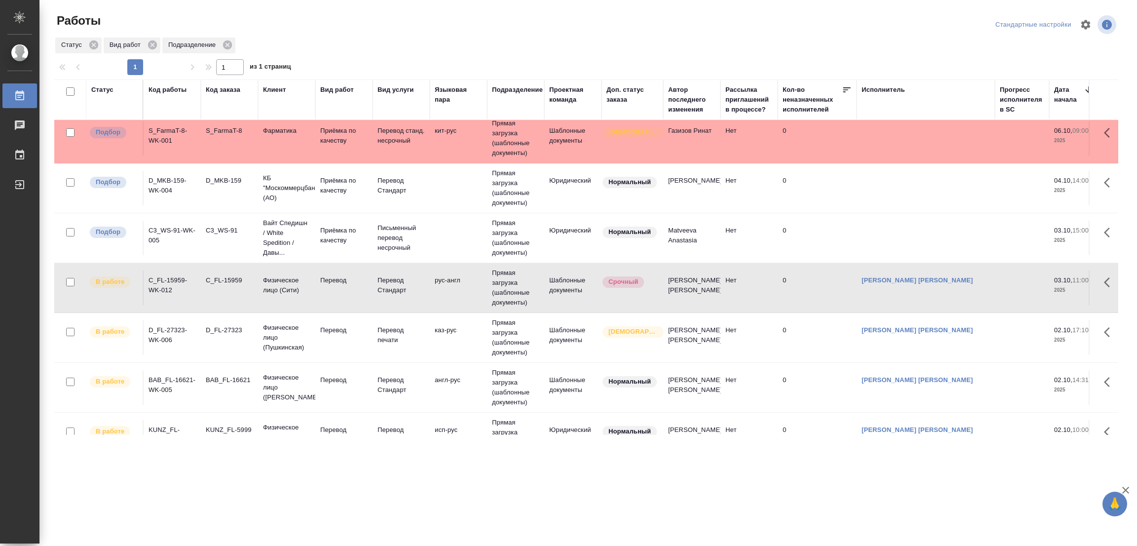
scroll to position [193, 0]
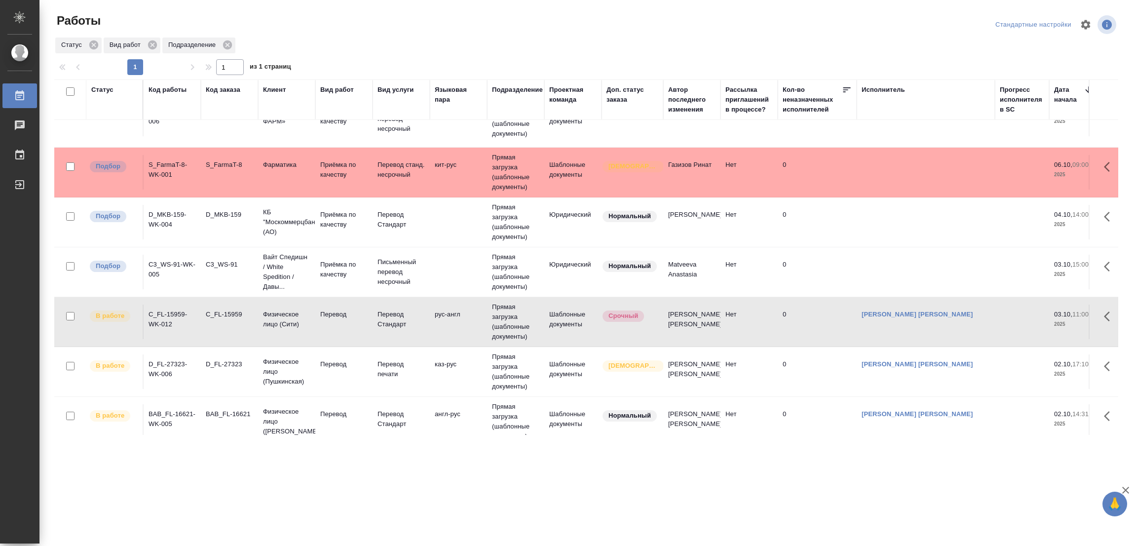
click at [215, 480] on div ".cls-1 fill:#fff; AWATERA Popova Galina Работы 0 Чаты График Выйти Работы Станд…" at bounding box center [568, 273] width 1137 height 546
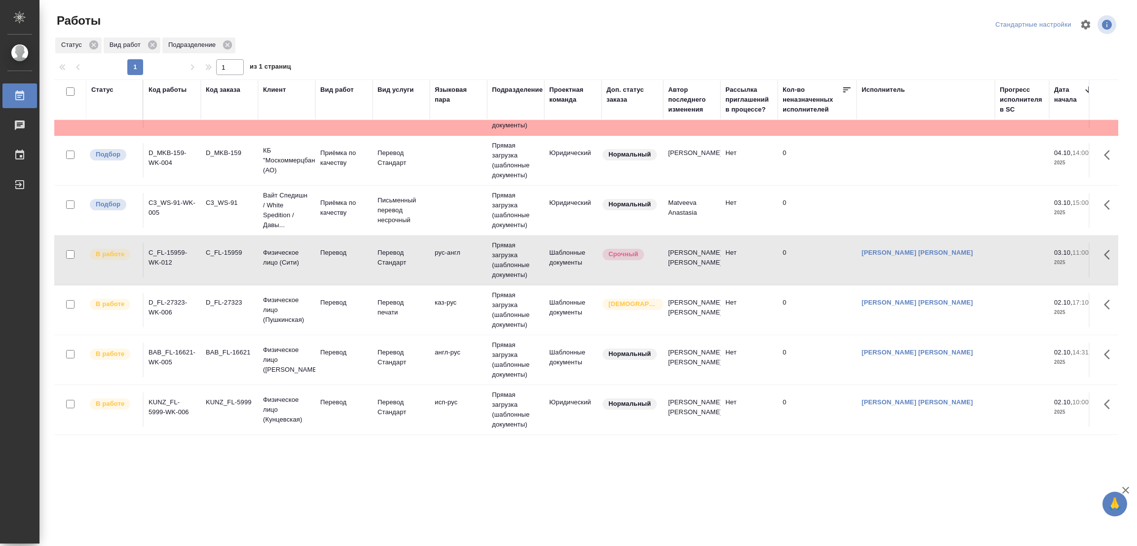
scroll to position [267, 0]
click at [180, 509] on div ".cls-1 fill:#fff; AWATERA Popova Galina Работы 0 Чаты График Выйти Работы Станд…" at bounding box center [568, 273] width 1137 height 546
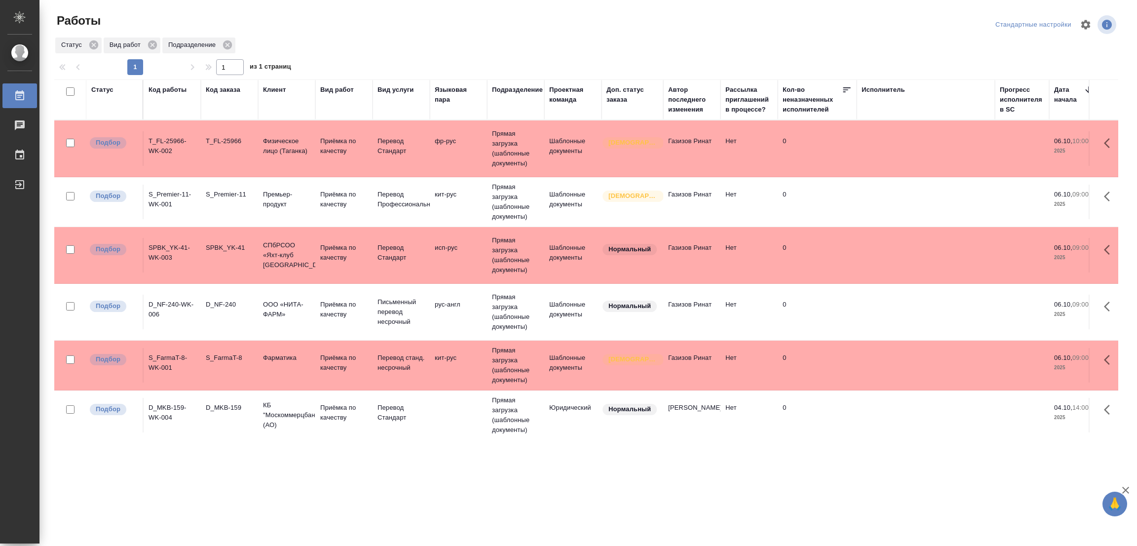
scroll to position [74, 0]
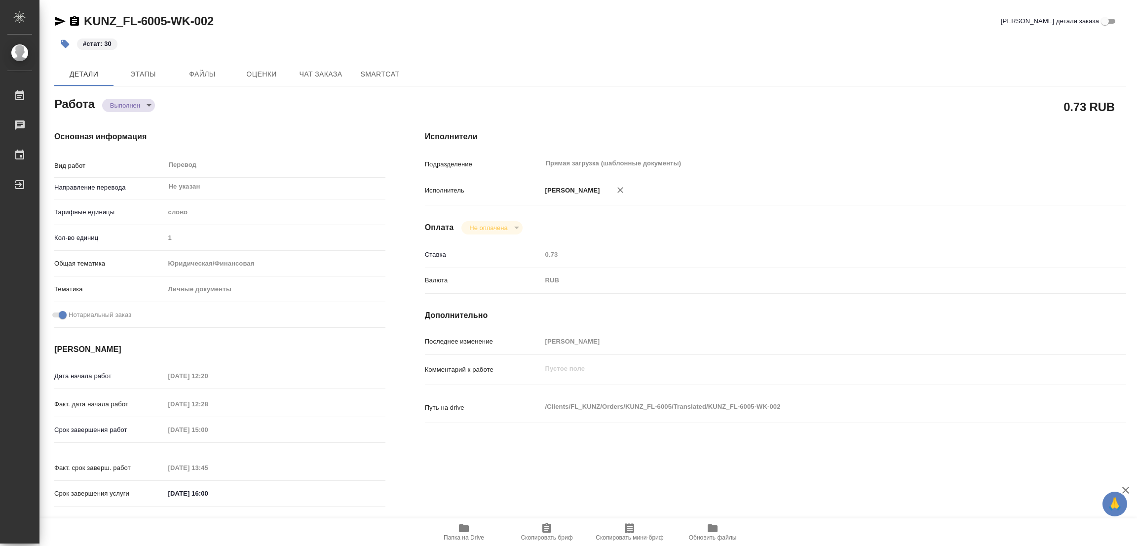
click at [836, 117] on div "Исполнители Подразделение Прямая загрузка (шаблонные документы) ​ Исполнитель […" at bounding box center [775, 321] width 741 height 421
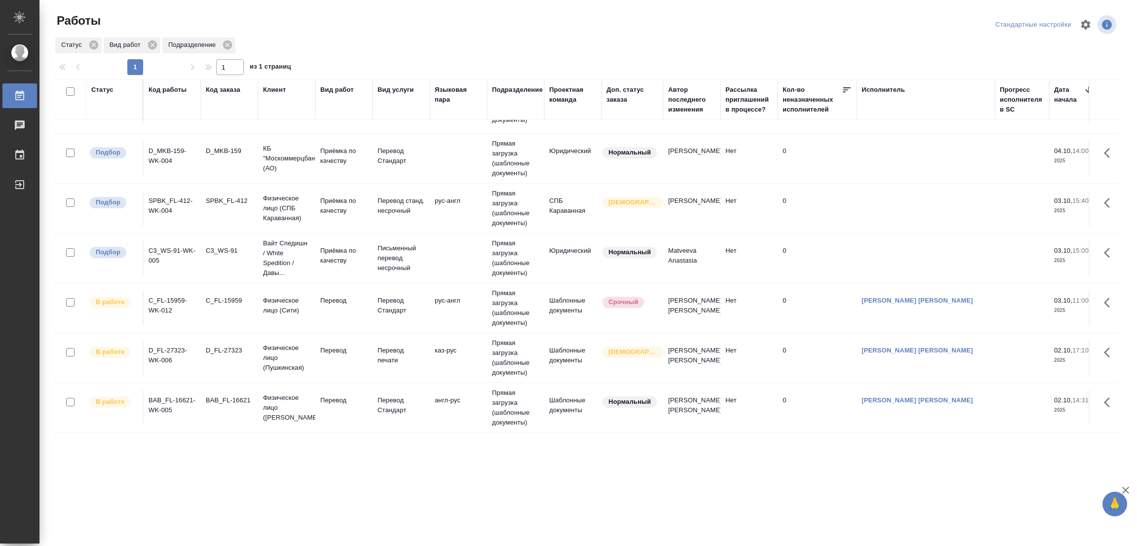
scroll to position [143, 0]
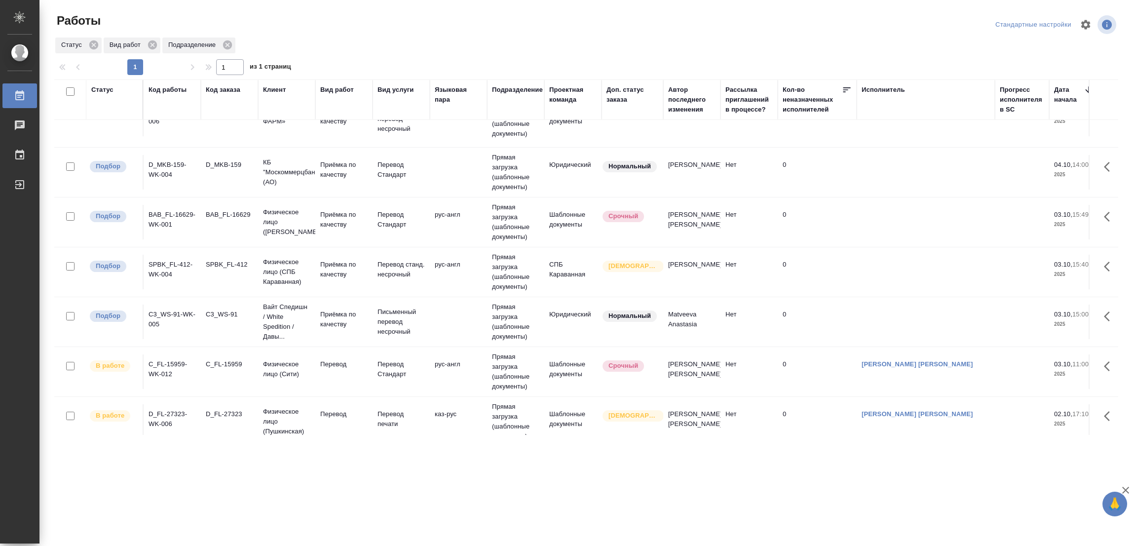
click at [129, 483] on div ".cls-1 fill:#fff; AWATERA [PERSON_NAME] Работы 0 Чаты График Выйти Работы Станд…" at bounding box center [568, 273] width 1137 height 546
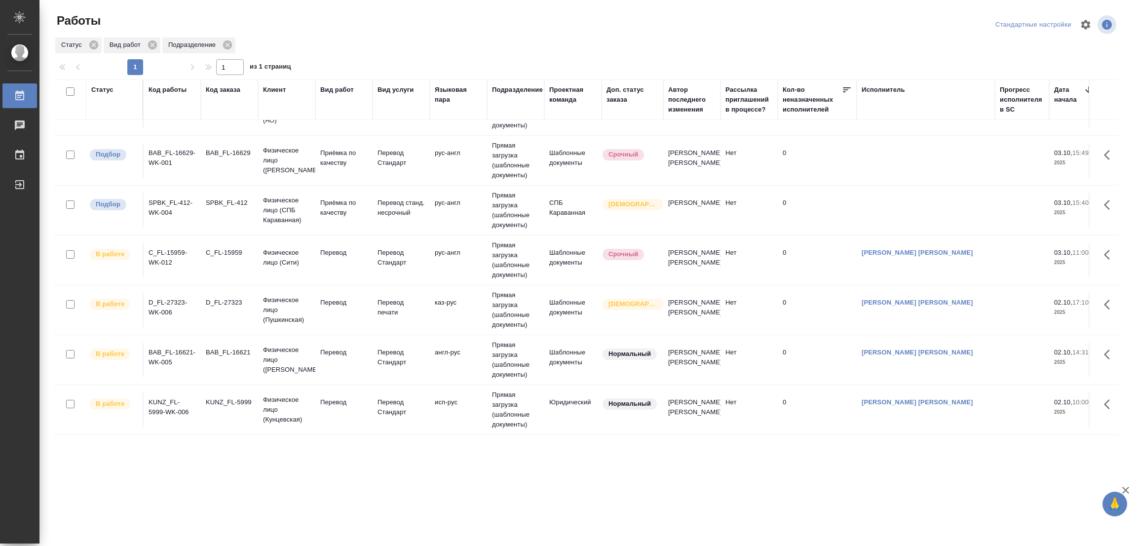
scroll to position [210, 0]
click at [165, 490] on div ".cls-1 fill:#fff; AWATERA Popova Galina Работы 0 Чаты График Выйти Работы Станд…" at bounding box center [568, 273] width 1137 height 546
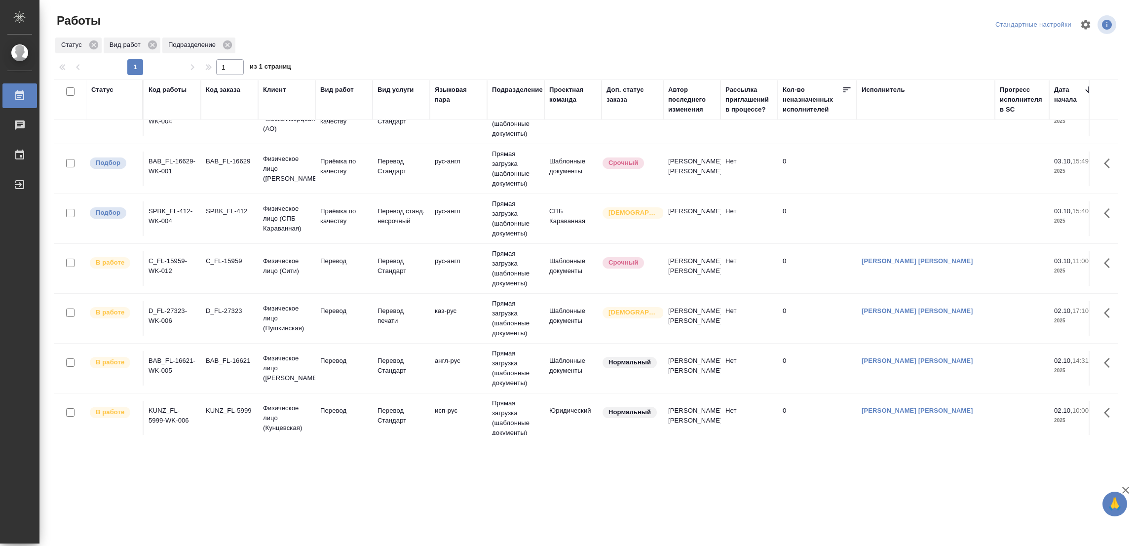
scroll to position [160, 0]
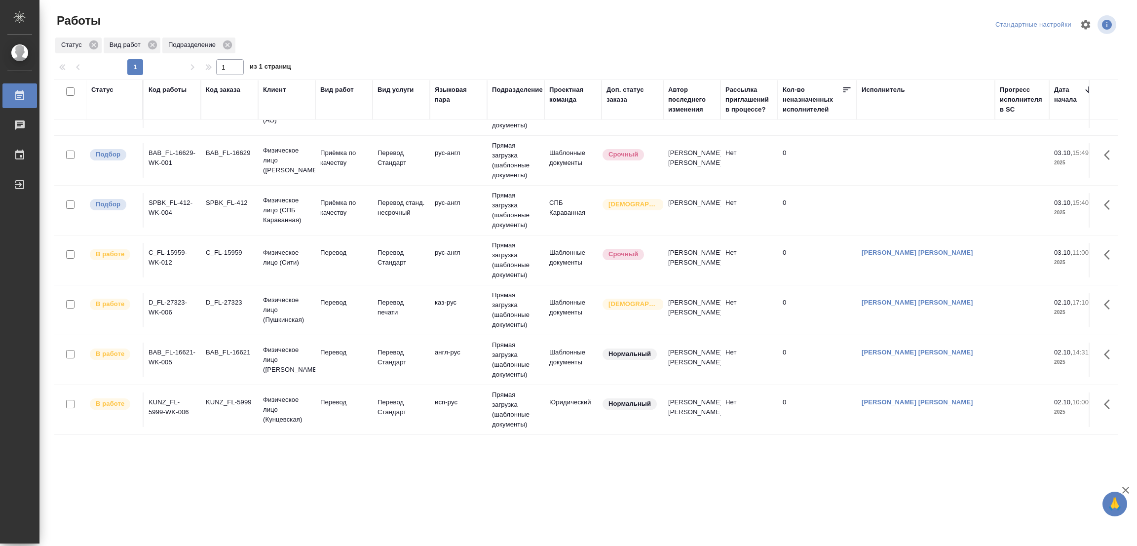
click at [520, 506] on div ".cls-1 fill:#fff; AWATERA Popova Galina Работы 0 Чаты График Выйти Работы Станд…" at bounding box center [568, 273] width 1137 height 546
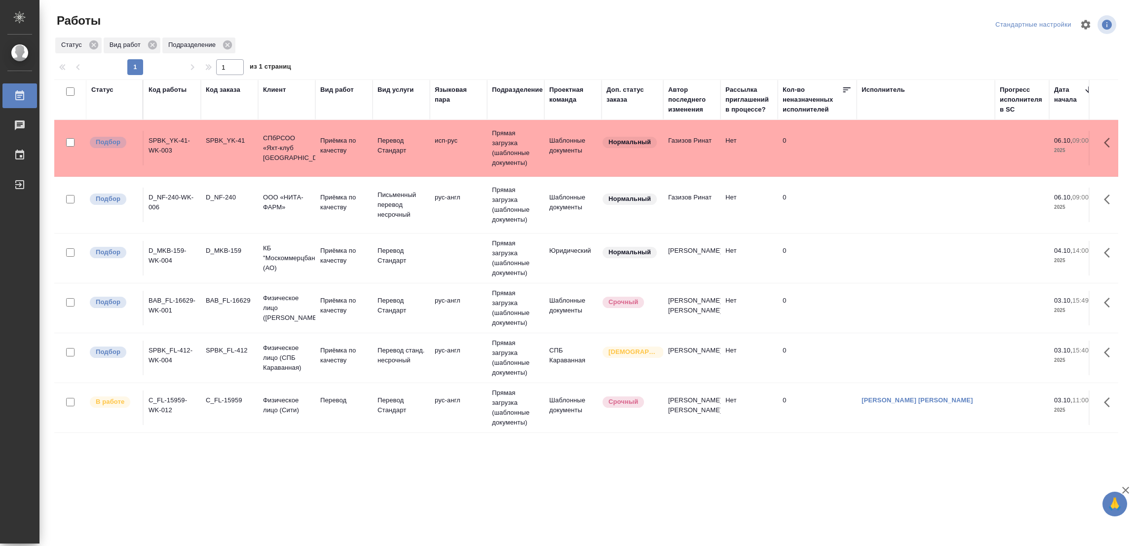
scroll to position [0, 0]
